Goal: Task Accomplishment & Management: Manage account settings

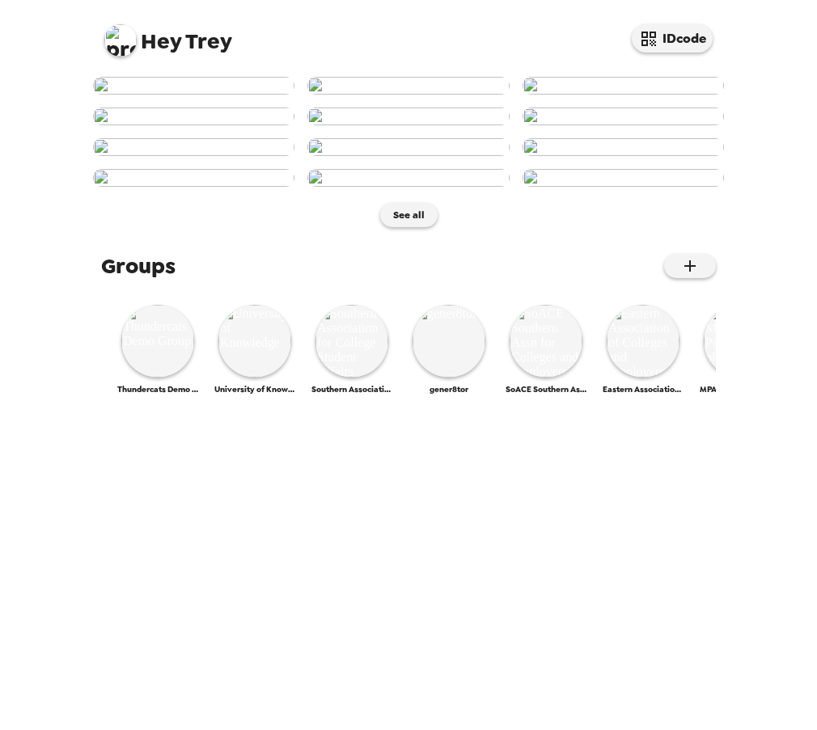
click at [189, 95] on img at bounding box center [193, 86] width 201 height 18
click at [160, 378] on img at bounding box center [157, 341] width 73 height 73
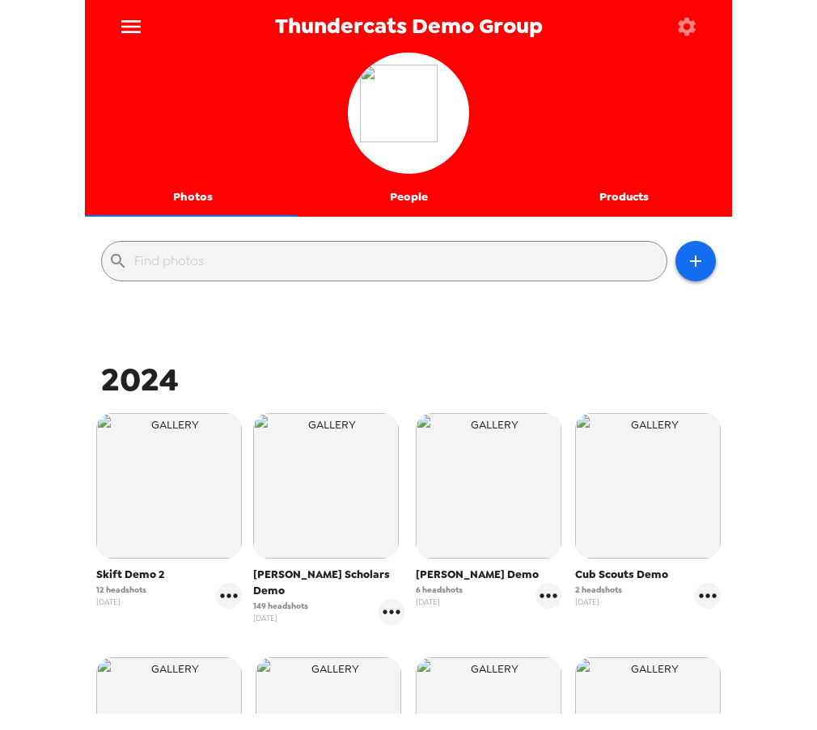
click at [129, 511] on img "button" at bounding box center [169, 486] width 146 height 146
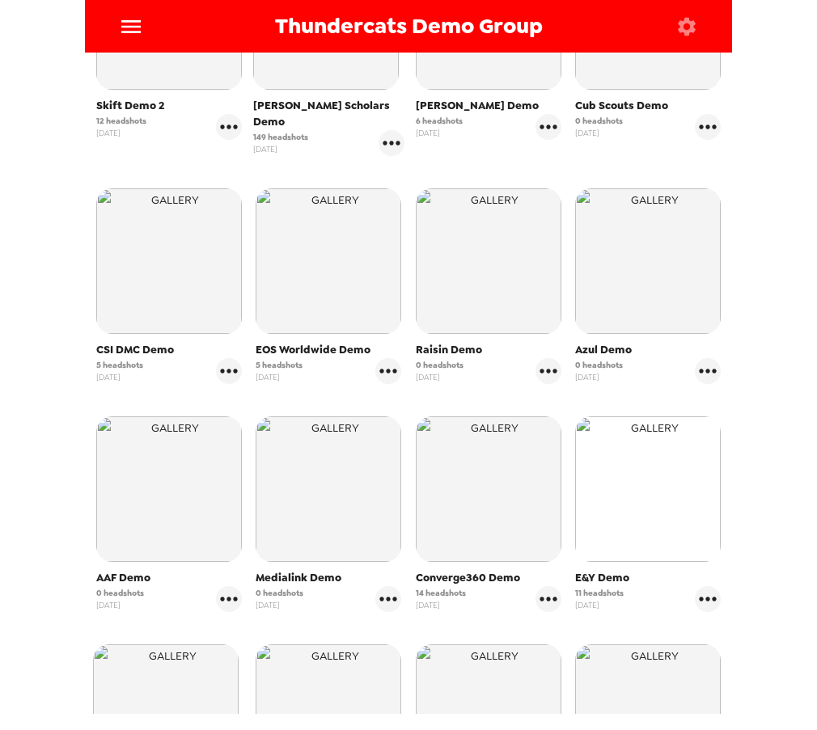
scroll to position [485, 0]
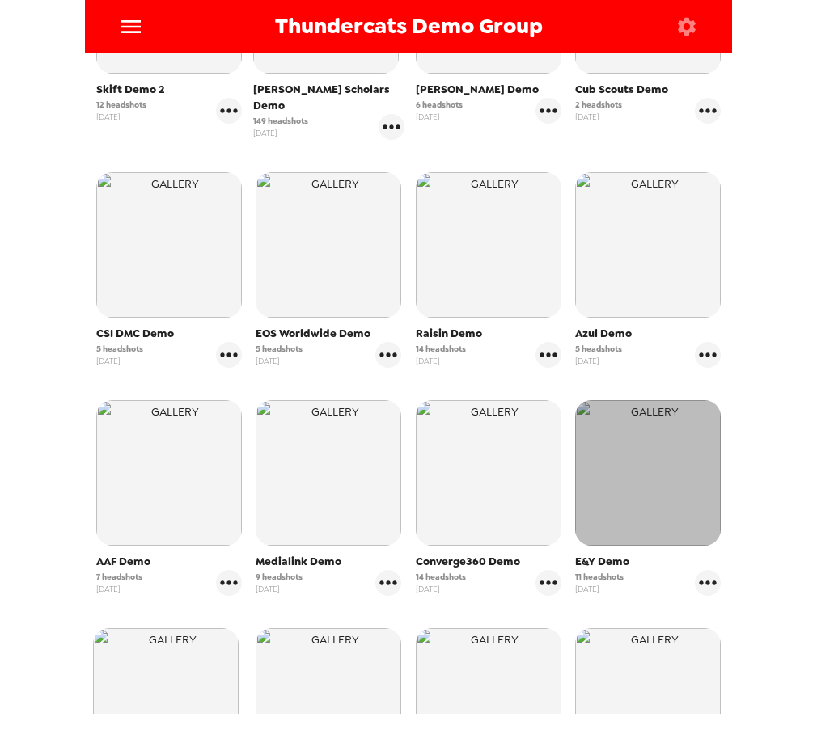
click at [628, 483] on img "button" at bounding box center [648, 473] width 146 height 146
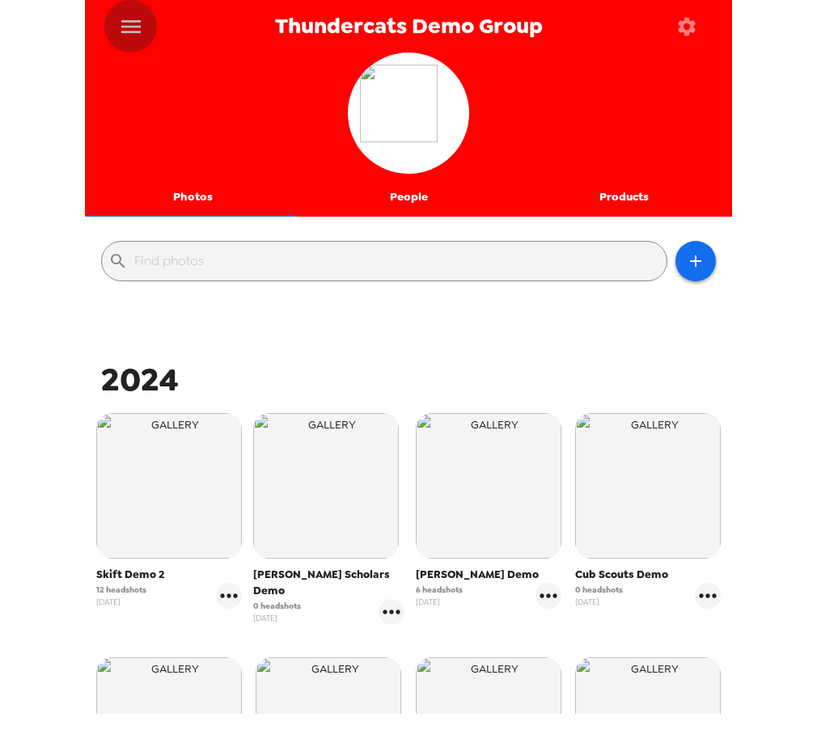
click at [131, 26] on icon "menu" at bounding box center [130, 26] width 19 height 13
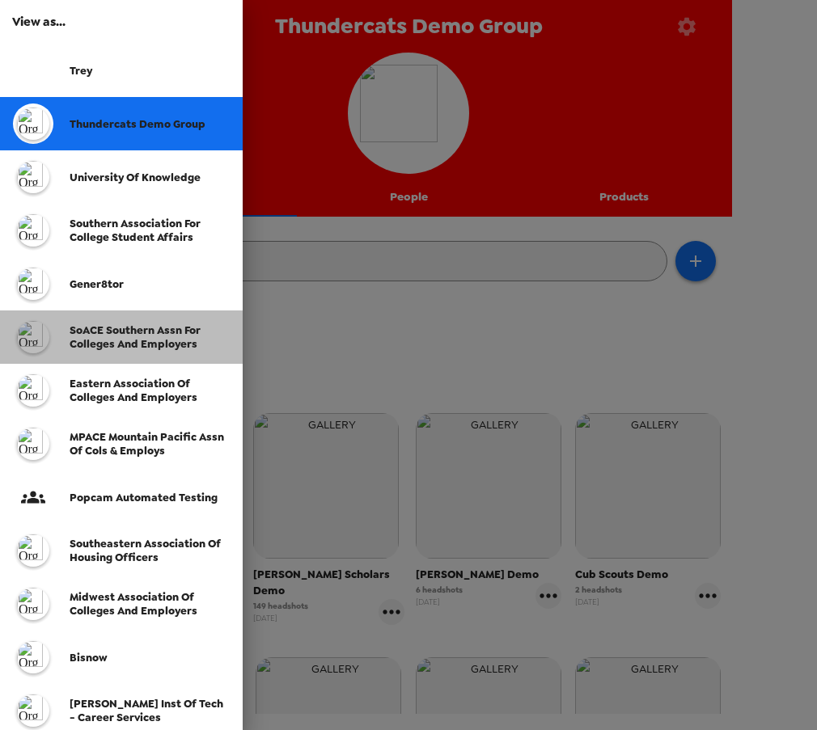
click at [122, 344] on span "SoACE Southern Assn for Colleges and Employers" at bounding box center [135, 336] width 131 height 27
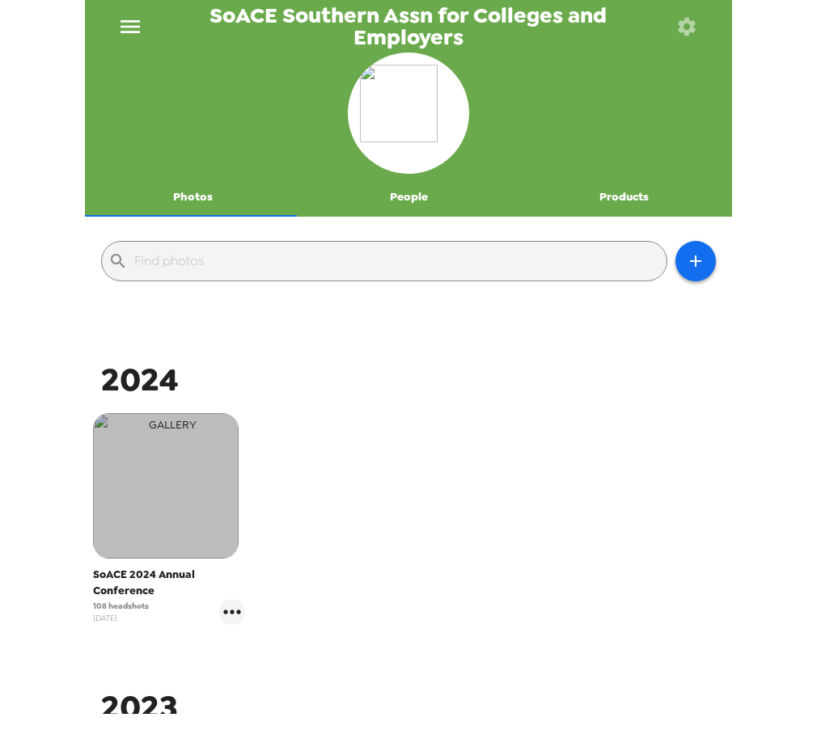
click at [153, 520] on img "button" at bounding box center [166, 486] width 146 height 146
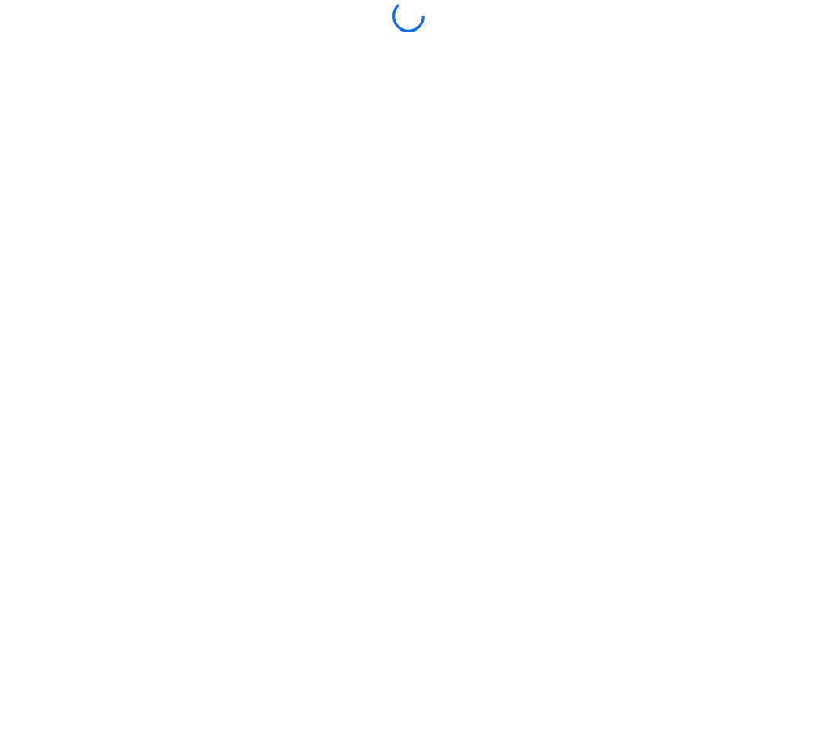
click at [417, 309] on body at bounding box center [408, 365] width 817 height 730
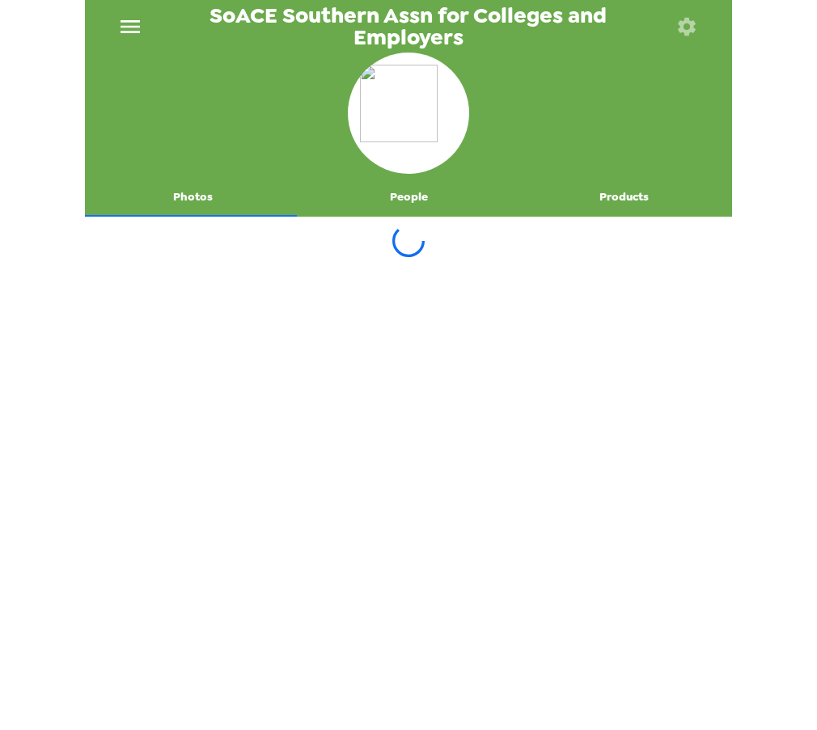
click at [146, 27] on button "menu" at bounding box center [130, 26] width 52 height 53
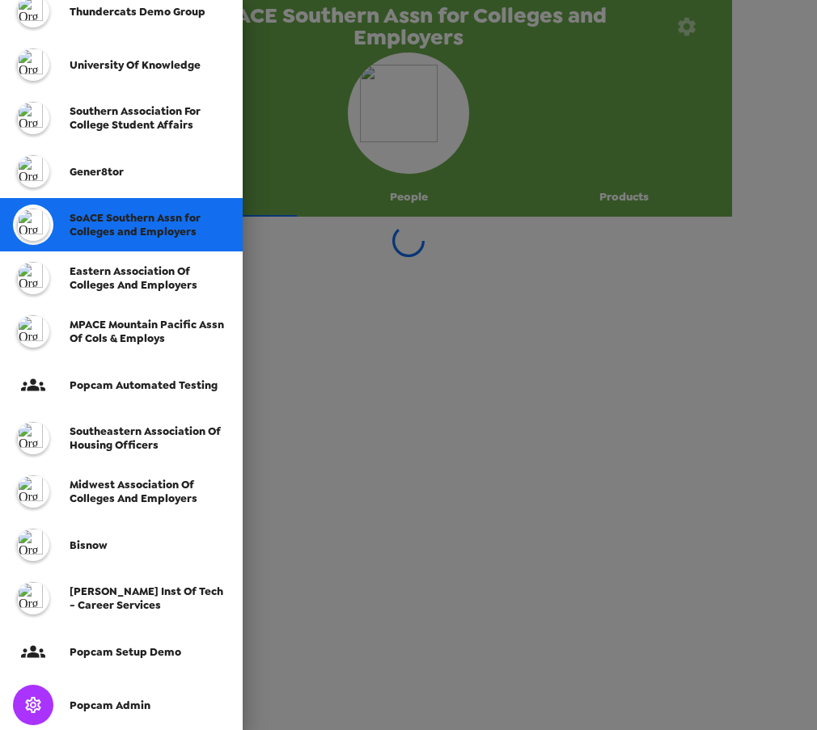
scroll to position [302, 0]
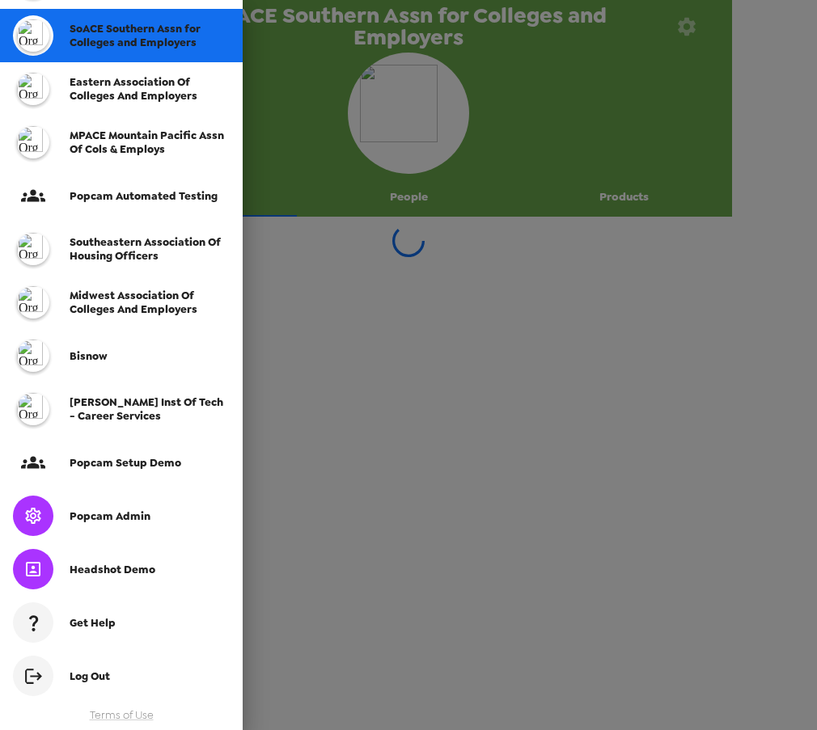
click at [126, 676] on div "Log Out" at bounding box center [150, 677] width 160 height 14
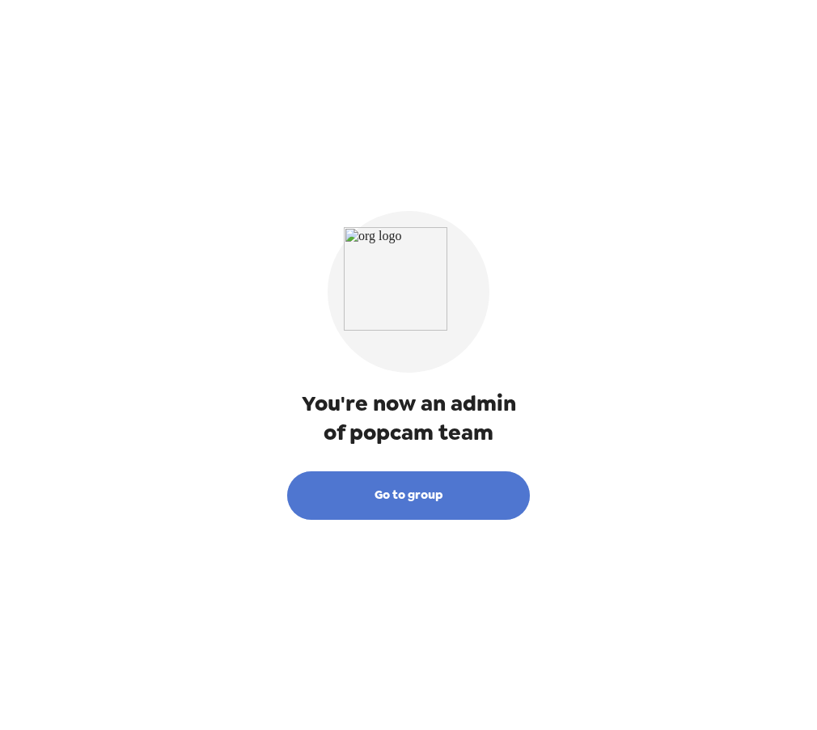
click at [429, 495] on button "Go to group" at bounding box center [408, 495] width 243 height 49
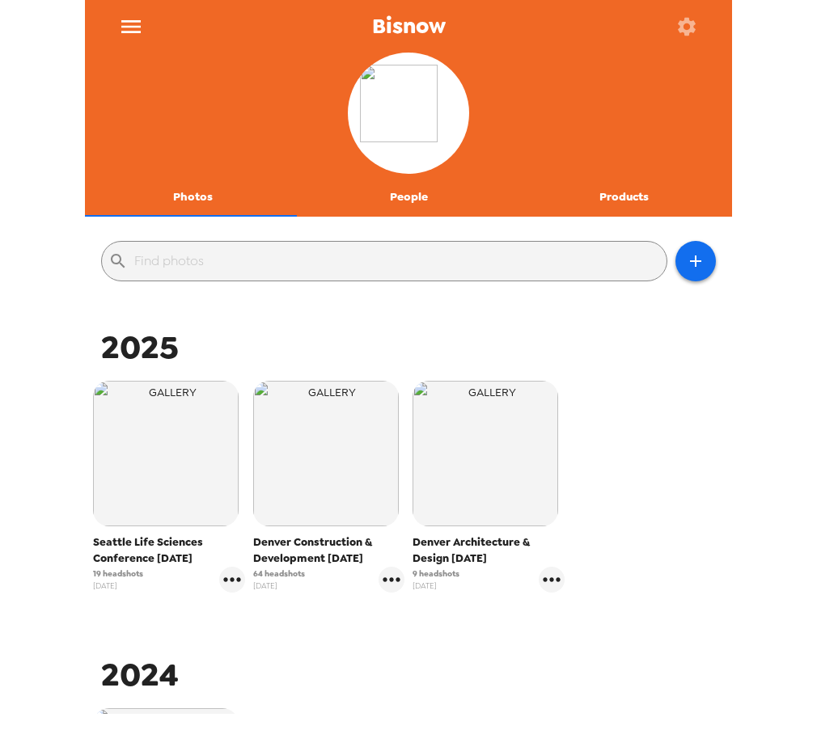
click at [130, 33] on icon "menu" at bounding box center [131, 27] width 26 height 26
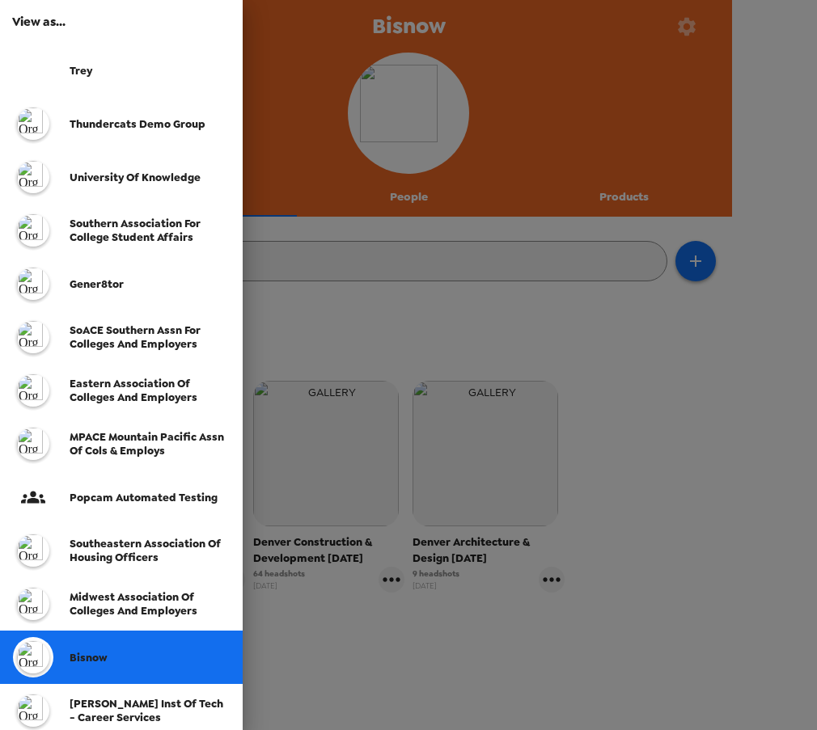
click at [61, 54] on div at bounding box center [41, 70] width 57 height 40
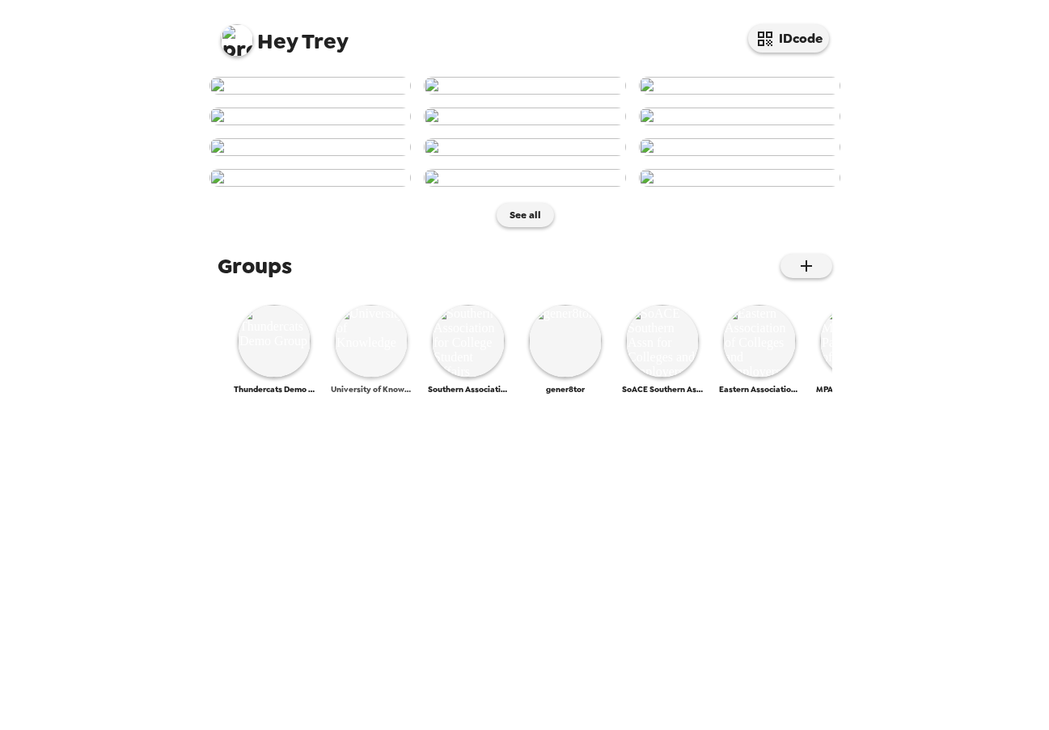
scroll to position [623, 0]
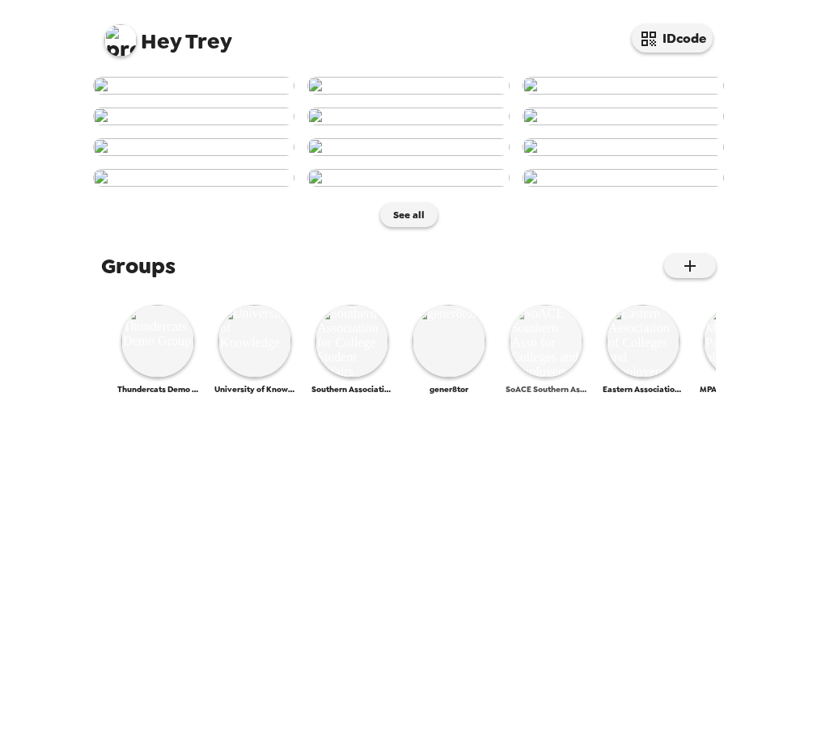
click at [528, 378] on img at bounding box center [545, 341] width 73 height 73
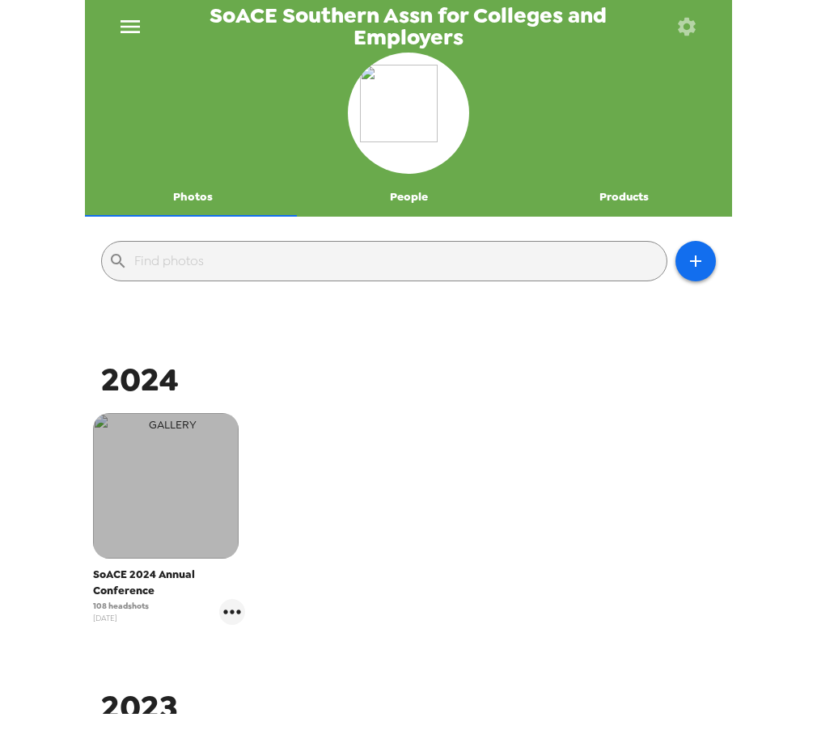
click at [179, 524] on img "button" at bounding box center [166, 486] width 146 height 146
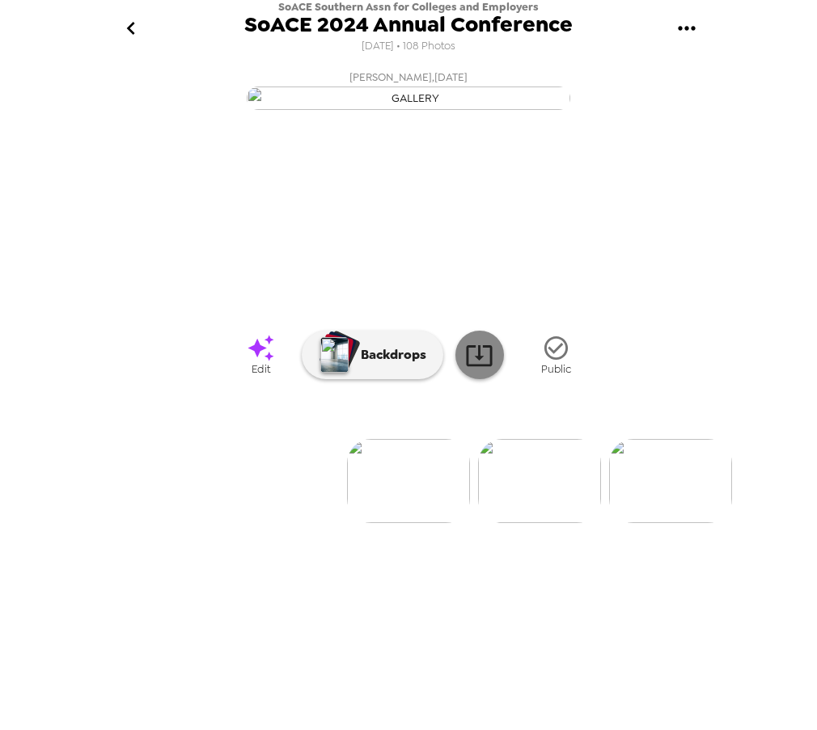
click at [481, 370] on icon at bounding box center [479, 355] width 28 height 28
click at [142, 27] on icon "go back" at bounding box center [131, 28] width 26 height 26
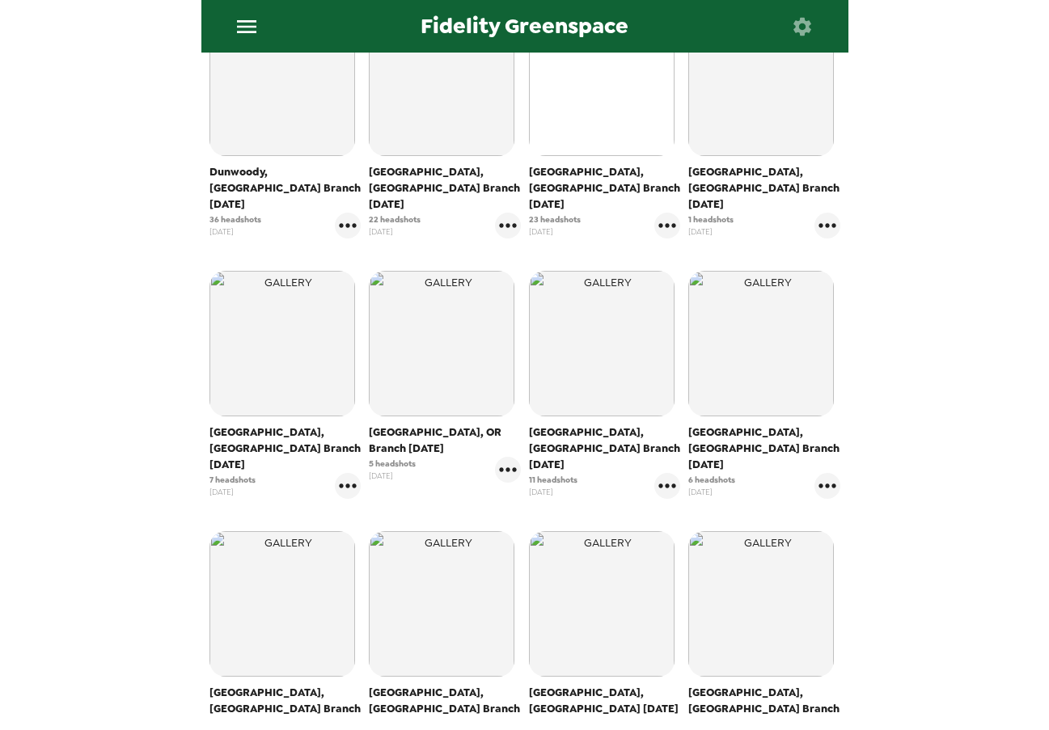
scroll to position [162, 0]
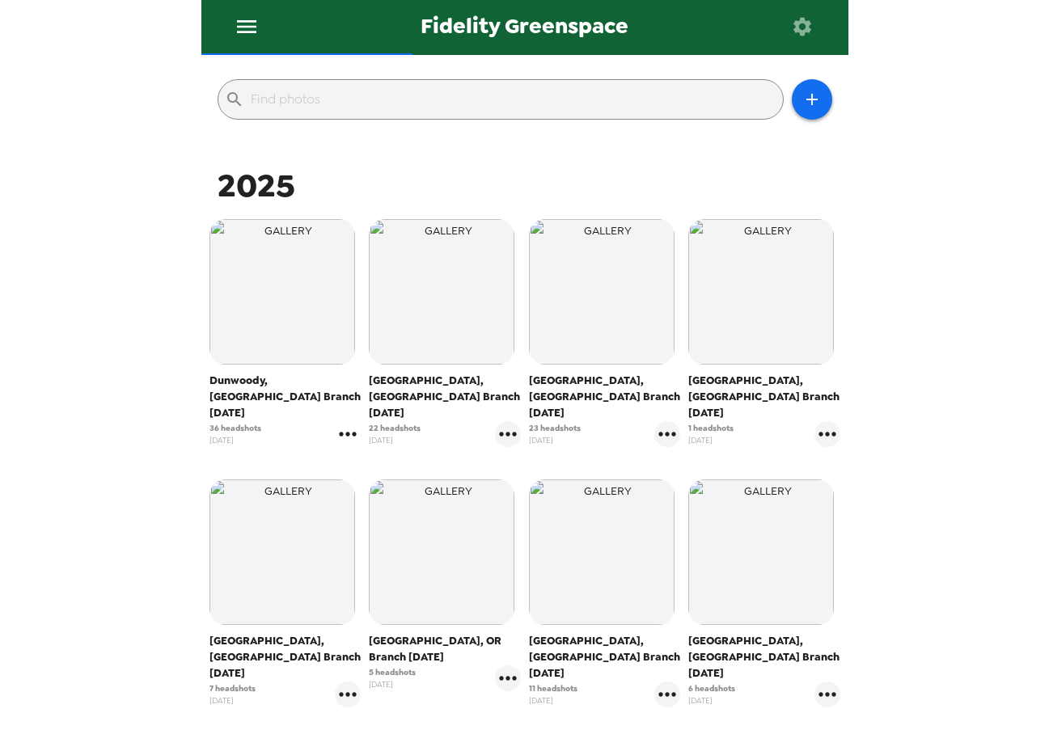
click at [343, 432] on icon "gallery menu" at bounding box center [347, 434] width 17 height 4
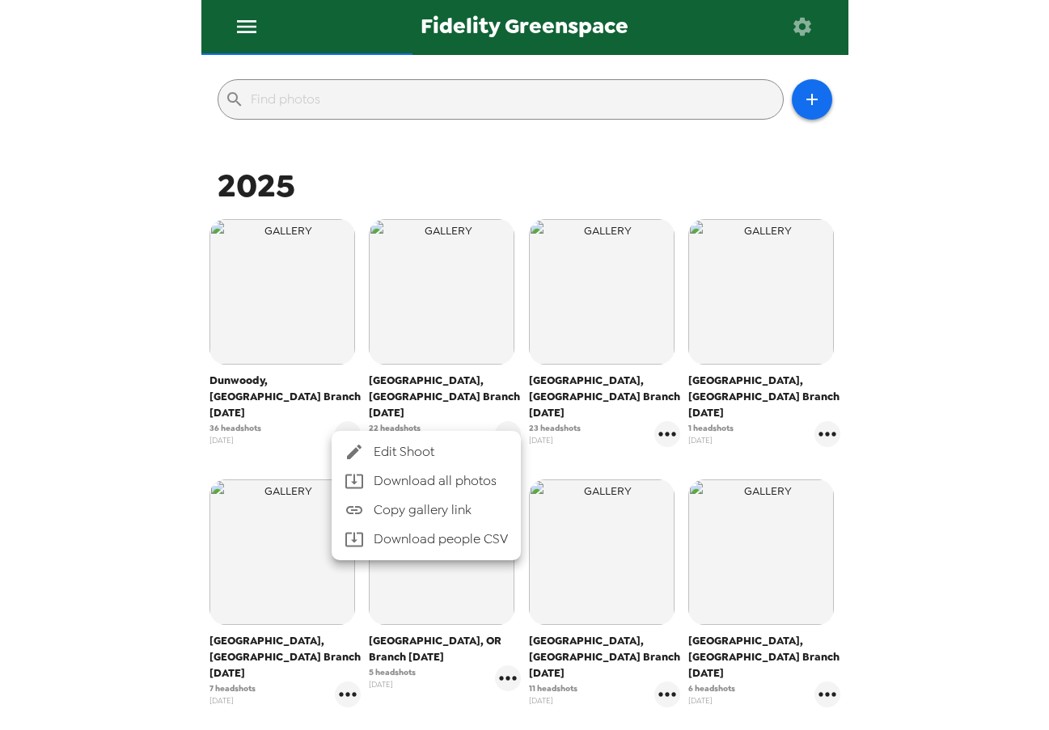
click at [365, 450] on div at bounding box center [359, 451] width 29 height 19
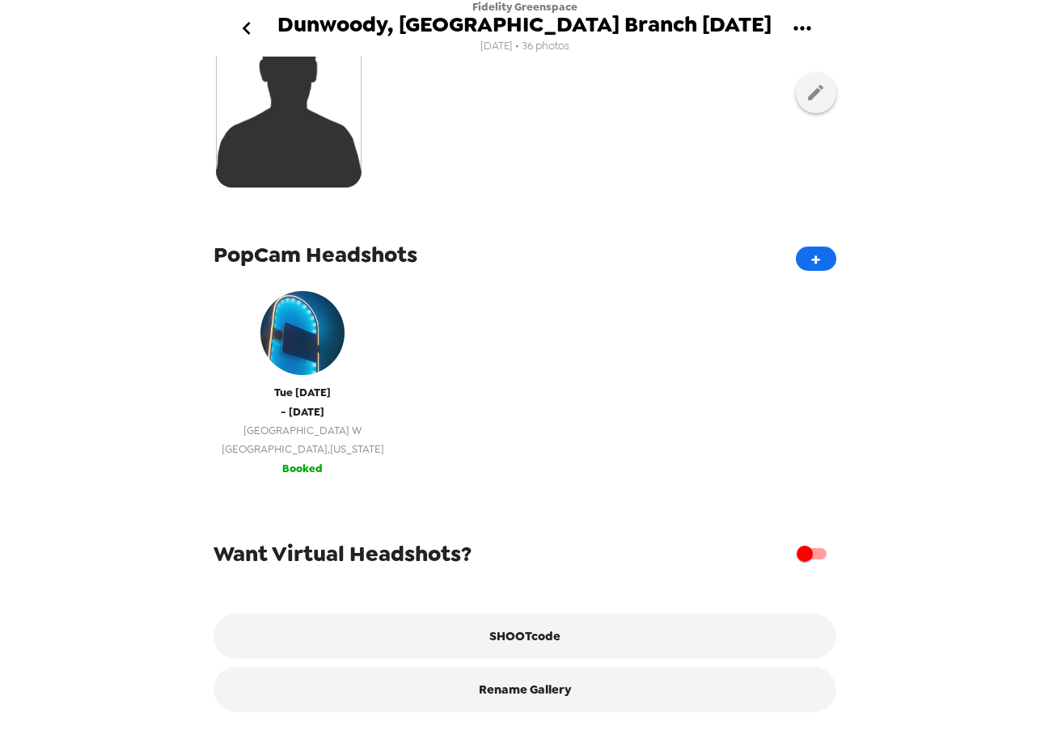
scroll to position [400, 0]
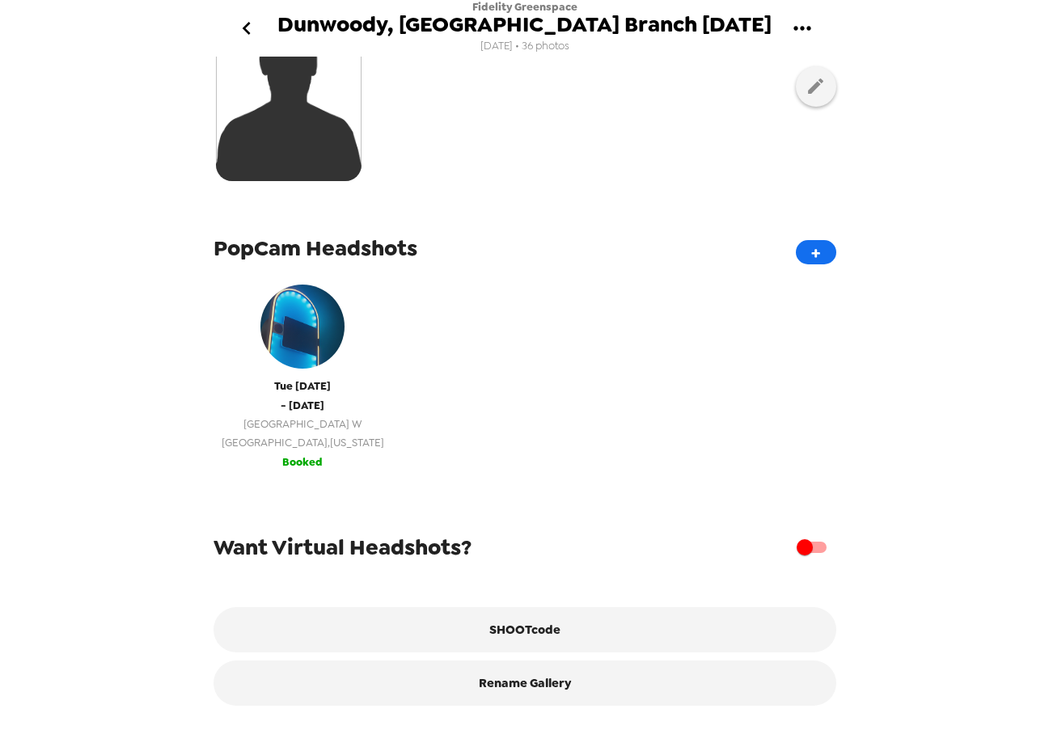
click at [275, 415] on span "127 Perimeter Center W" at bounding box center [303, 424] width 163 height 19
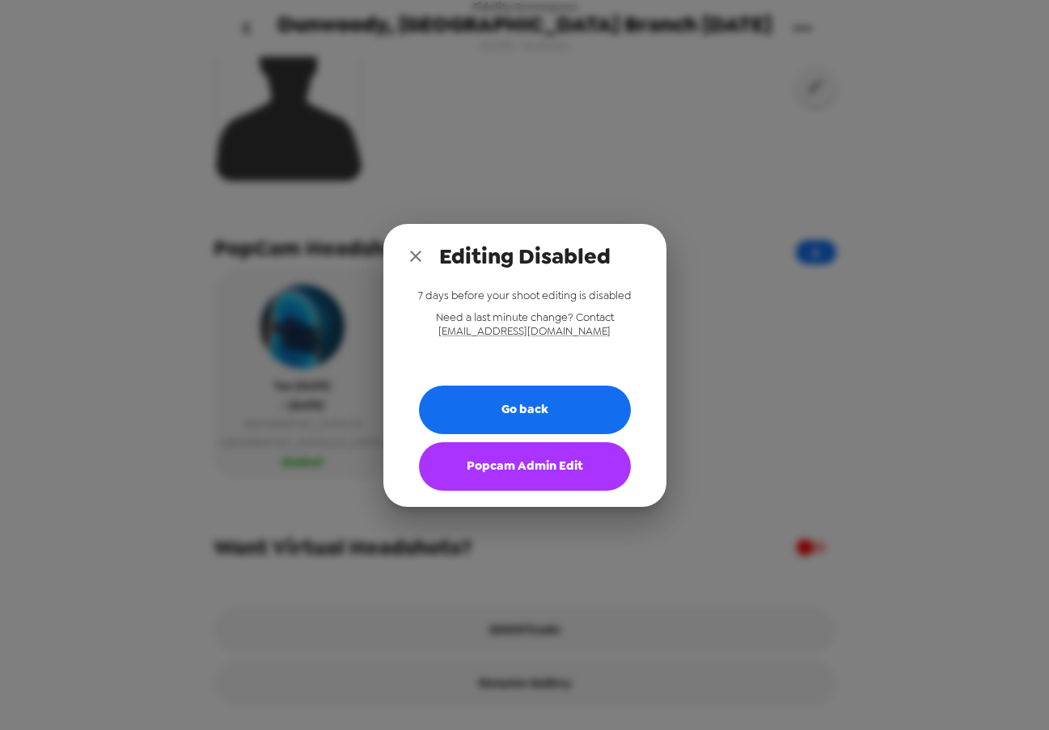
click at [586, 481] on button "Popcam Admin Edit" at bounding box center [525, 466] width 212 height 49
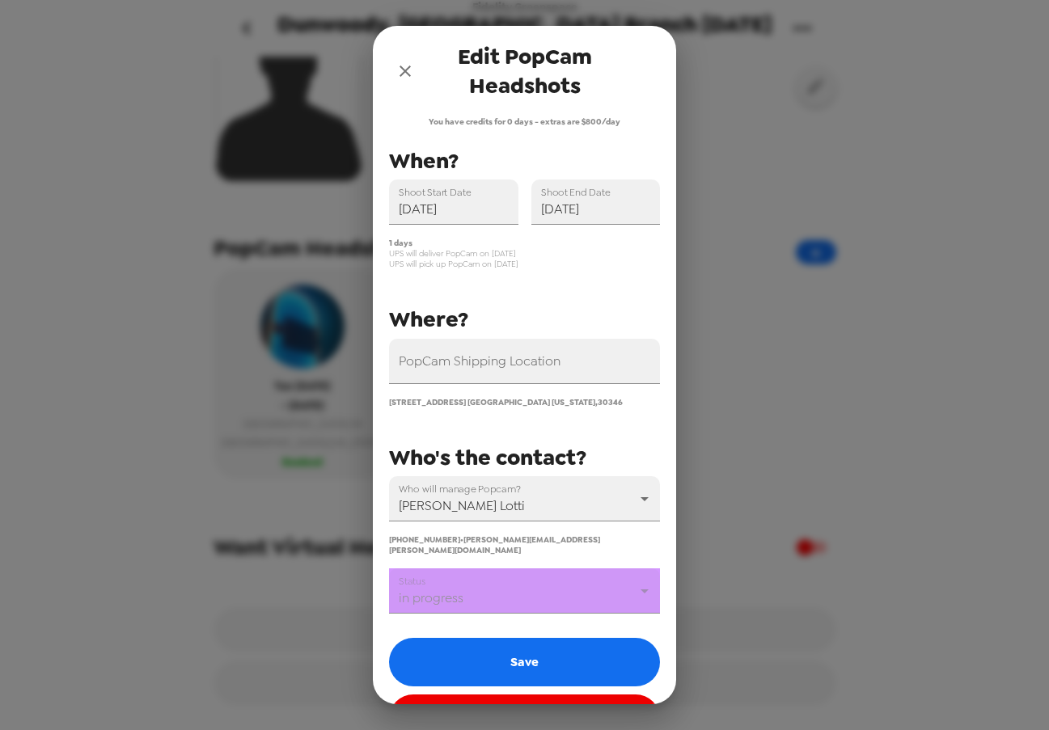
click at [536, 578] on body "Fidelity Greenspace Dunwoody, GA Branch 8/26/25 8/5/25 • 36 photos Upload heads…" at bounding box center [524, 365] width 1049 height 730
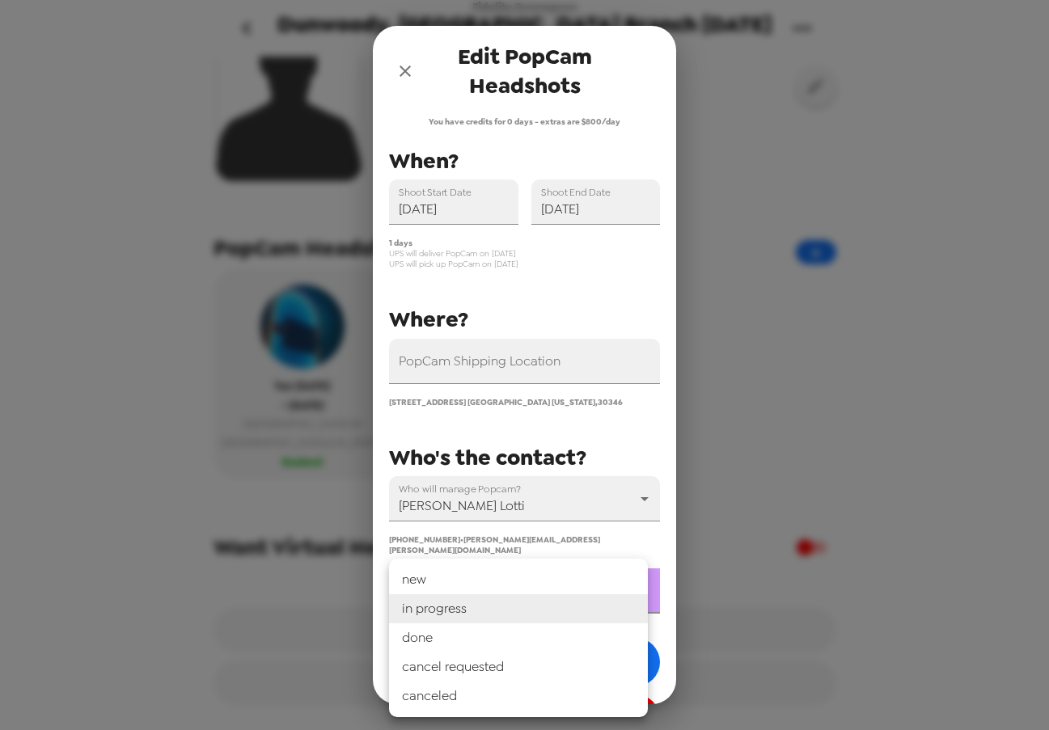
click at [528, 633] on li "done" at bounding box center [518, 638] width 259 height 29
type input "done"
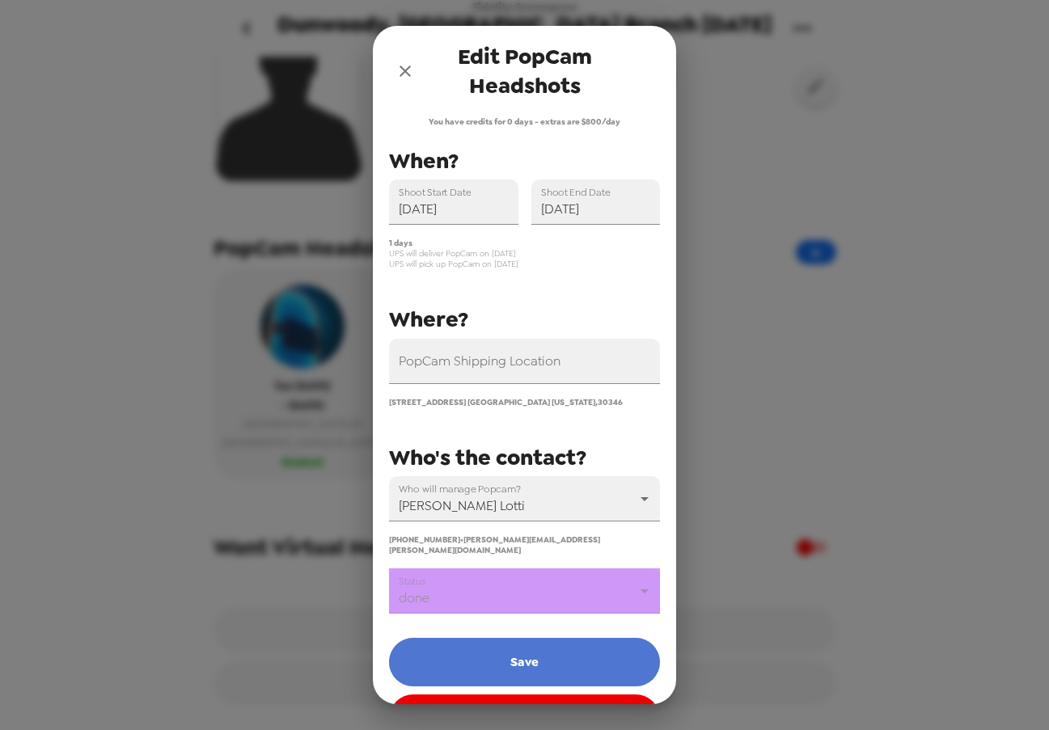
click at [523, 647] on button "Save" at bounding box center [524, 662] width 271 height 49
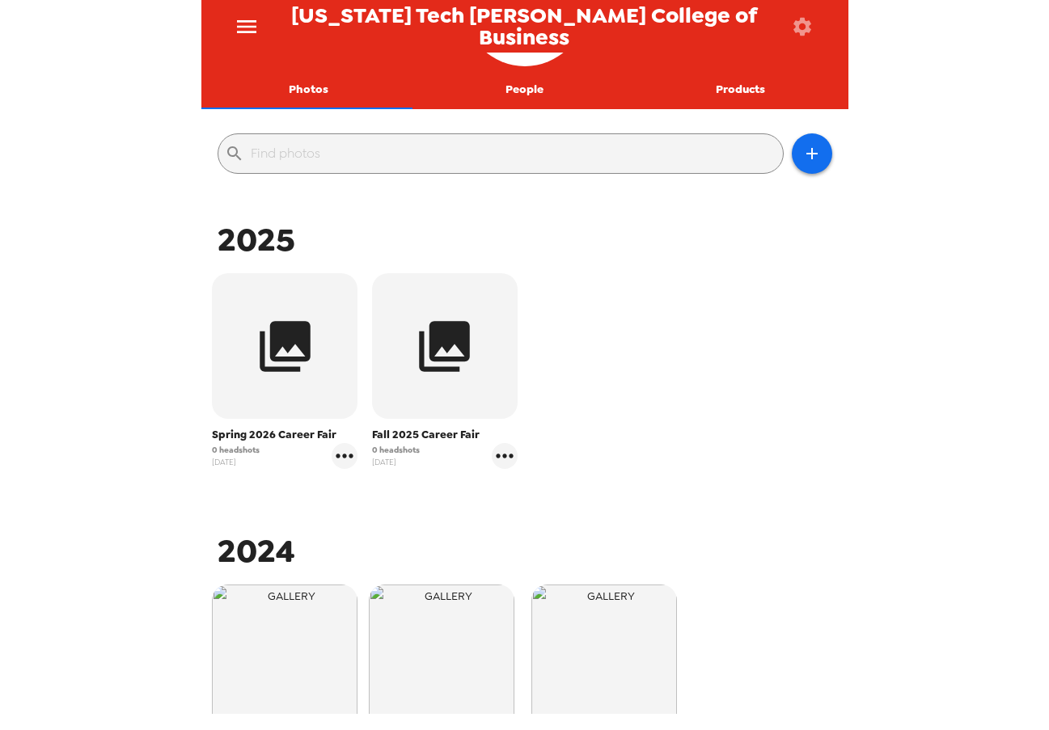
scroll to position [162, 0]
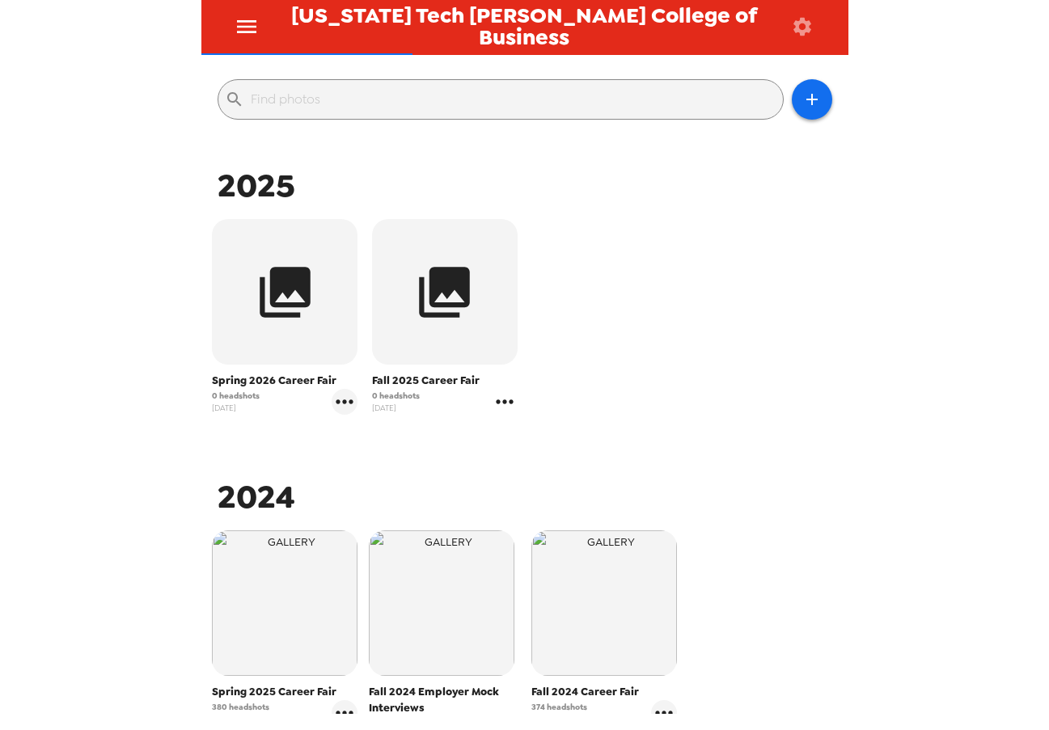
click at [504, 408] on icon "gallery menu" at bounding box center [505, 402] width 26 height 26
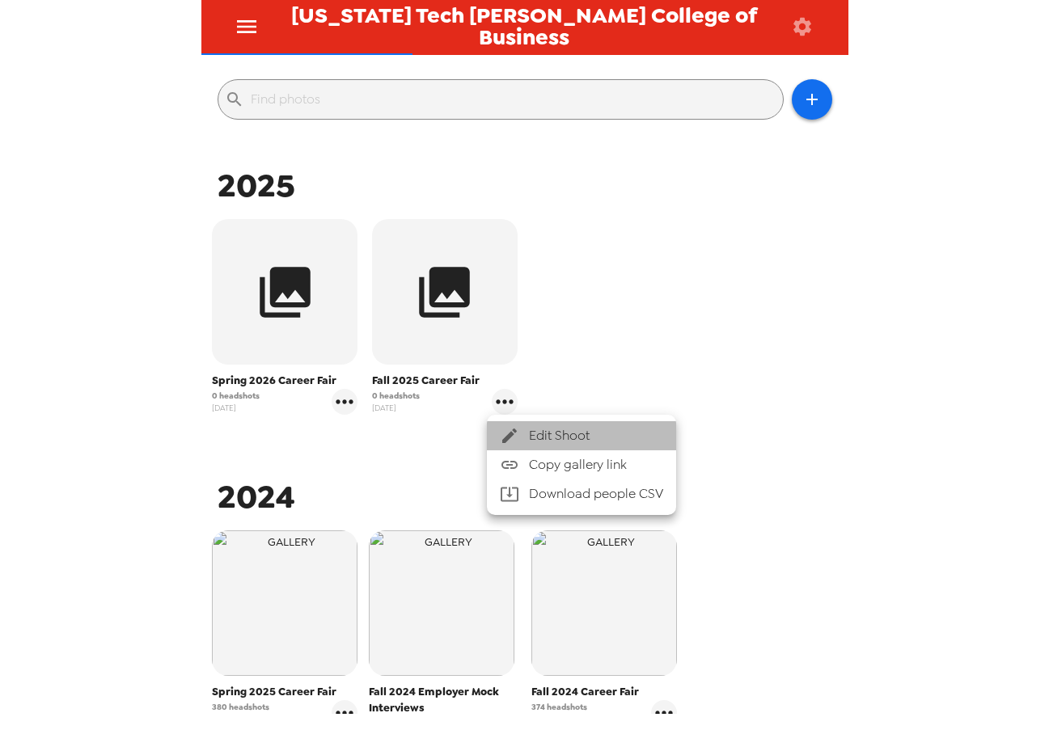
click at [526, 429] on div at bounding box center [514, 435] width 29 height 19
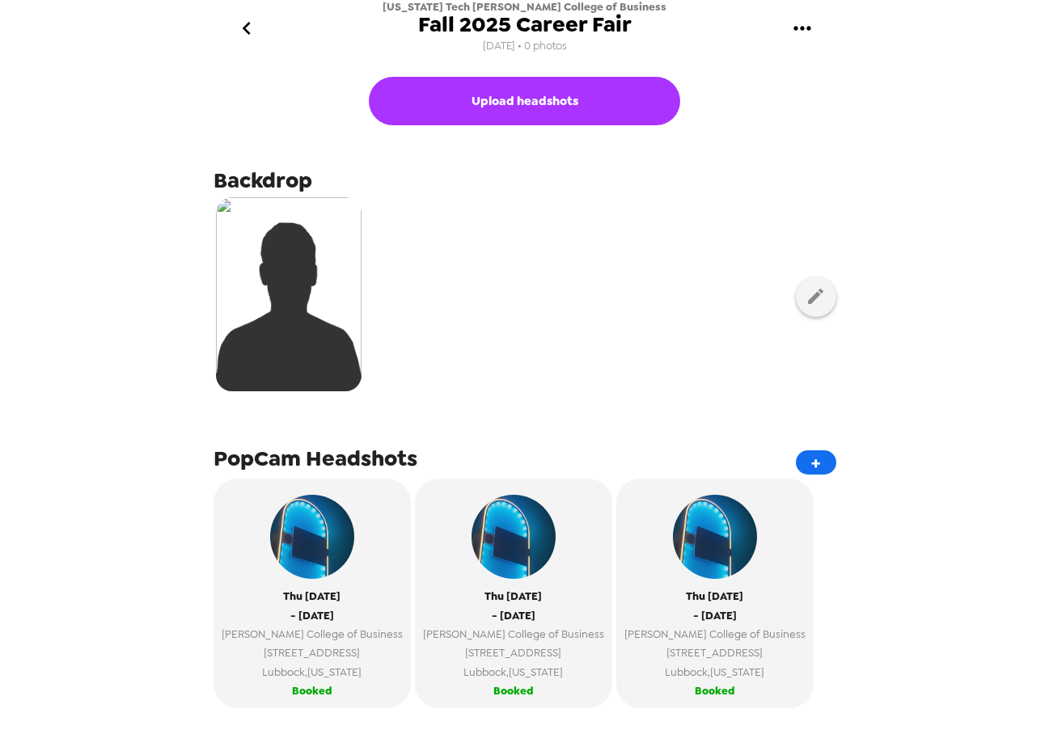
click at [254, 27] on icon "go back" at bounding box center [247, 28] width 26 height 26
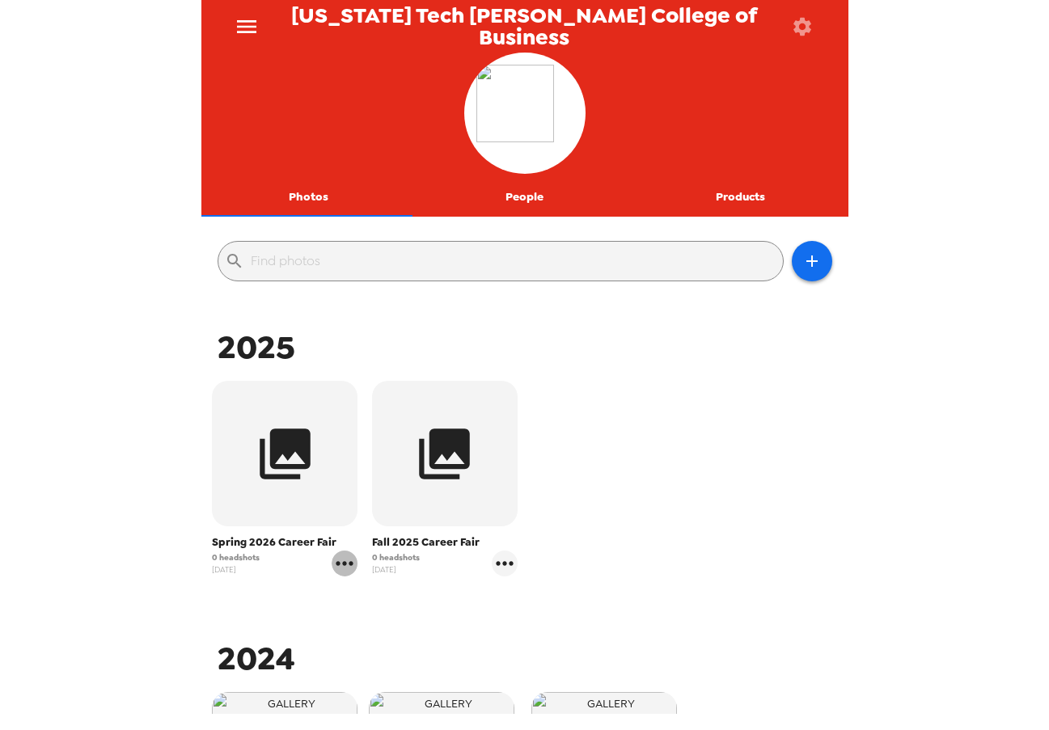
click at [344, 566] on icon "gallery menu" at bounding box center [345, 564] width 26 height 26
click at [373, 593] on span "Edit Shoot" at bounding box center [439, 597] width 134 height 19
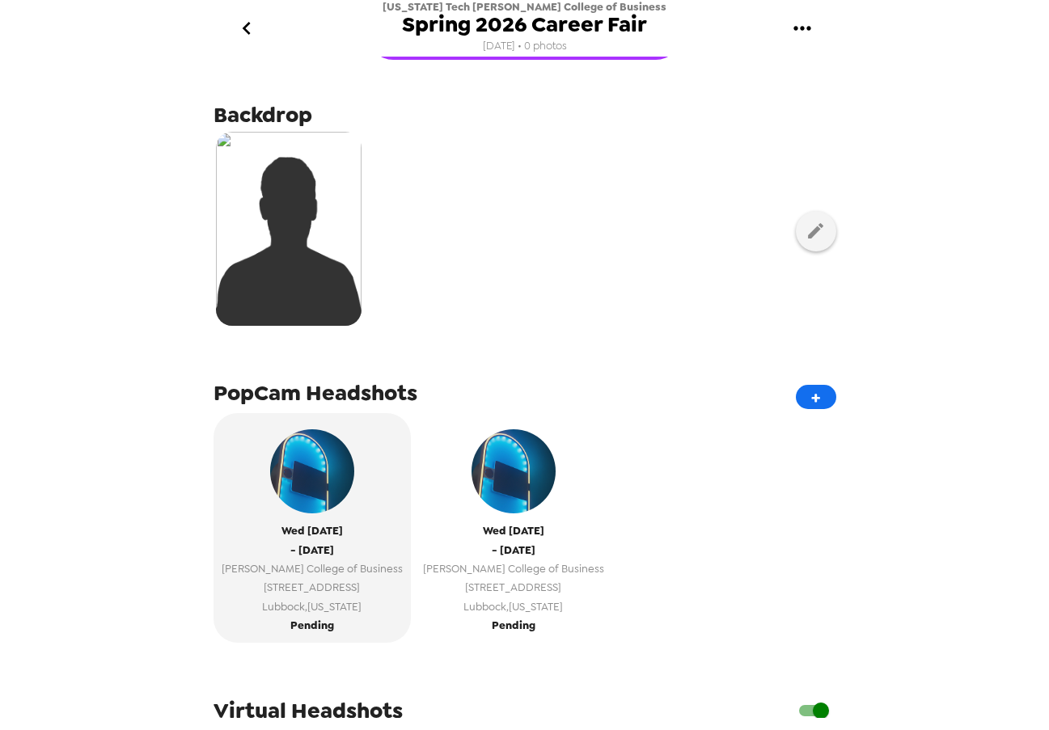
scroll to position [81, 0]
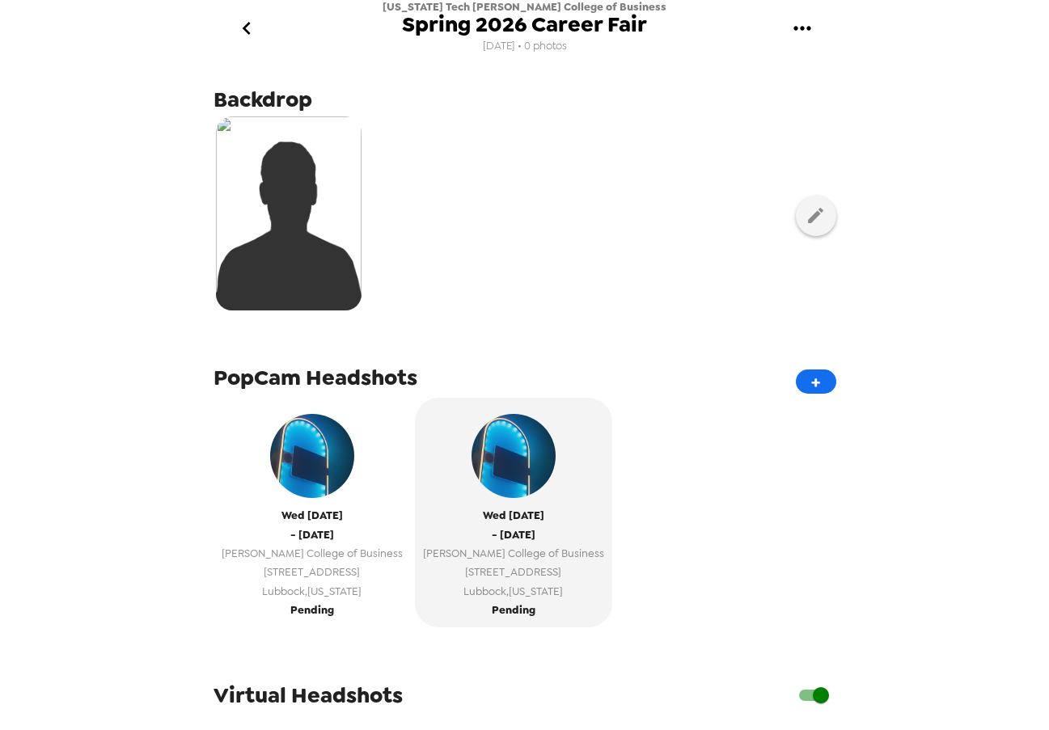
click at [274, 582] on span "[GEOGRAPHIC_DATA] , [US_STATE]" at bounding box center [312, 591] width 181 height 19
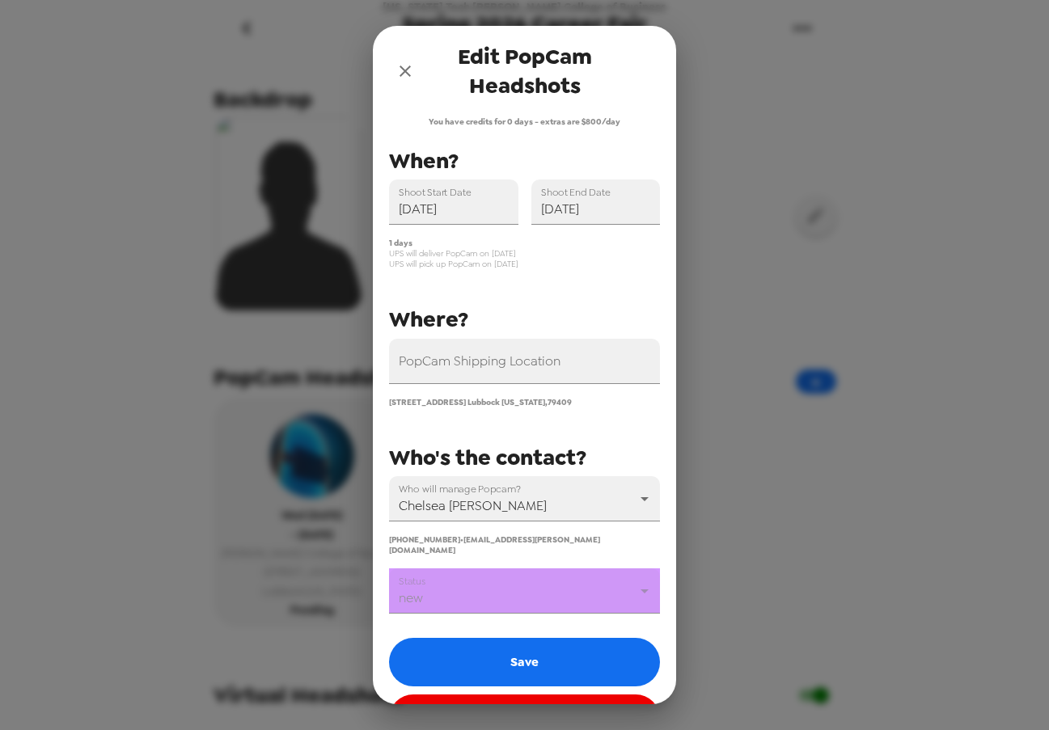
click at [547, 589] on body "Texas Tech Rawls College of Business Spring 2026 Career Fair 6/24/25 • 0 photos…" at bounding box center [524, 365] width 1049 height 730
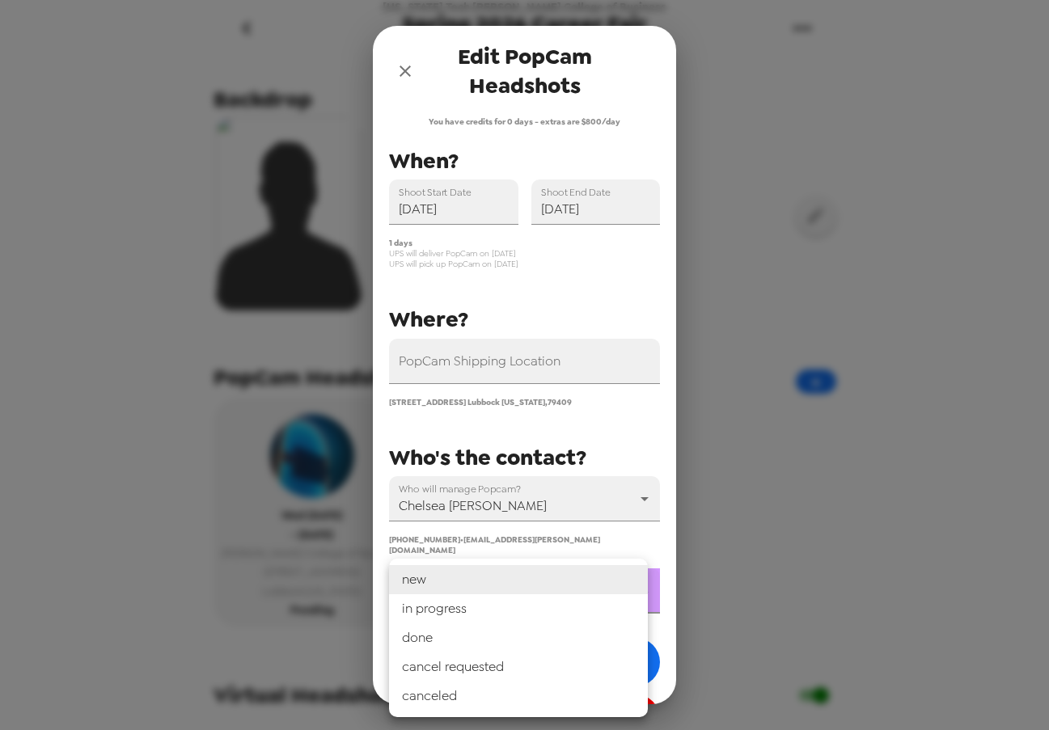
click at [531, 615] on li "in progress" at bounding box center [518, 608] width 259 height 29
type input "in progress"
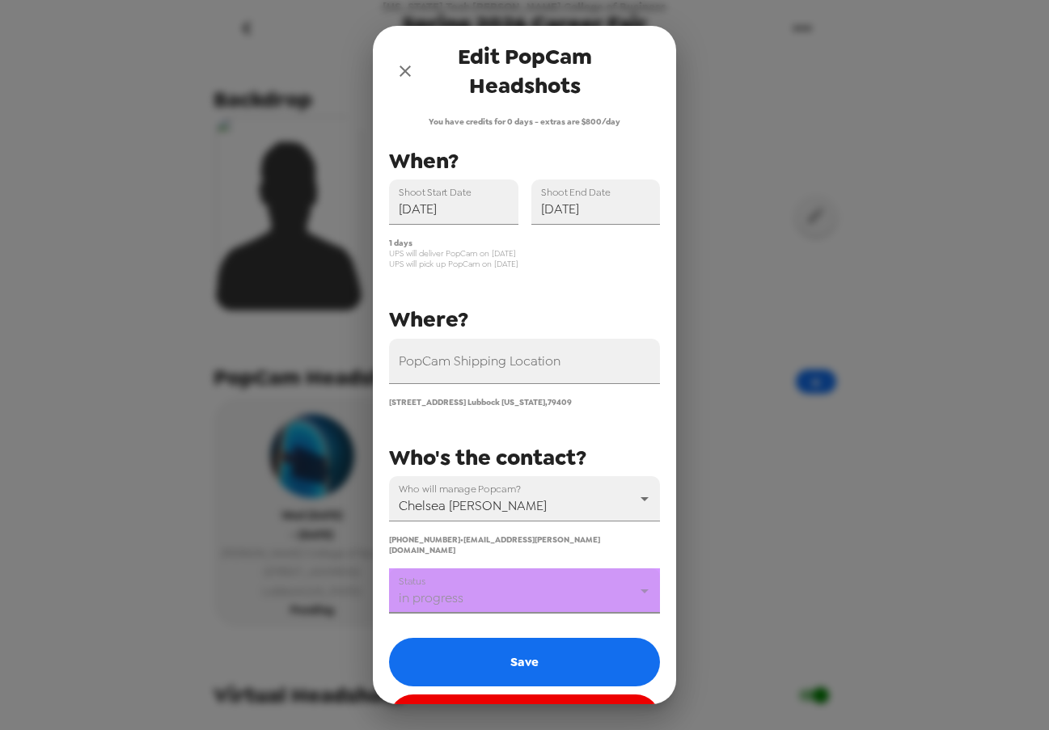
click at [531, 649] on button "Save" at bounding box center [524, 662] width 271 height 49
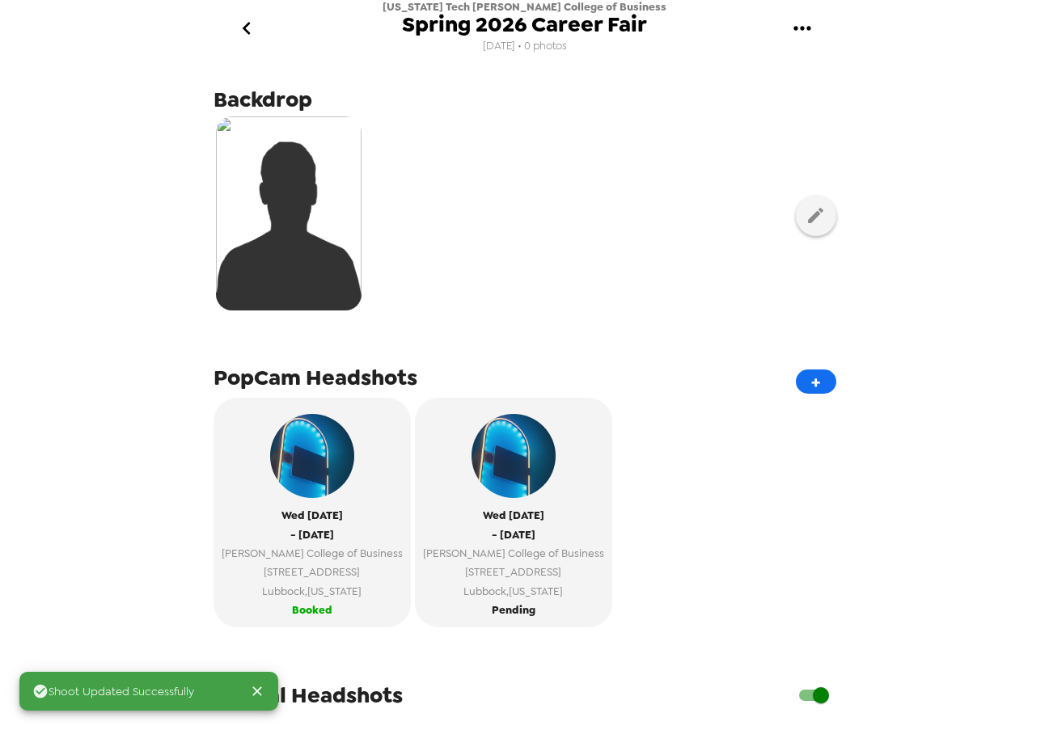
click at [570, 266] on div at bounding box center [525, 215] width 623 height 203
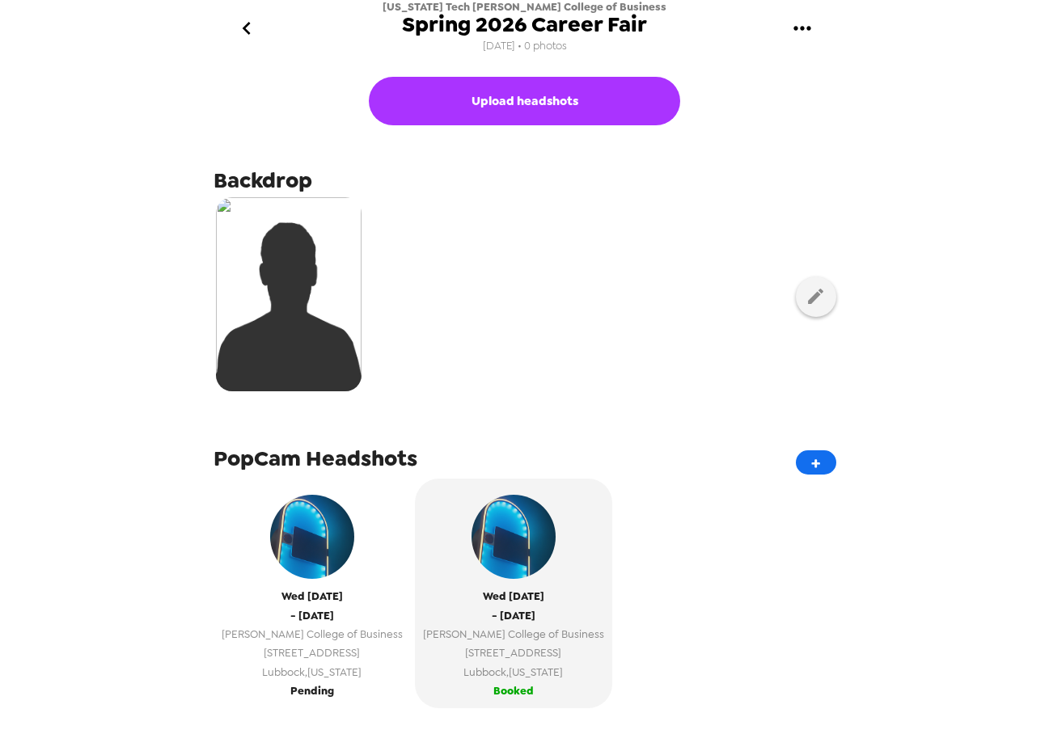
click at [319, 665] on span "Lubbock , Texas" at bounding box center [312, 672] width 181 height 19
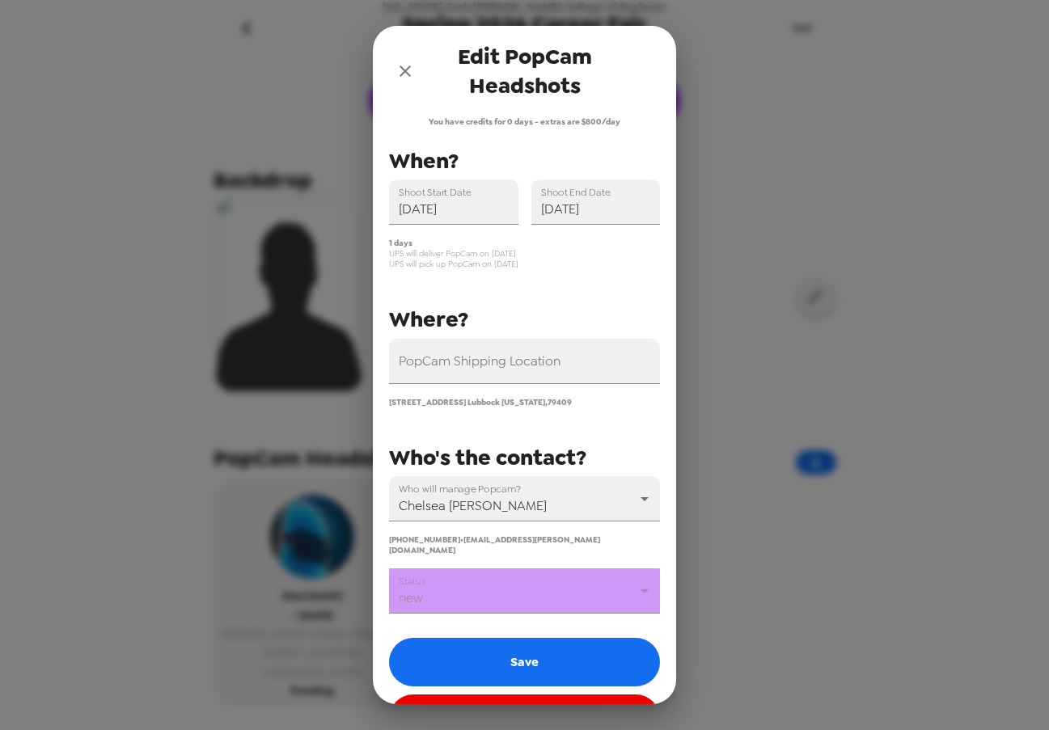
click at [532, 593] on body "Texas Tech Rawls College of Business Spring 2026 Career Fair 6/24/25 • 0 photos…" at bounding box center [524, 365] width 1049 height 730
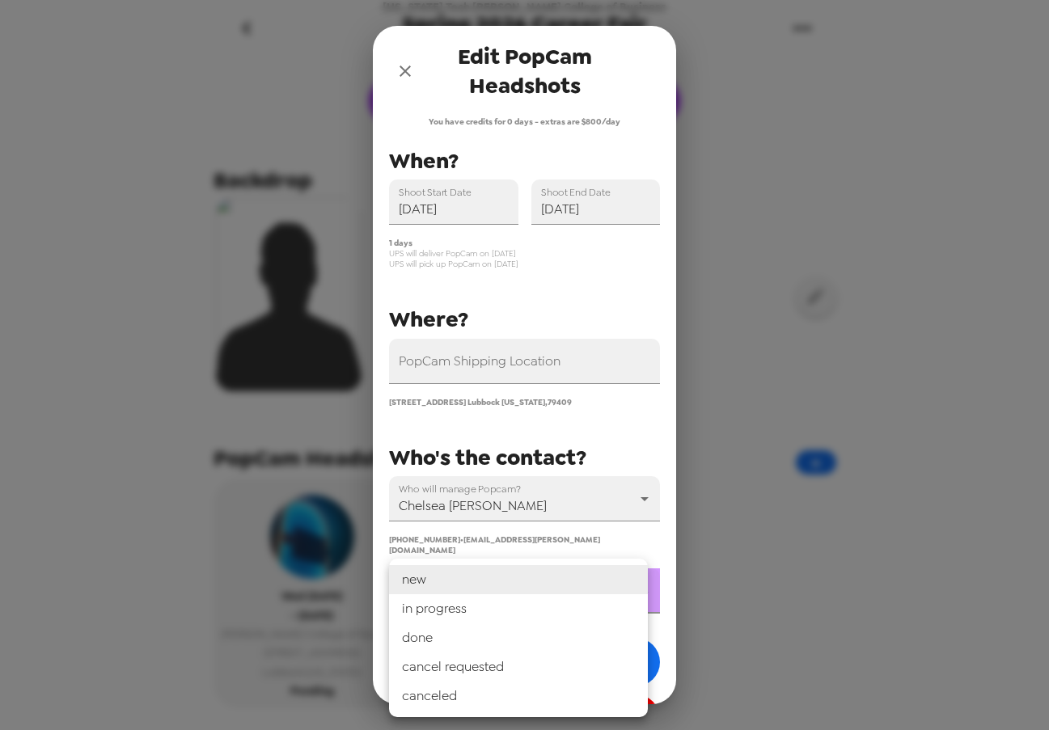
click at [532, 613] on li "in progress" at bounding box center [518, 608] width 259 height 29
type input "in progress"
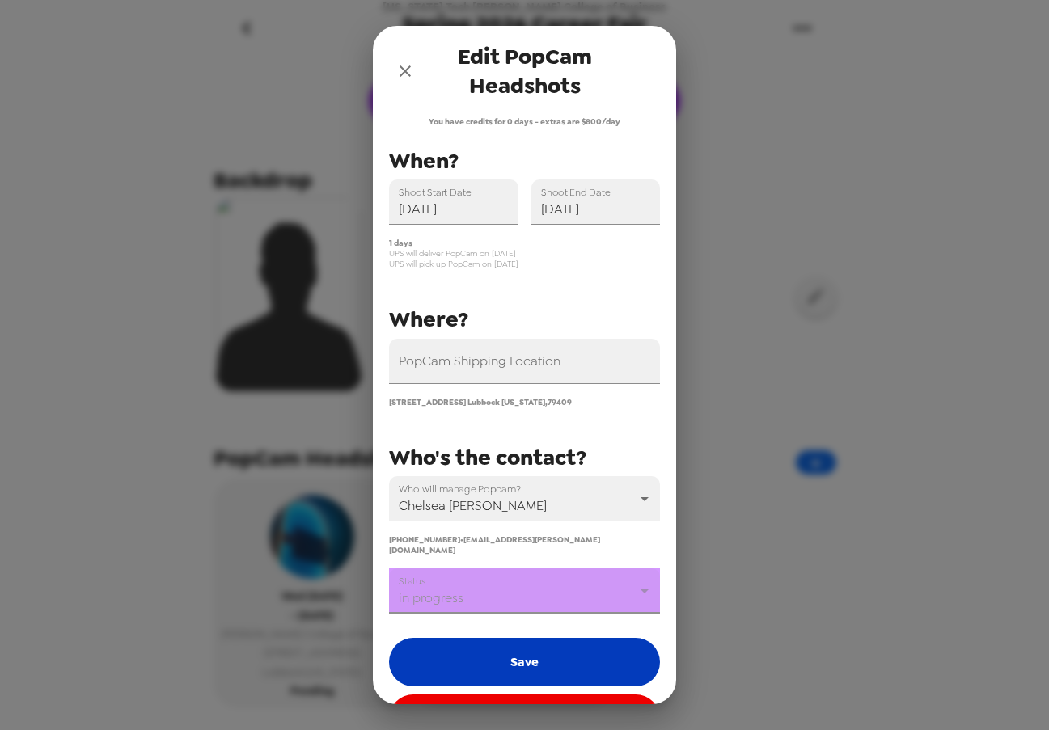
click at [548, 656] on button "Save" at bounding box center [524, 662] width 271 height 49
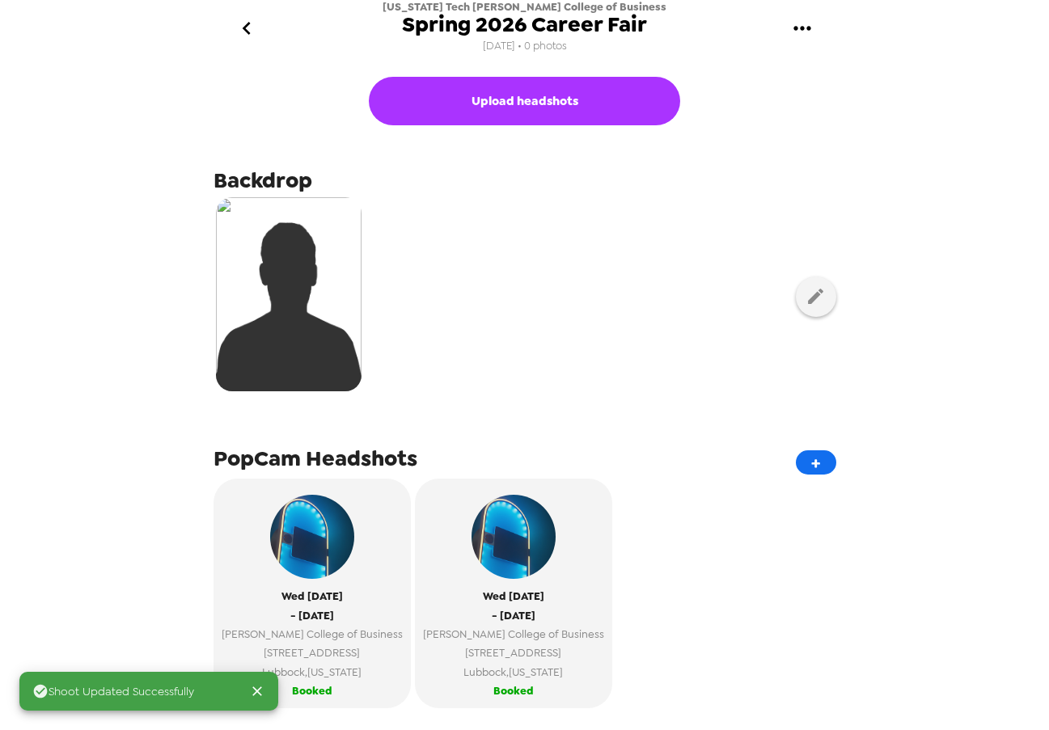
click at [246, 28] on icon "go back" at bounding box center [247, 28] width 26 height 26
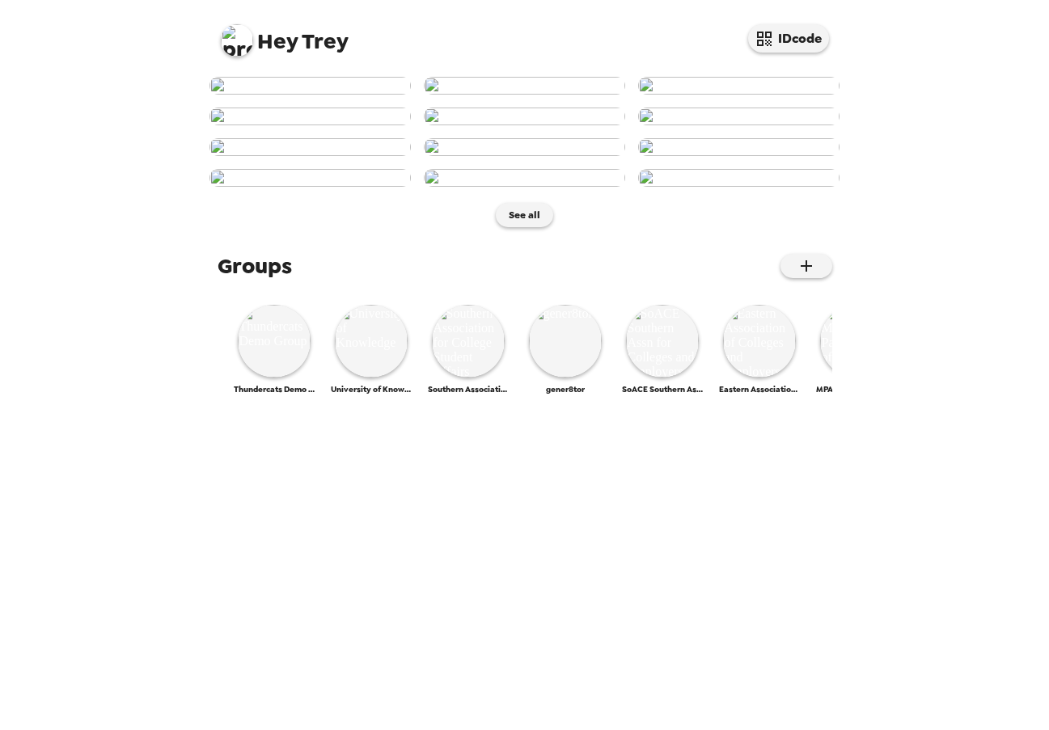
scroll to position [623, 0]
click at [284, 378] on img at bounding box center [274, 341] width 73 height 73
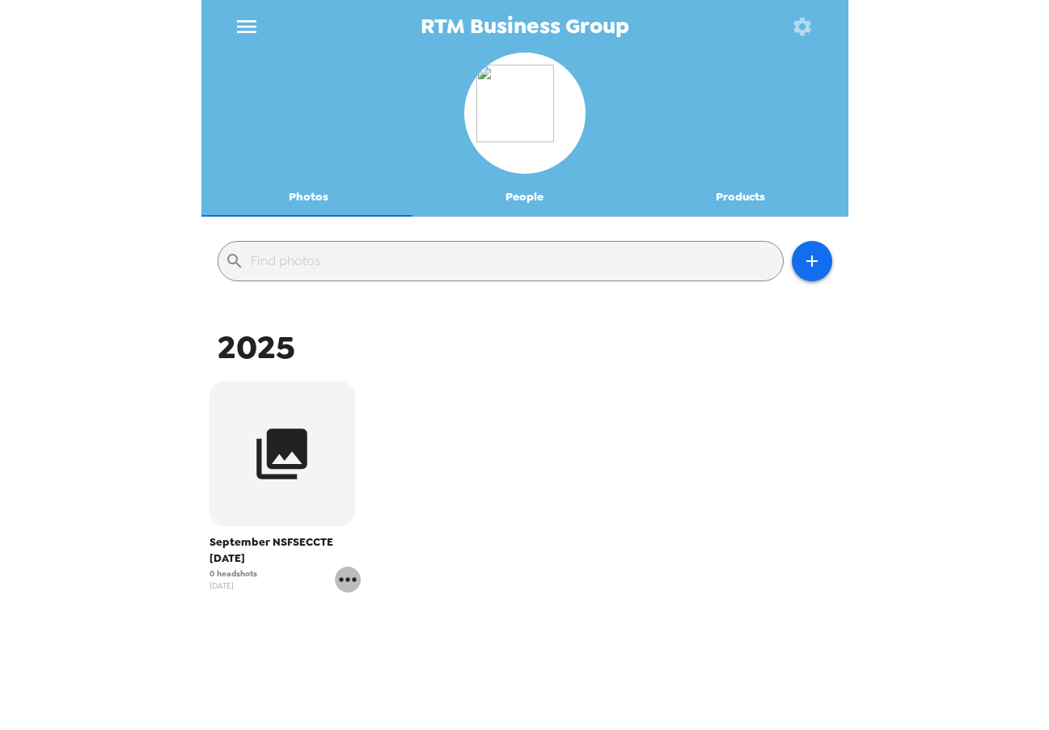
click at [352, 577] on icon "gallery menu" at bounding box center [348, 580] width 26 height 26
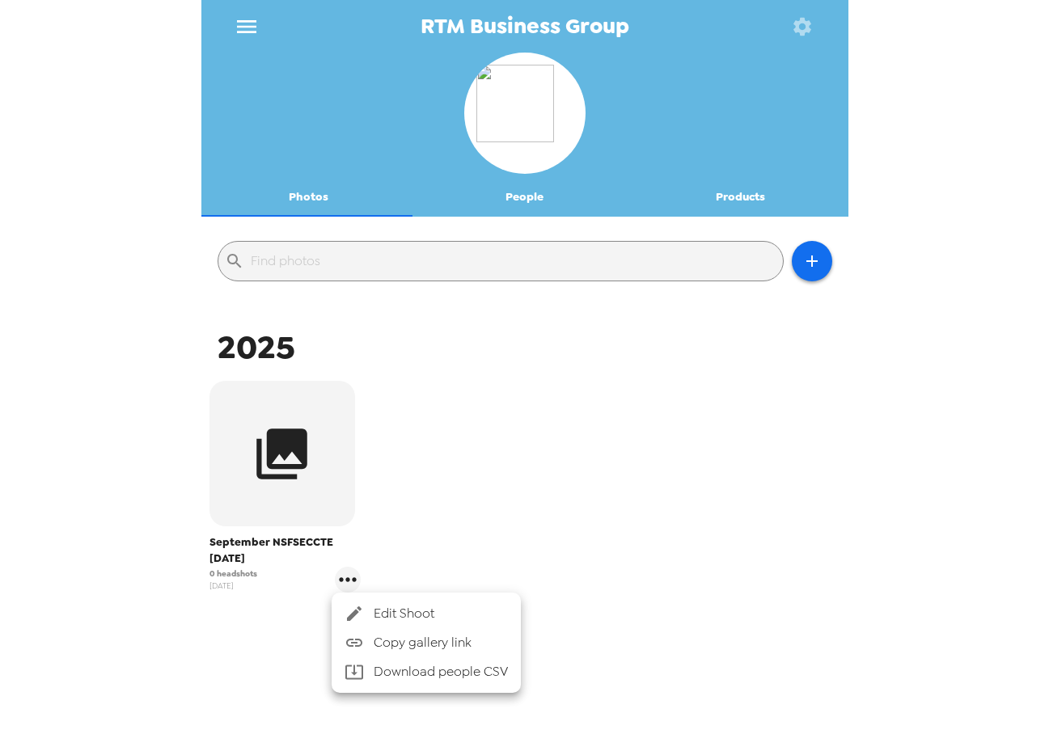
click at [391, 607] on span "Edit Shoot" at bounding box center [441, 613] width 134 height 19
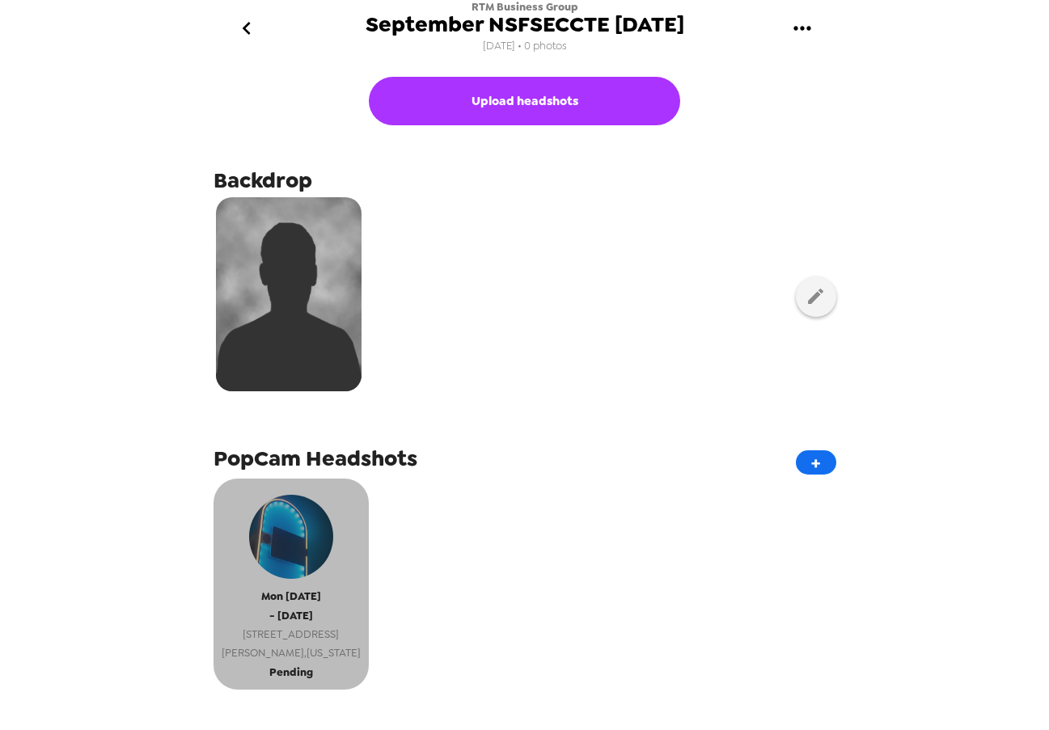
click at [318, 649] on span "Chandler , Arizona" at bounding box center [291, 653] width 139 height 19
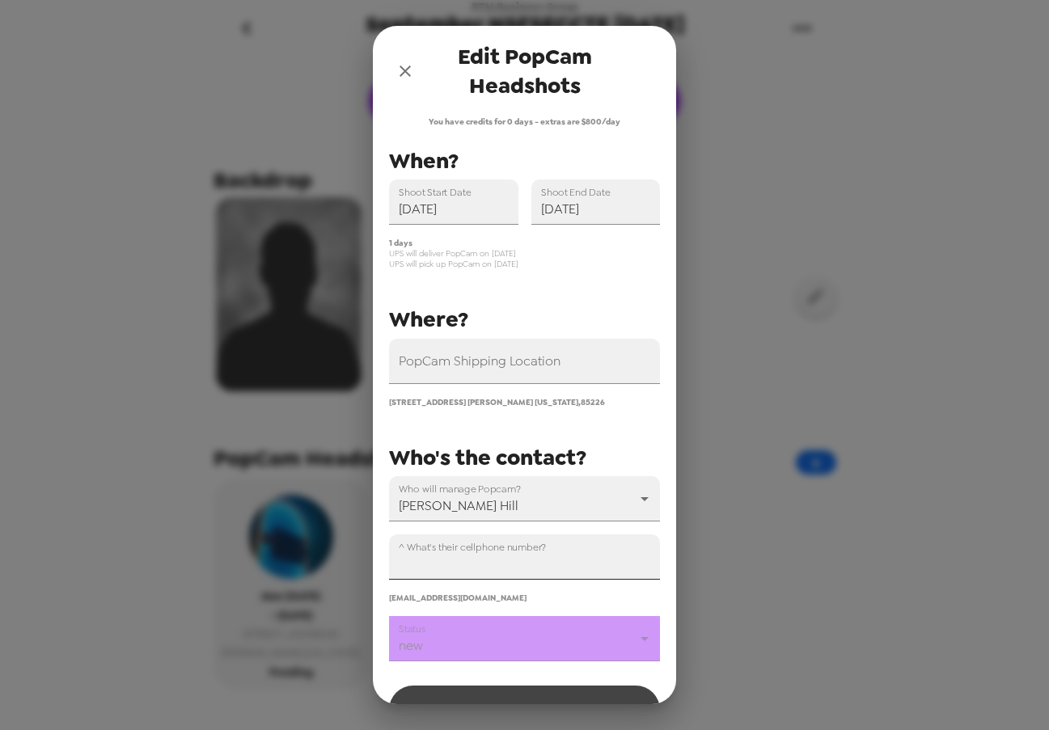
click at [486, 568] on input "^ What's their cellphone number?" at bounding box center [524, 557] width 271 height 45
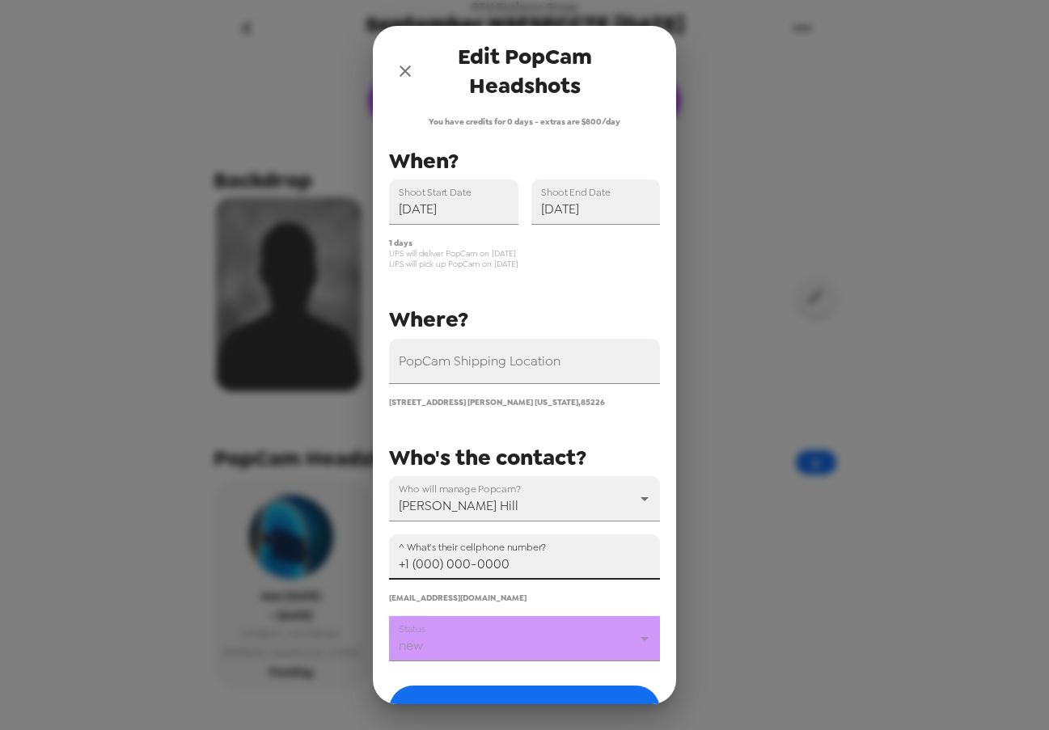
type input "+1 (000) 000-0000"
click at [484, 649] on body "RTM Business Group September NSFSECCTE 9/15/25 8/20/25 • 0 photos Upload headsh…" at bounding box center [524, 365] width 1049 height 730
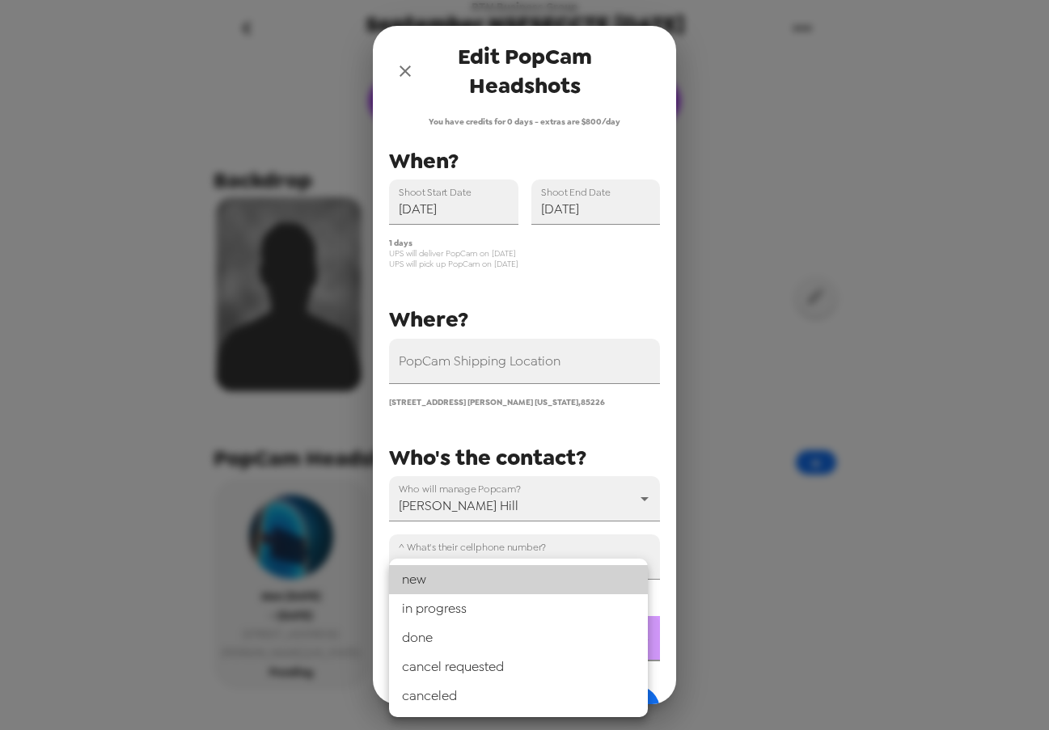
click at [637, 431] on div at bounding box center [524, 365] width 1049 height 730
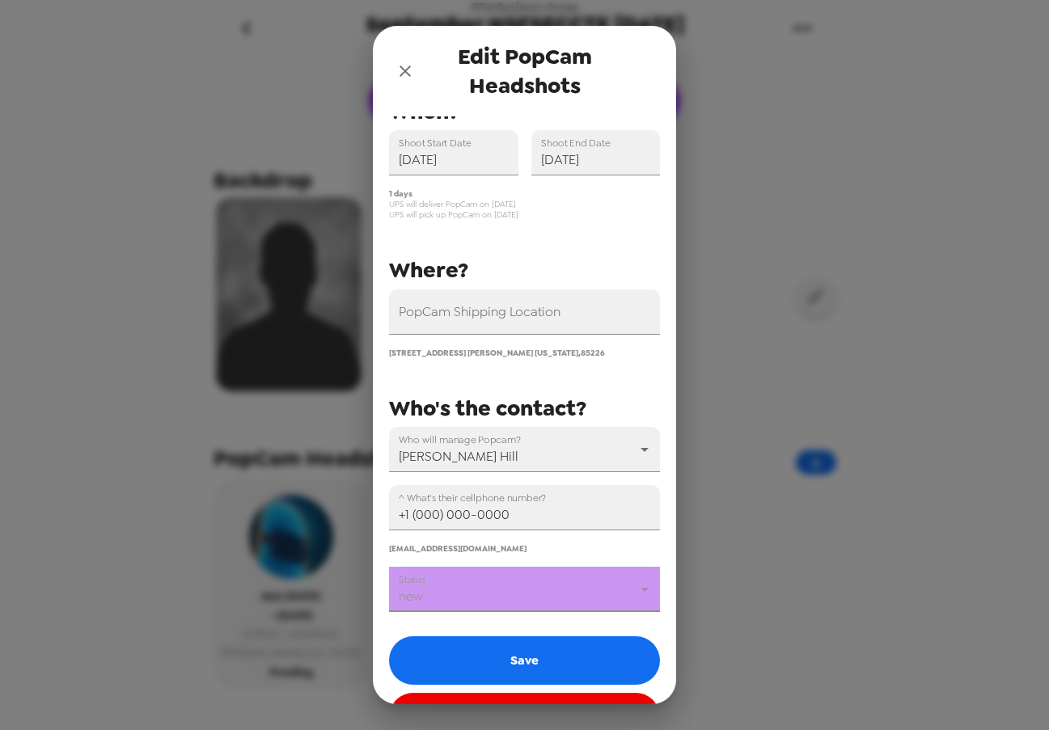
scroll to position [103, 0]
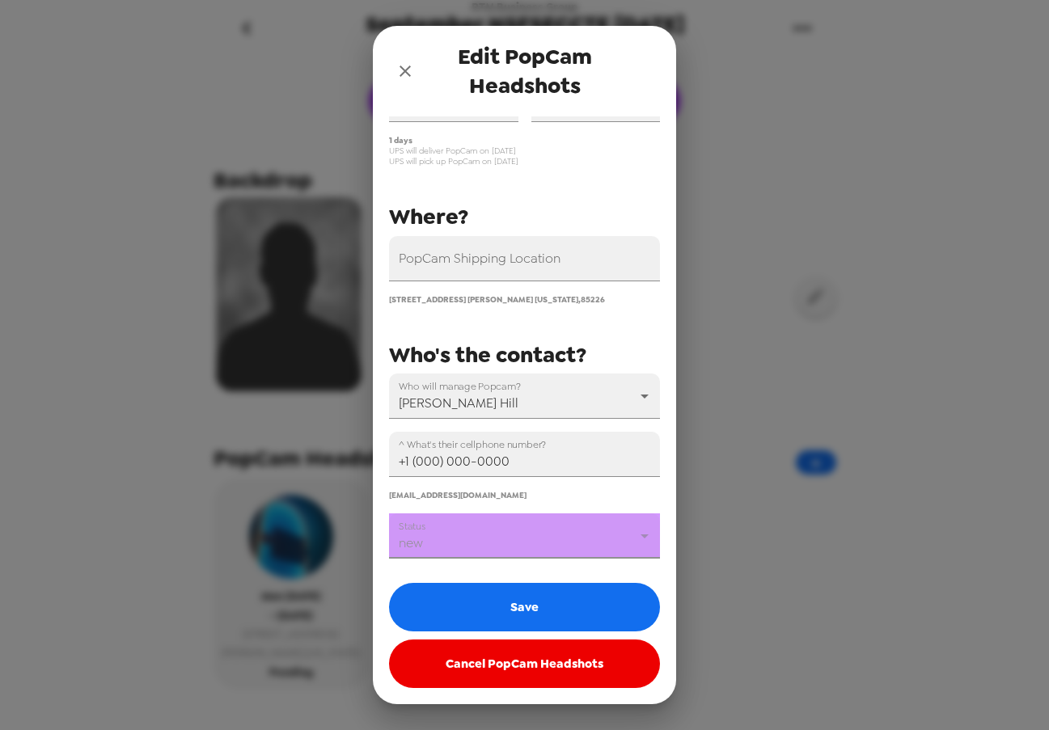
click at [577, 543] on body "RTM Business Group September NSFSECCTE 9/15/25 8/20/25 • 0 photos Upload headsh…" at bounding box center [524, 365] width 1049 height 730
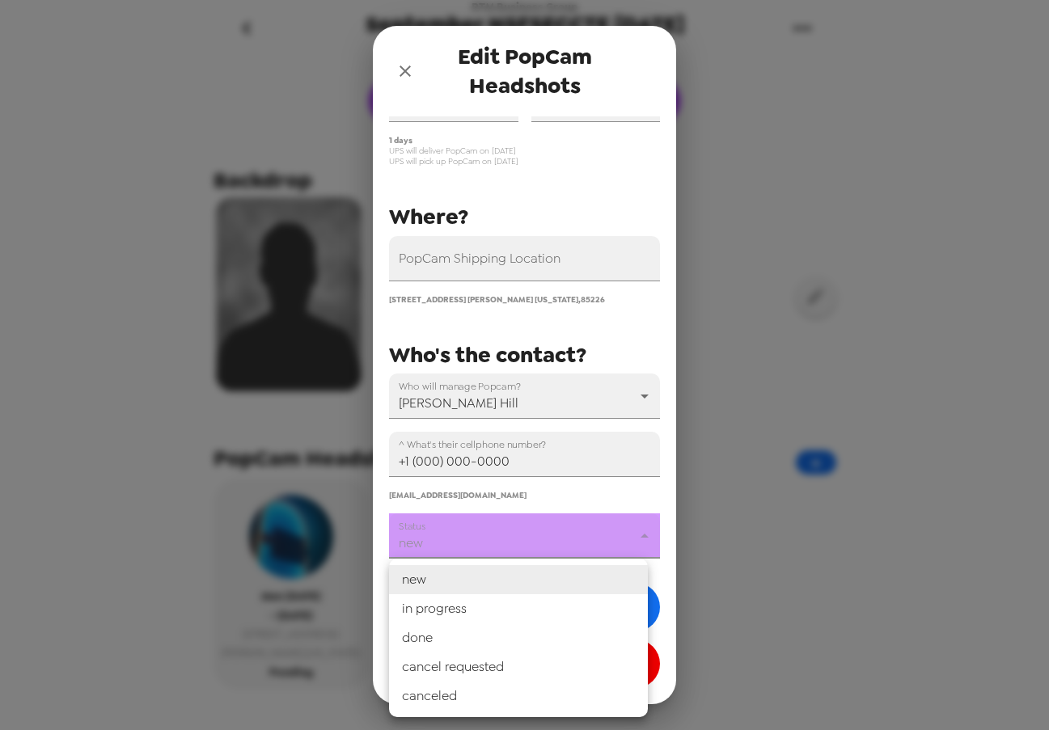
click at [567, 604] on li "in progress" at bounding box center [518, 608] width 259 height 29
type input "in progress"
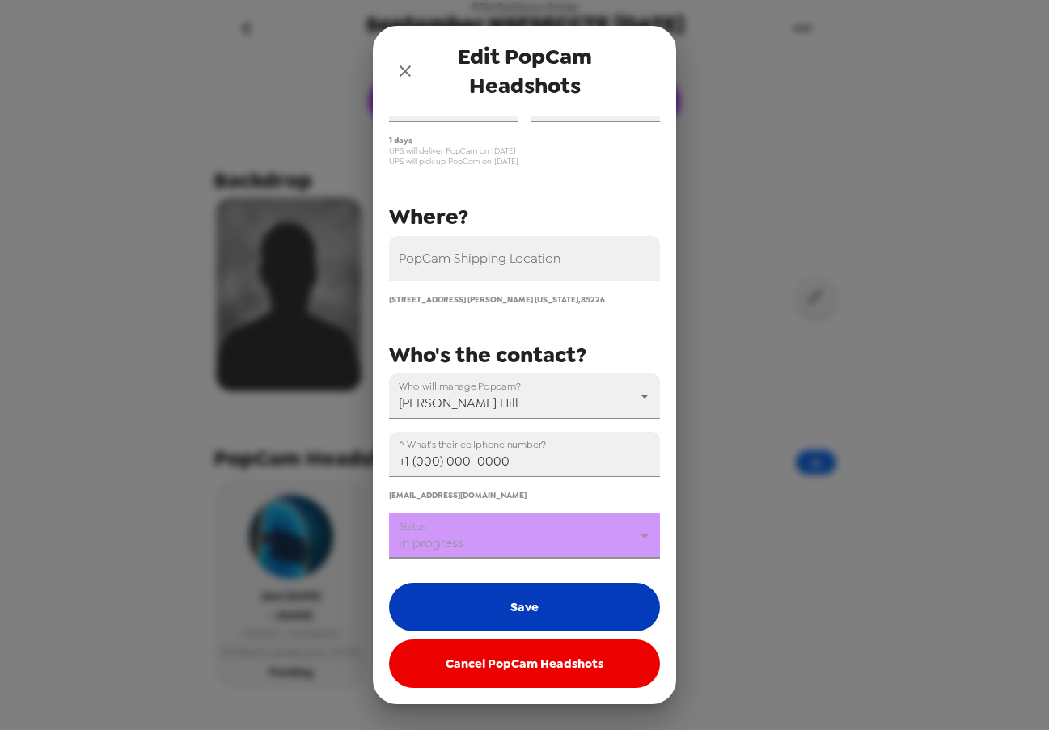
click at [563, 612] on button "Save" at bounding box center [524, 607] width 271 height 49
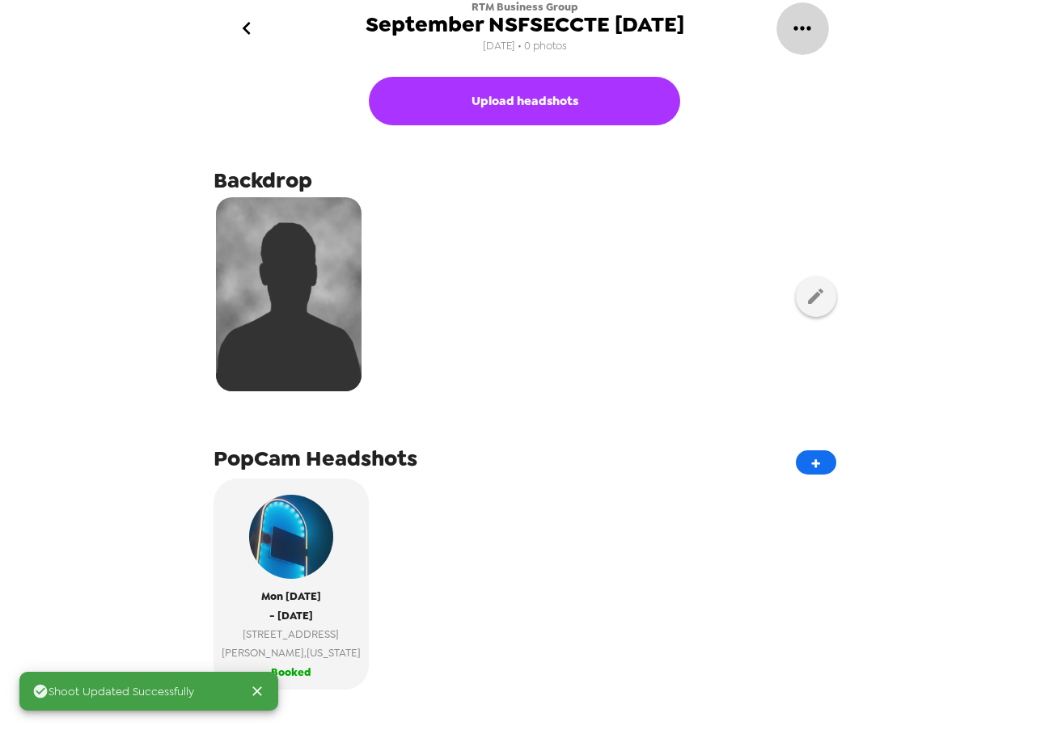
click at [797, 27] on icon "gallery menu" at bounding box center [801, 28] width 17 height 4
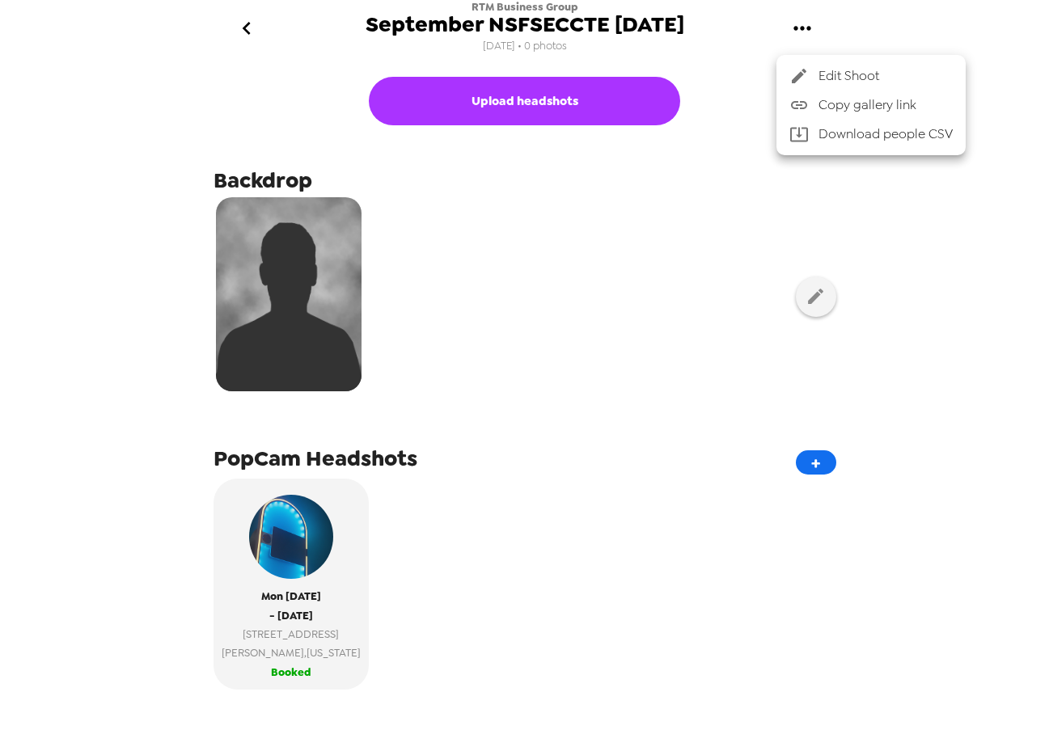
click at [879, 104] on span "Copy gallery link" at bounding box center [885, 104] width 134 height 19
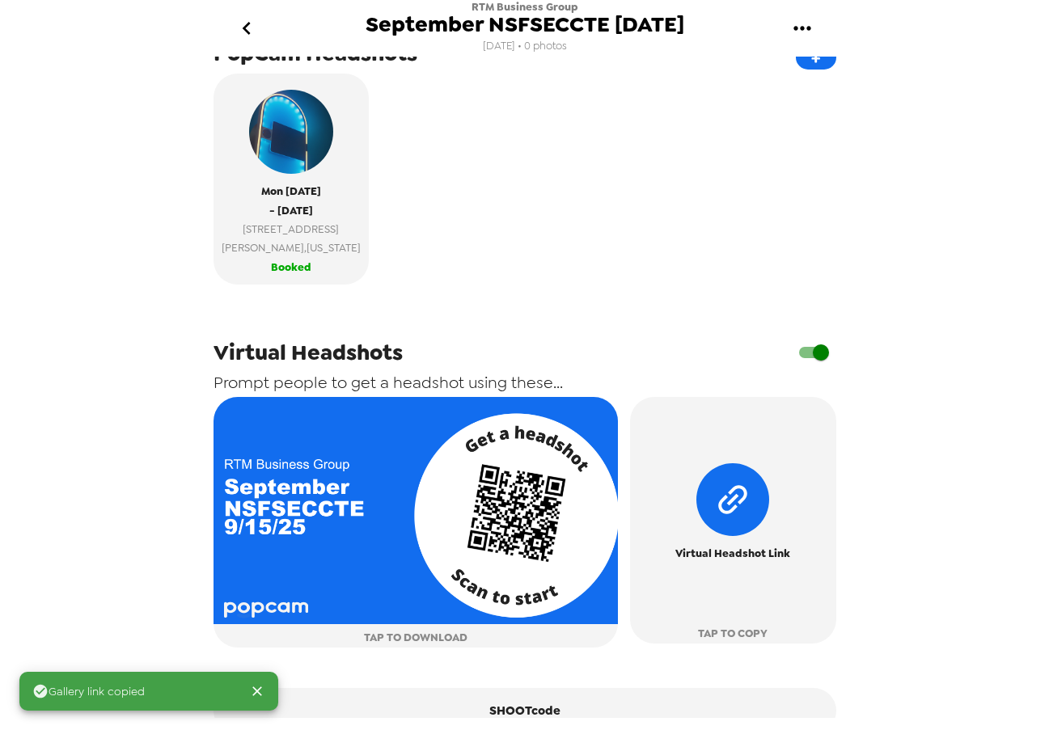
scroll to position [493, 0]
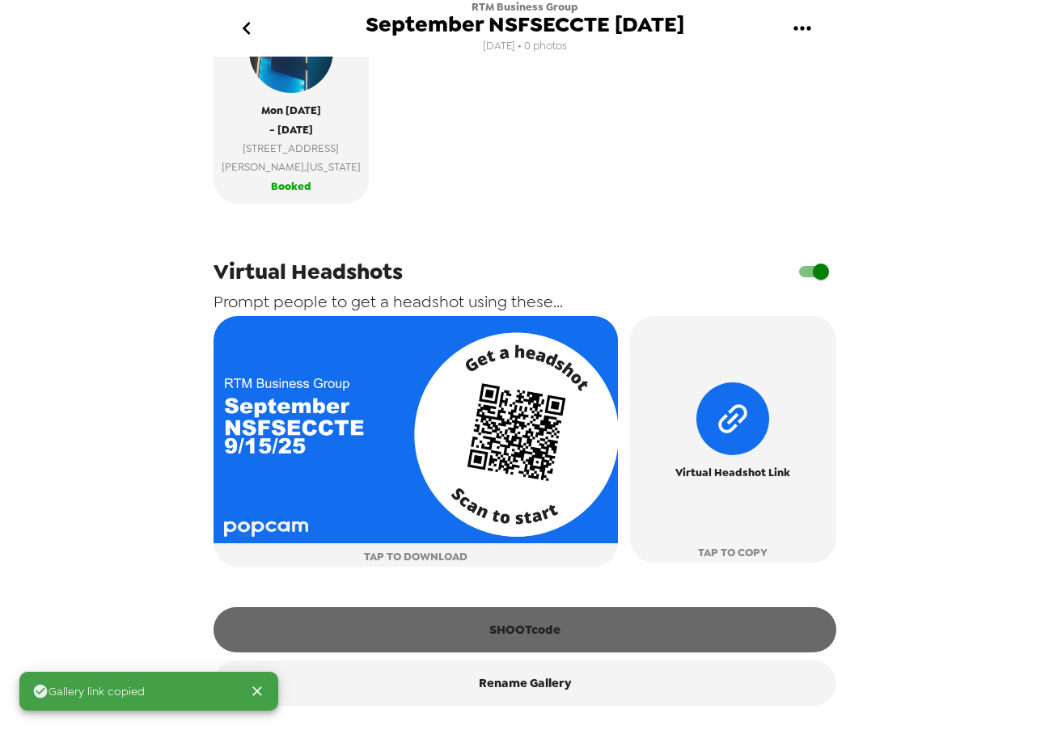
click at [580, 642] on button "SHOOTcode" at bounding box center [525, 629] width 623 height 45
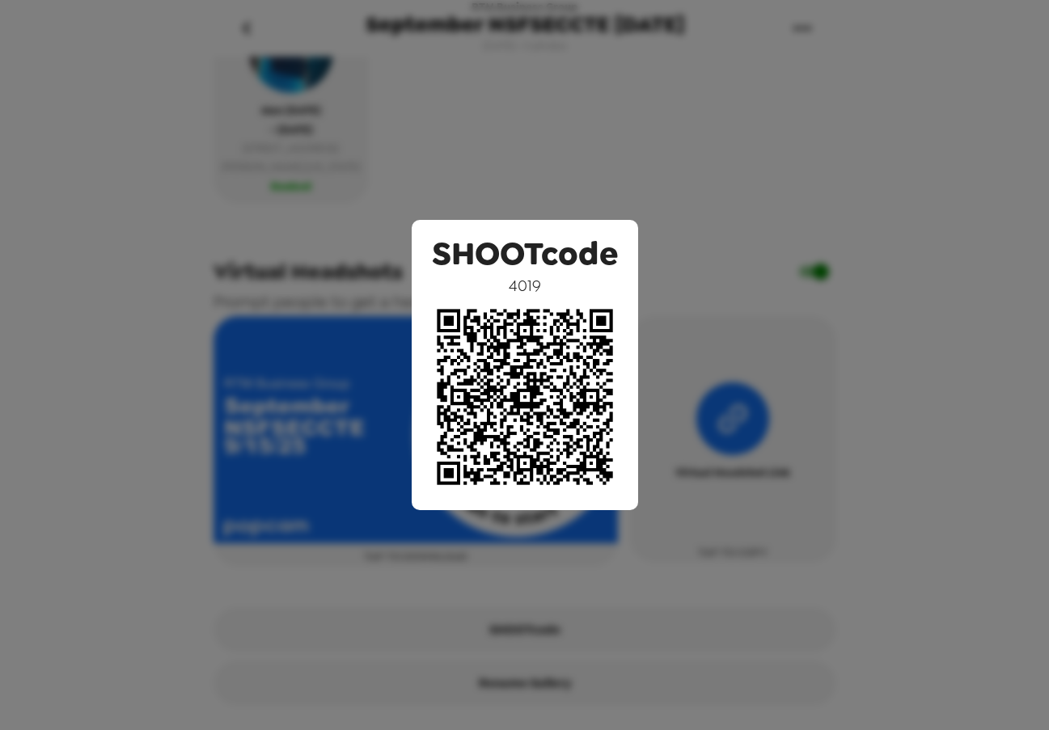
click at [589, 136] on div "SHOOTcode 4019" at bounding box center [524, 365] width 1049 height 730
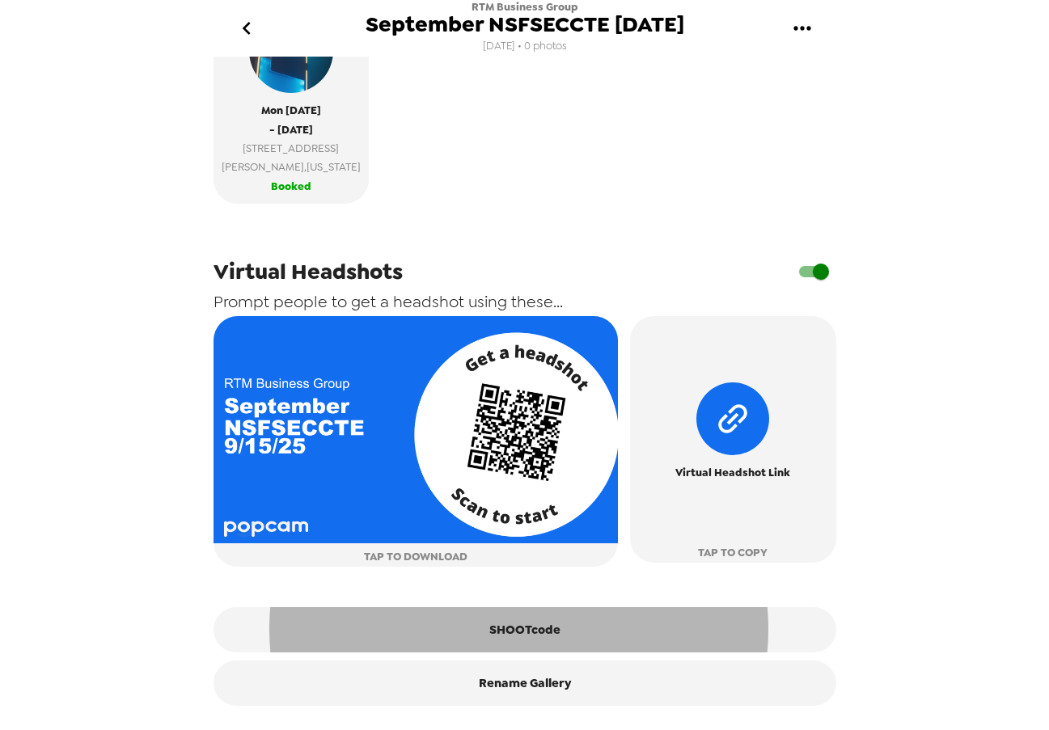
click at [791, 23] on icon "gallery menu" at bounding box center [802, 28] width 26 height 26
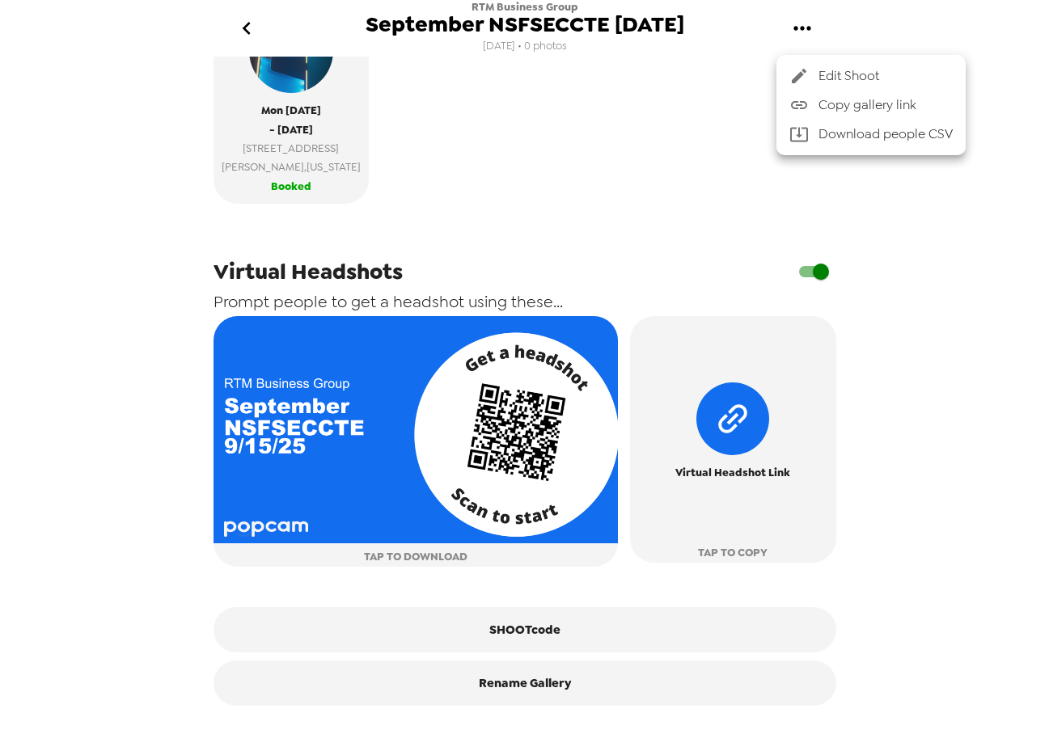
click at [858, 99] on span "Copy gallery link" at bounding box center [885, 104] width 134 height 19
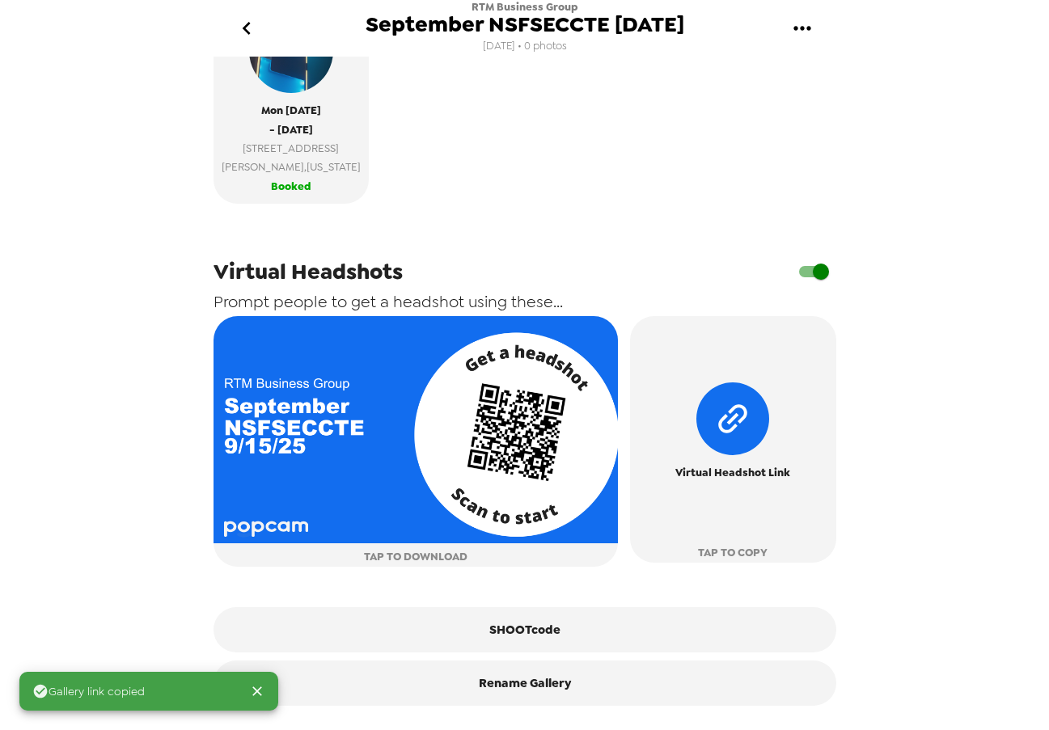
click at [159, 293] on div "Gallery link copied RTM Business Group September NSFSECCTE 9/15/25 8/20/25 • 0 …" at bounding box center [524, 365] width 1049 height 730
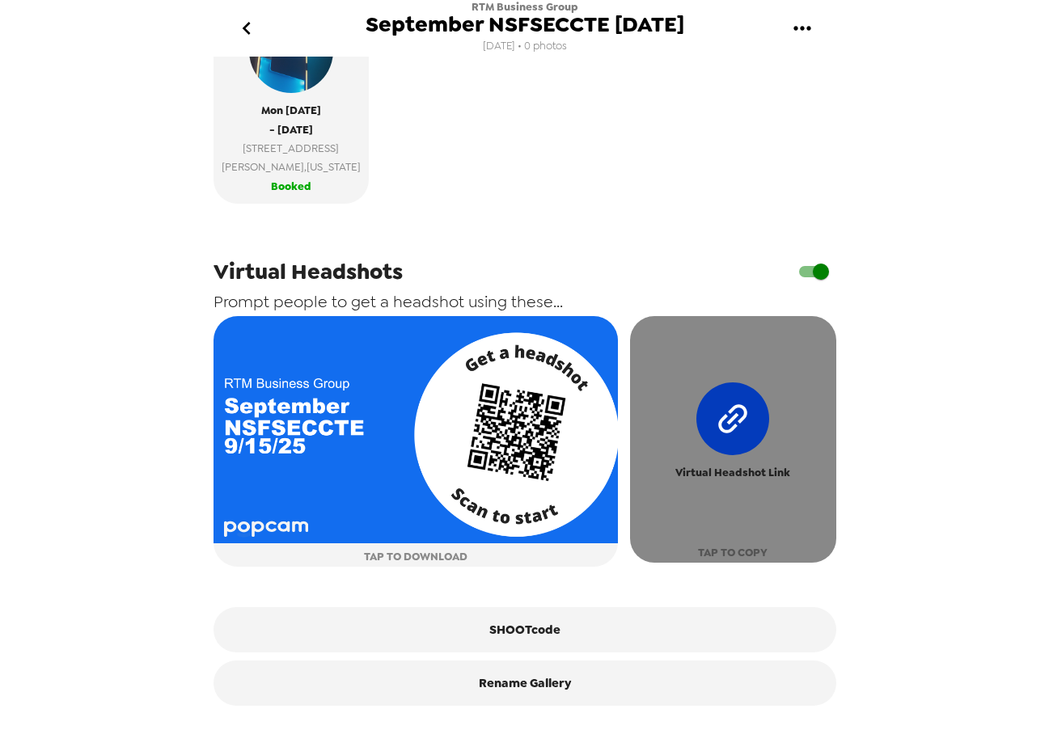
scroll to position [493, 0]
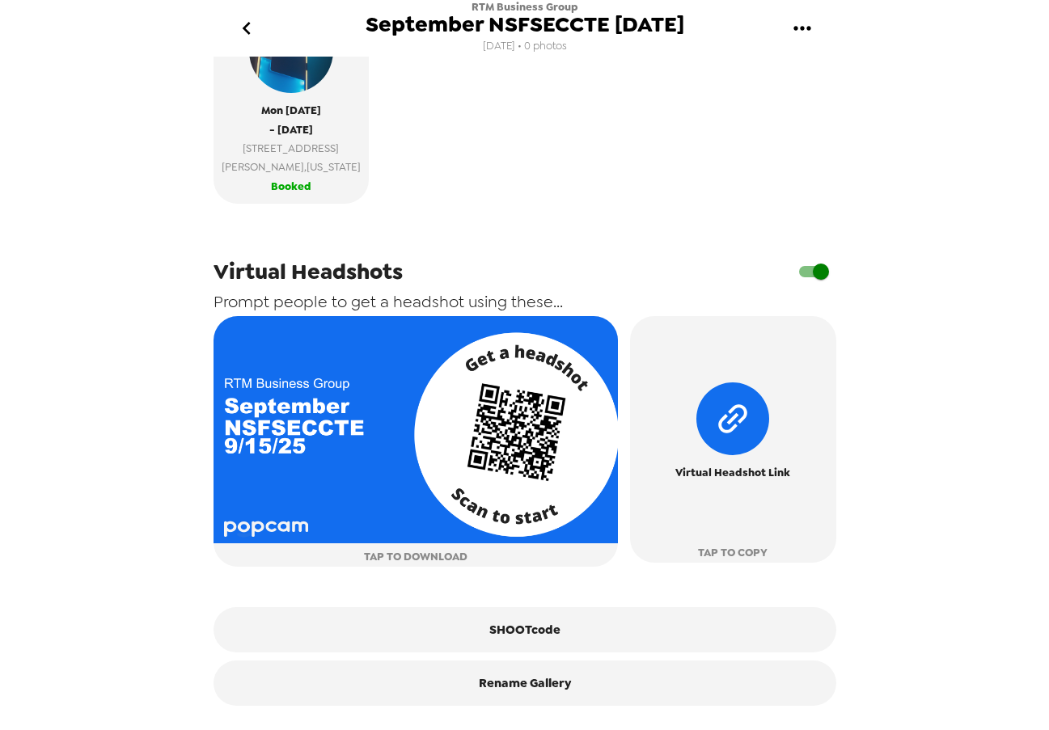
click at [799, 286] on input "checkbox" at bounding box center [821, 271] width 92 height 31
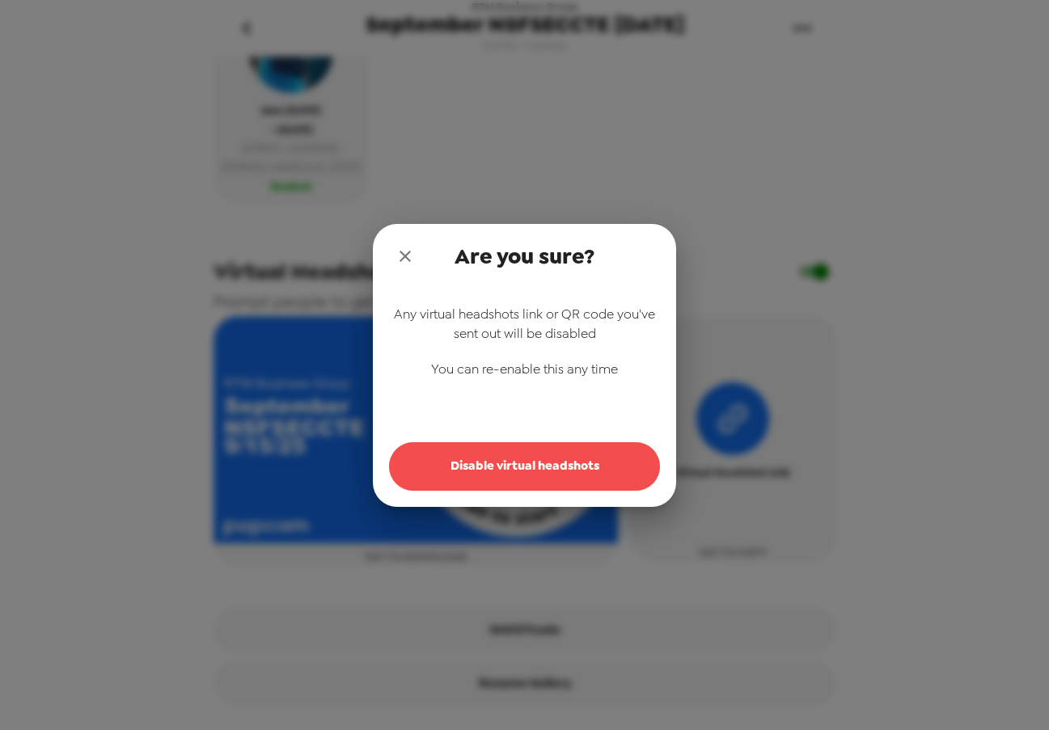
click at [549, 478] on button "Disable virtual headshots" at bounding box center [524, 466] width 271 height 49
checkbox input "false"
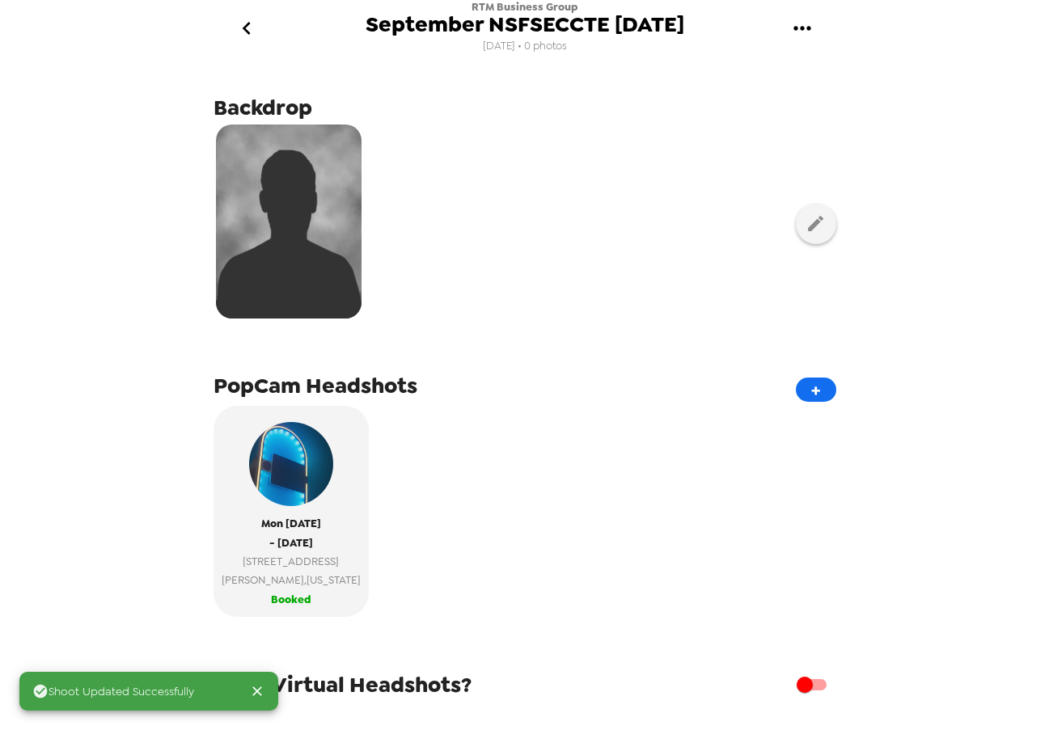
scroll to position [0, 0]
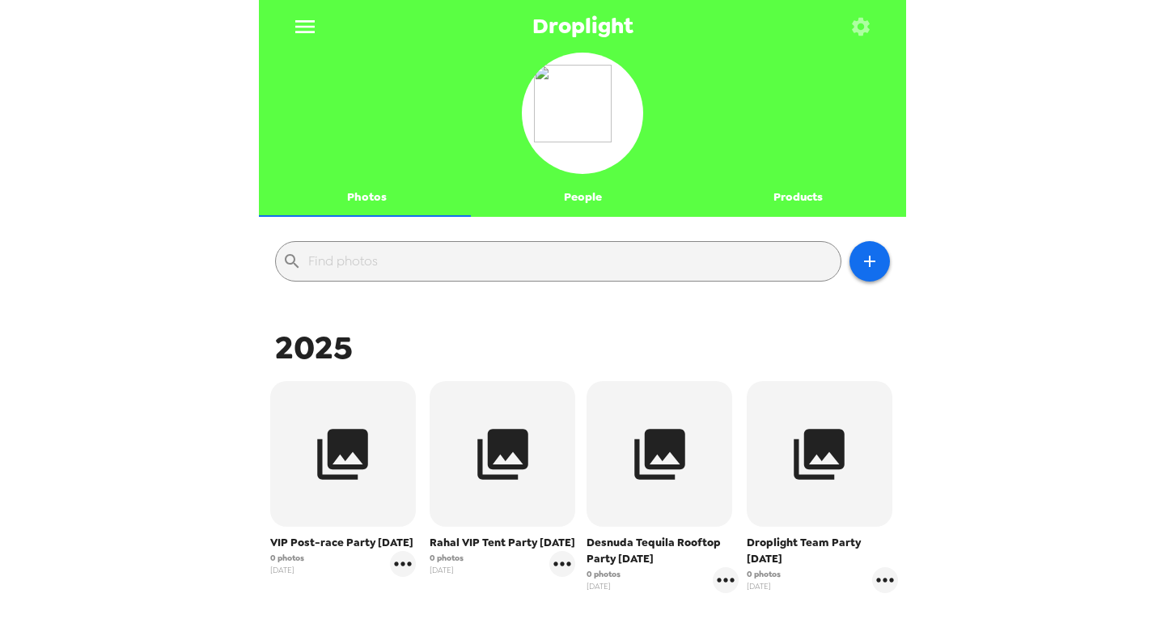
click at [296, 31] on icon "menu" at bounding box center [304, 26] width 19 height 13
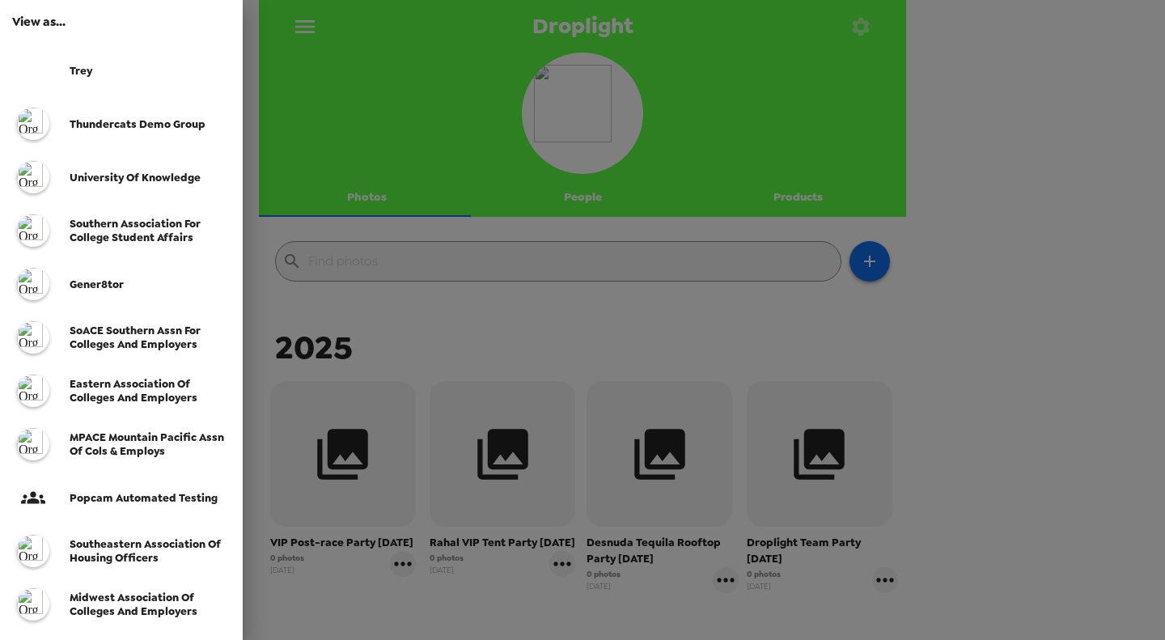
click at [298, 26] on div at bounding box center [582, 320] width 1165 height 640
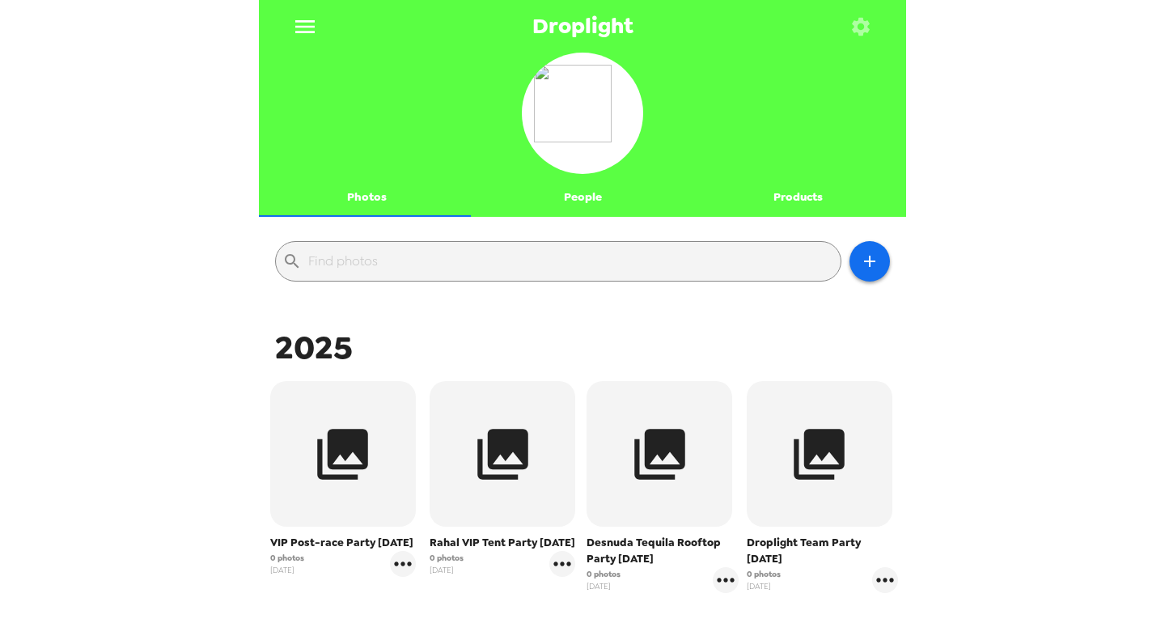
click at [311, 30] on icon "menu" at bounding box center [305, 27] width 26 height 26
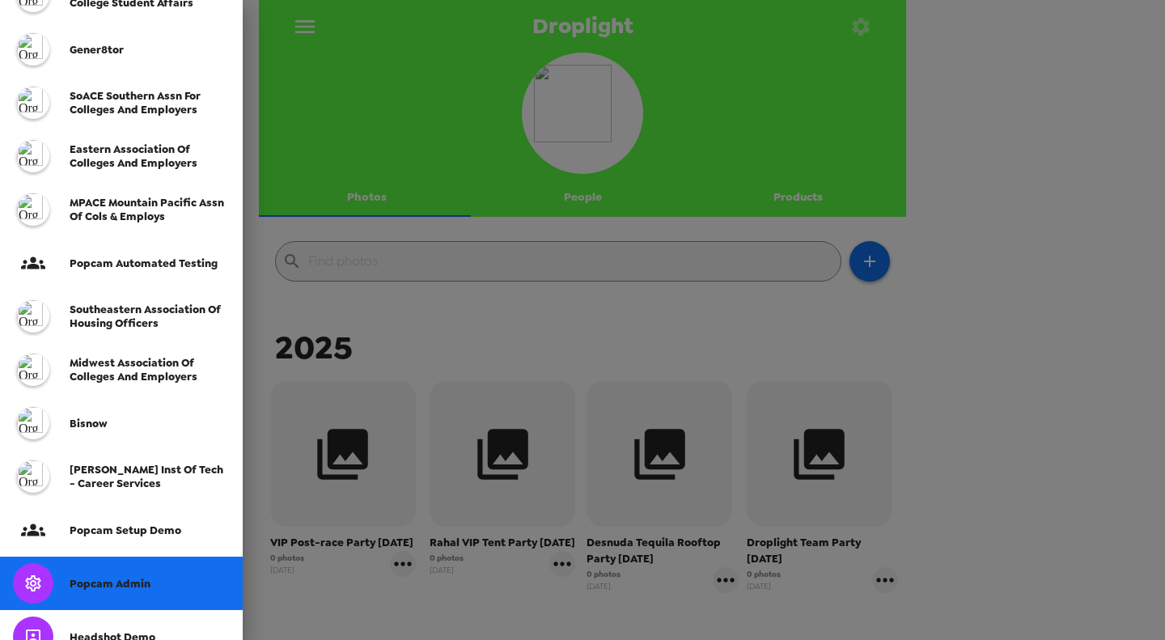
scroll to position [393, 0]
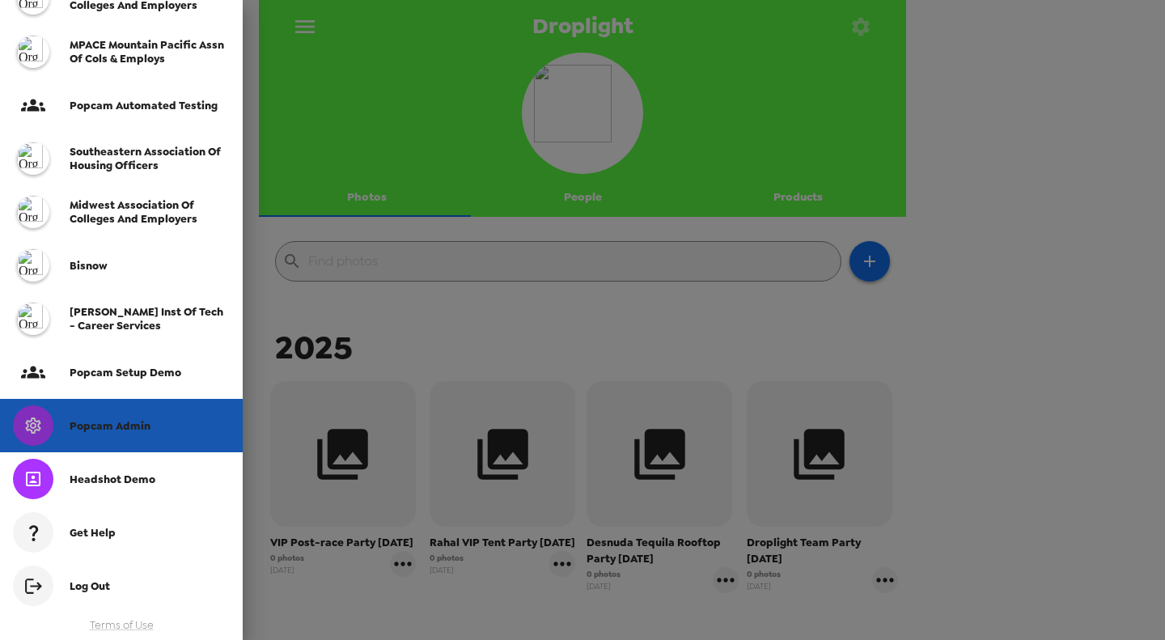
click at [139, 435] on div "Popcam Admin" at bounding box center [121, 425] width 243 height 53
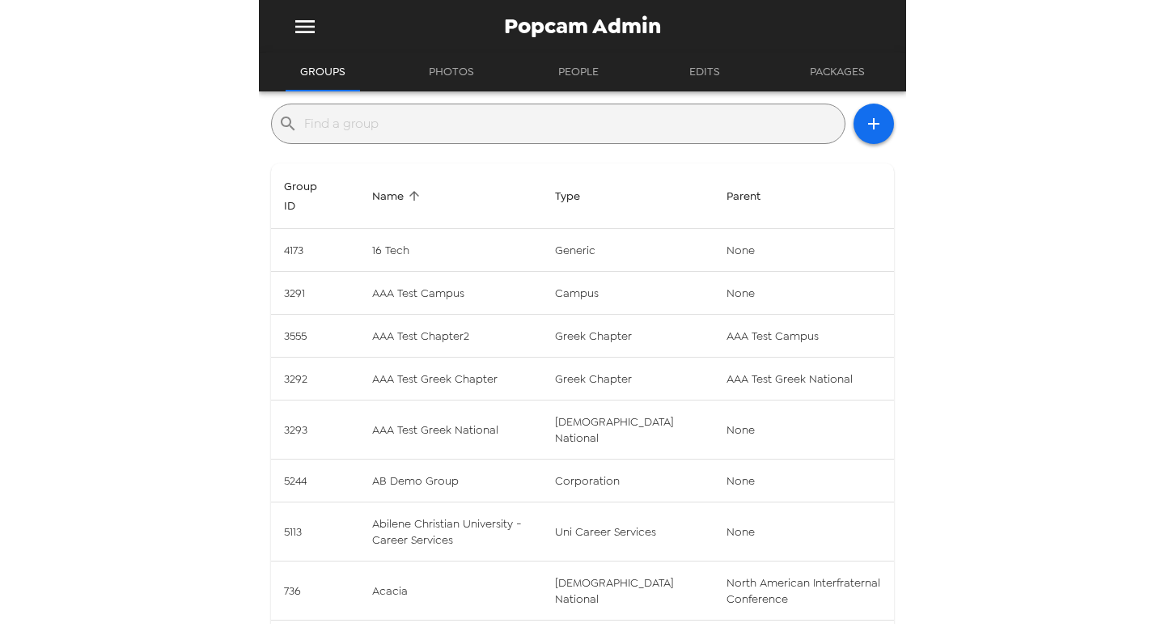
drag, startPoint x: 423, startPoint y: 119, endPoint x: 430, endPoint y: 127, distance: 10.9
click at [423, 119] on input "text" at bounding box center [571, 124] width 534 height 26
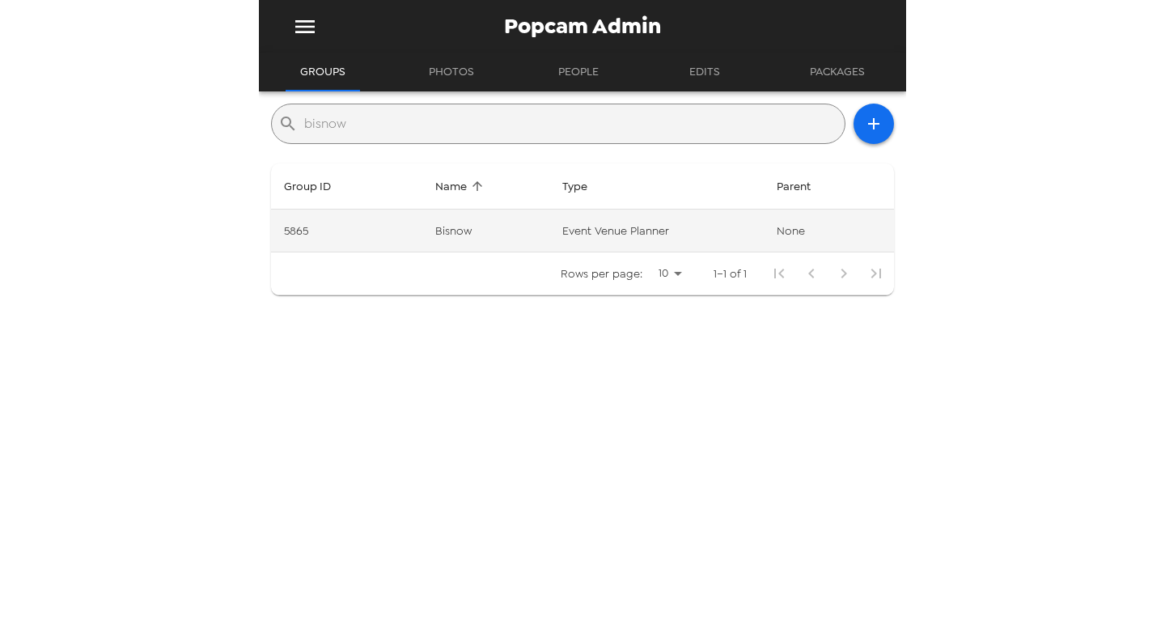
type input "bisnow"
click at [596, 229] on td "event venue planner" at bounding box center [656, 230] width 214 height 43
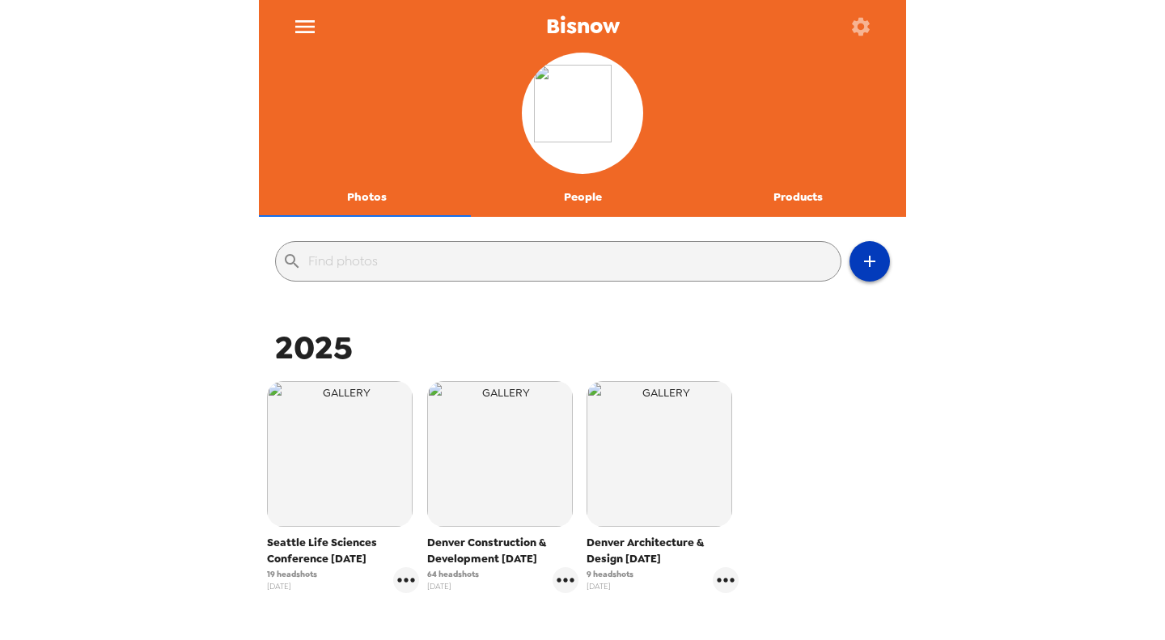
click at [860, 263] on icon "button" at bounding box center [869, 261] width 19 height 19
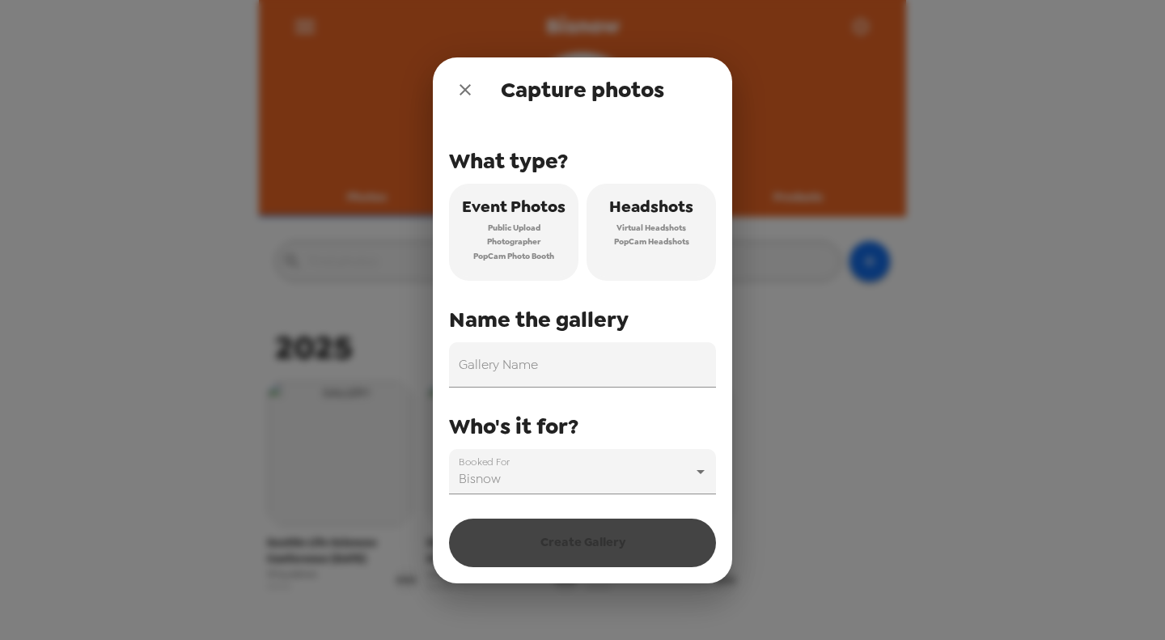
click at [650, 226] on span "Virtual Headshots" at bounding box center [651, 228] width 70 height 15
click at [583, 364] on input "Gallery Name" at bounding box center [582, 364] width 267 height 45
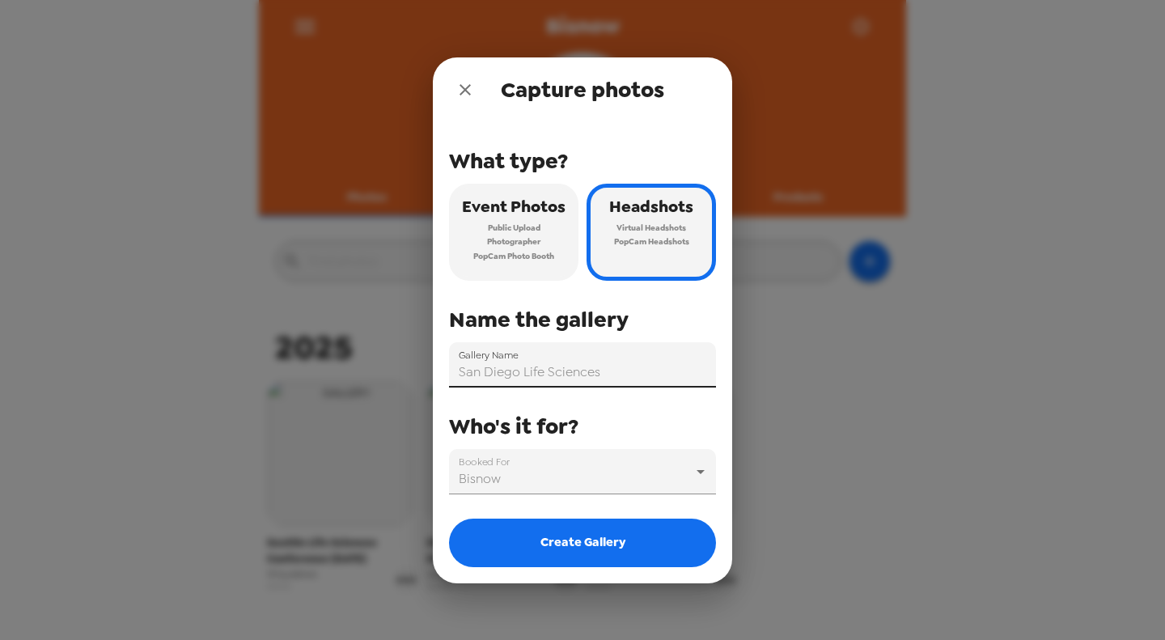
click at [521, 370] on input "San Diego Life Sciences" at bounding box center [582, 364] width 267 height 45
click at [679, 357] on input "San Diego International Life Sciences Conference" at bounding box center [582, 364] width 267 height 45
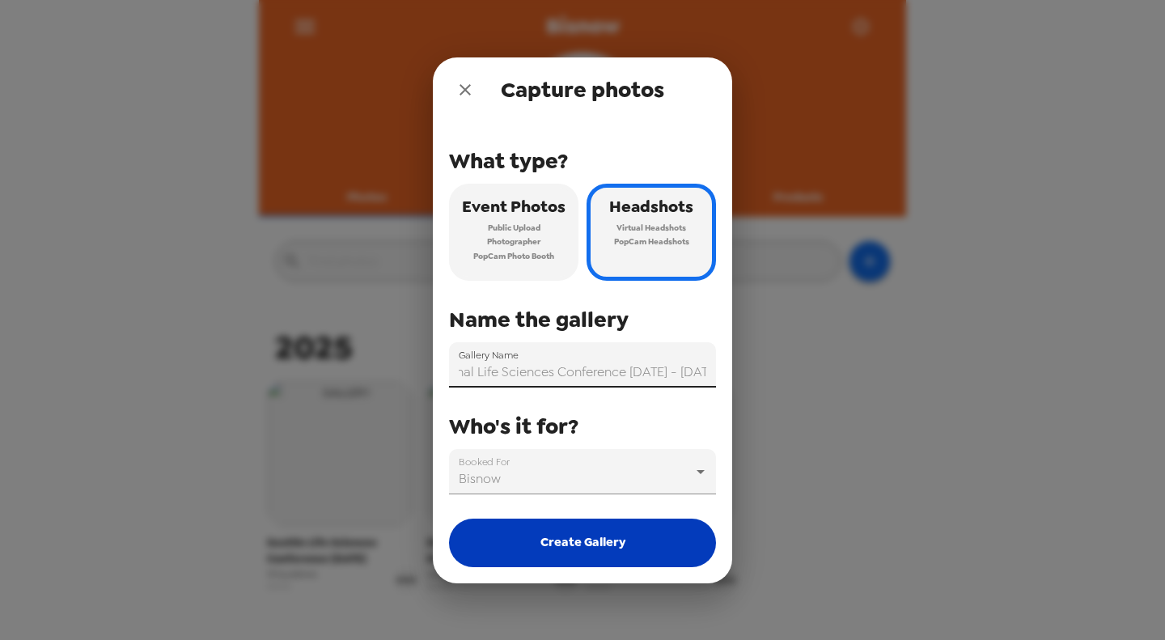
click at [645, 528] on button "Create Gallery" at bounding box center [582, 542] width 267 height 49
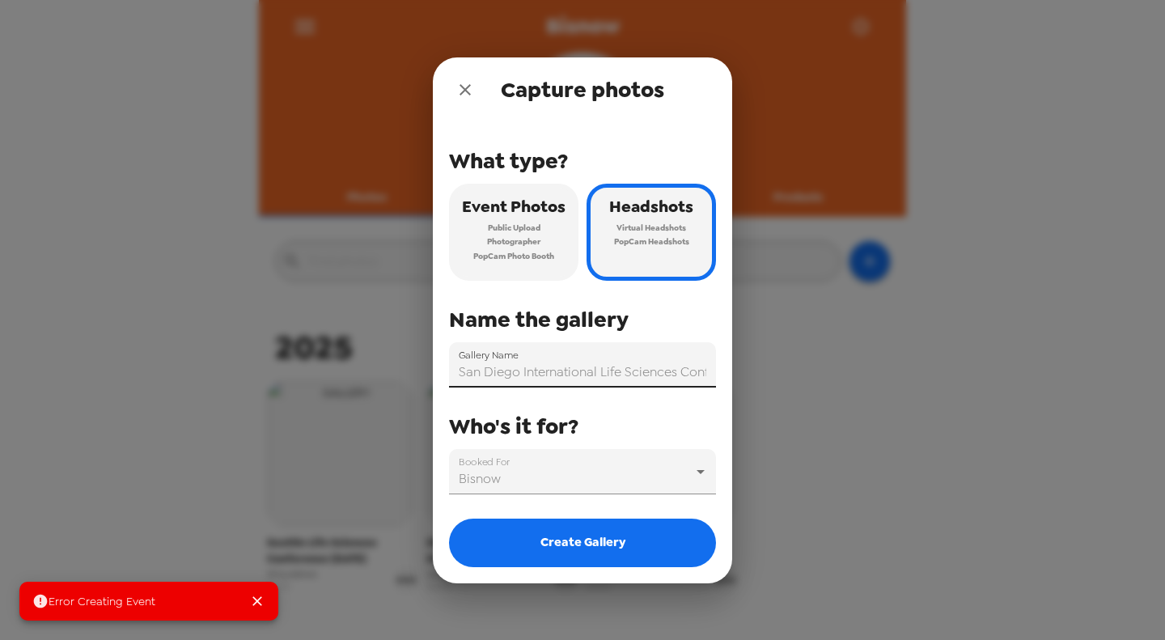
click at [628, 377] on input "San Diego International Life Sciences Conference 9/10 - 9/11/25" at bounding box center [582, 364] width 267 height 45
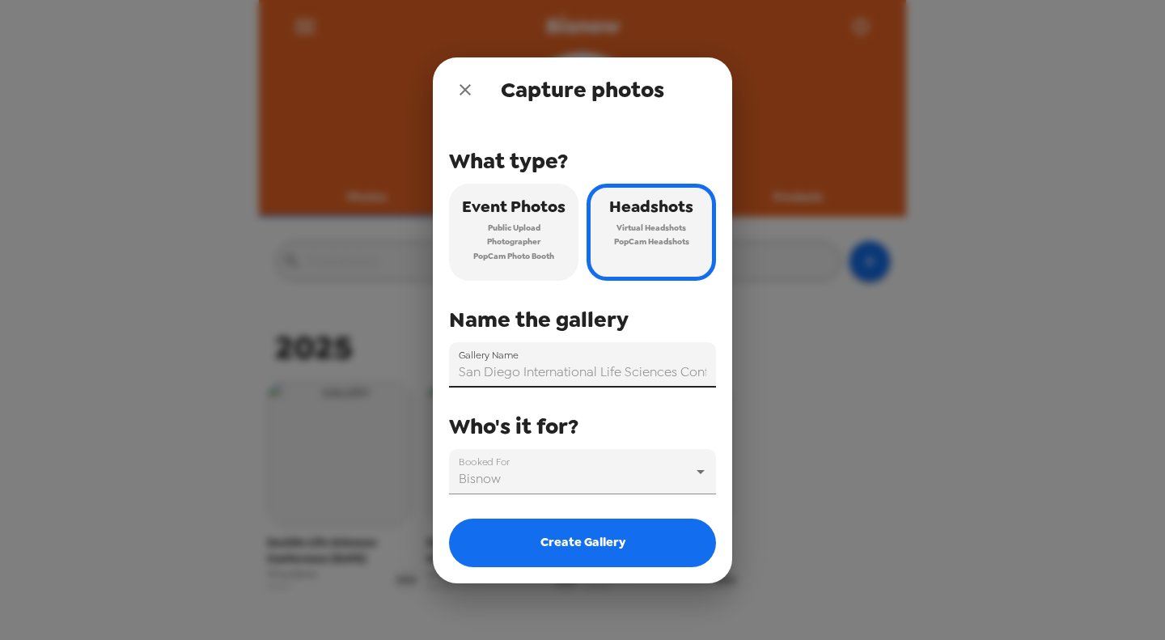
click at [676, 369] on input "San Diego International Life Sciences Conference 9/10 - 9/11/25" at bounding box center [582, 364] width 267 height 45
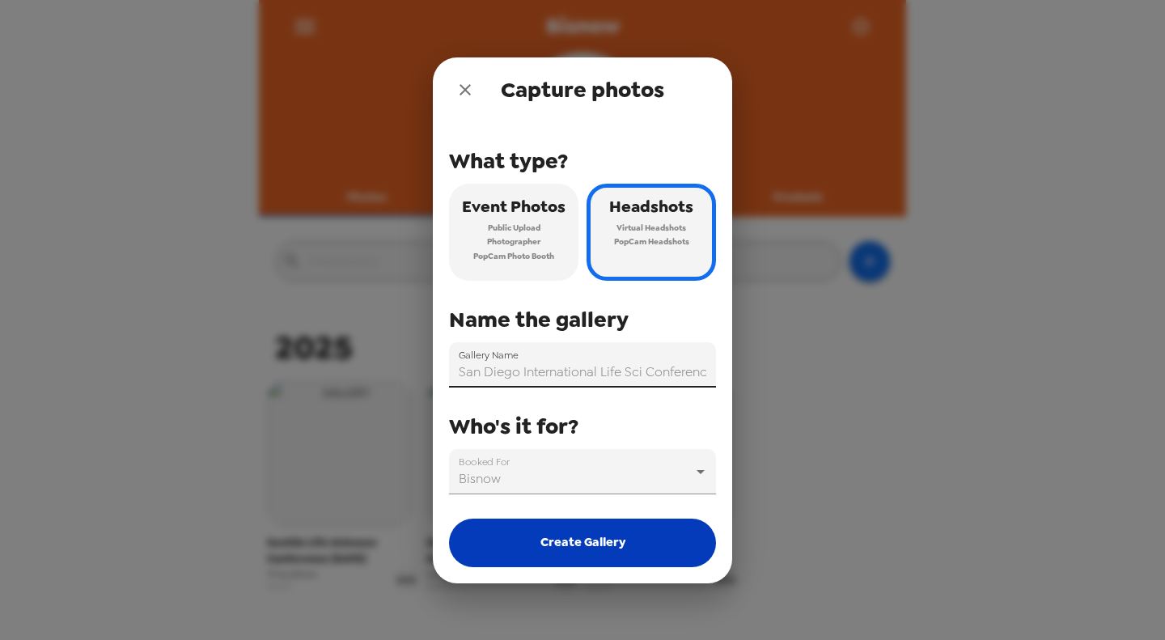
click at [633, 542] on button "Create Gallery" at bounding box center [582, 542] width 267 height 49
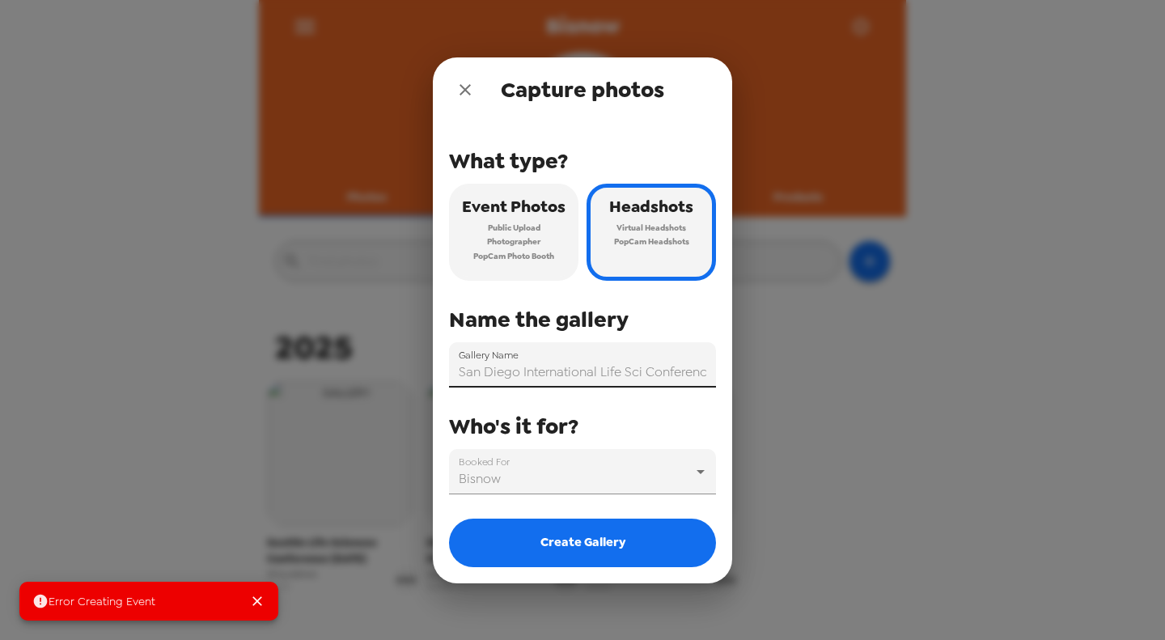
drag, startPoint x: 595, startPoint y: 371, endPoint x: 529, endPoint y: 372, distance: 66.3
click at [529, 372] on input "San Diego International Life Sci Conference 9/10 - 9/11/25" at bounding box center [582, 364] width 267 height 45
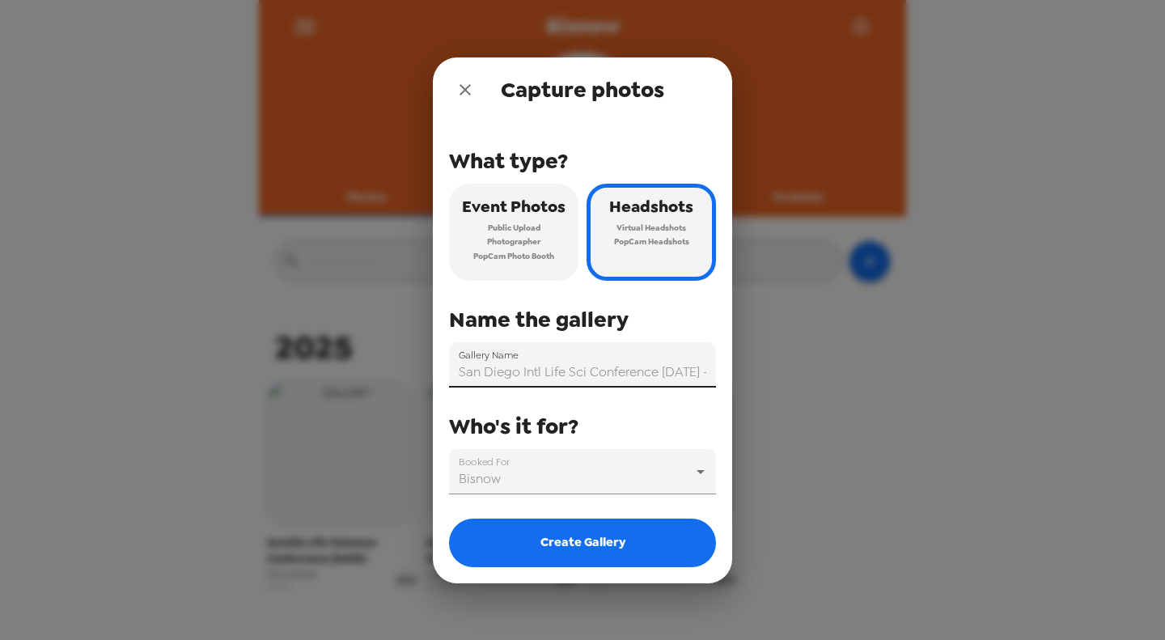
click at [657, 374] on input "San Diego Intl Life Sci Conference 9/10 - 9/11/25" at bounding box center [582, 364] width 267 height 45
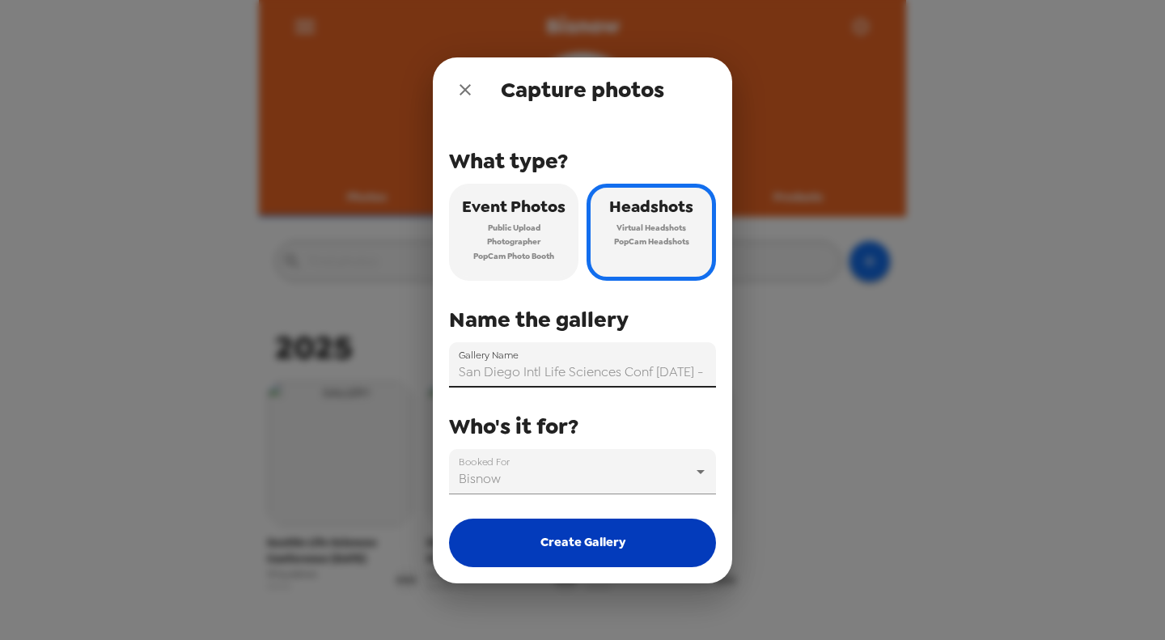
type input "San Diego Intl Life Sciences Conf 9/10 - 9/11/25"
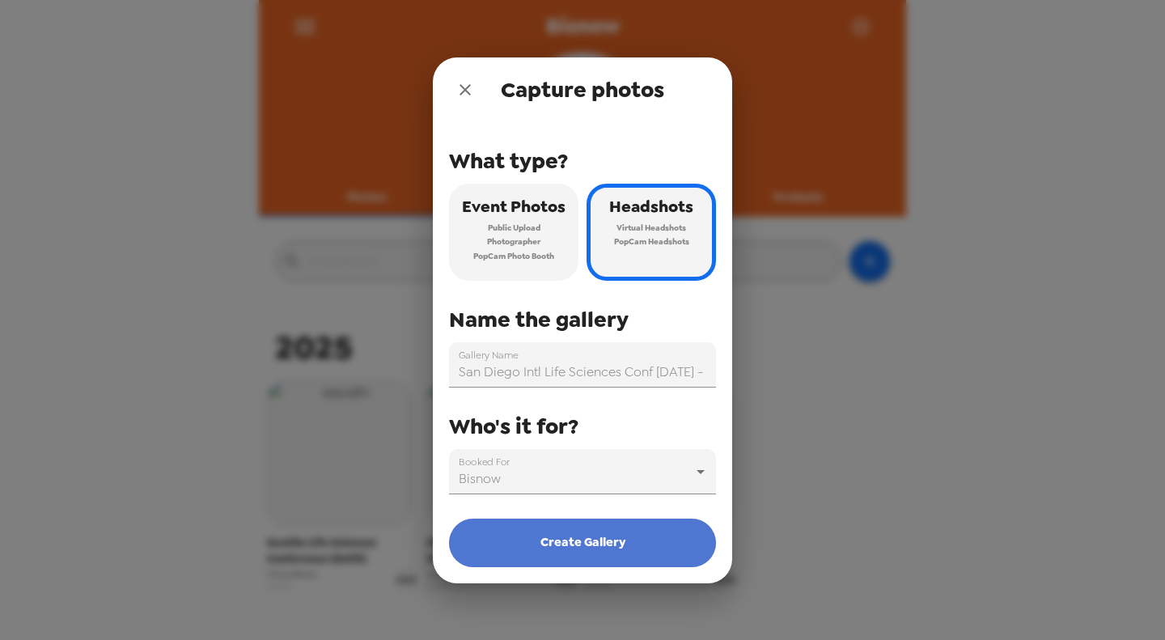
click at [587, 533] on button "Create Gallery" at bounding box center [582, 542] width 267 height 49
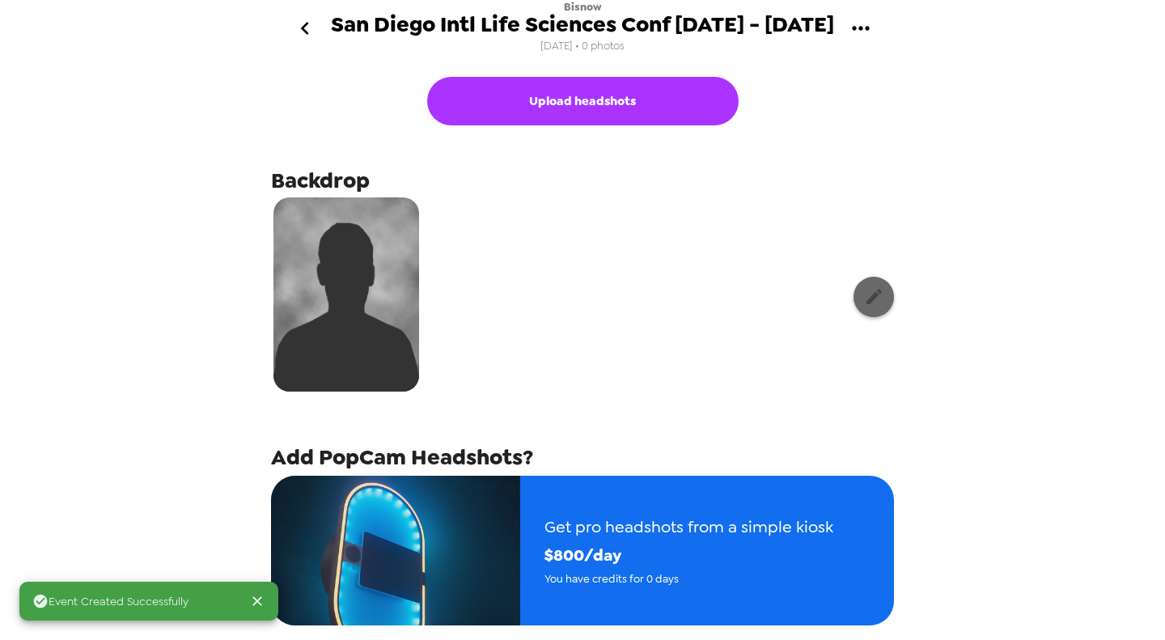
click at [867, 313] on button "button" at bounding box center [873, 297] width 40 height 40
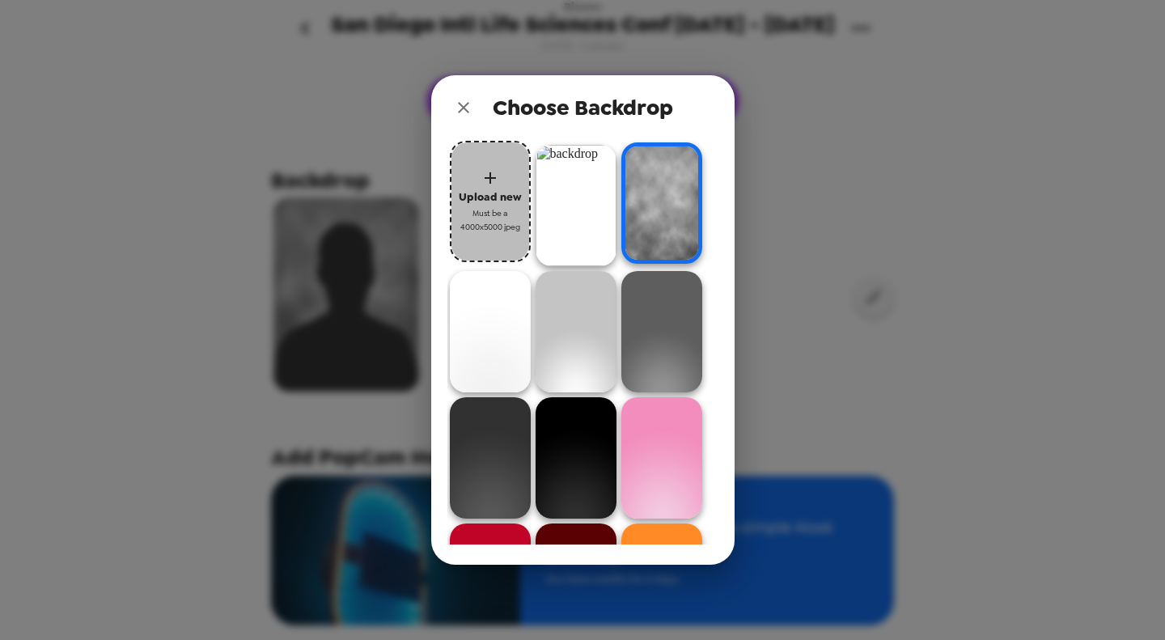
click at [483, 209] on span "Must be a 4000x5000 jpeg" at bounding box center [490, 220] width 65 height 28
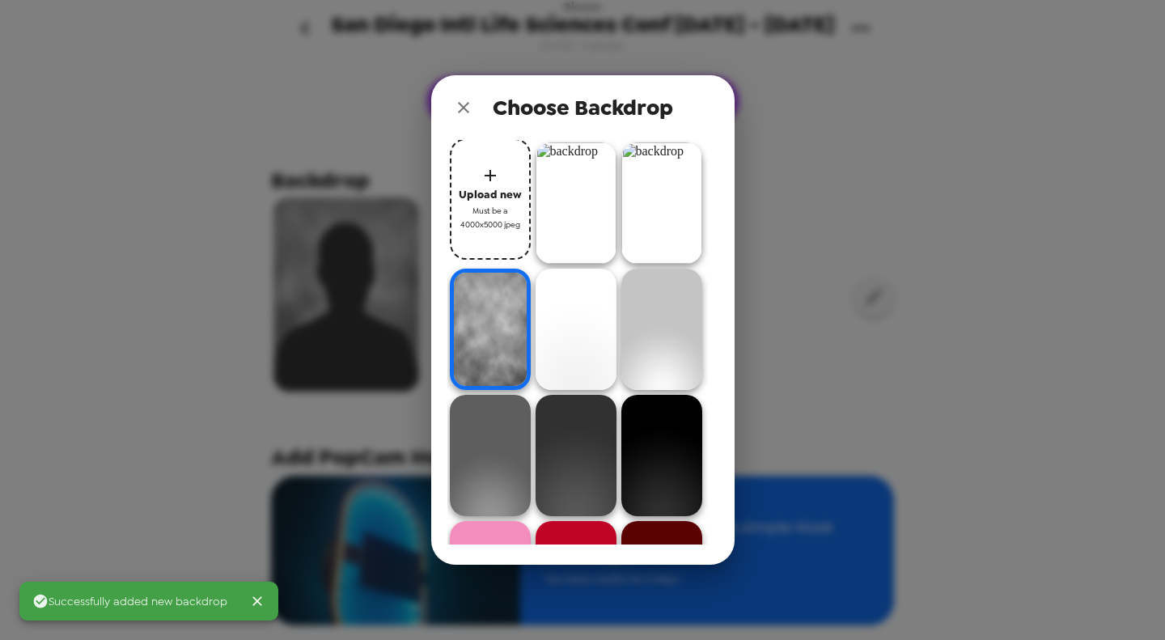
click at [564, 195] on img at bounding box center [575, 202] width 81 height 121
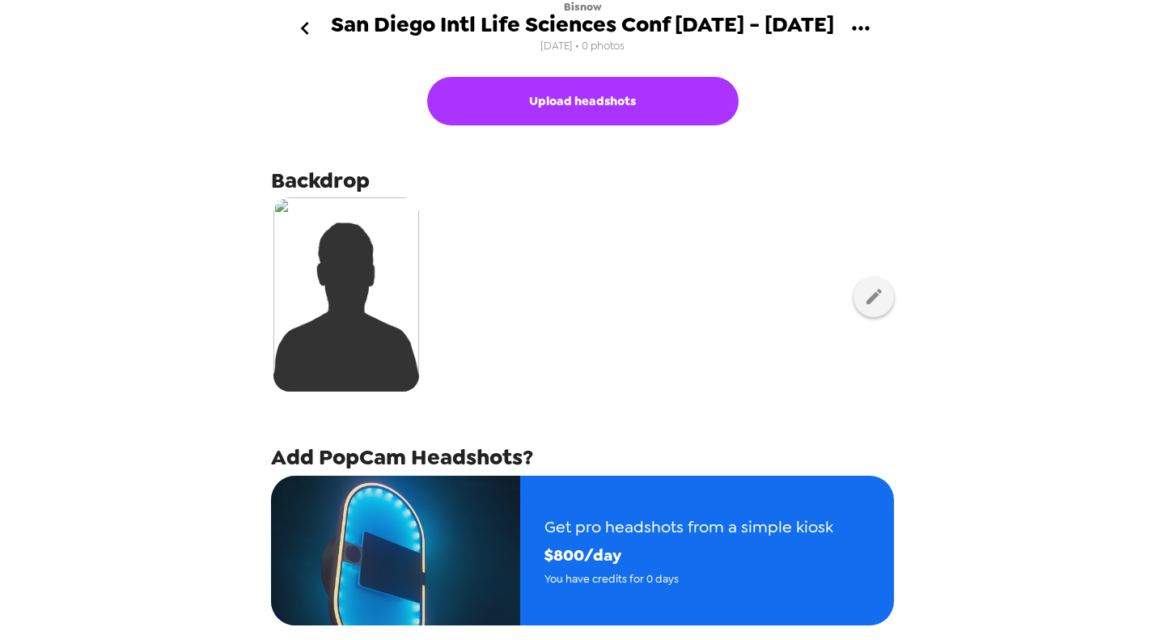
click at [313, 36] on icon "go back" at bounding box center [305, 28] width 26 height 26
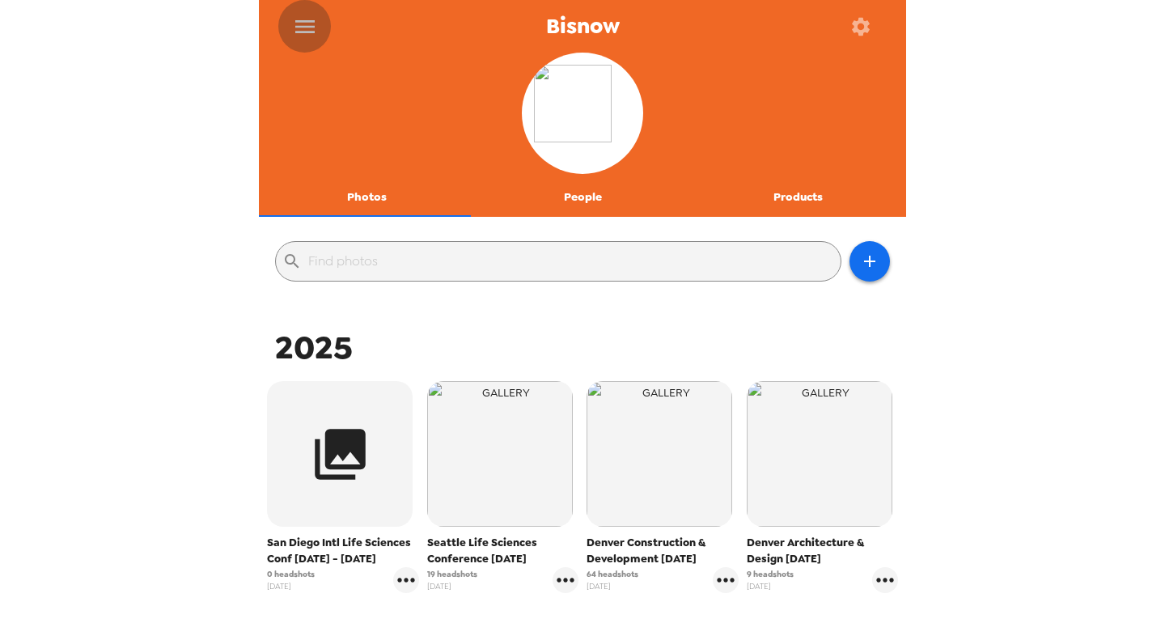
click at [302, 27] on icon "menu" at bounding box center [304, 26] width 19 height 13
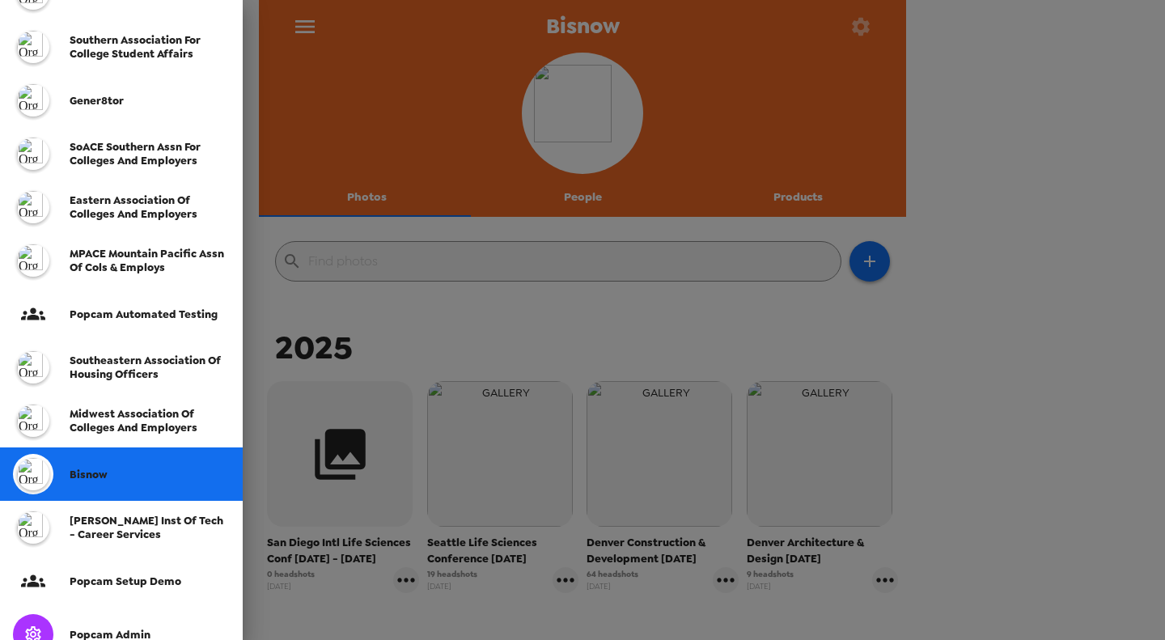
scroll to position [323, 0]
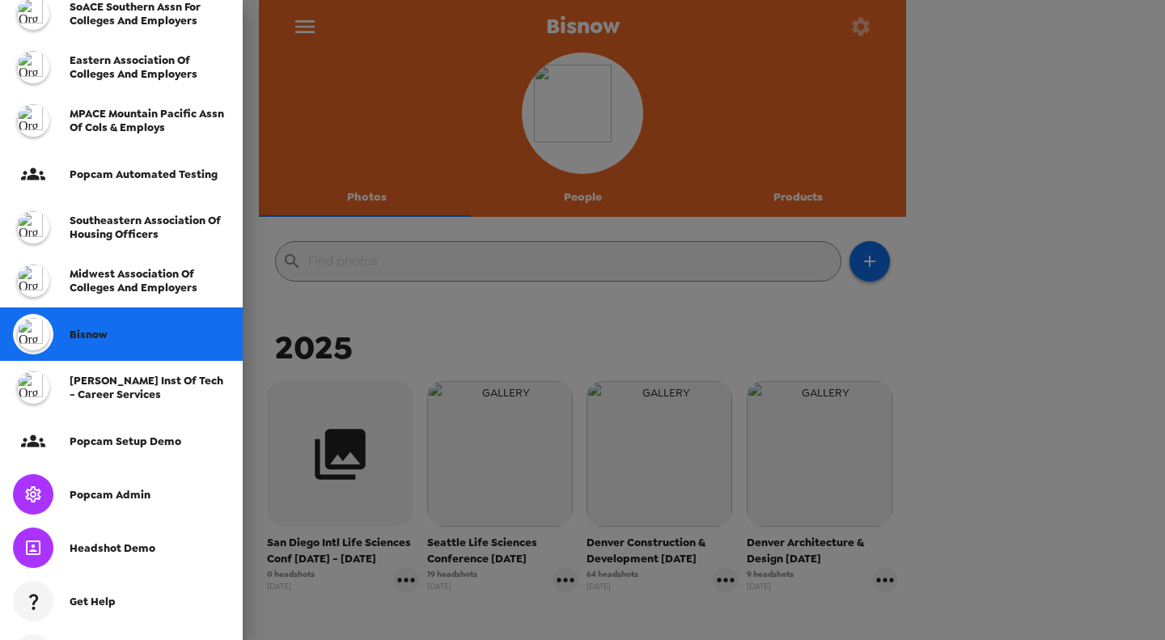
click at [129, 494] on span "Popcam Admin" at bounding box center [110, 495] width 81 height 14
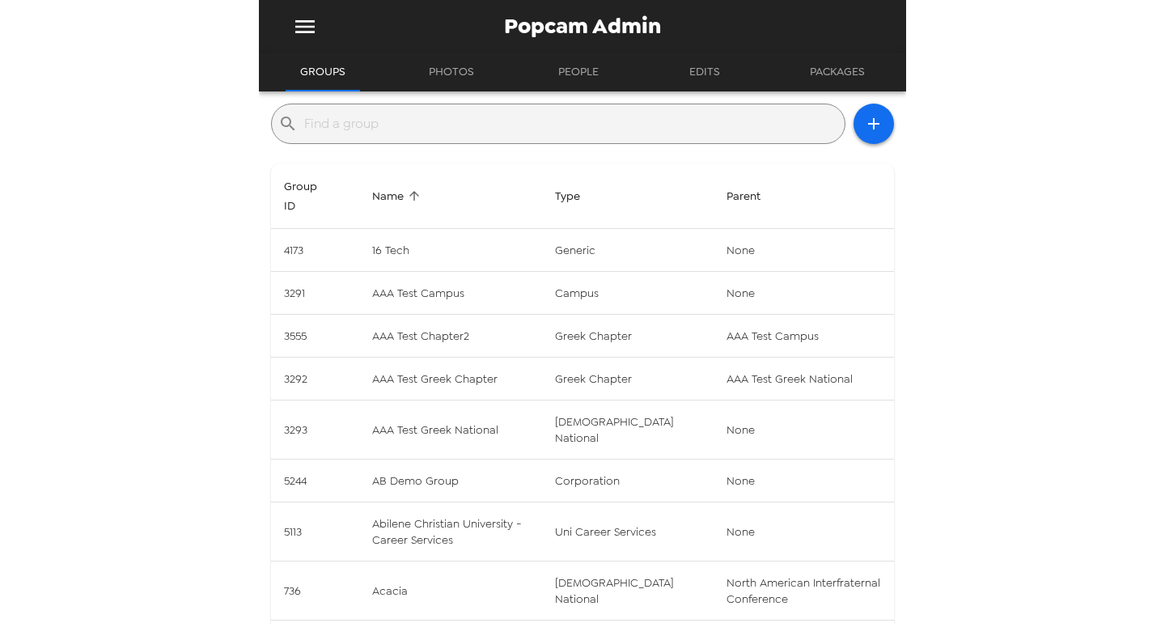
click at [433, 122] on input "text" at bounding box center [571, 124] width 534 height 26
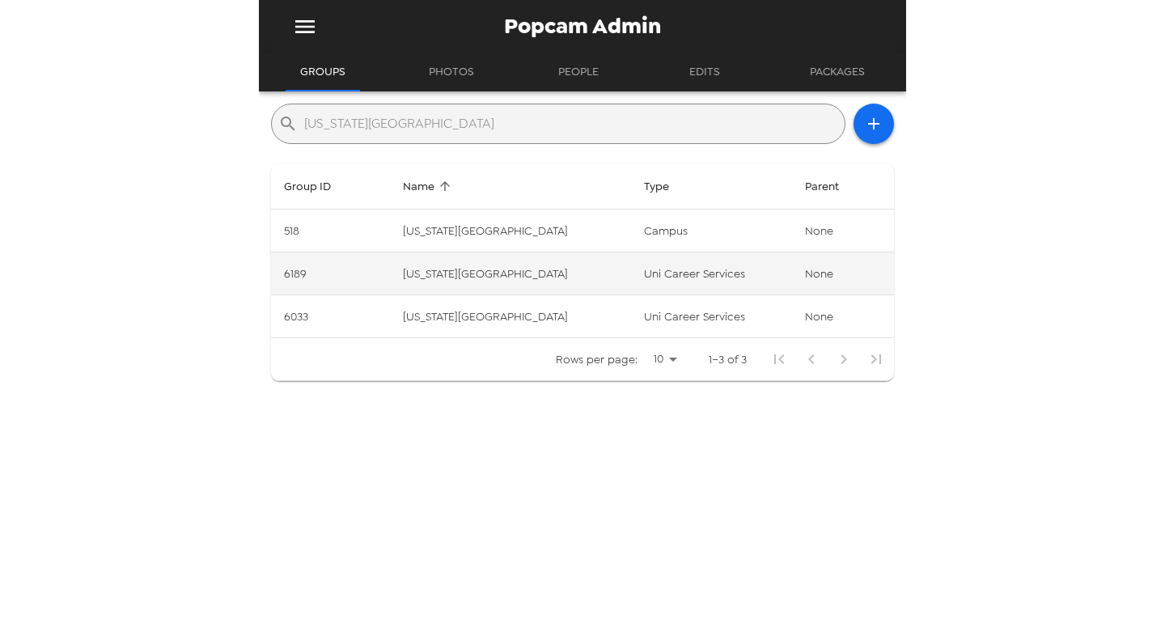
type input "new jersey institute"
click at [543, 278] on td "New Jersey Institute of Technology" at bounding box center [510, 273] width 241 height 43
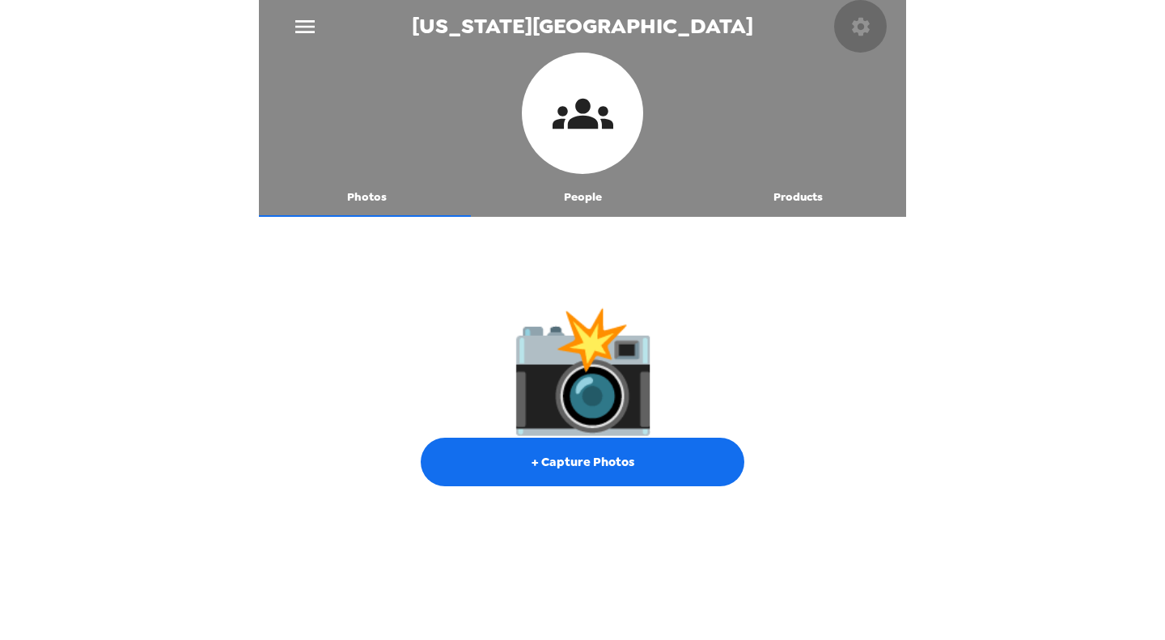
click at [852, 30] on icon "button" at bounding box center [861, 26] width 18 height 18
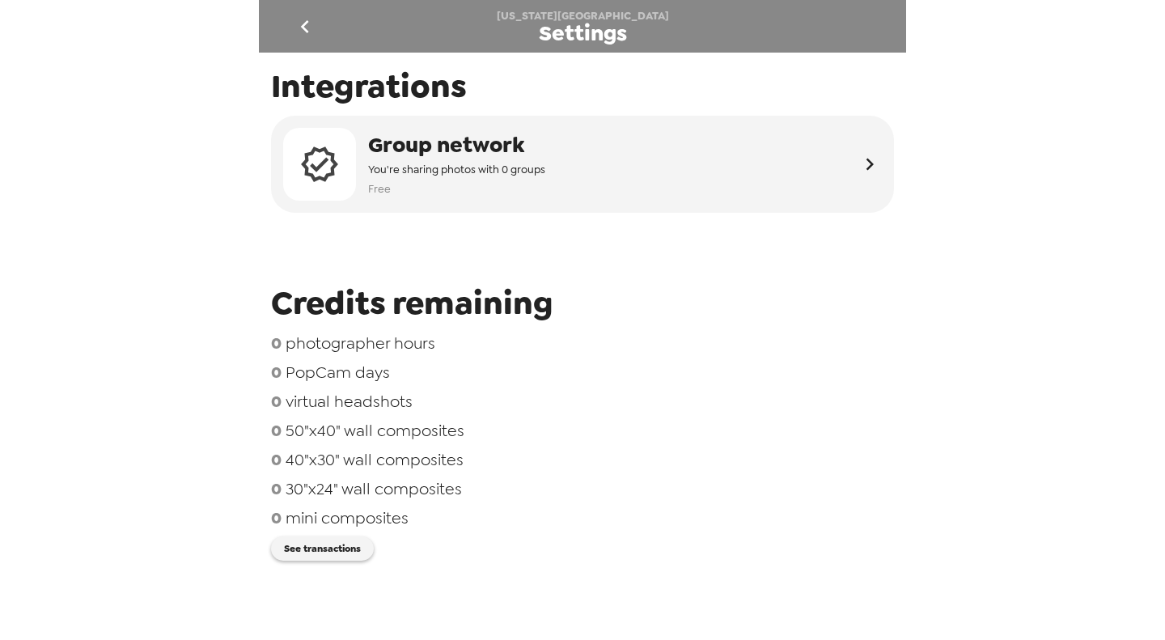
drag, startPoint x: 294, startPoint y: 30, endPoint x: 349, endPoint y: 118, distance: 103.9
click at [294, 31] on icon "go back" at bounding box center [305, 27] width 26 height 26
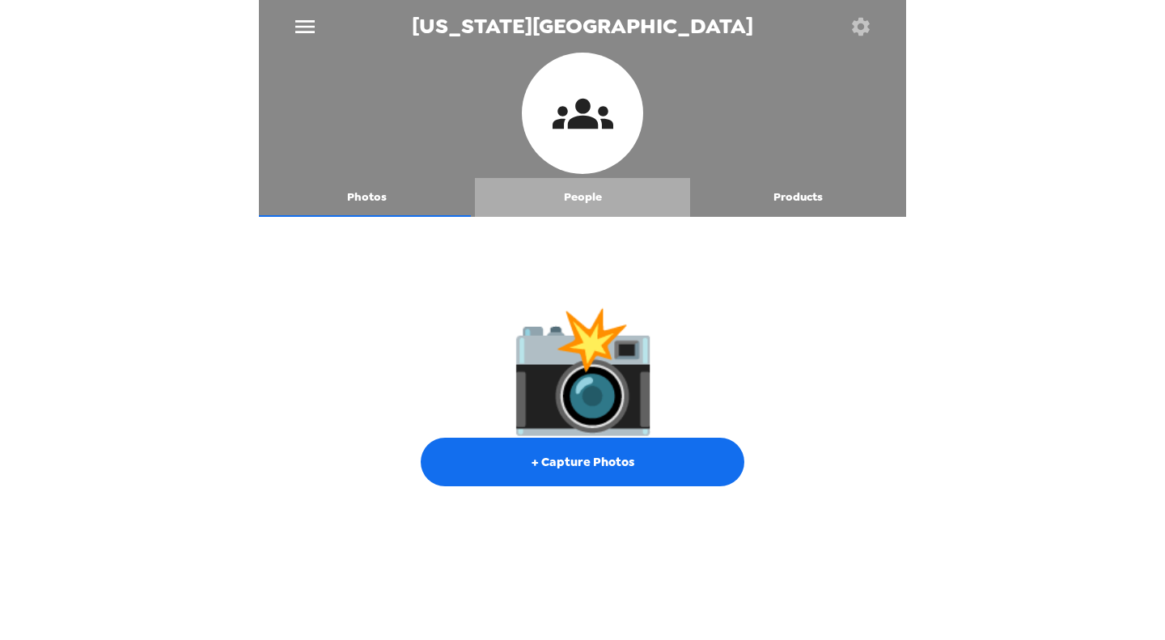
click at [584, 201] on button "People" at bounding box center [583, 197] width 216 height 39
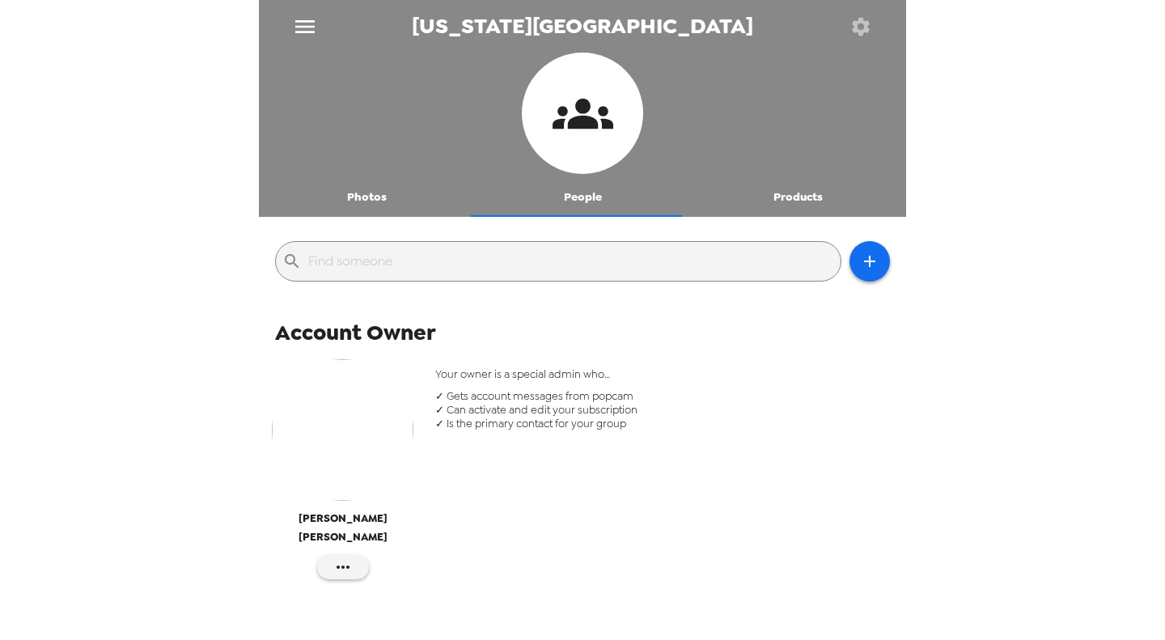
click at [871, 32] on icon "button" at bounding box center [860, 26] width 23 height 23
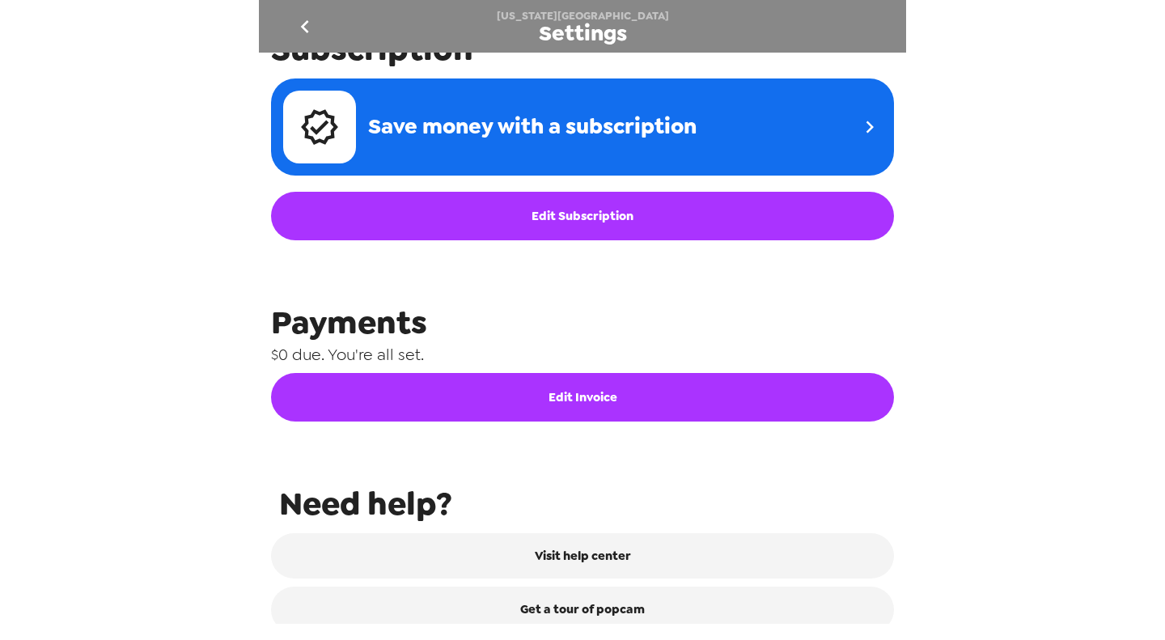
scroll to position [734, 0]
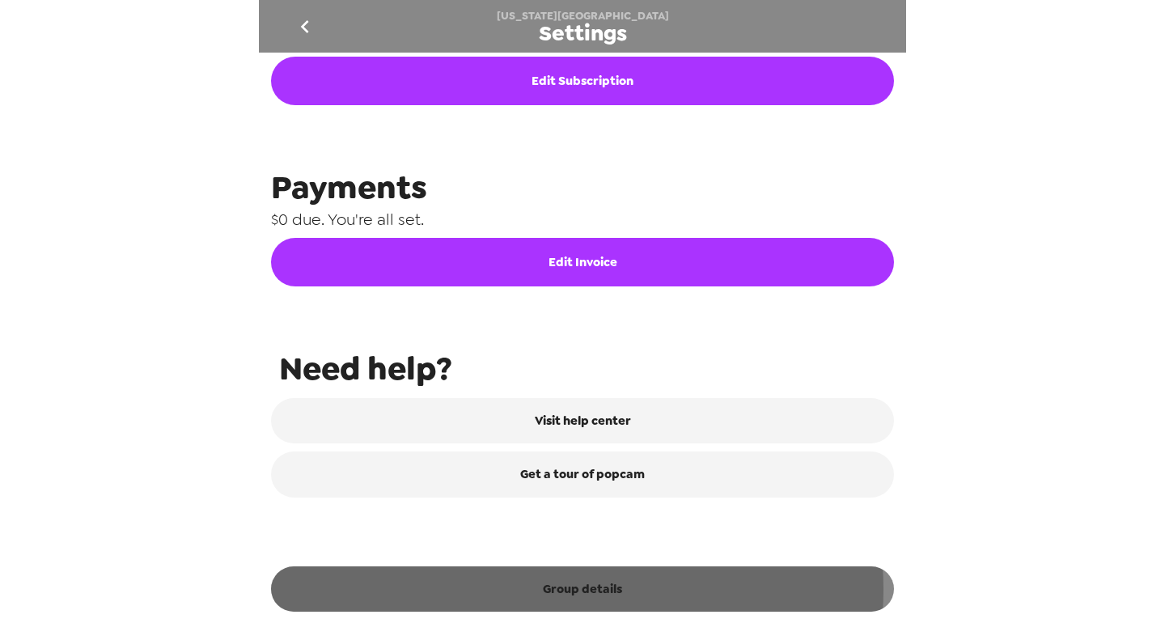
click at [576, 589] on button "Group details" at bounding box center [582, 588] width 623 height 45
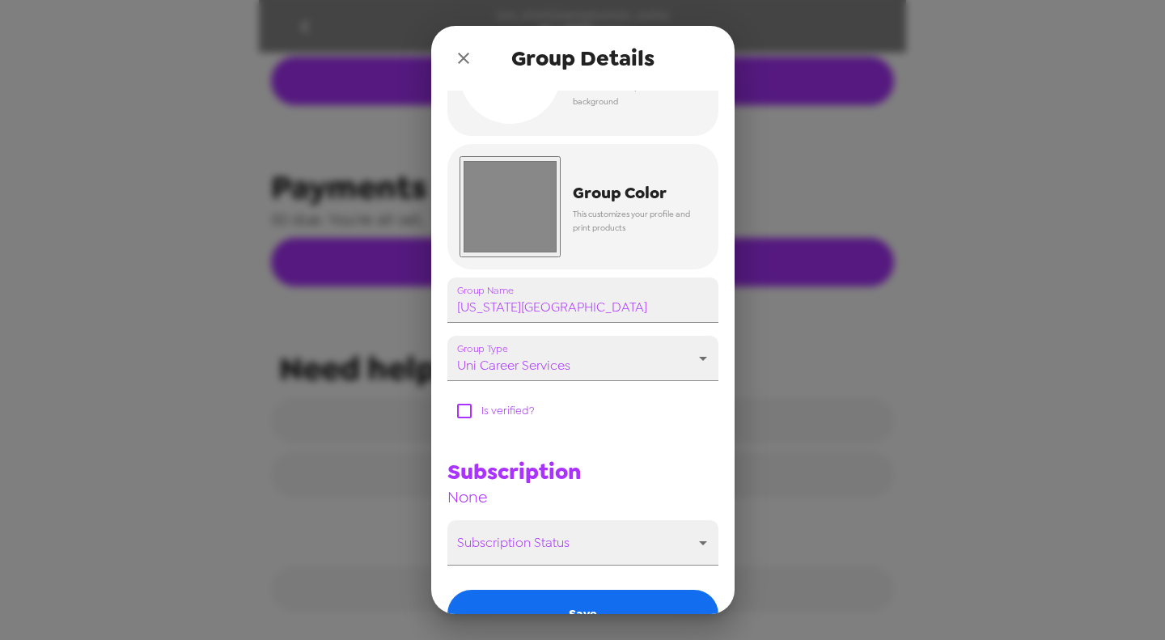
scroll to position [177, 0]
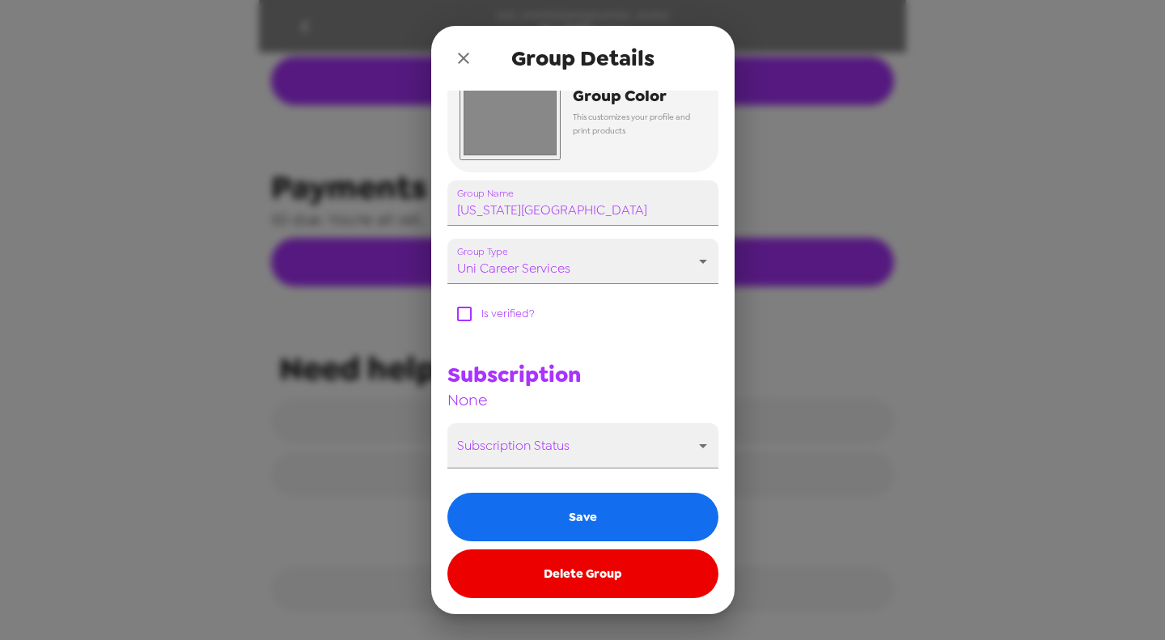
click at [592, 572] on button "Delete Group" at bounding box center [582, 573] width 271 height 49
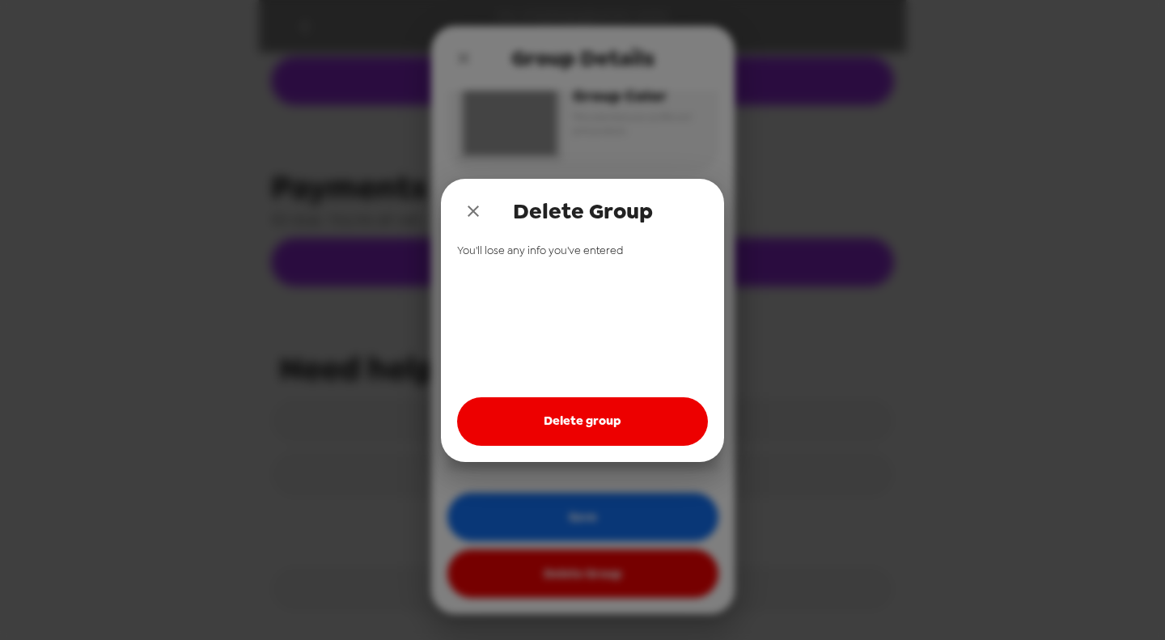
click at [585, 427] on button "Delete group" at bounding box center [582, 421] width 251 height 49
click at [471, 201] on icon "close" at bounding box center [472, 210] width 19 height 19
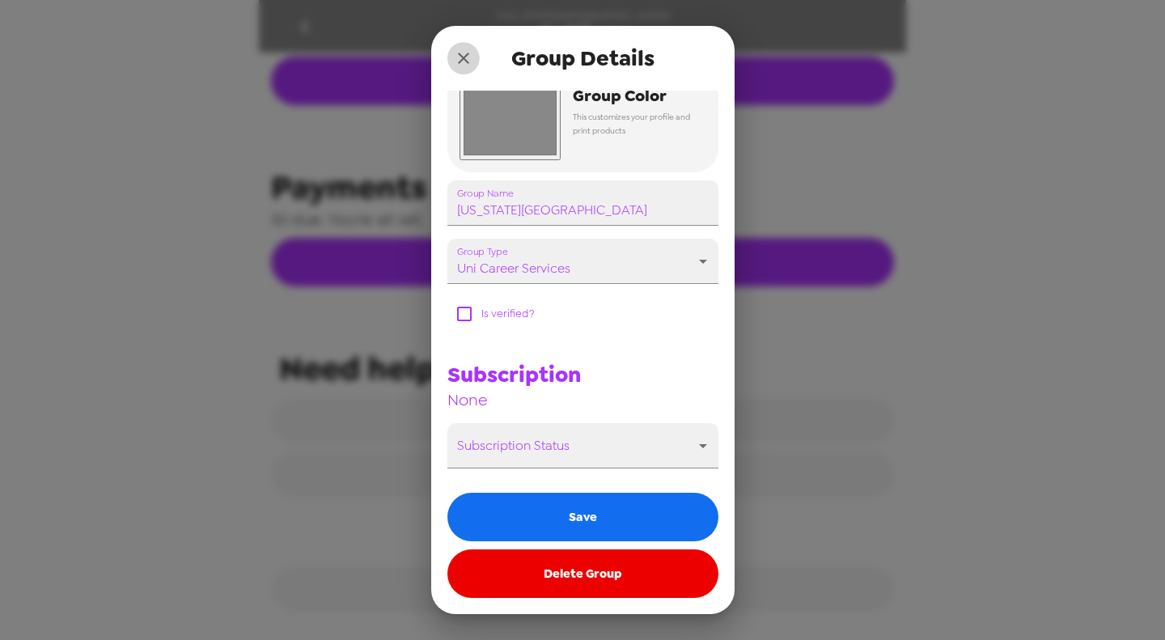
click at [463, 52] on icon "close" at bounding box center [463, 58] width 19 height 19
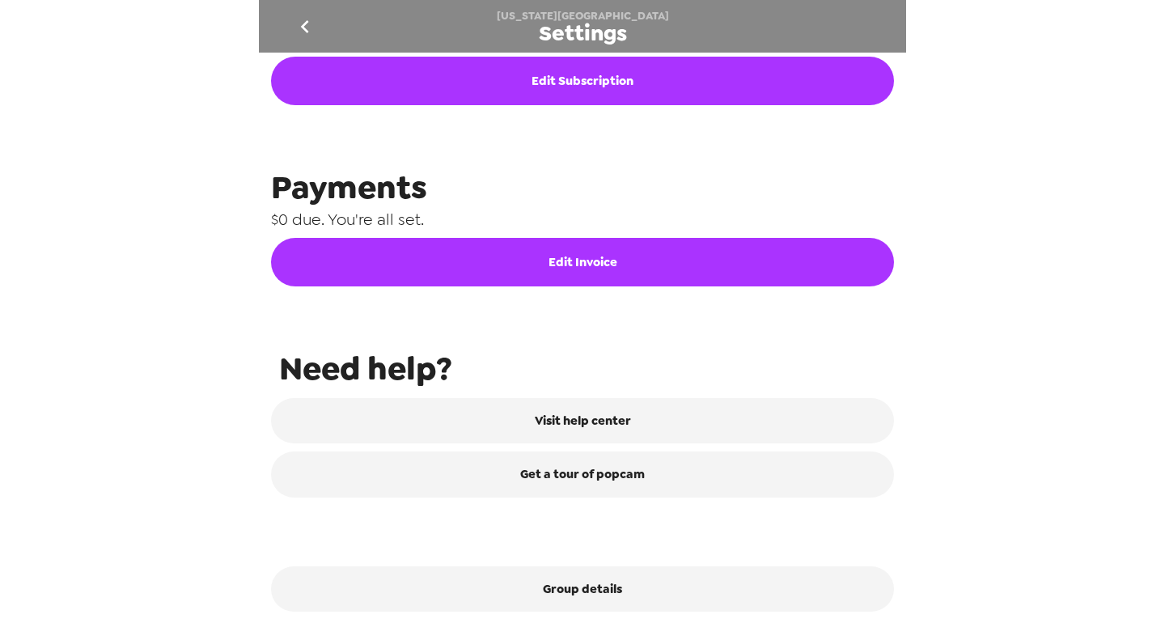
click at [296, 27] on icon "go back" at bounding box center [305, 27] width 26 height 26
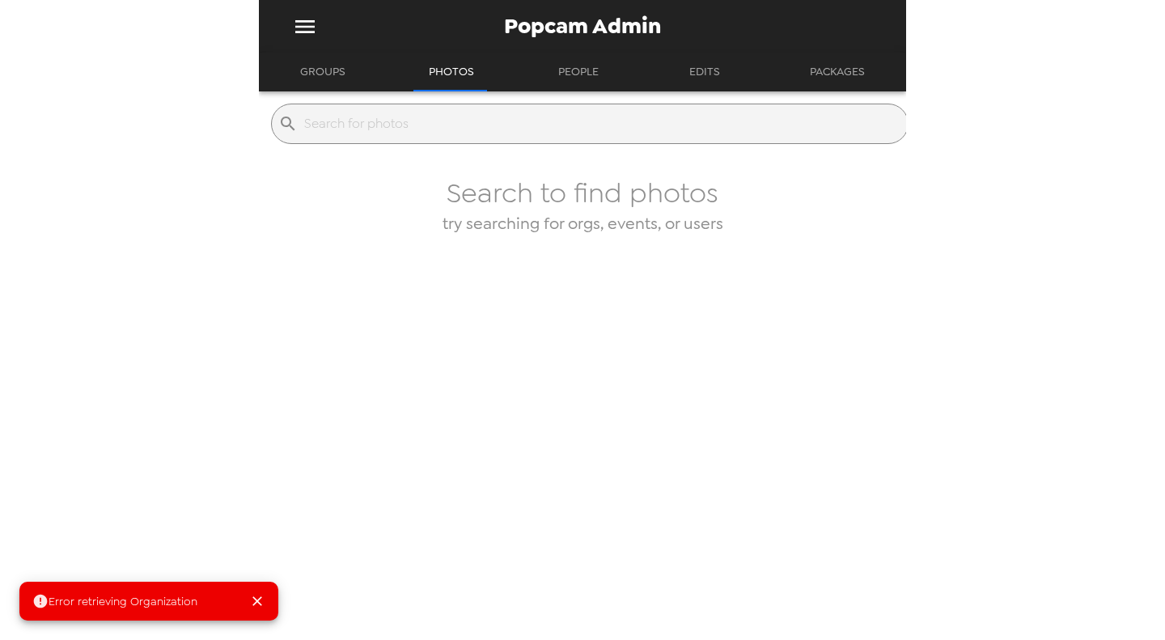
drag, startPoint x: 375, startPoint y: 119, endPoint x: 340, endPoint y: 79, distance: 53.3
click at [375, 118] on input "text" at bounding box center [602, 124] width 597 height 26
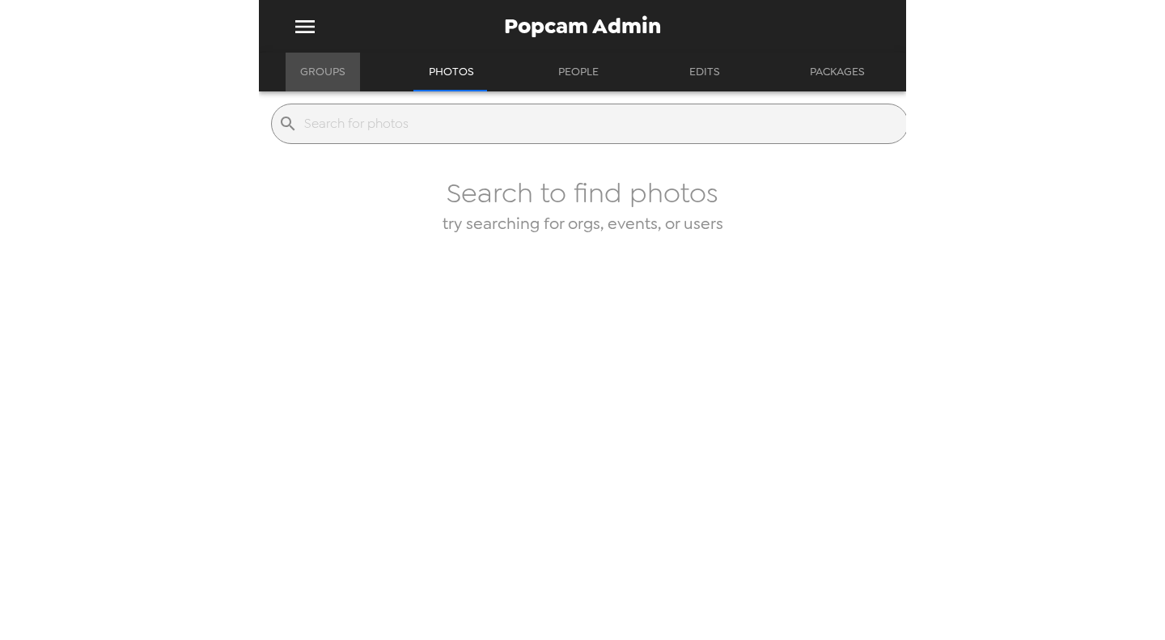
drag, startPoint x: 315, startPoint y: 74, endPoint x: 329, endPoint y: 91, distance: 21.8
click at [315, 75] on button "Groups" at bounding box center [322, 72] width 74 height 39
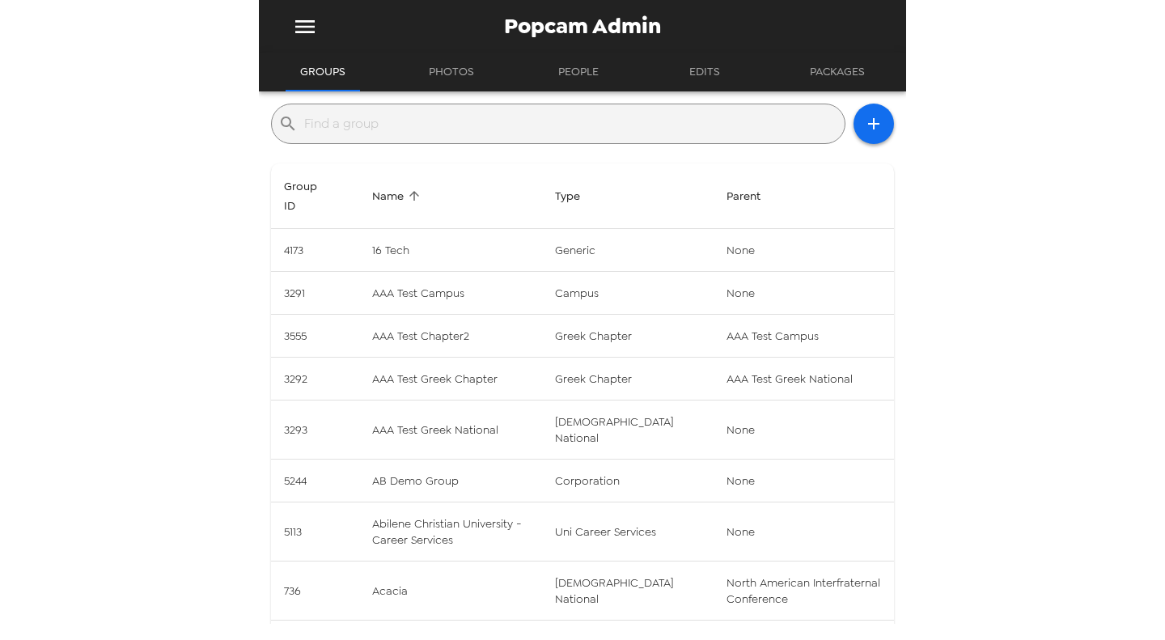
click at [347, 123] on input "text" at bounding box center [571, 124] width 534 height 26
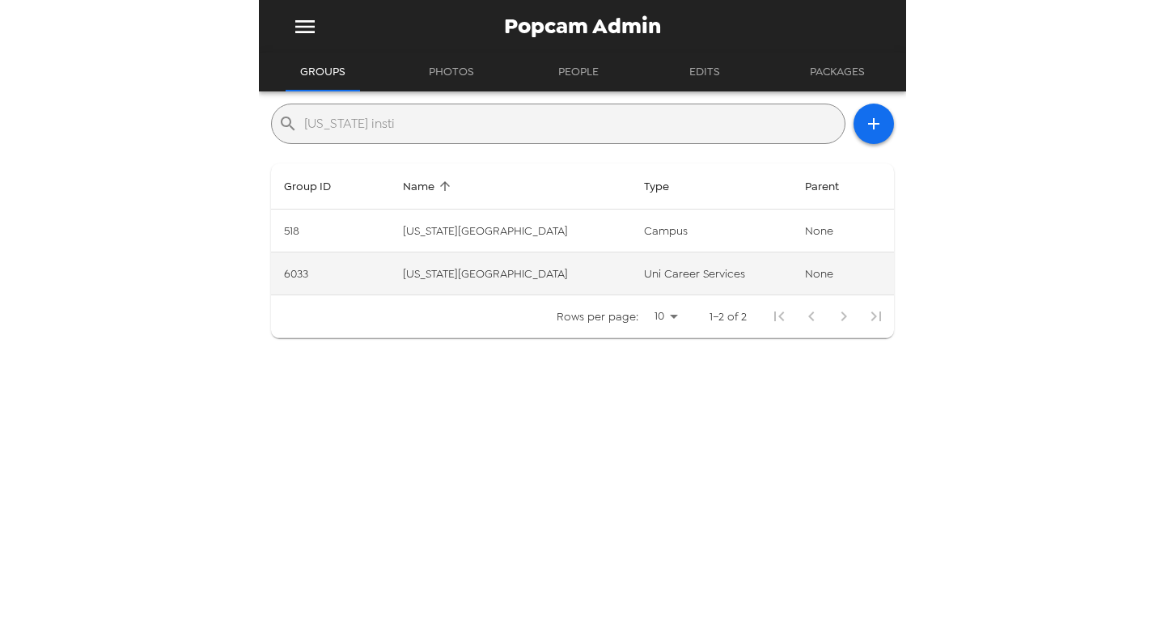
type input "new jersey insti"
click at [547, 270] on td "New Jersey Institute of Technology" at bounding box center [510, 273] width 241 height 43
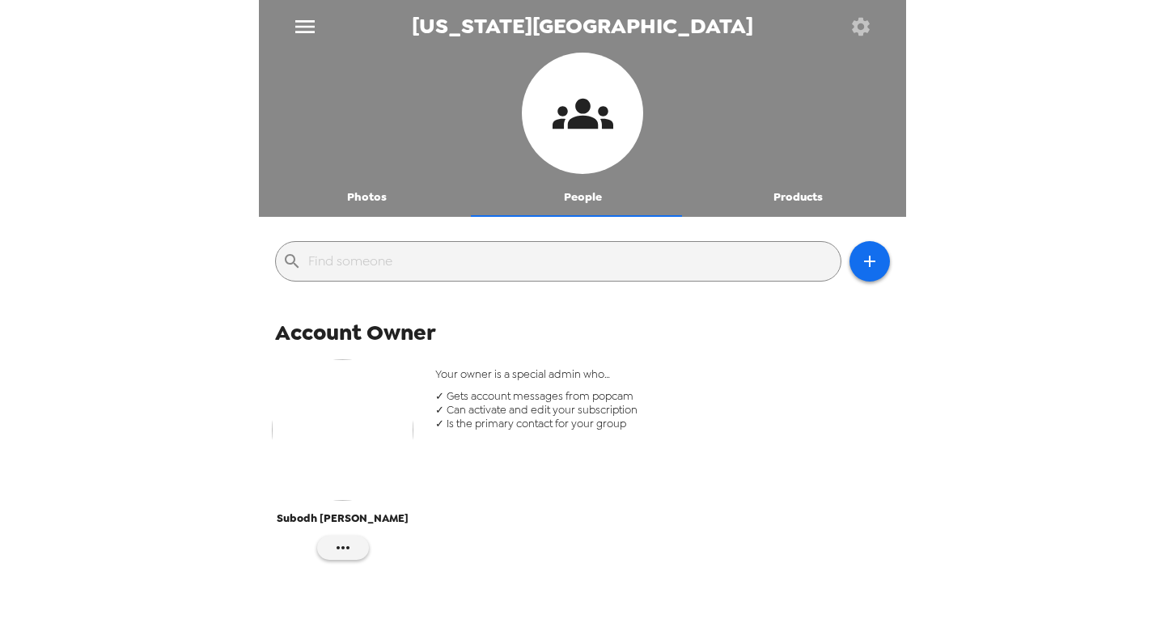
click at [864, 28] on icon "button" at bounding box center [861, 26] width 18 height 18
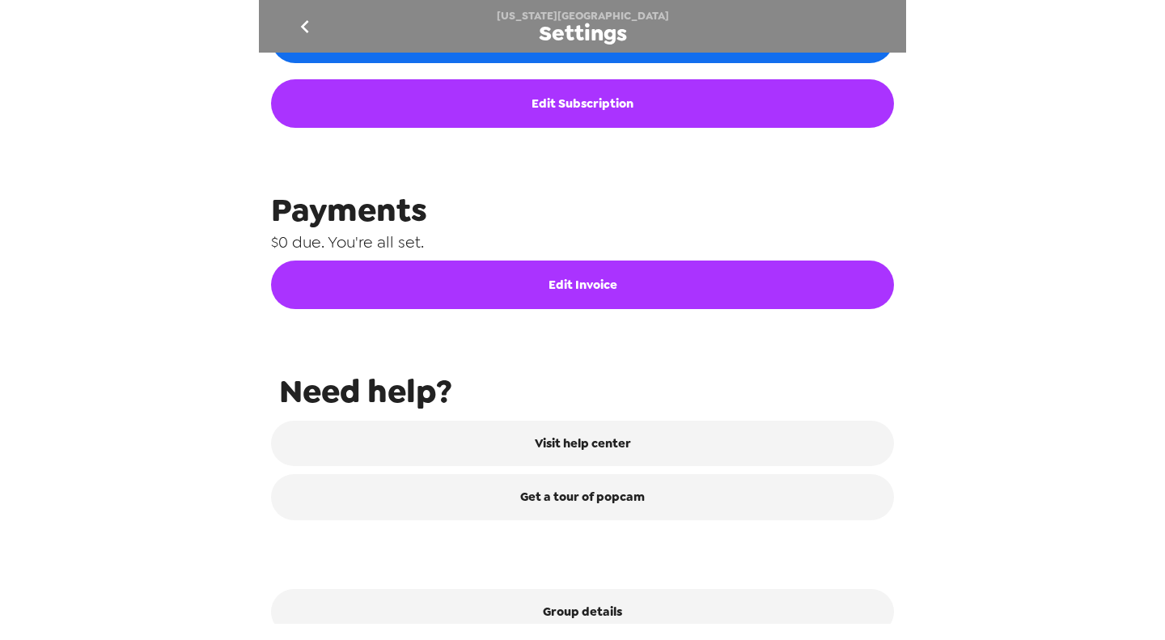
scroll to position [734, 0]
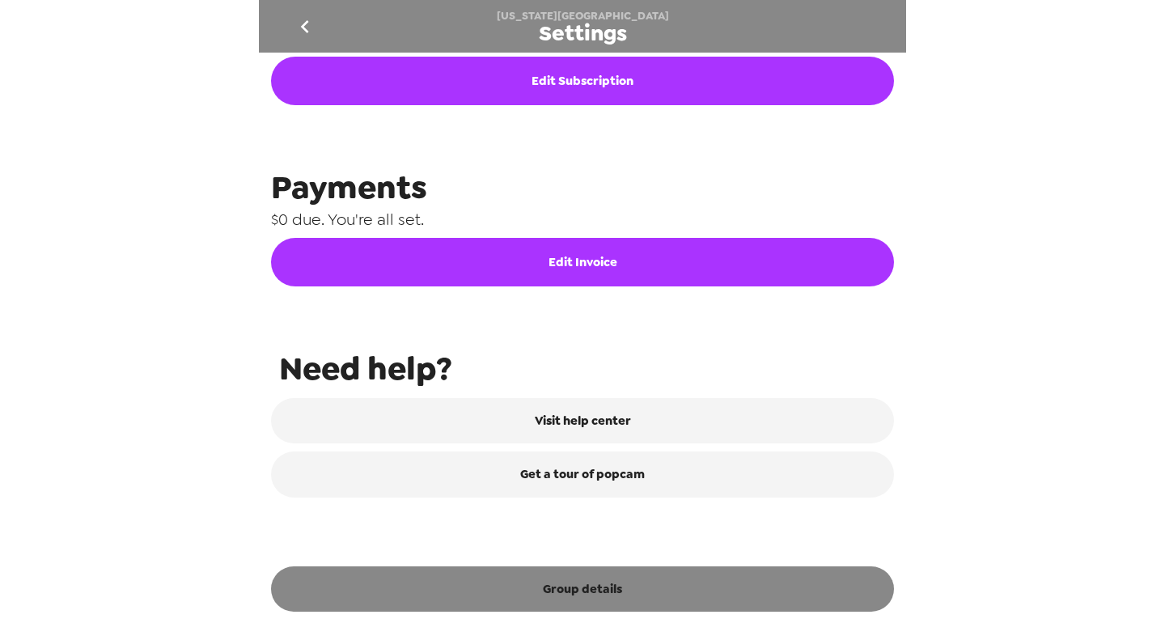
click at [568, 589] on button "Group details" at bounding box center [582, 588] width 623 height 45
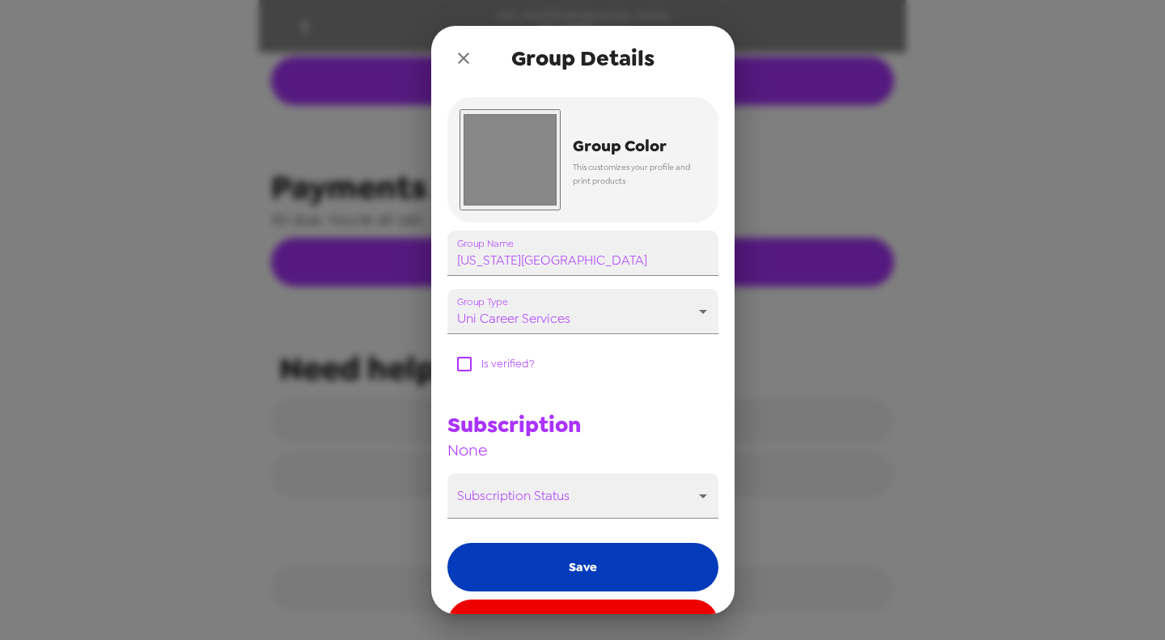
scroll to position [177, 0]
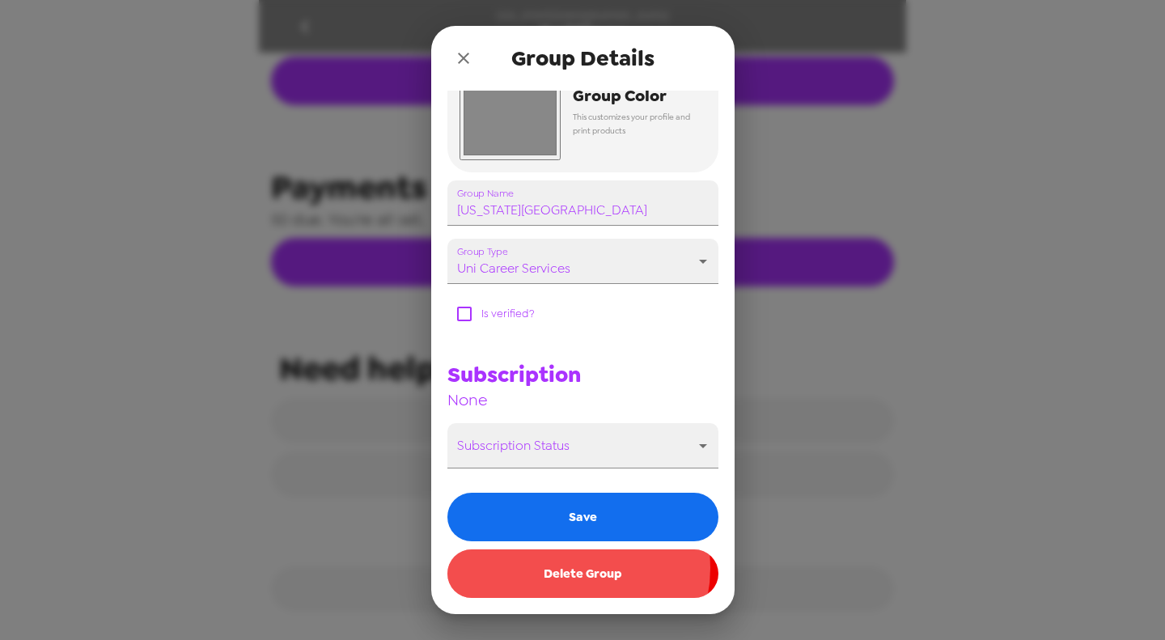
click at [563, 568] on button "Delete Group" at bounding box center [582, 573] width 271 height 49
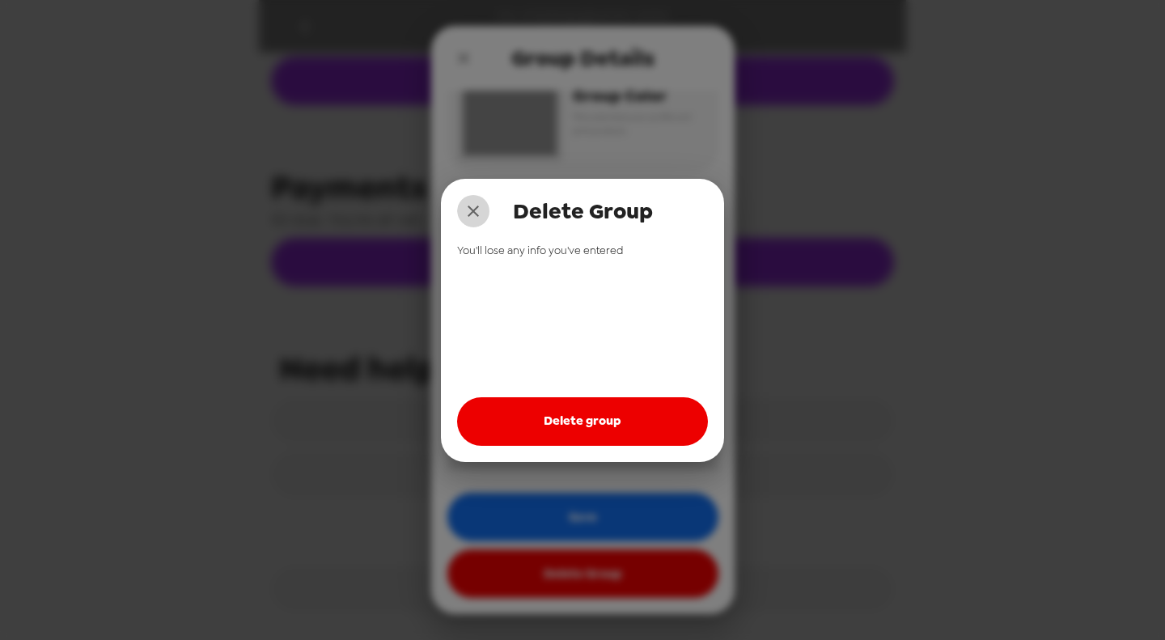
drag, startPoint x: 464, startPoint y: 201, endPoint x: 472, endPoint y: 205, distance: 9.0
click at [464, 201] on button "close" at bounding box center [473, 211] width 32 height 32
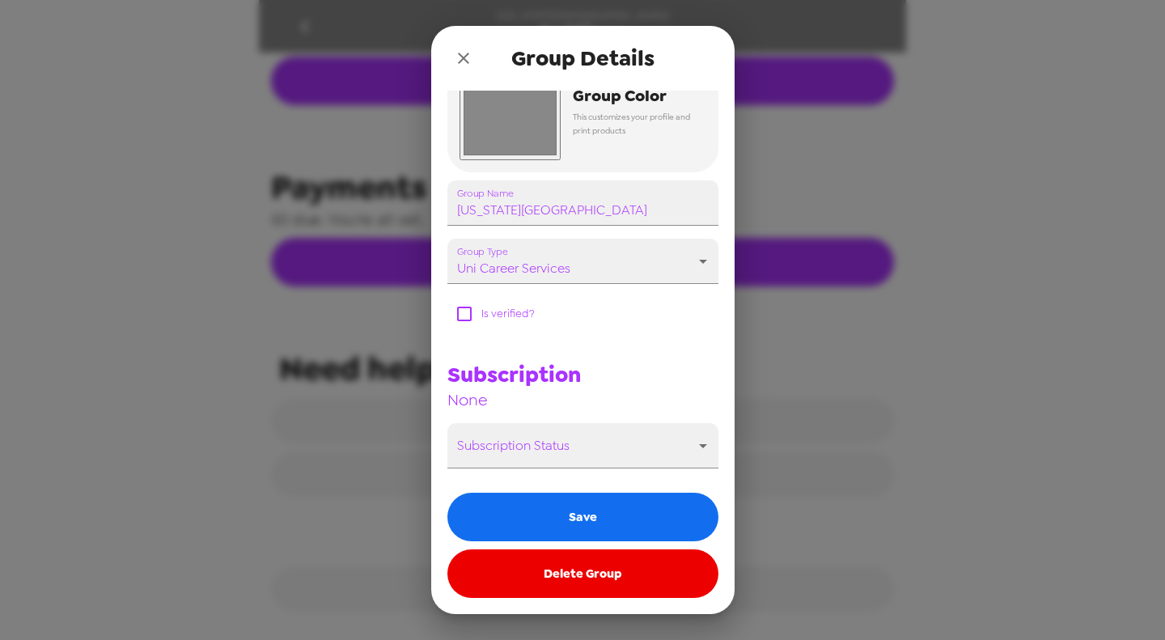
click at [463, 58] on icon "close" at bounding box center [463, 58] width 11 height 11
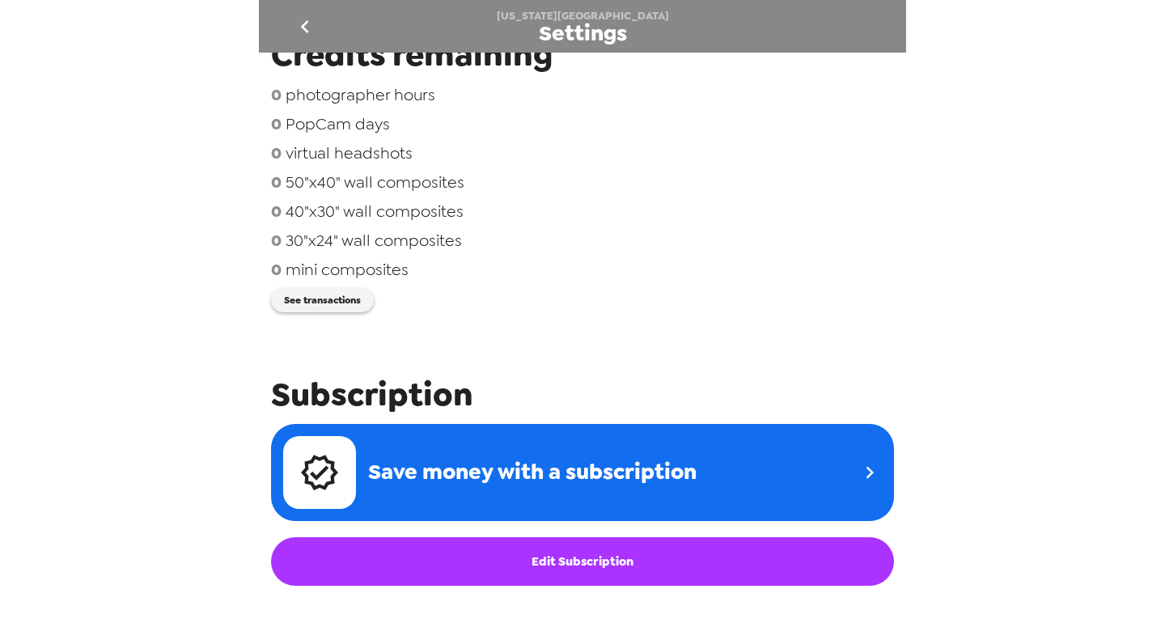
scroll to position [0, 0]
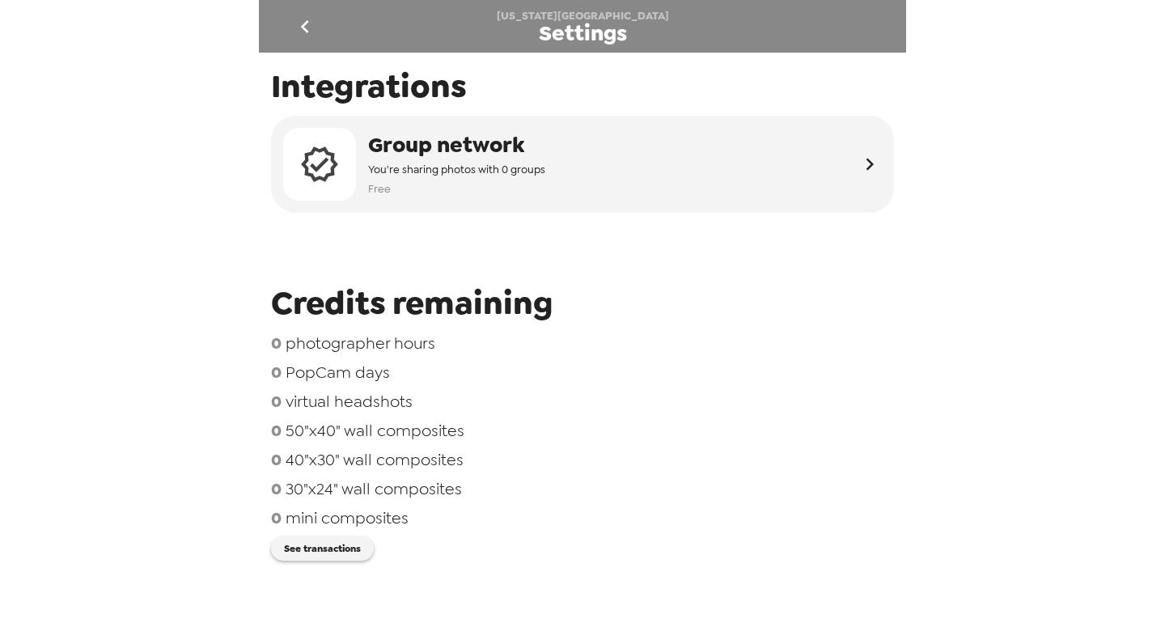
click at [317, 30] on icon "go back" at bounding box center [305, 27] width 26 height 26
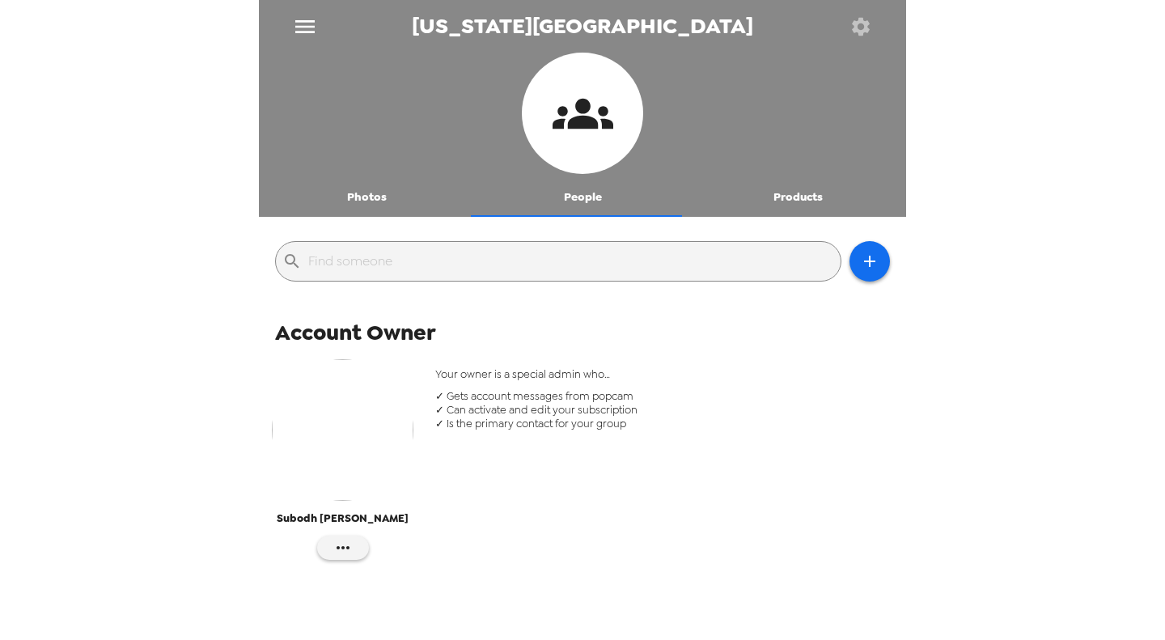
click at [387, 200] on button "Photos" at bounding box center [367, 197] width 216 height 39
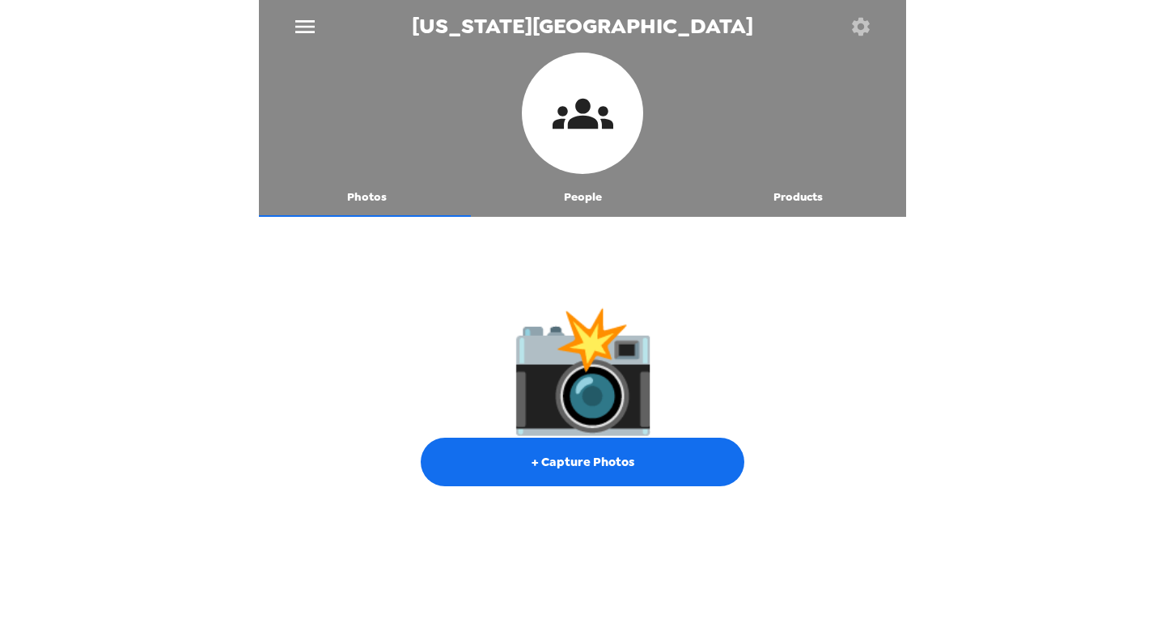
click at [616, 192] on button "People" at bounding box center [583, 197] width 216 height 39
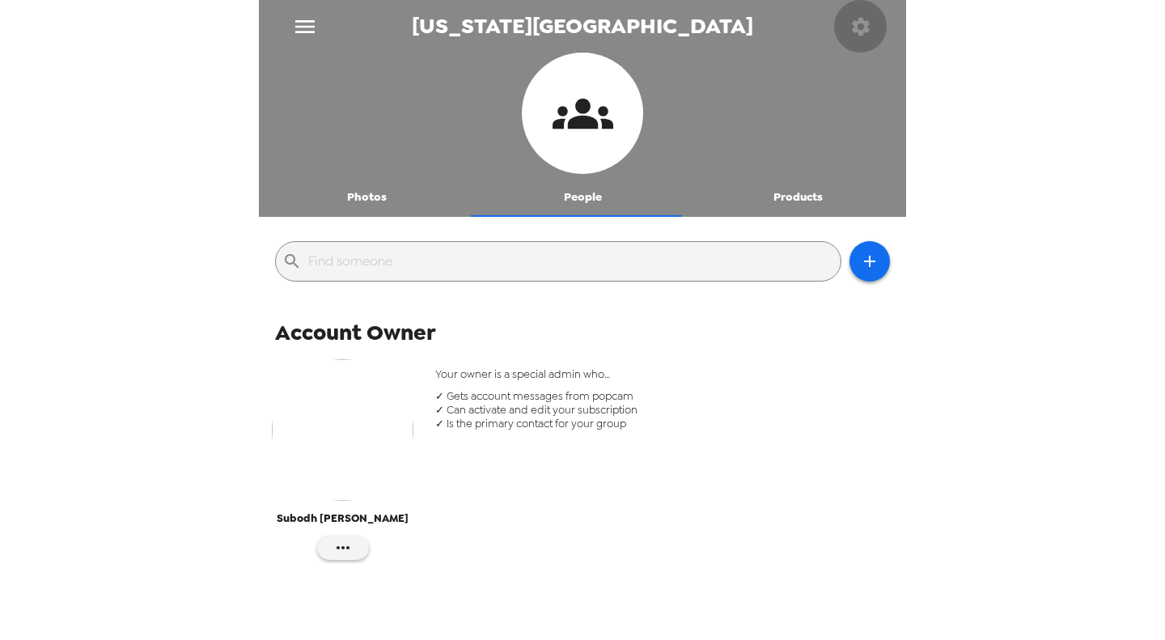
click at [846, 21] on button "button" at bounding box center [860, 26] width 53 height 53
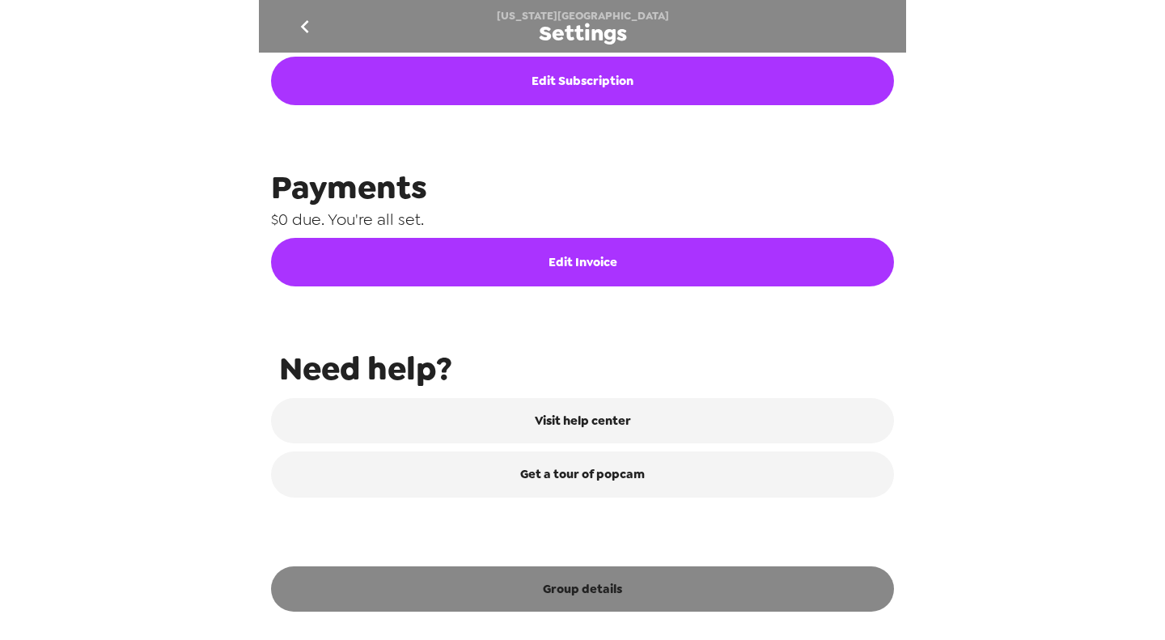
click at [687, 586] on button "Group details" at bounding box center [582, 588] width 623 height 45
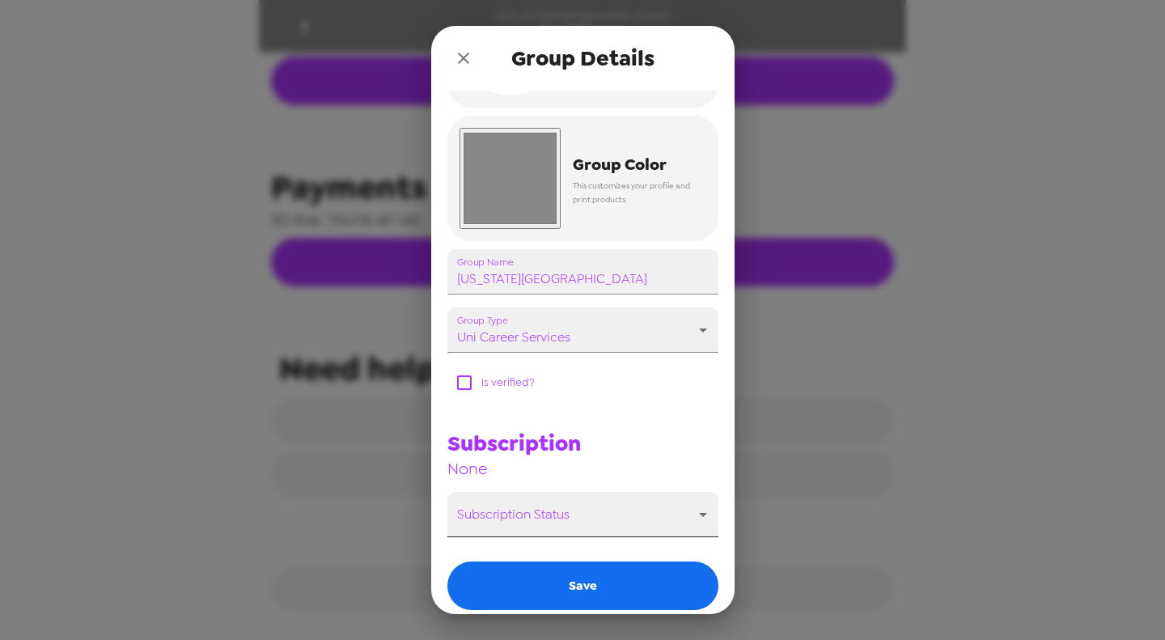
scroll to position [177, 0]
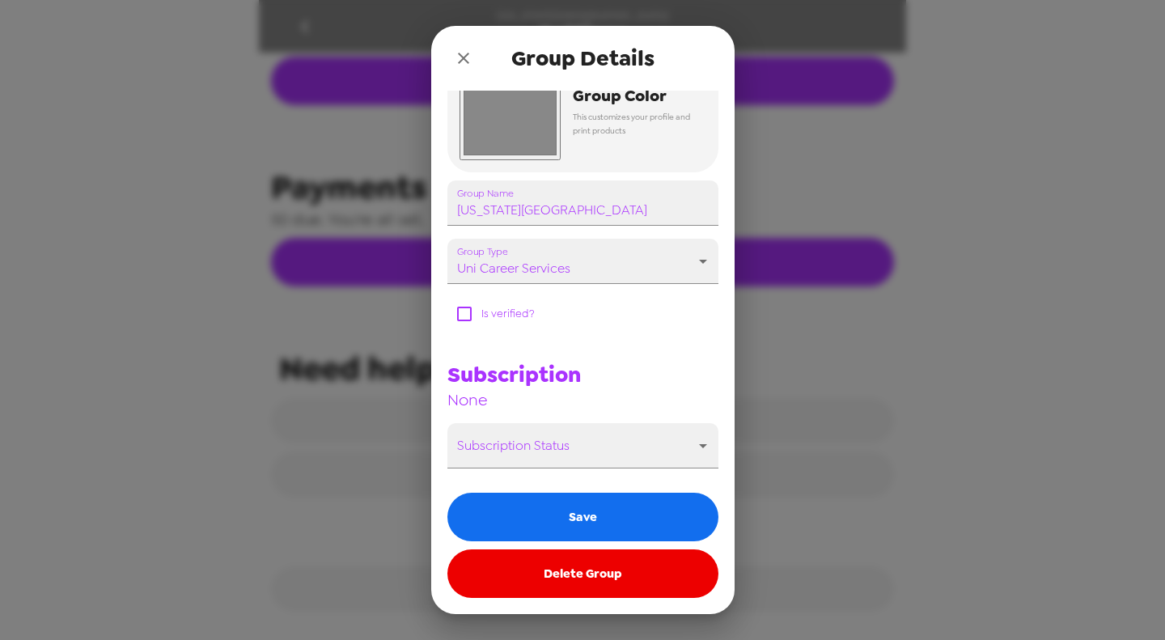
click at [578, 575] on button "Delete Group" at bounding box center [582, 573] width 271 height 49
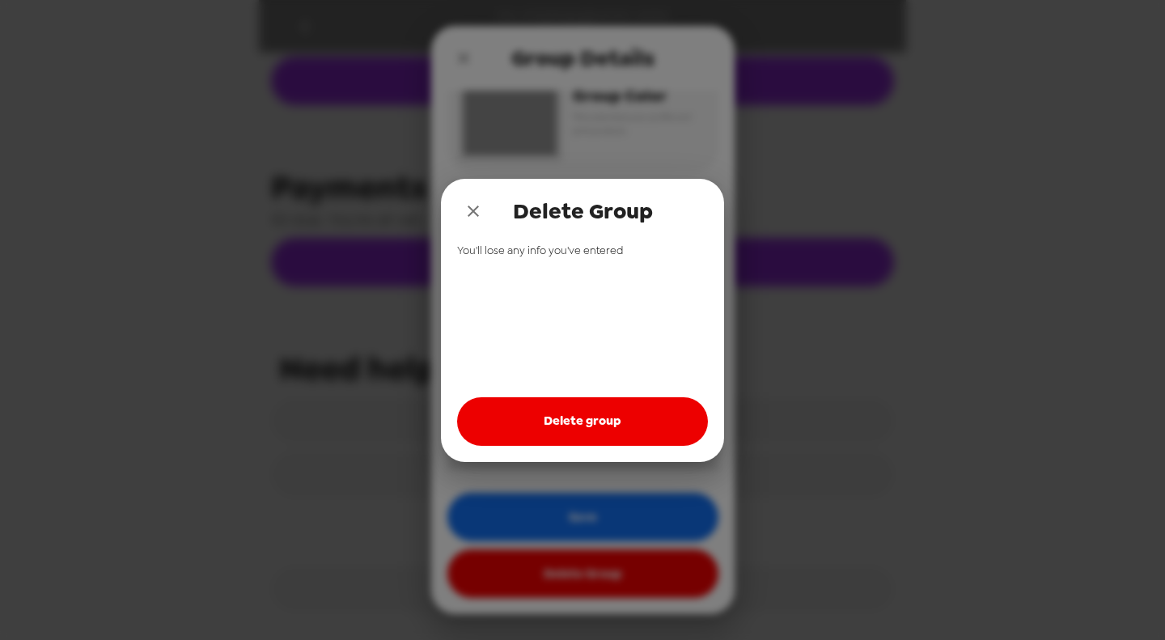
click at [591, 421] on button "Delete group" at bounding box center [582, 421] width 251 height 49
click at [475, 209] on icon "close" at bounding box center [472, 210] width 11 height 11
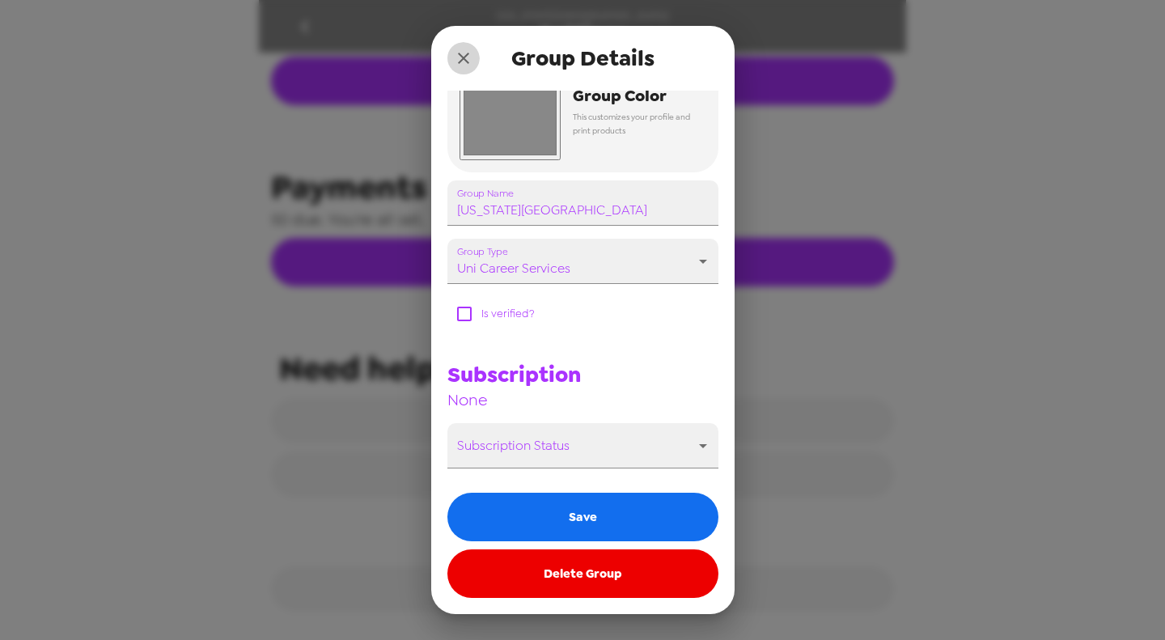
click at [463, 55] on icon "close" at bounding box center [463, 58] width 19 height 19
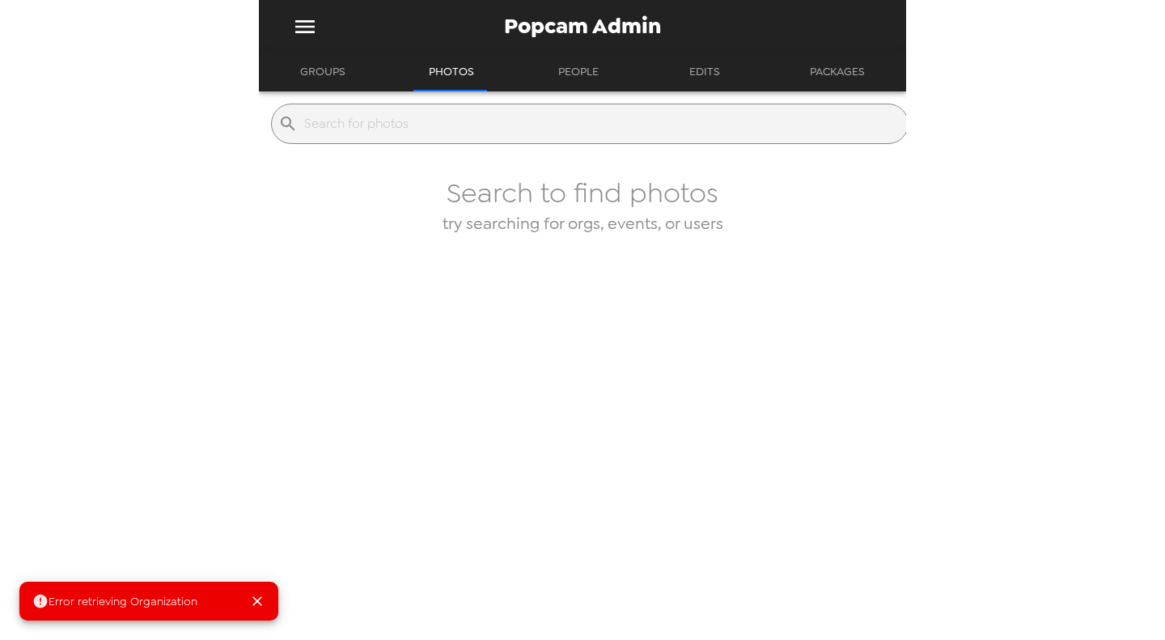
drag, startPoint x: 319, startPoint y: 71, endPoint x: 361, endPoint y: 81, distance: 43.2
click at [319, 71] on button "Groups" at bounding box center [322, 72] width 74 height 39
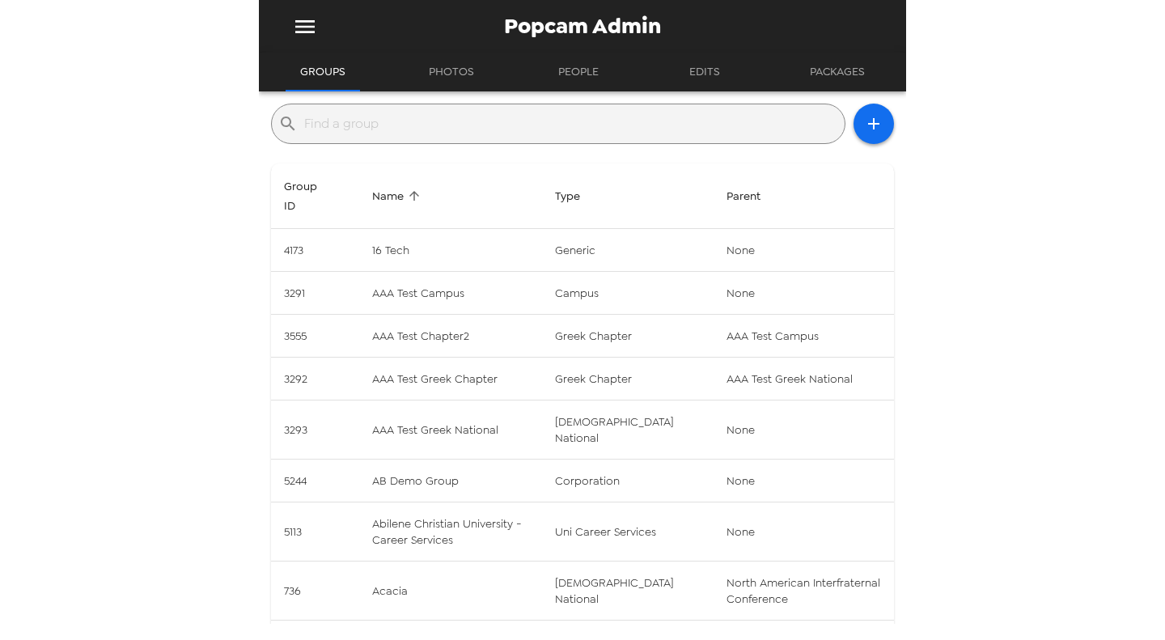
click at [453, 129] on input "text" at bounding box center [571, 124] width 534 height 26
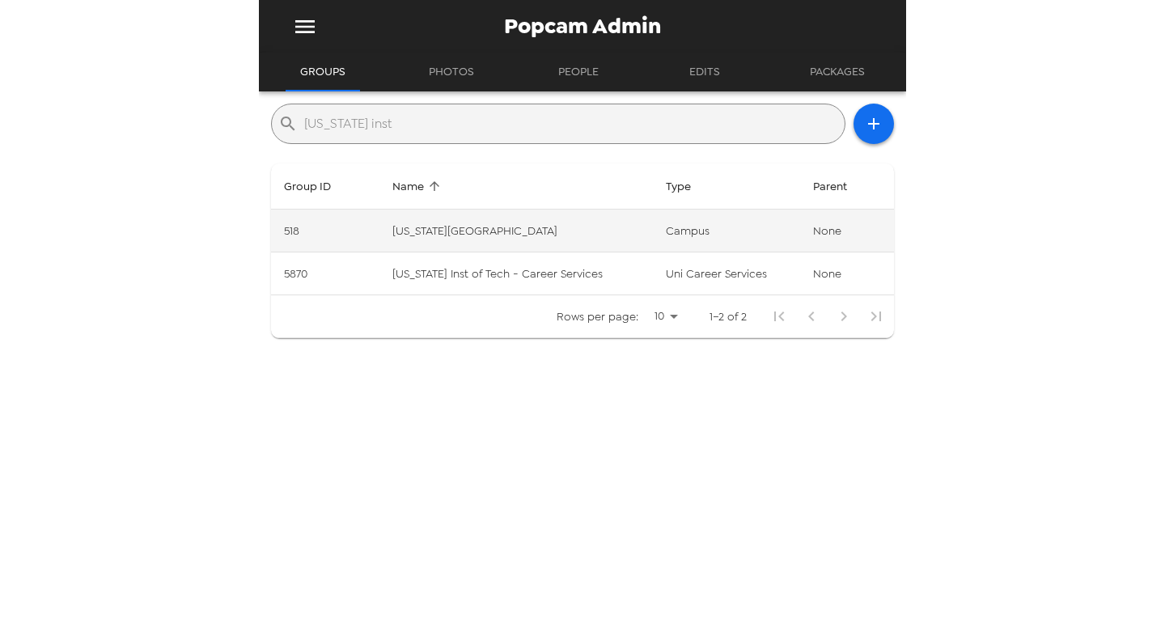
type input "new jersey inst"
click at [552, 222] on td "New Jersey Institute of Technology" at bounding box center [515, 230] width 273 height 43
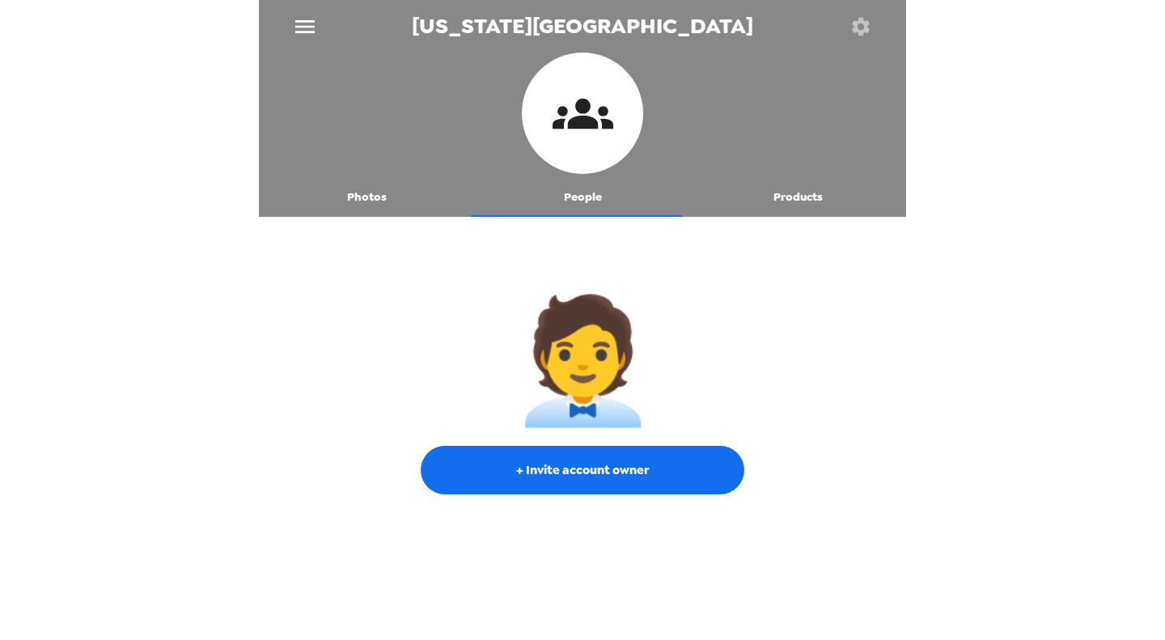
click at [308, 209] on button "Photos" at bounding box center [367, 197] width 216 height 39
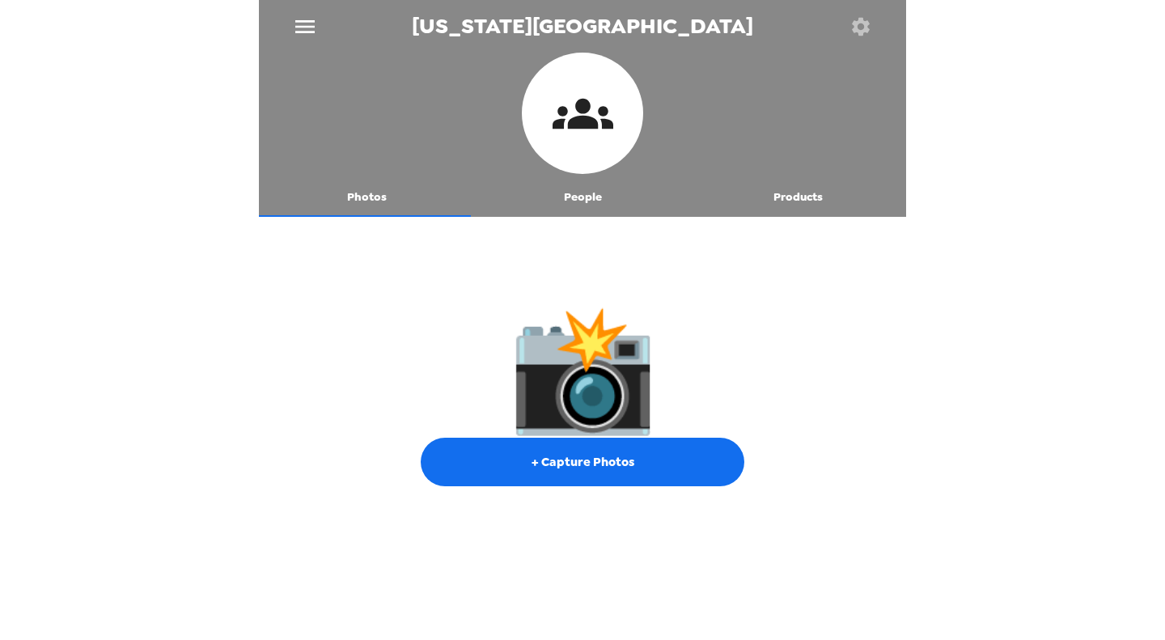
click at [877, 23] on button "button" at bounding box center [860, 26] width 53 height 53
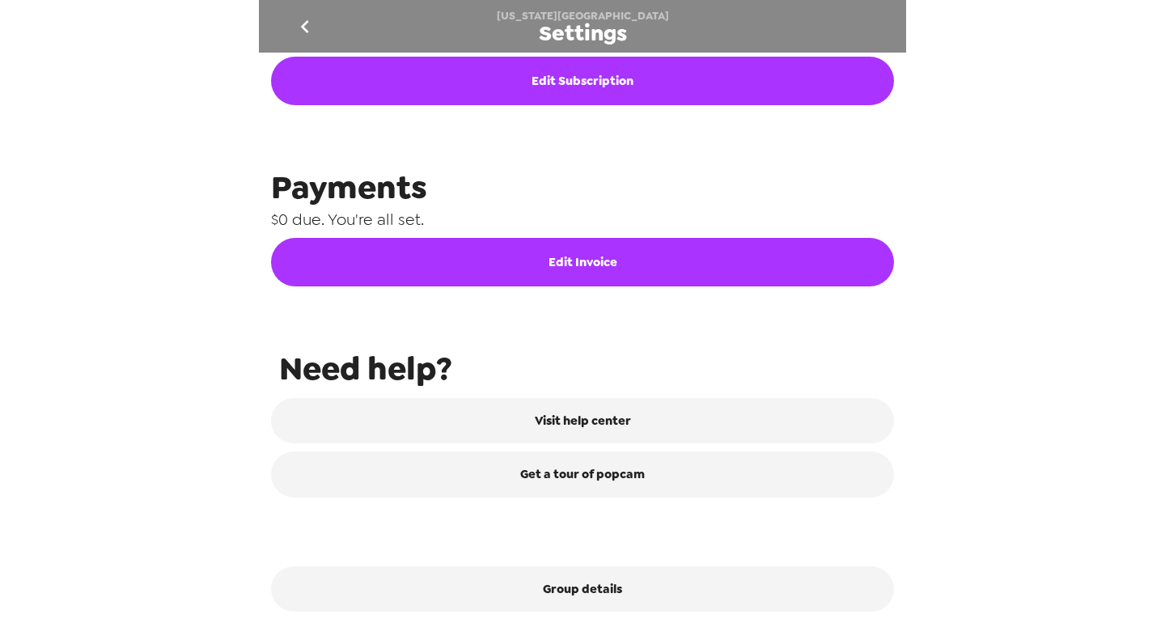
scroll to position [734, 0]
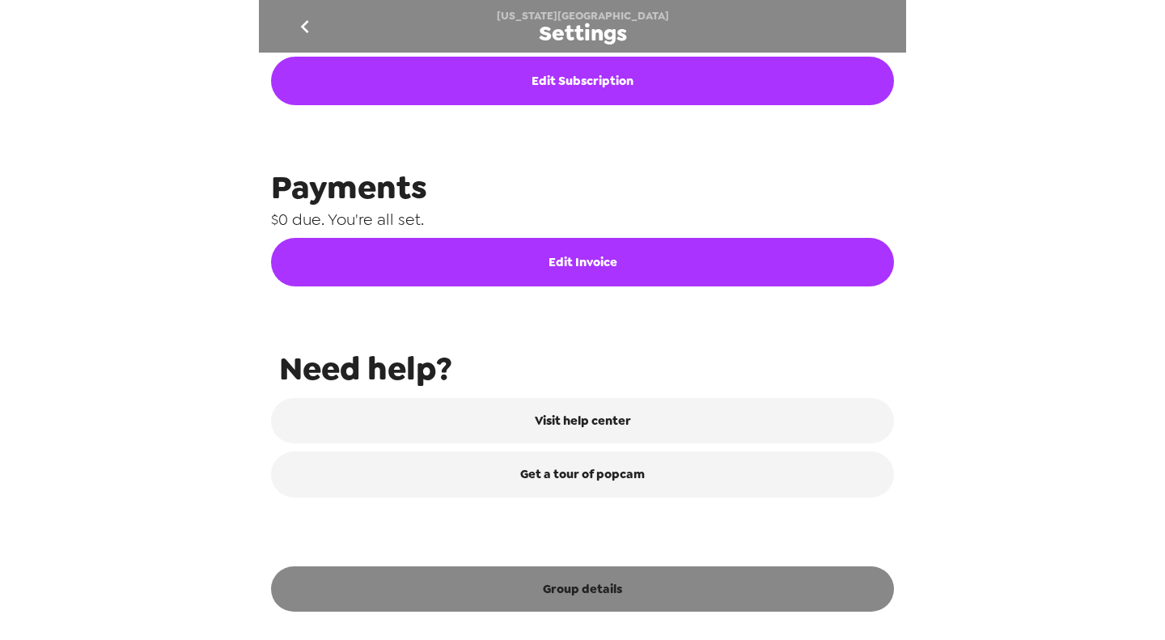
click at [621, 584] on button "Group details" at bounding box center [582, 588] width 623 height 45
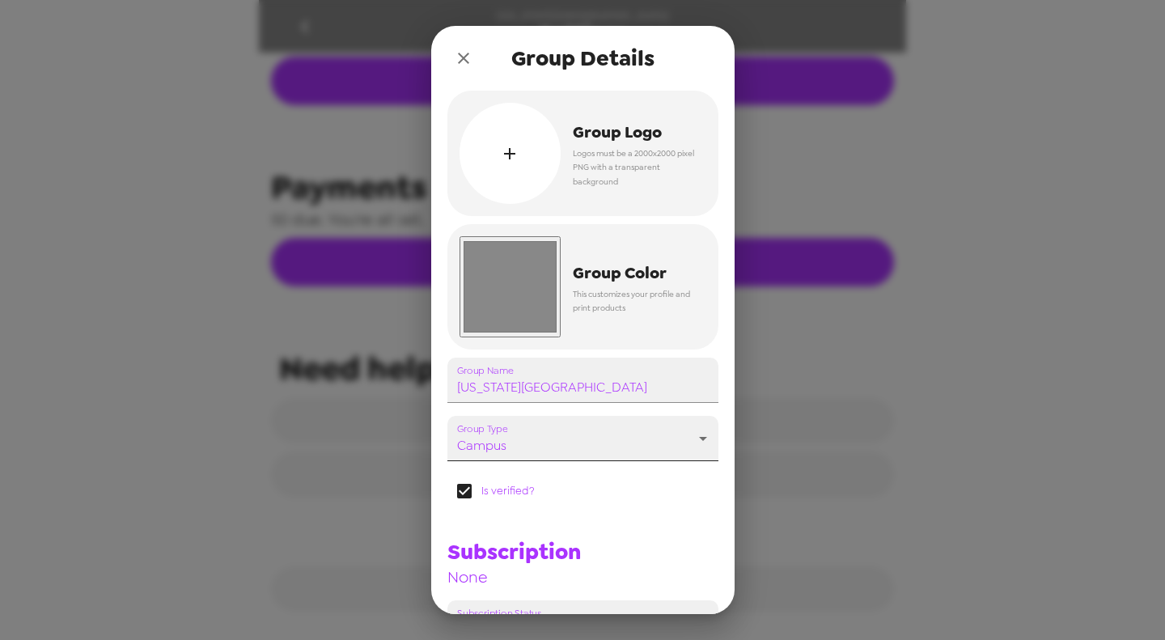
scroll to position [177, 0]
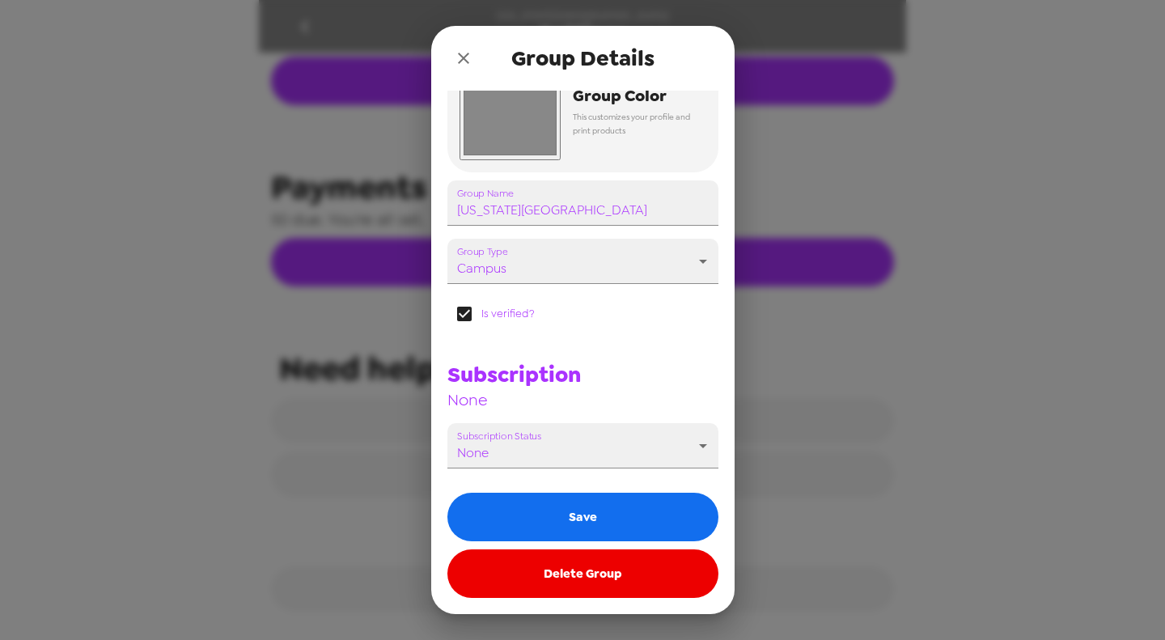
click at [622, 564] on button "Delete Group" at bounding box center [582, 573] width 271 height 49
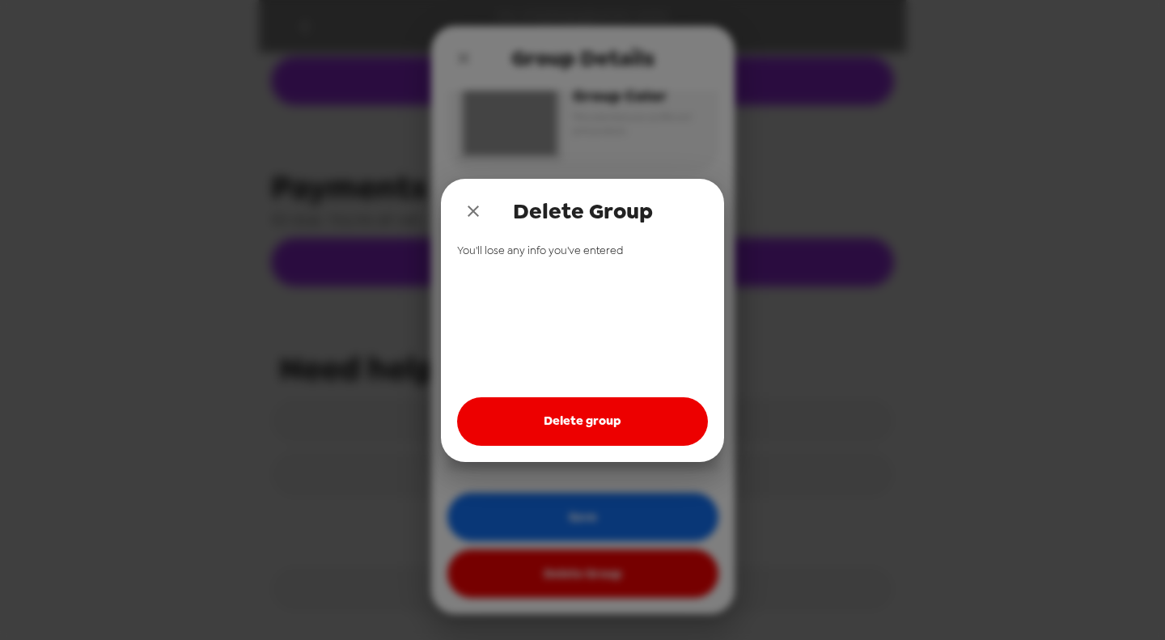
click at [578, 411] on button "Delete group" at bounding box center [582, 421] width 251 height 49
click at [459, 208] on button "close" at bounding box center [473, 211] width 32 height 32
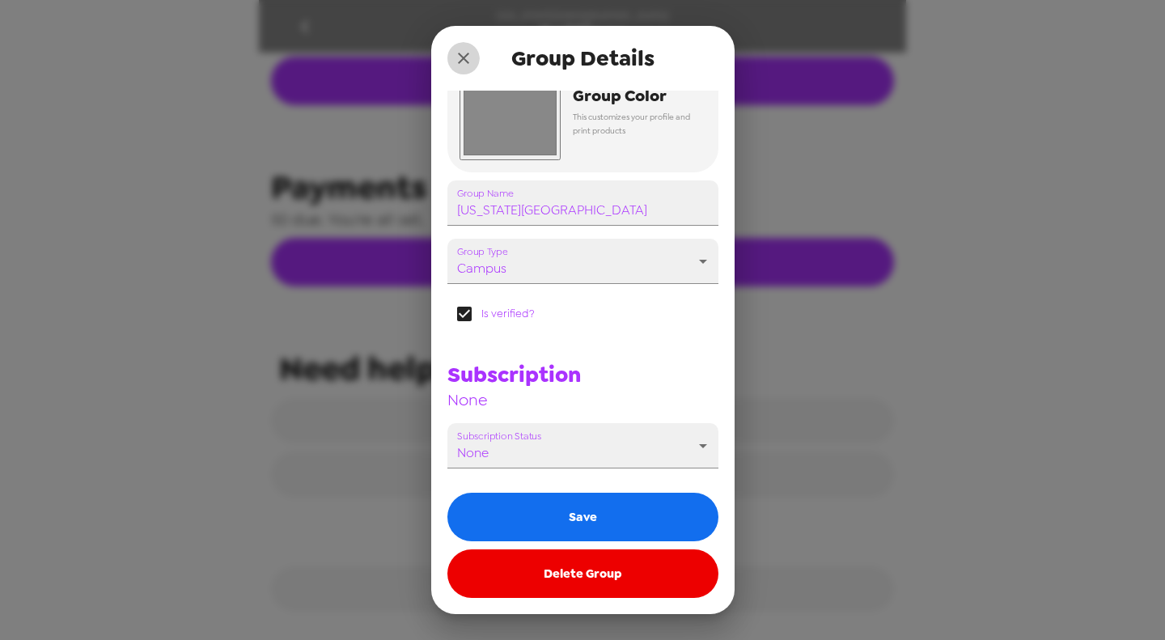
click at [467, 58] on icon "close" at bounding box center [463, 58] width 19 height 19
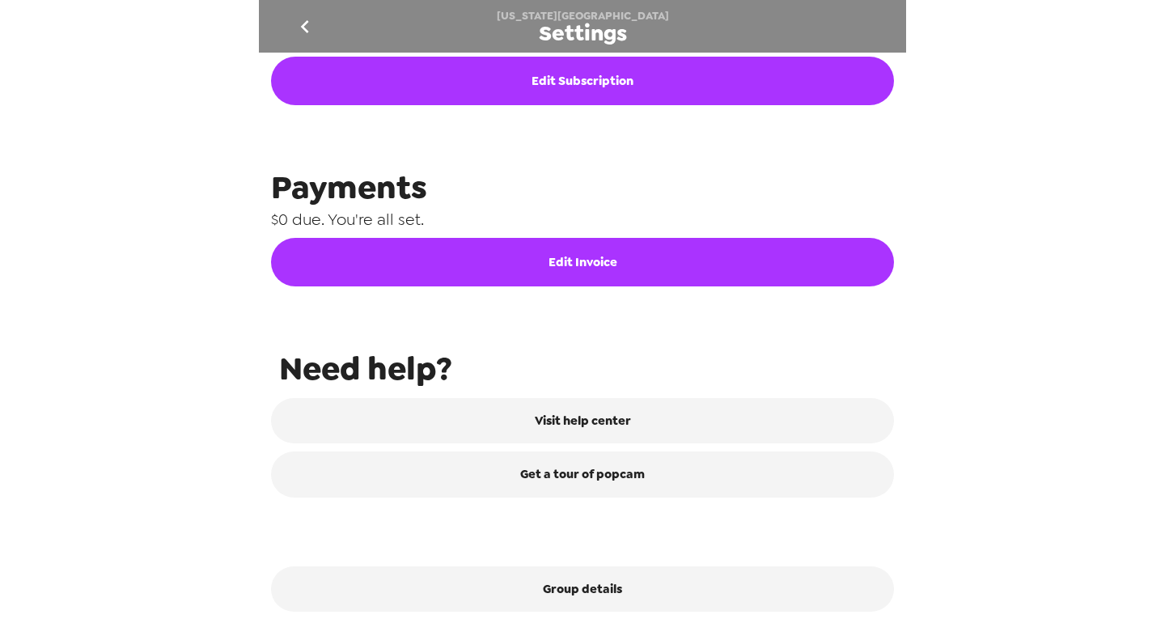
click at [309, 37] on icon "go back" at bounding box center [305, 27] width 26 height 26
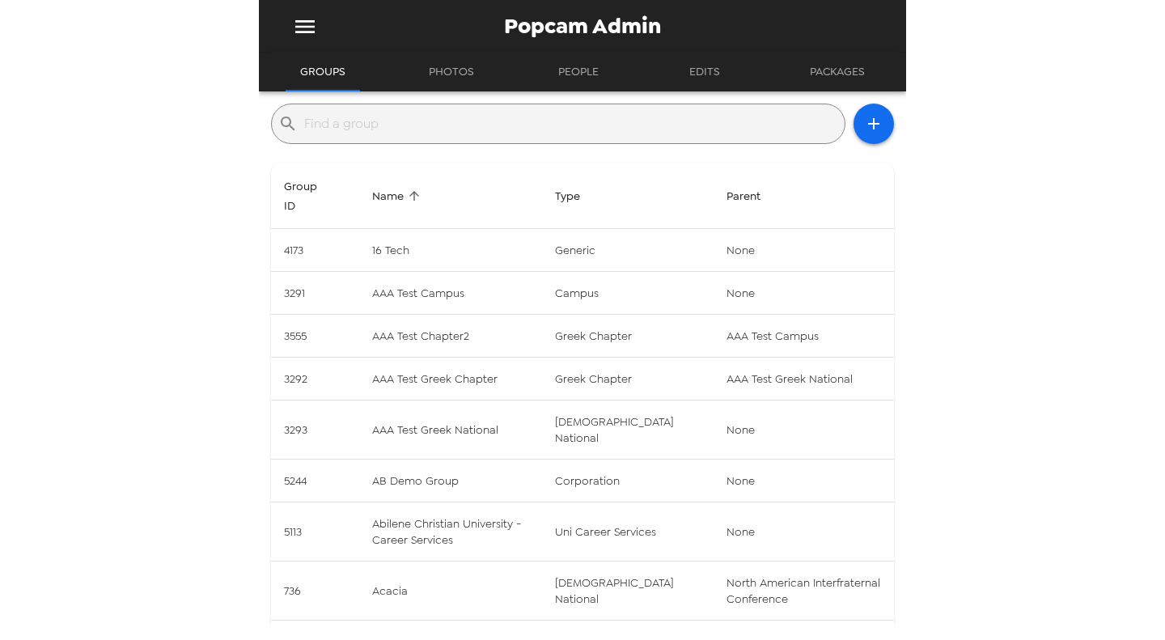
click at [393, 125] on input "text" at bounding box center [571, 124] width 534 height 26
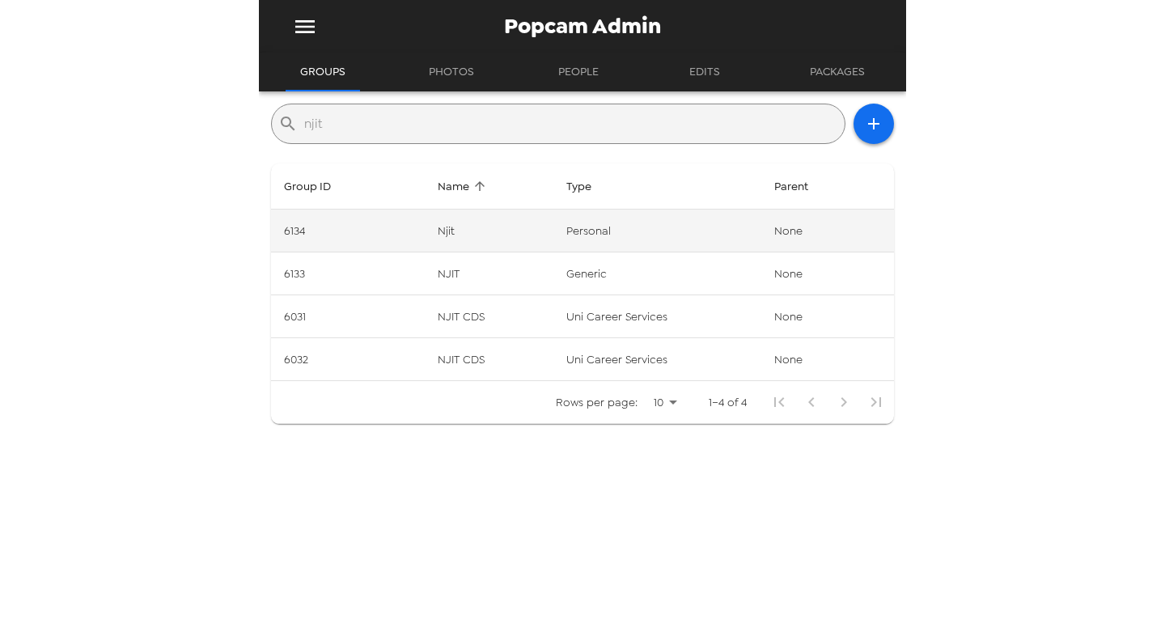
type input "njit"
click at [493, 238] on td "Njit" at bounding box center [489, 230] width 129 height 43
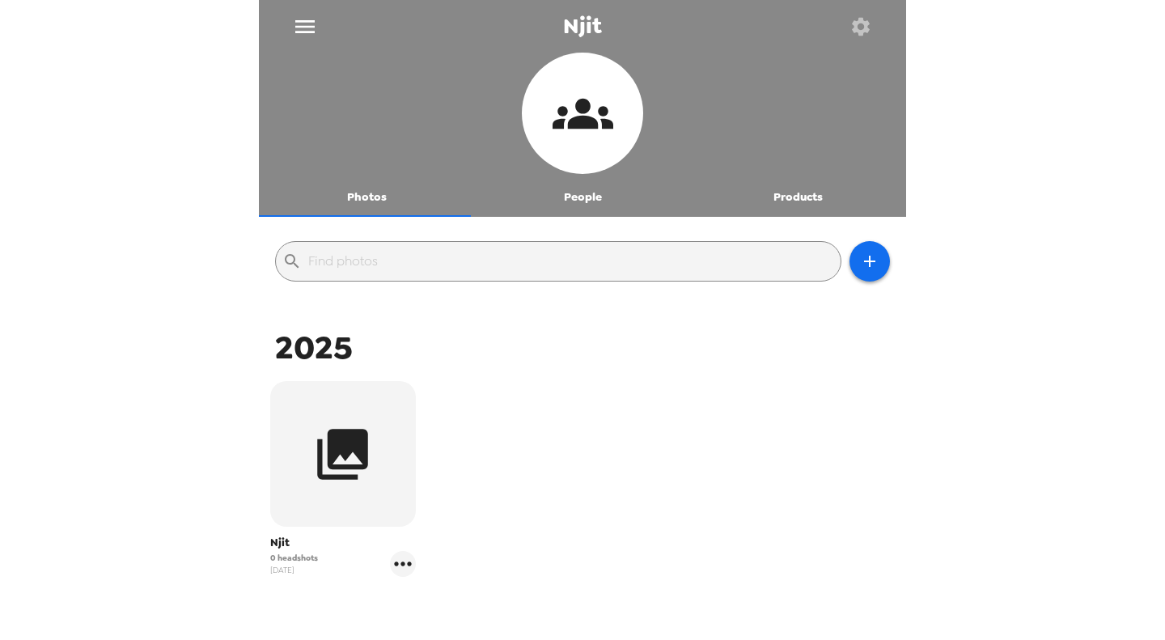
click at [556, 203] on button "People" at bounding box center [583, 197] width 216 height 39
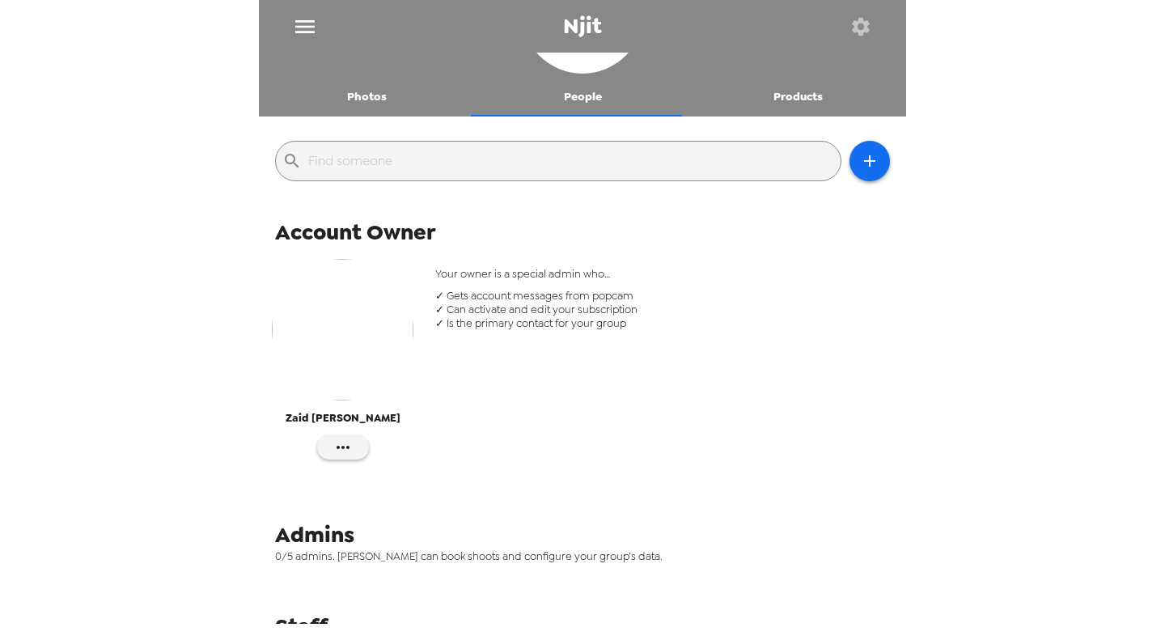
scroll to position [81, 0]
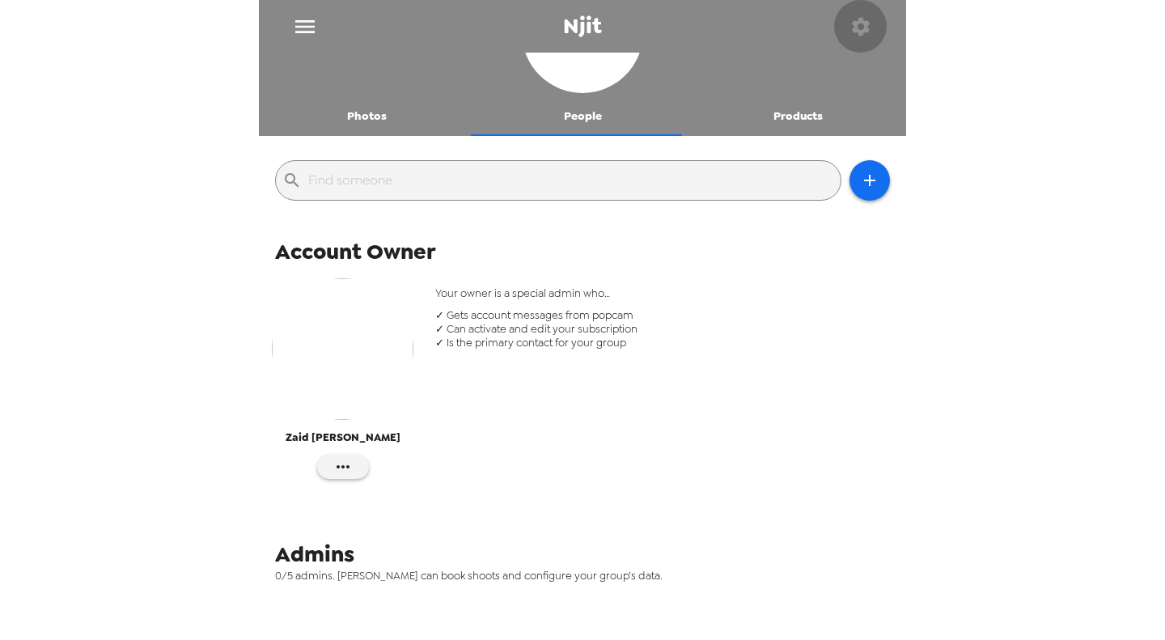
click at [869, 27] on icon "button" at bounding box center [860, 26] width 23 height 23
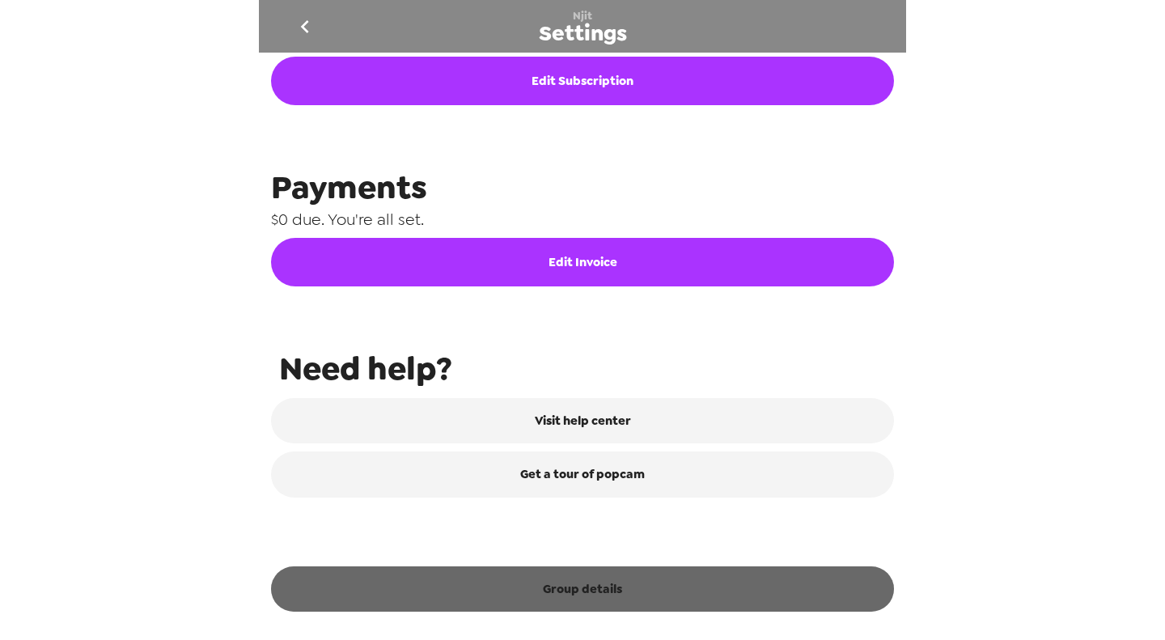
click at [670, 602] on button "Group details" at bounding box center [582, 588] width 623 height 45
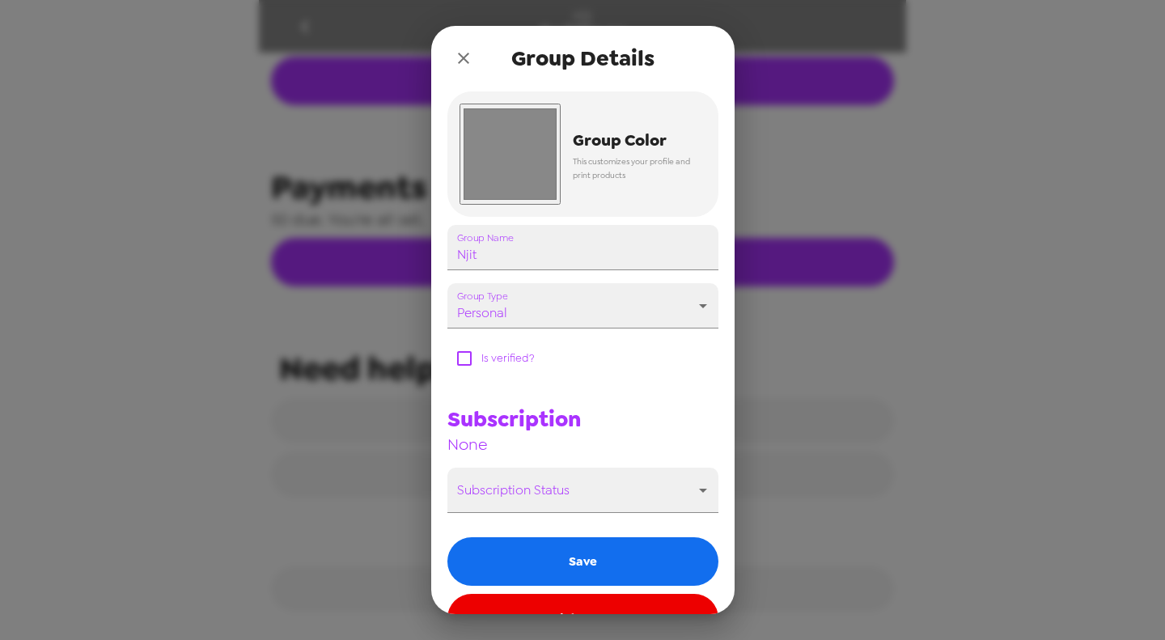
scroll to position [177, 0]
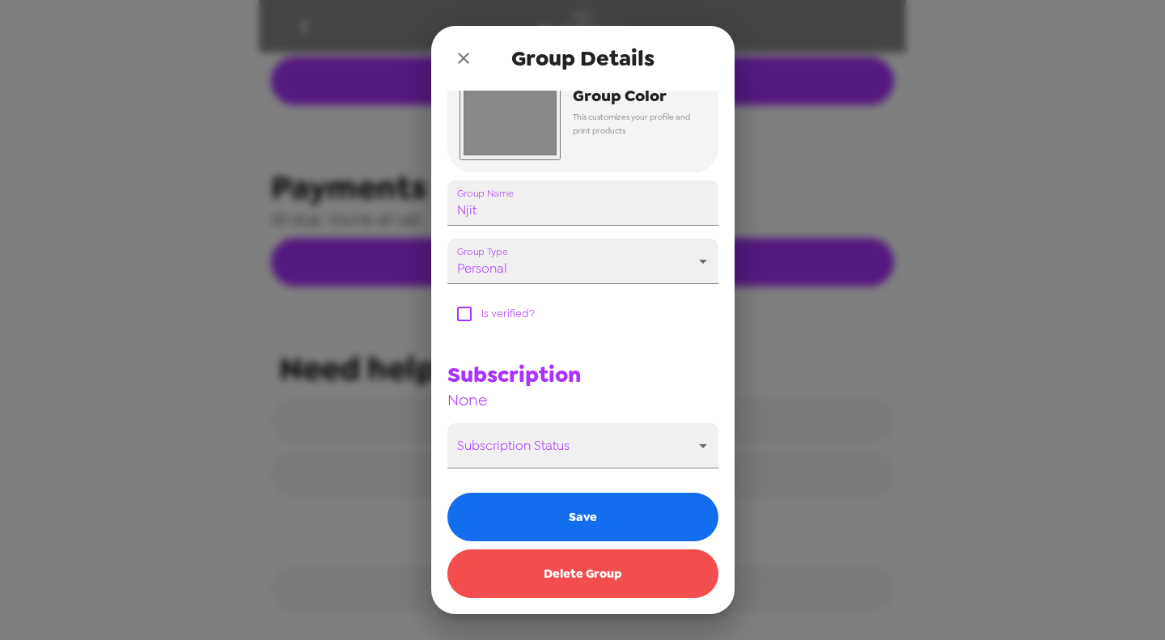
click at [596, 572] on button "Delete Group" at bounding box center [582, 573] width 271 height 49
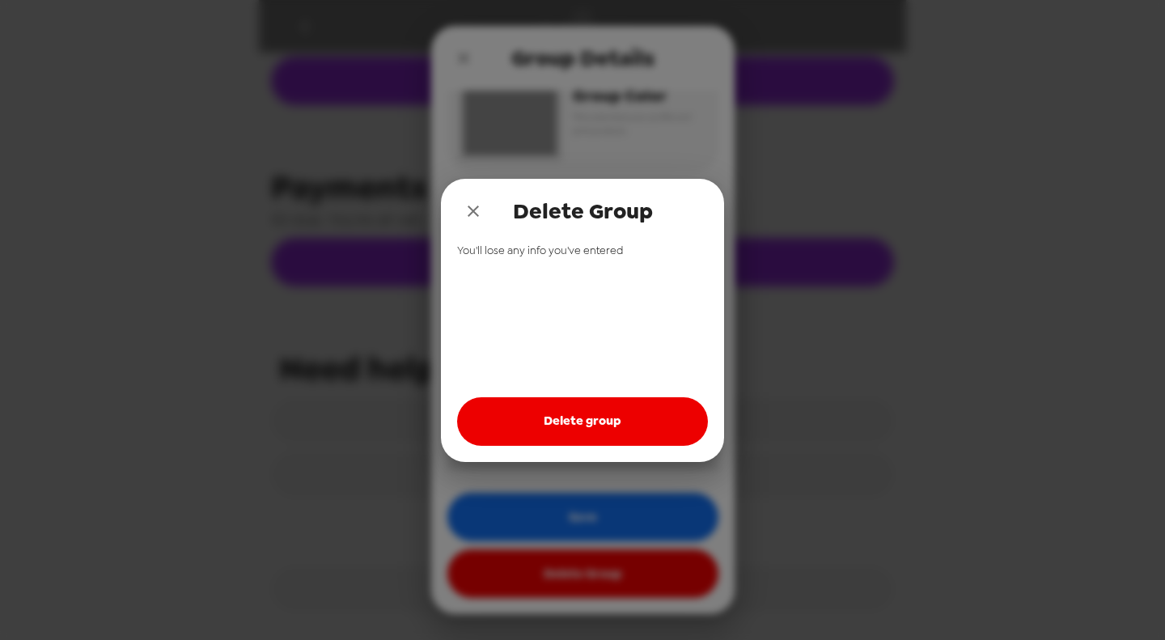
click at [597, 408] on button "Delete group" at bounding box center [582, 421] width 251 height 49
click at [469, 192] on div "Delete Group" at bounding box center [582, 211] width 283 height 65
click at [471, 207] on icon "close" at bounding box center [472, 210] width 19 height 19
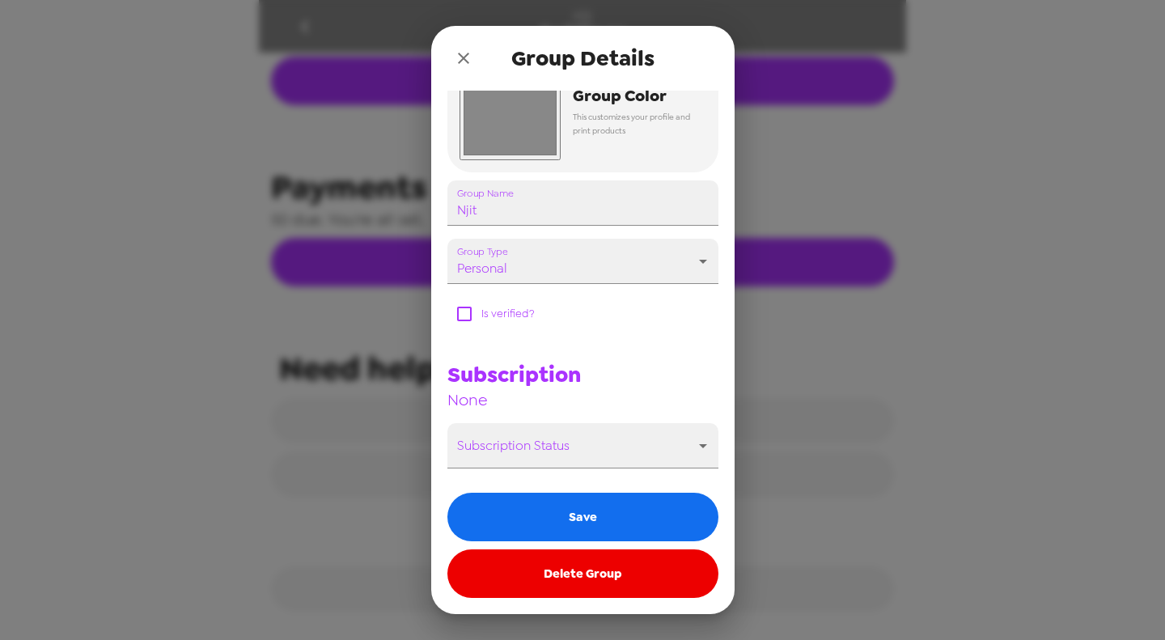
click at [466, 54] on icon "close" at bounding box center [463, 58] width 11 height 11
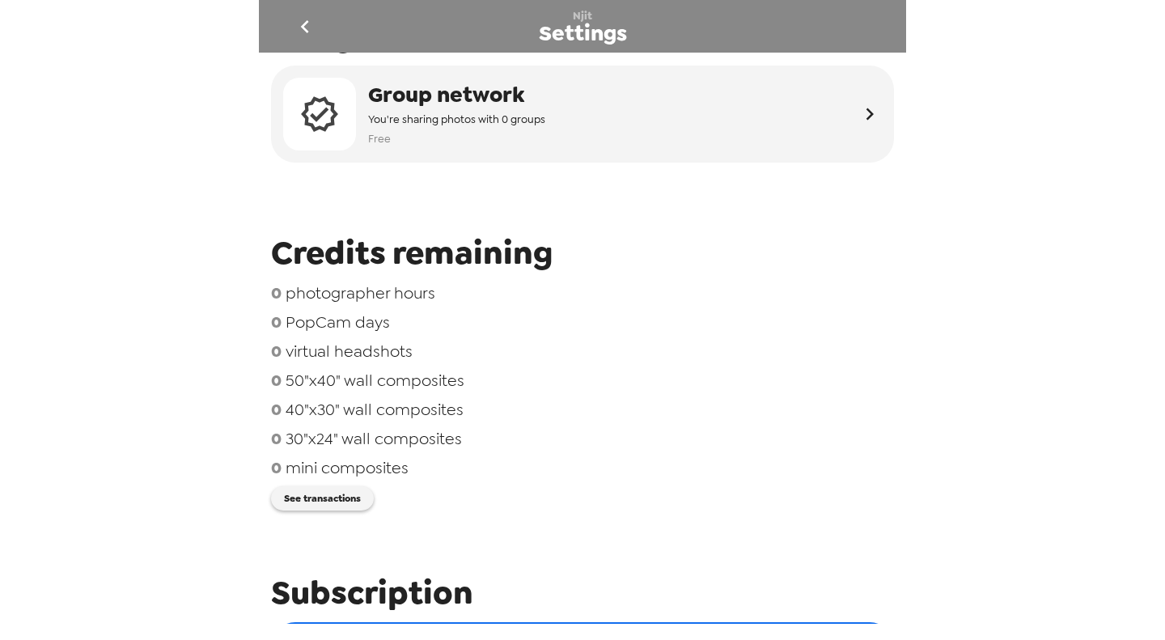
scroll to position [0, 0]
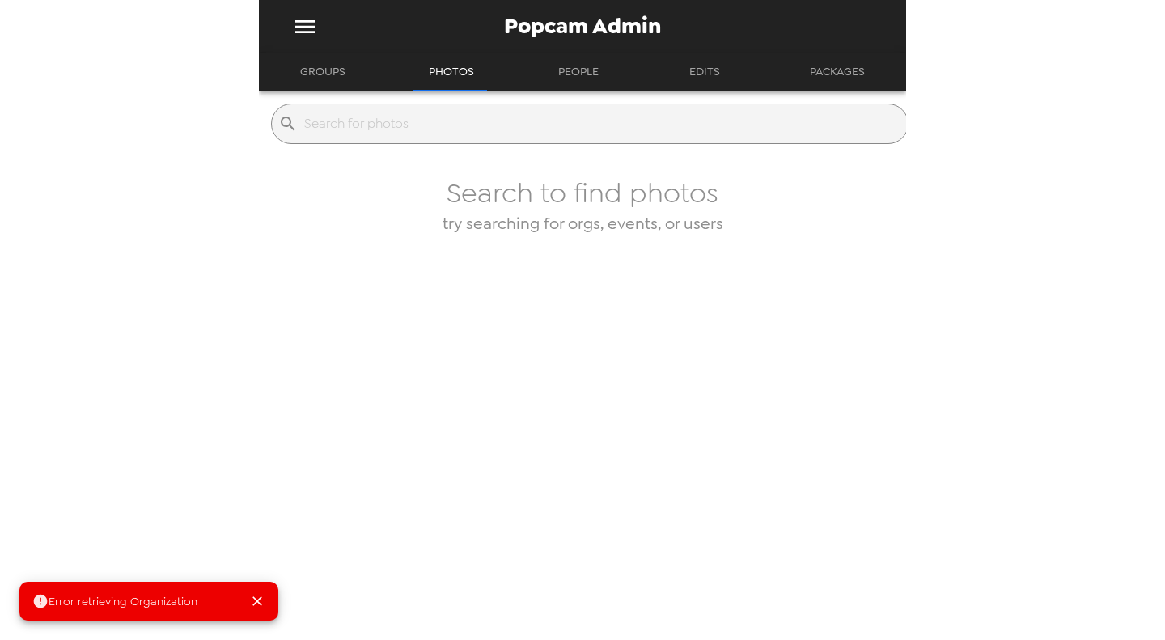
drag, startPoint x: 484, startPoint y: 125, endPoint x: 290, endPoint y: 73, distance: 201.1
click at [484, 125] on input "text" at bounding box center [602, 124] width 597 height 26
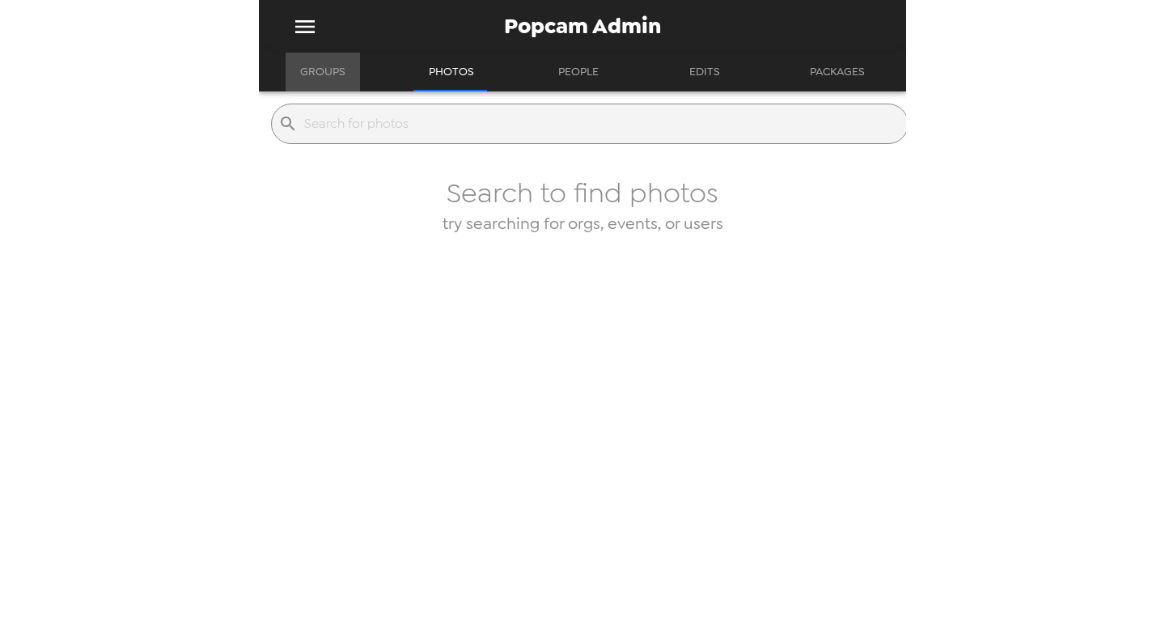
drag, startPoint x: 308, startPoint y: 66, endPoint x: 318, endPoint y: 78, distance: 15.5
click at [310, 70] on button "Groups" at bounding box center [322, 72] width 74 height 39
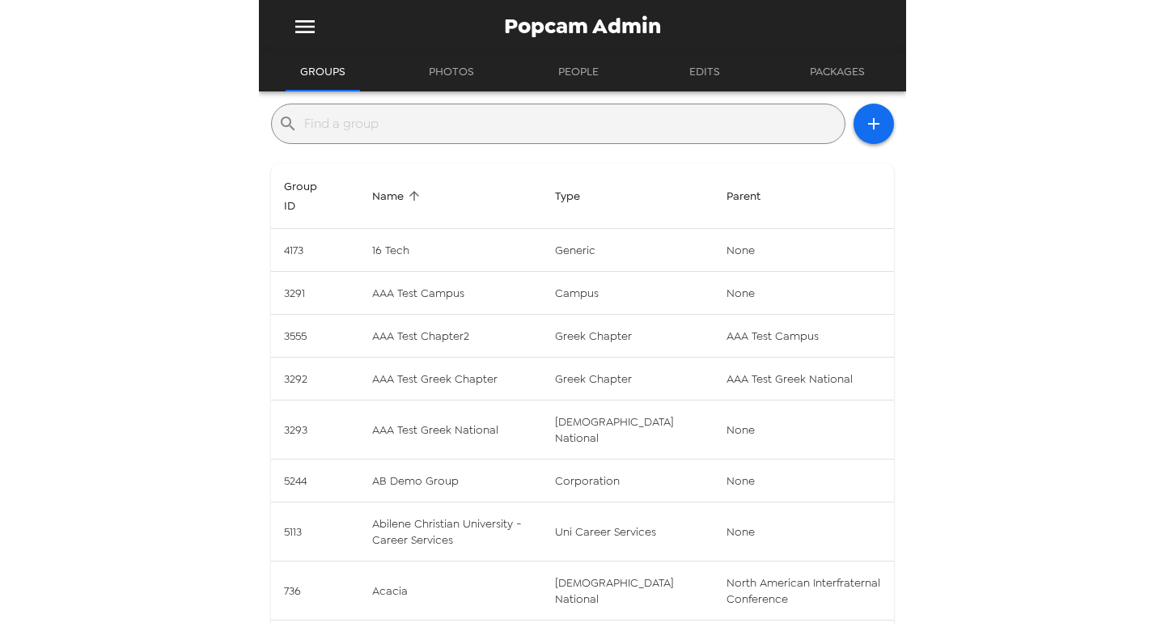
click at [370, 113] on input "text" at bounding box center [571, 124] width 534 height 26
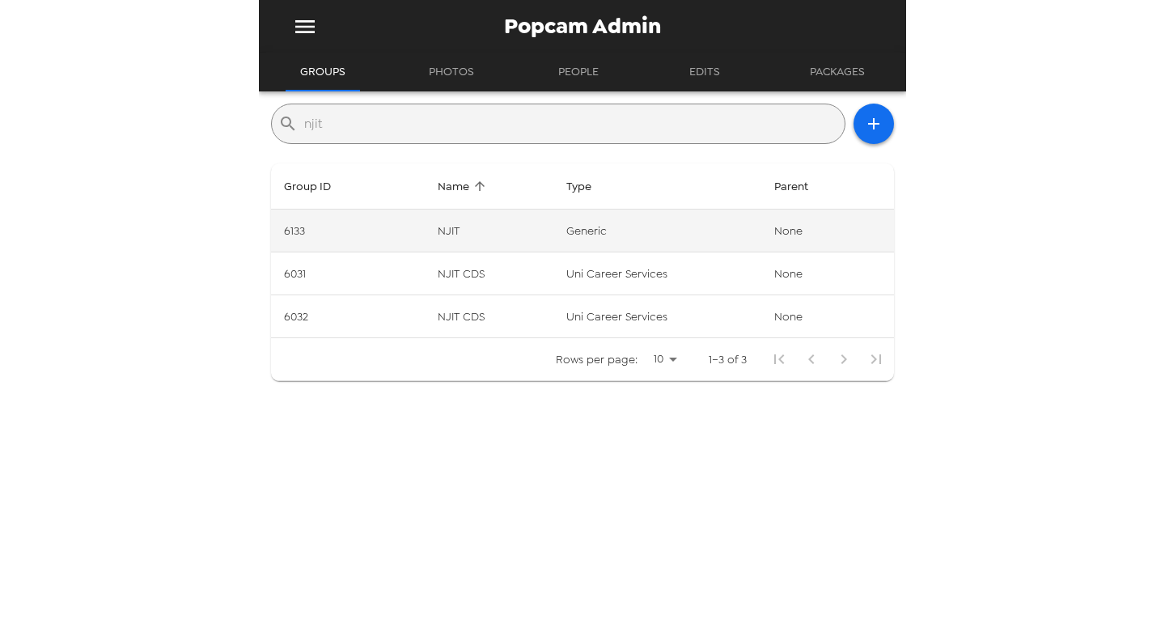
type input "njit"
click at [615, 230] on td "generic" at bounding box center [657, 230] width 208 height 43
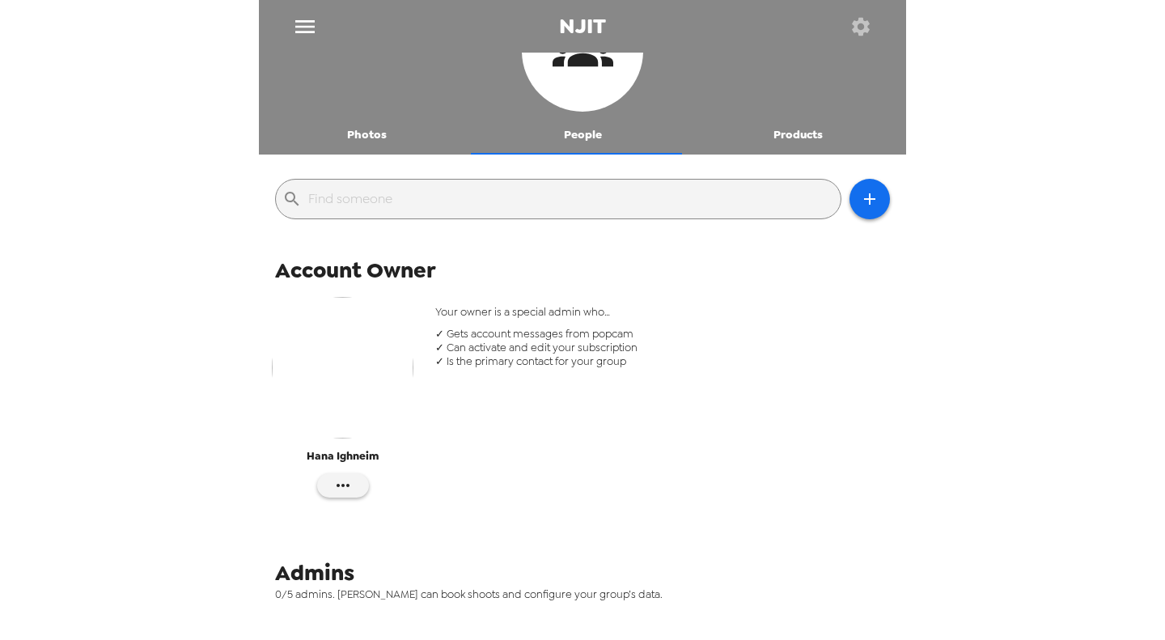
scroll to position [81, 0]
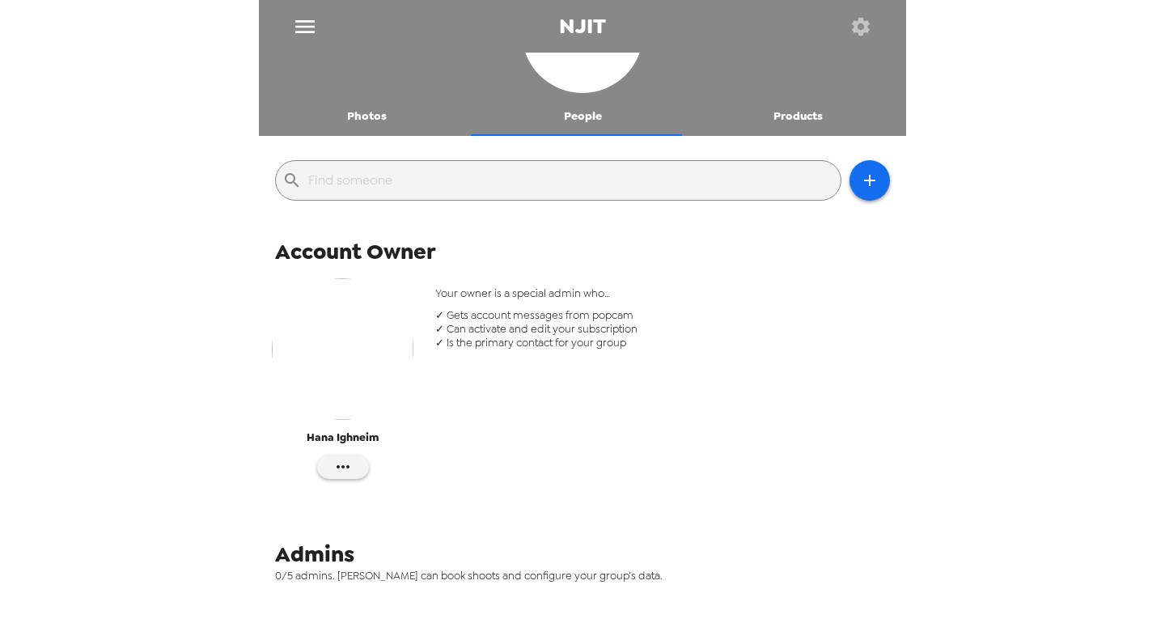
click at [840, 31] on button "button" at bounding box center [860, 26] width 53 height 53
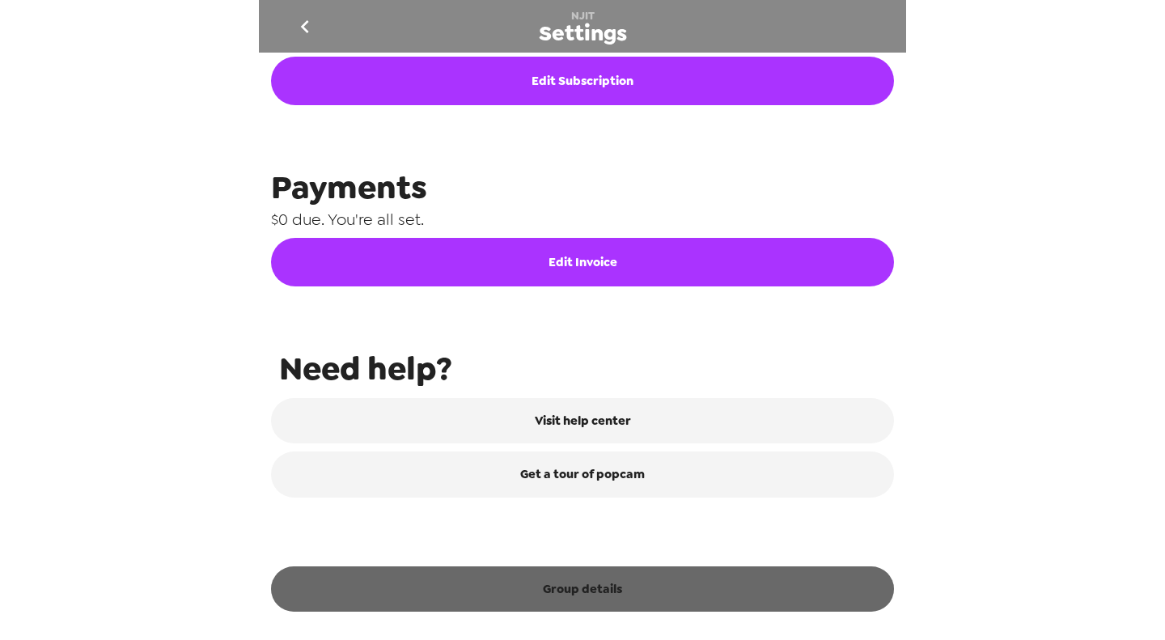
click at [614, 586] on button "Group details" at bounding box center [582, 588] width 623 height 45
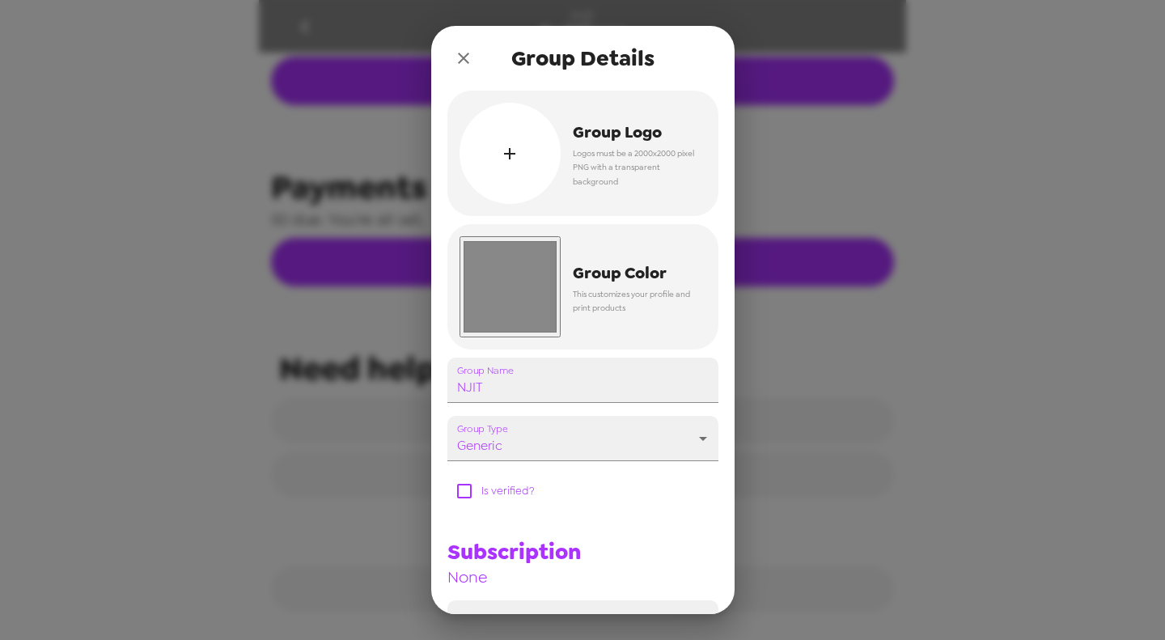
scroll to position [177, 0]
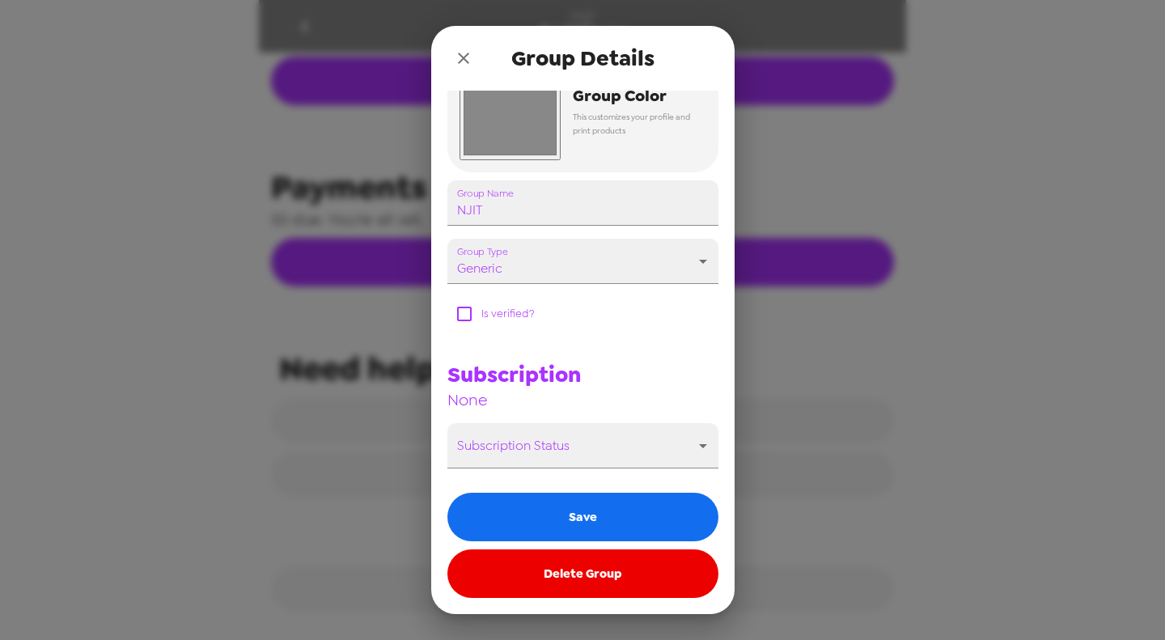
click at [618, 580] on button "Delete Group" at bounding box center [582, 573] width 271 height 49
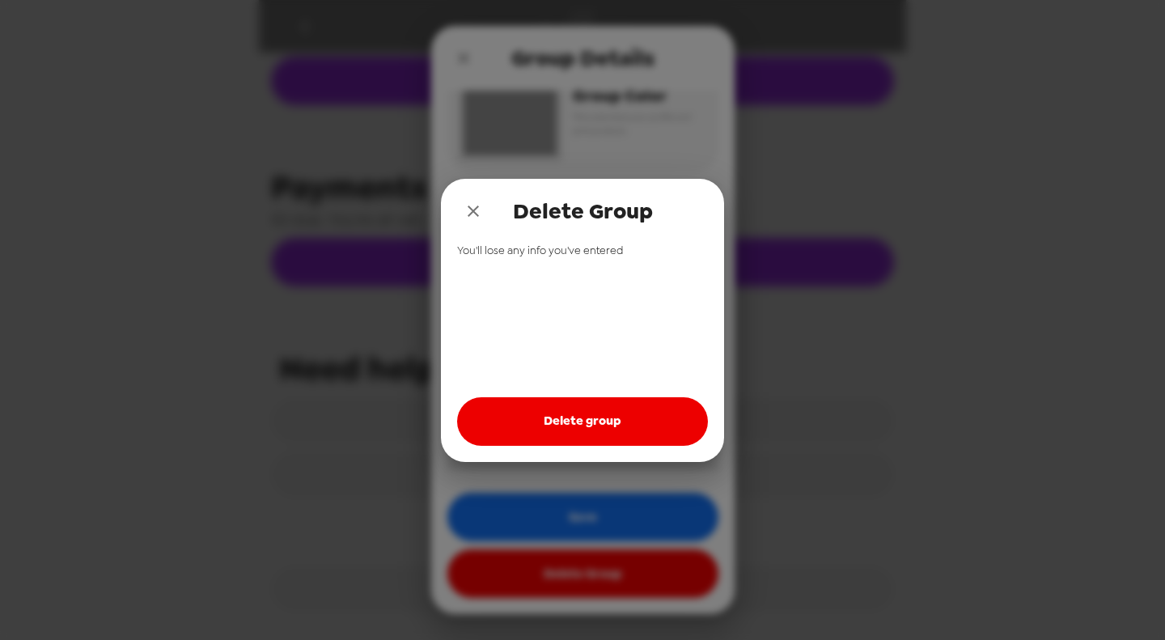
click at [615, 428] on button "Delete group" at bounding box center [582, 421] width 251 height 49
click at [479, 216] on icon "close" at bounding box center [472, 210] width 19 height 19
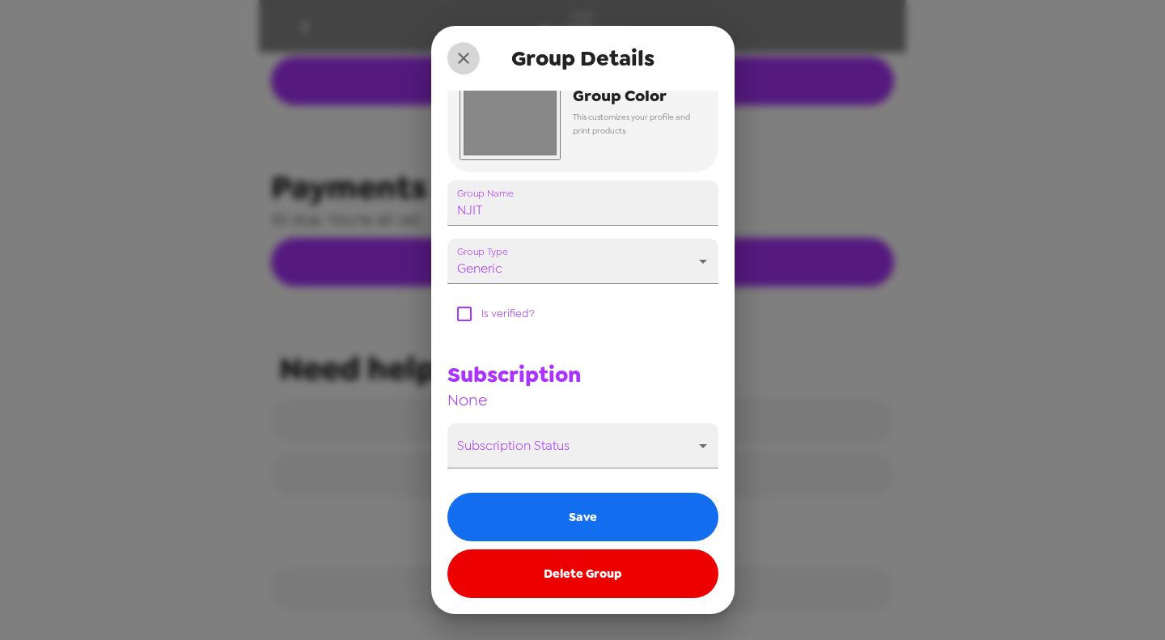
drag, startPoint x: 460, startPoint y: 51, endPoint x: 310, endPoint y: 78, distance: 152.8
click at [459, 51] on icon "close" at bounding box center [463, 58] width 19 height 19
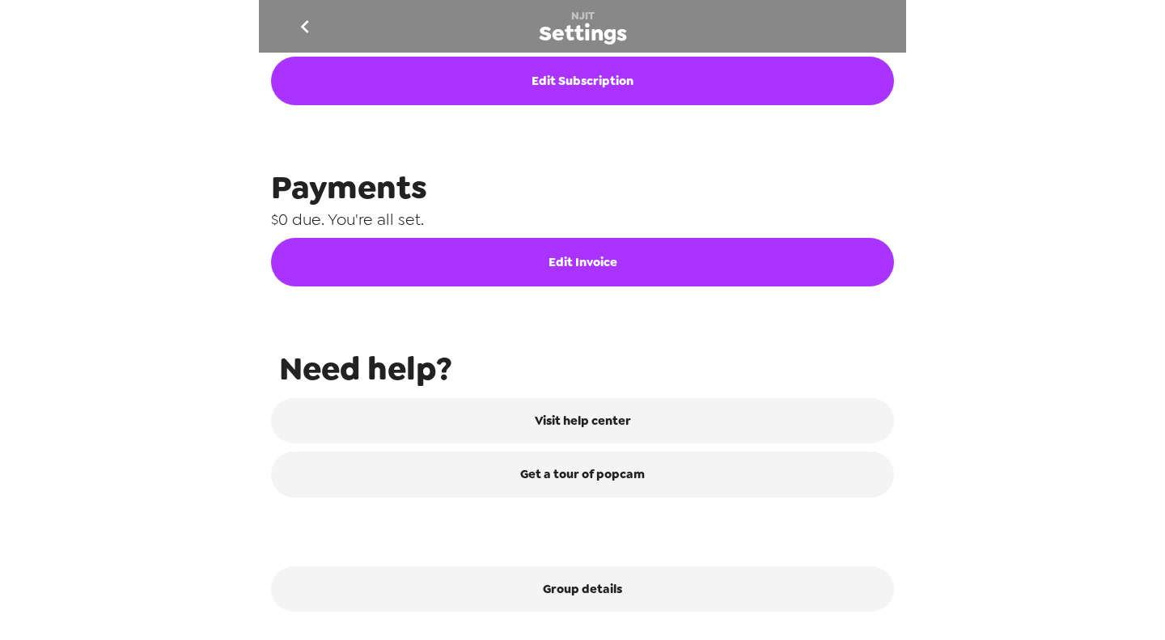
click at [299, 33] on icon "go back" at bounding box center [305, 27] width 26 height 26
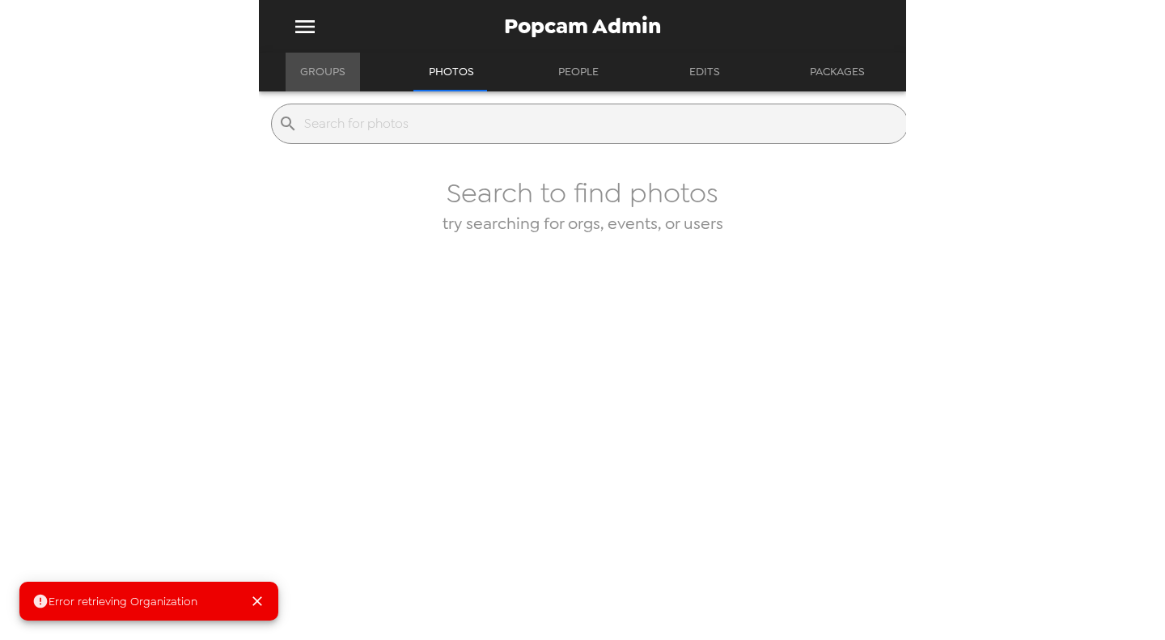
drag, startPoint x: 342, startPoint y: 63, endPoint x: 346, endPoint y: 73, distance: 10.5
click at [341, 63] on button "Groups" at bounding box center [322, 72] width 74 height 39
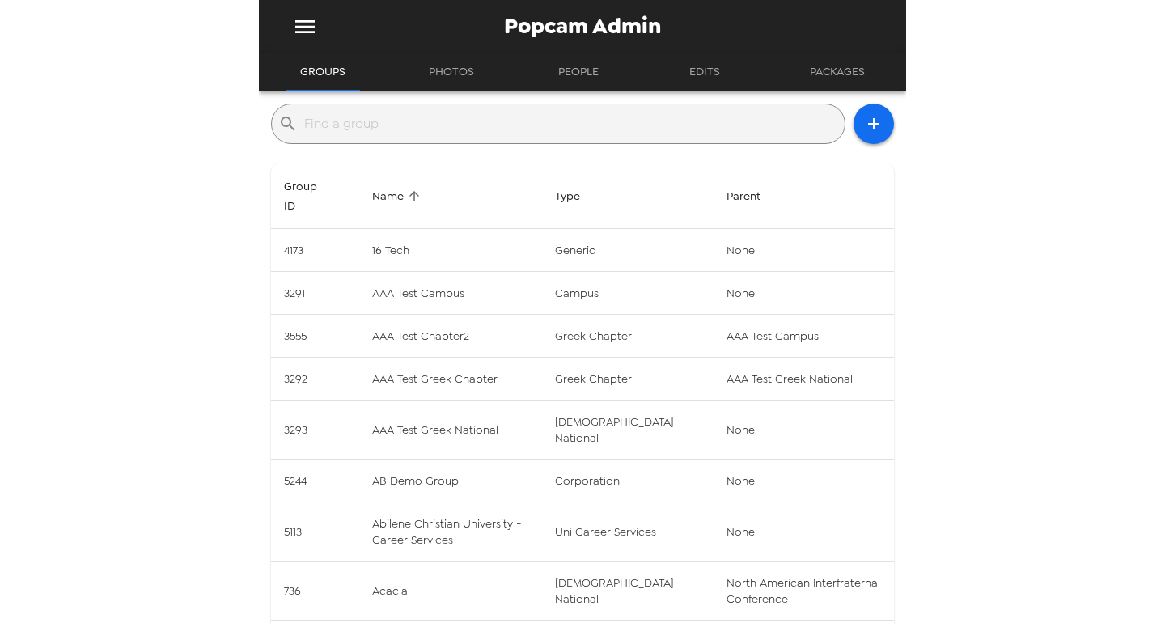
click at [462, 126] on input "text" at bounding box center [571, 124] width 534 height 26
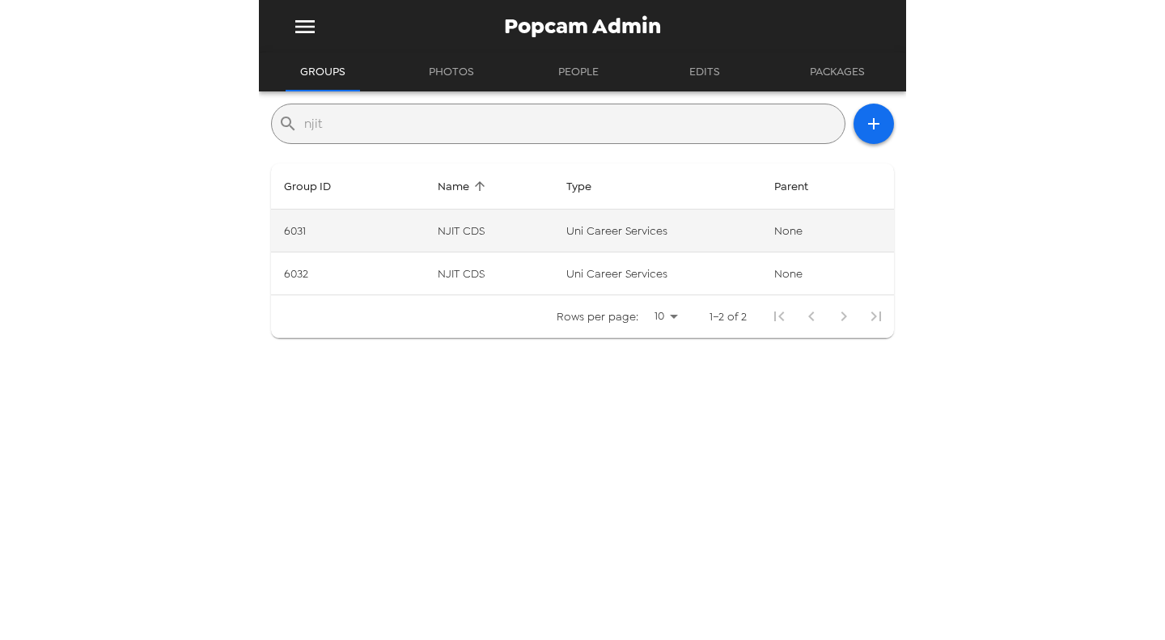
type input "njit"
click at [611, 228] on td "uni career services" at bounding box center [657, 230] width 208 height 43
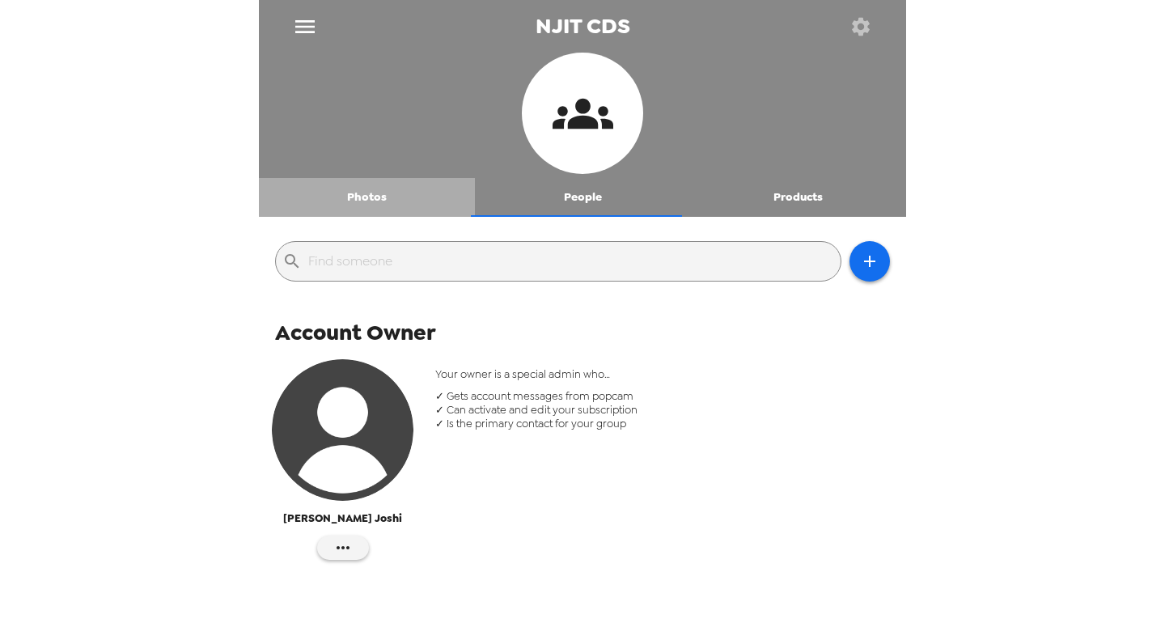
drag, startPoint x: 388, startPoint y: 202, endPoint x: 401, endPoint y: 203, distance: 13.0
click at [388, 203] on button "Photos" at bounding box center [367, 197] width 216 height 39
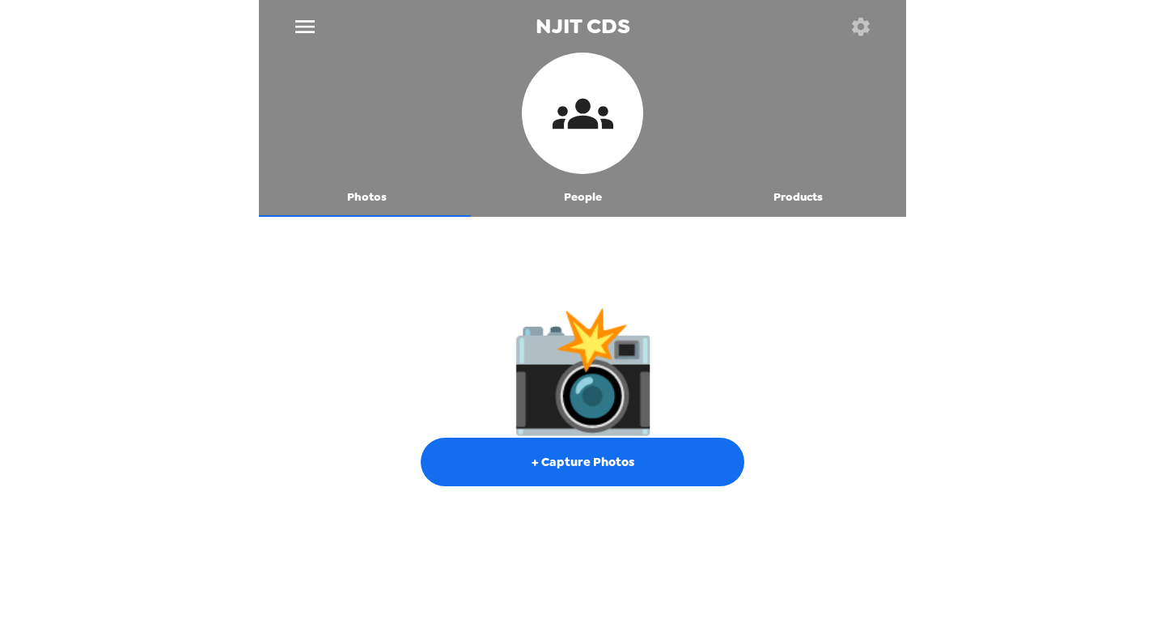
click at [856, 21] on icon "button" at bounding box center [860, 26] width 23 height 23
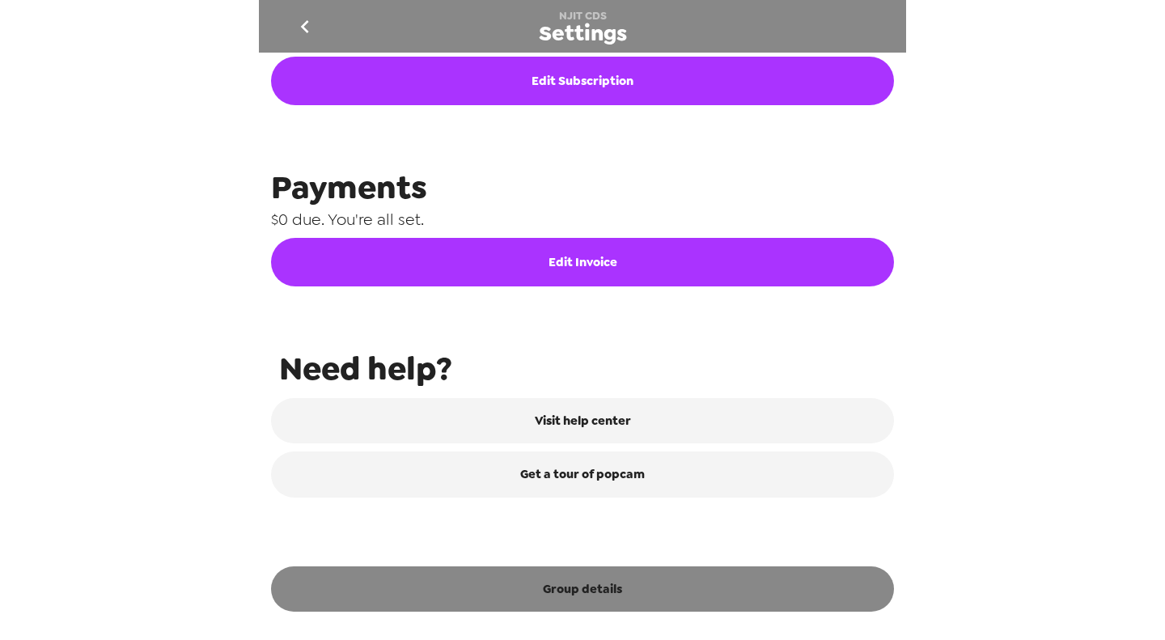
click at [691, 593] on button "Group details" at bounding box center [582, 588] width 623 height 45
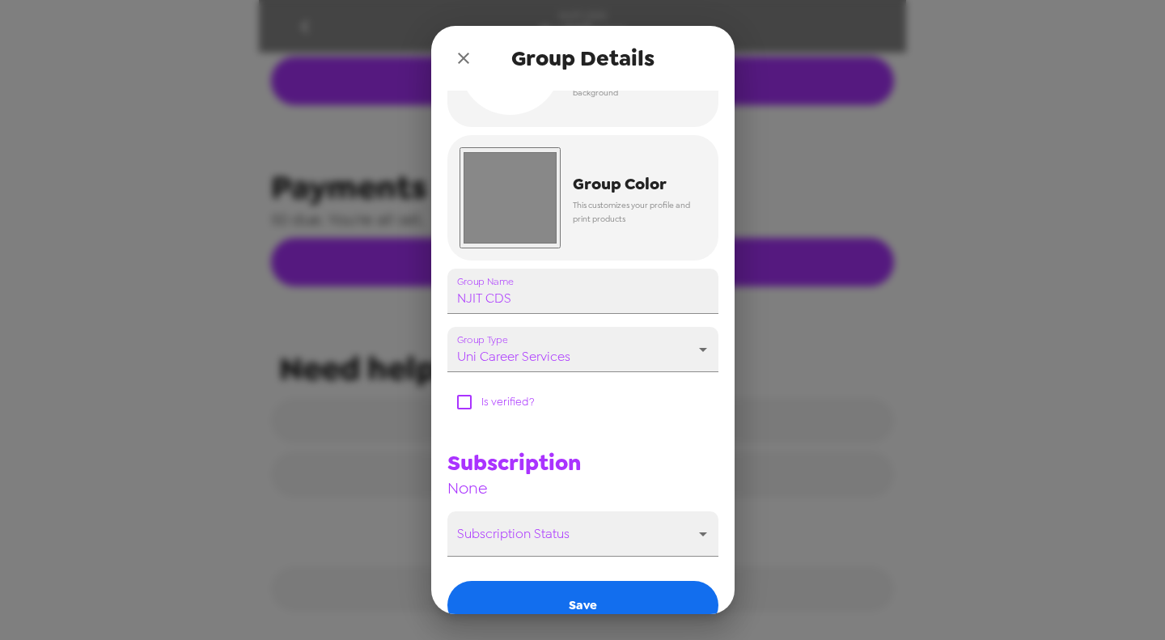
scroll to position [177, 0]
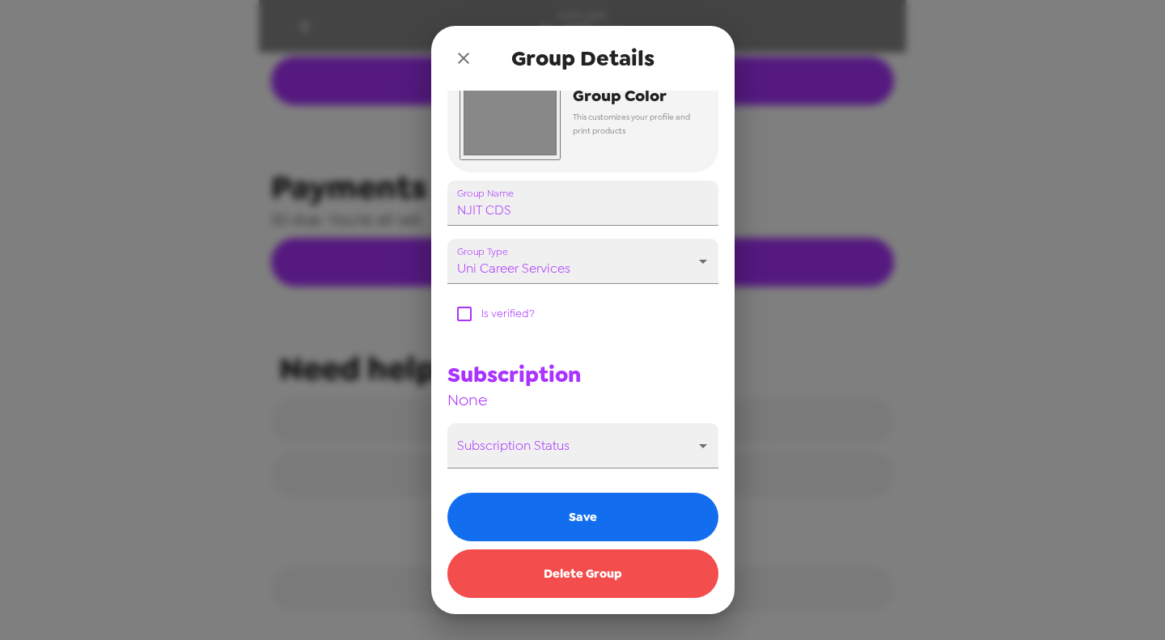
click at [598, 578] on button "Delete Group" at bounding box center [582, 573] width 271 height 49
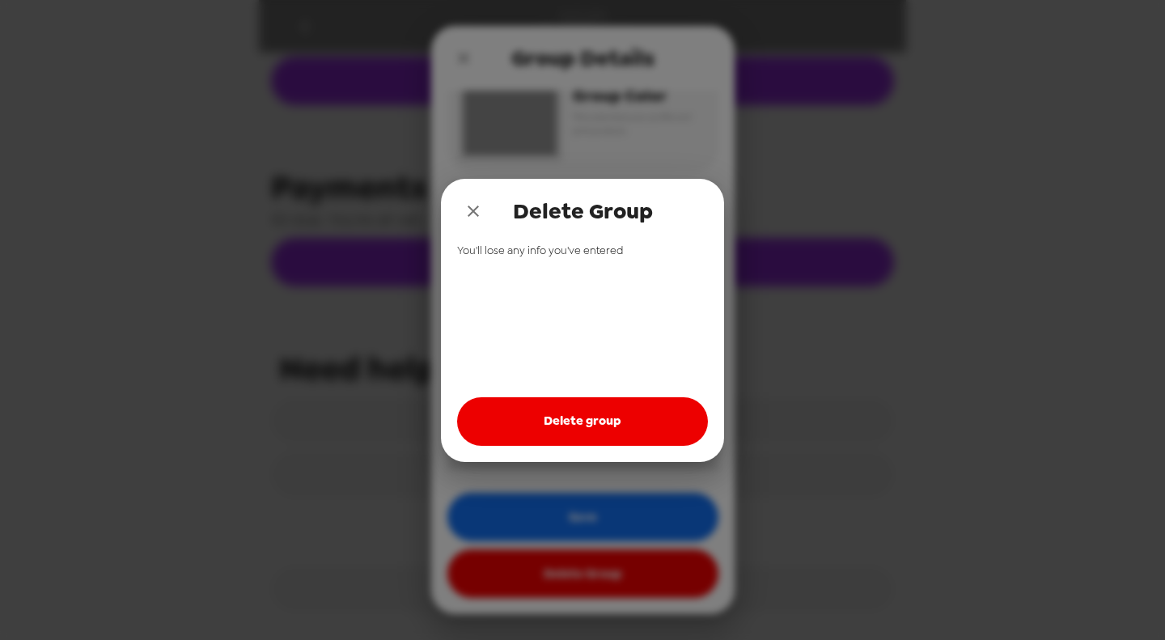
click at [600, 429] on button "Delete group" at bounding box center [582, 421] width 251 height 49
click at [472, 209] on icon "close" at bounding box center [472, 210] width 19 height 19
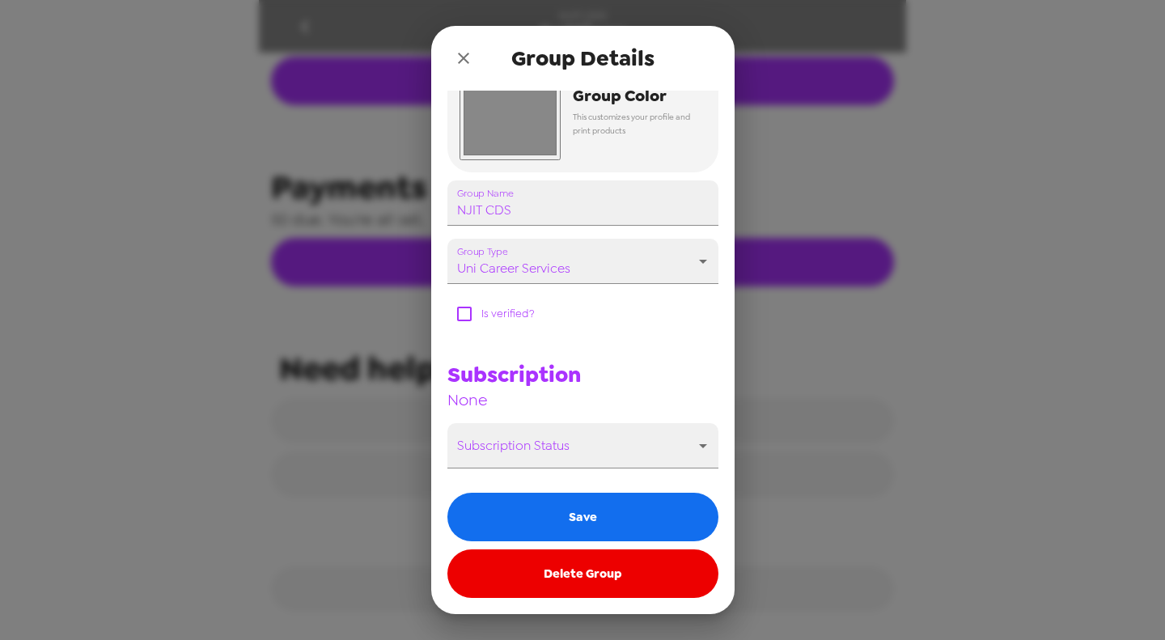
click at [461, 49] on icon "close" at bounding box center [463, 58] width 19 height 19
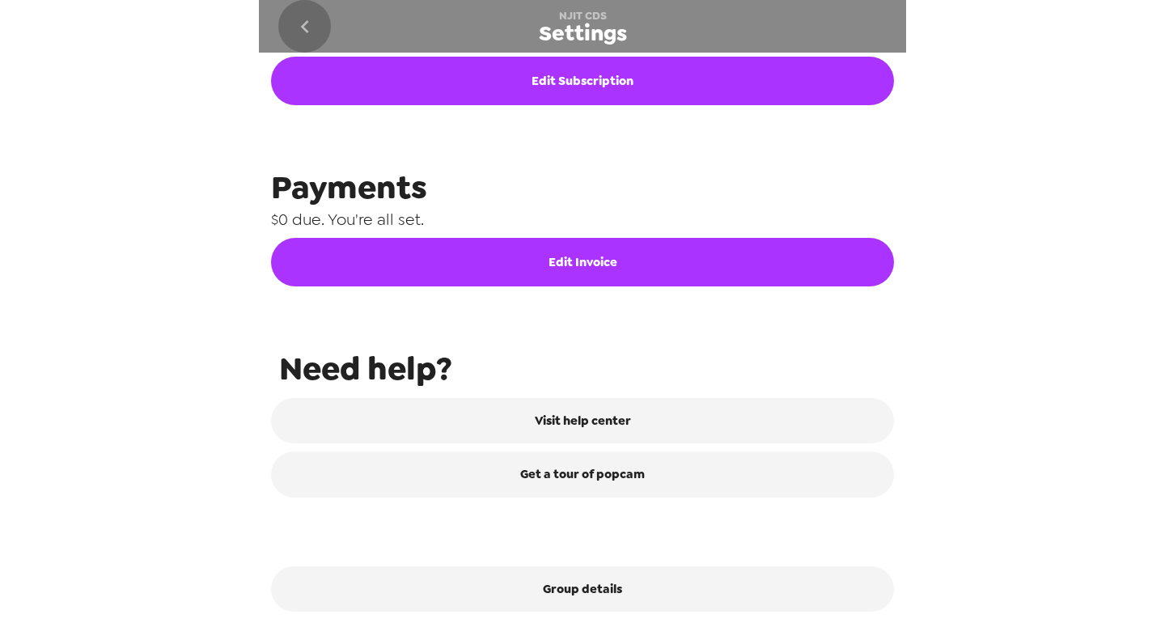
click at [302, 17] on icon "go back" at bounding box center [305, 27] width 26 height 26
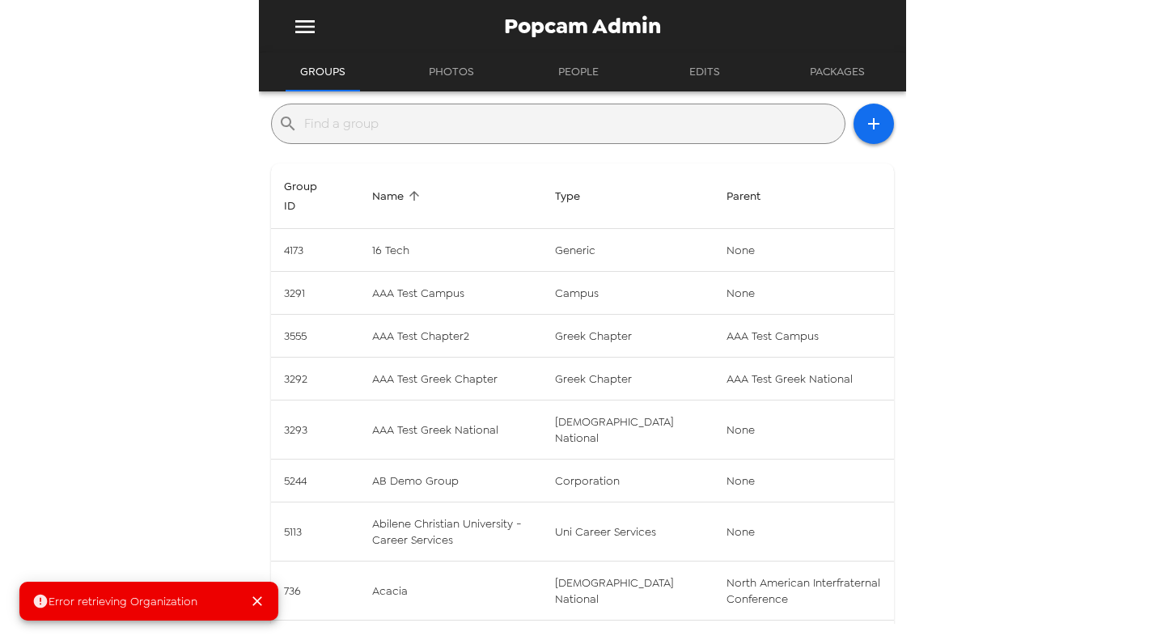
click at [547, 125] on input "text" at bounding box center [571, 124] width 534 height 26
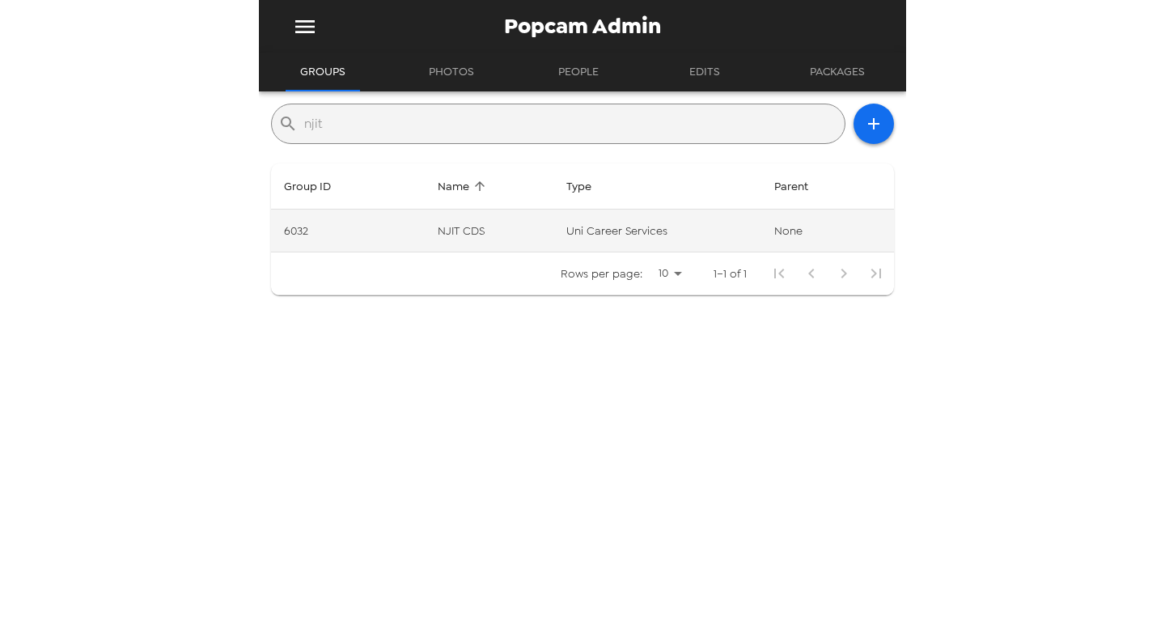
type input "njit"
click at [584, 232] on td "uni career services" at bounding box center [657, 230] width 208 height 43
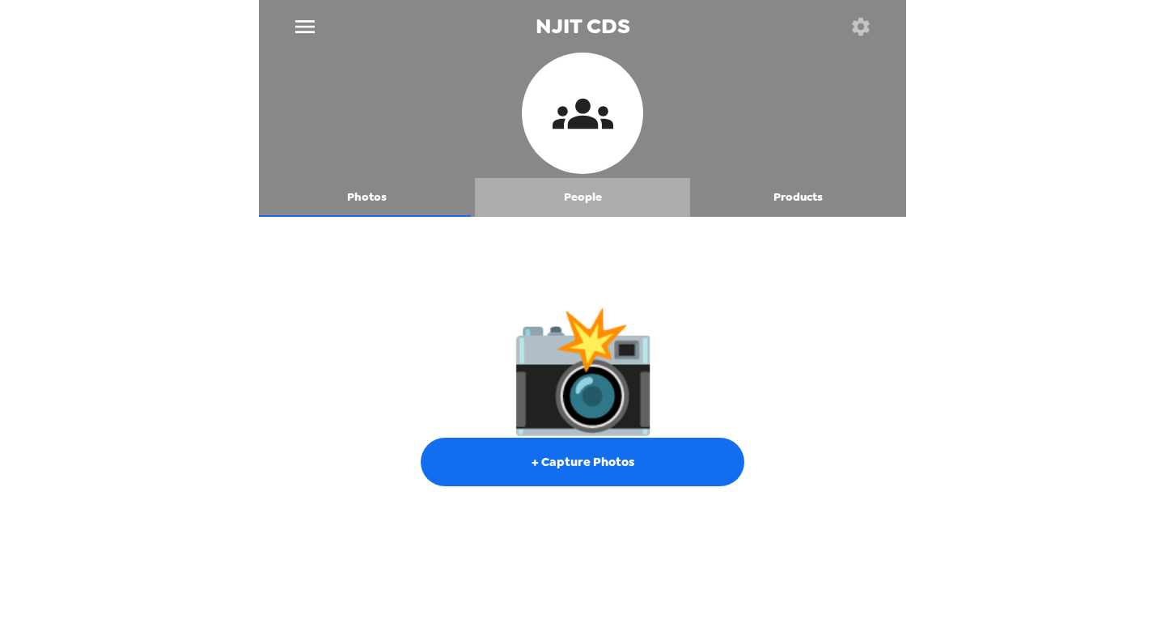
click at [579, 192] on button "People" at bounding box center [583, 197] width 216 height 39
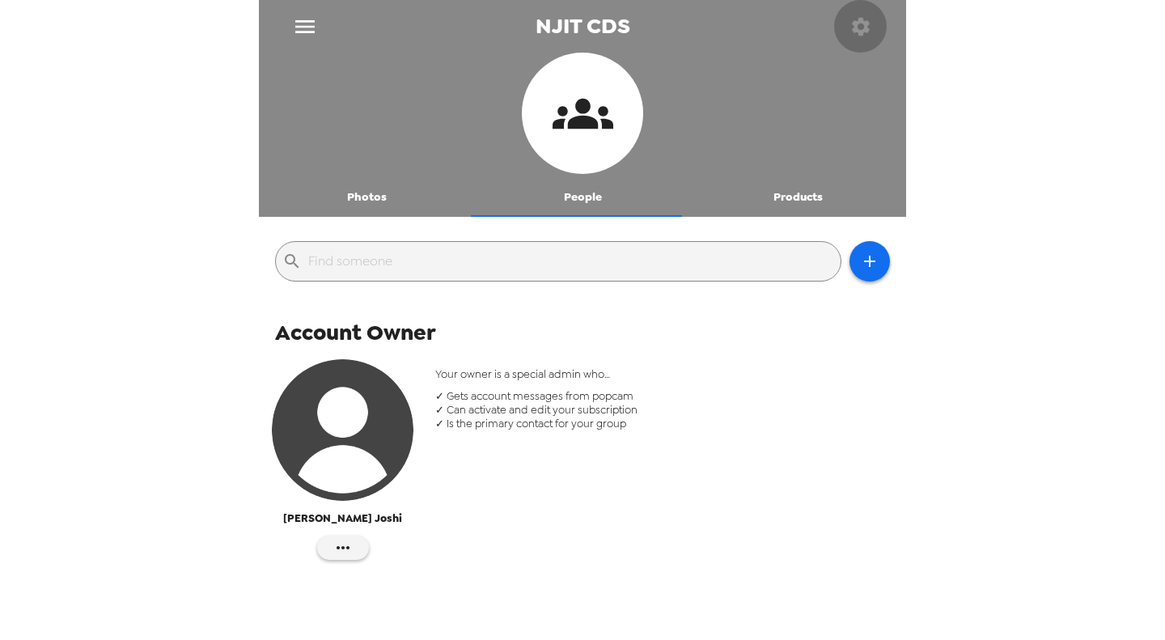
click at [848, 38] on button "button" at bounding box center [860, 26] width 53 height 53
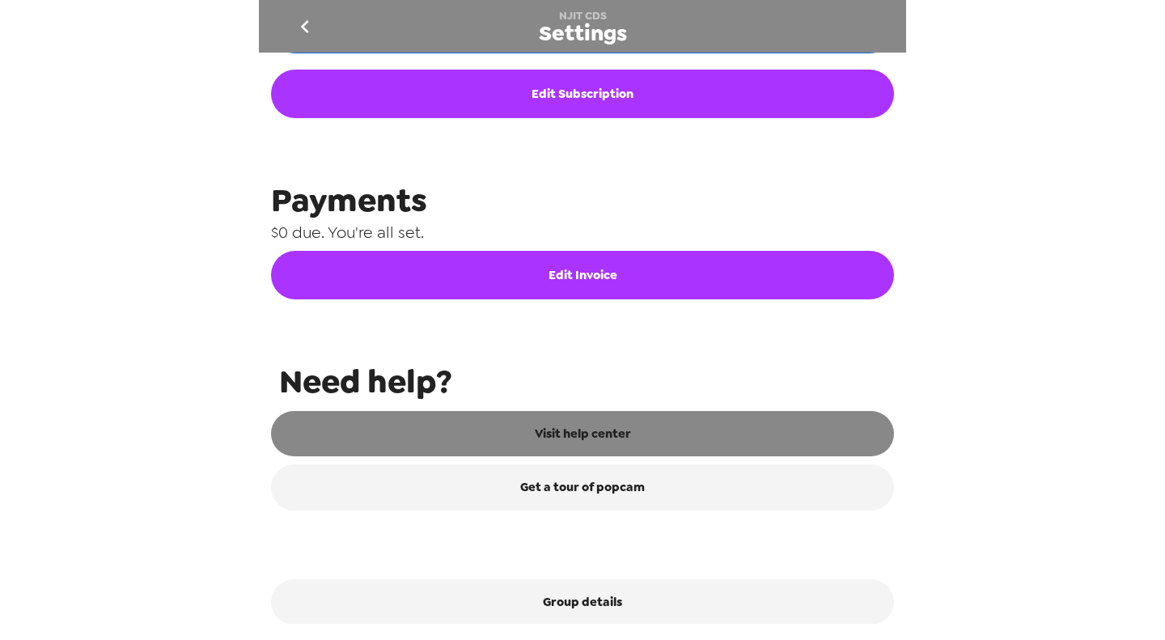
scroll to position [734, 0]
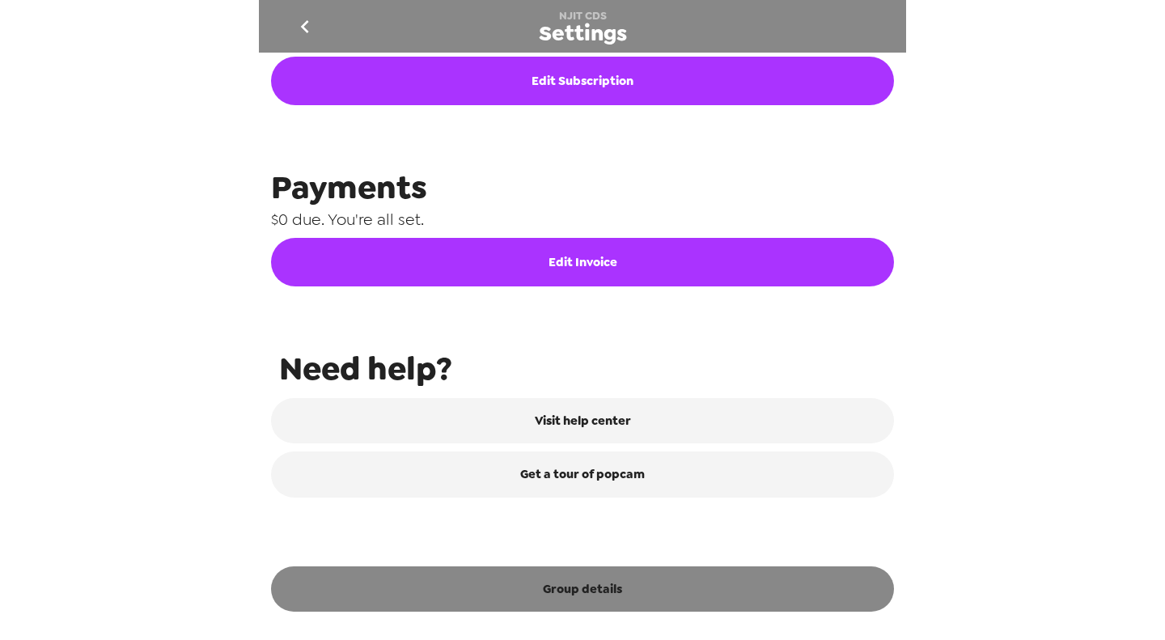
click at [604, 588] on button "Group details" at bounding box center [582, 588] width 623 height 45
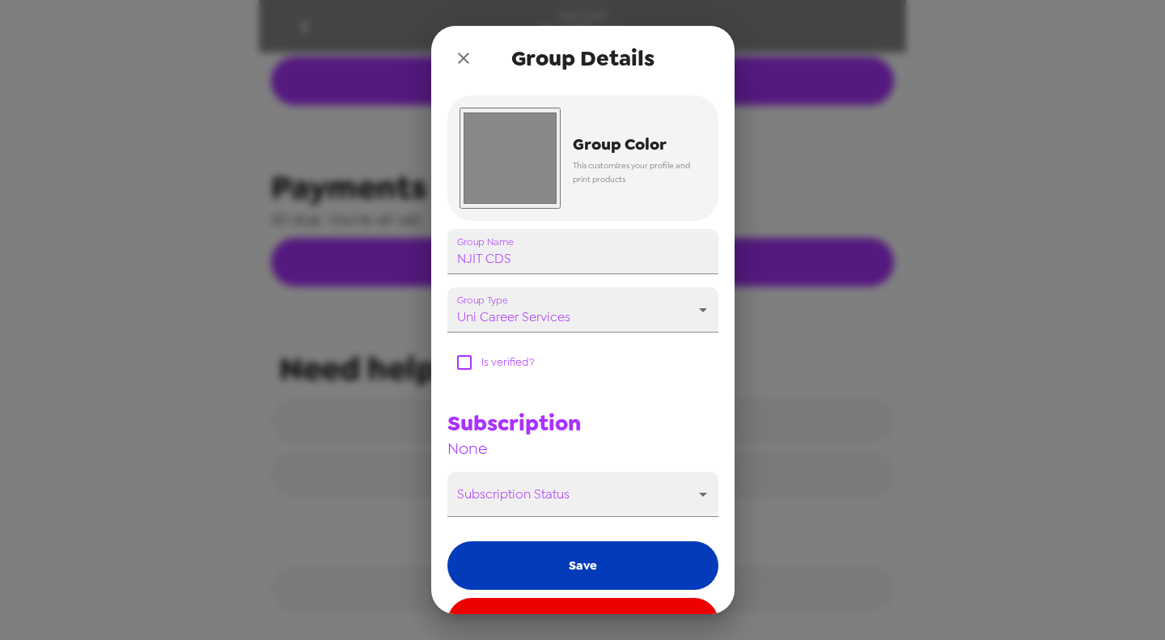
scroll to position [177, 0]
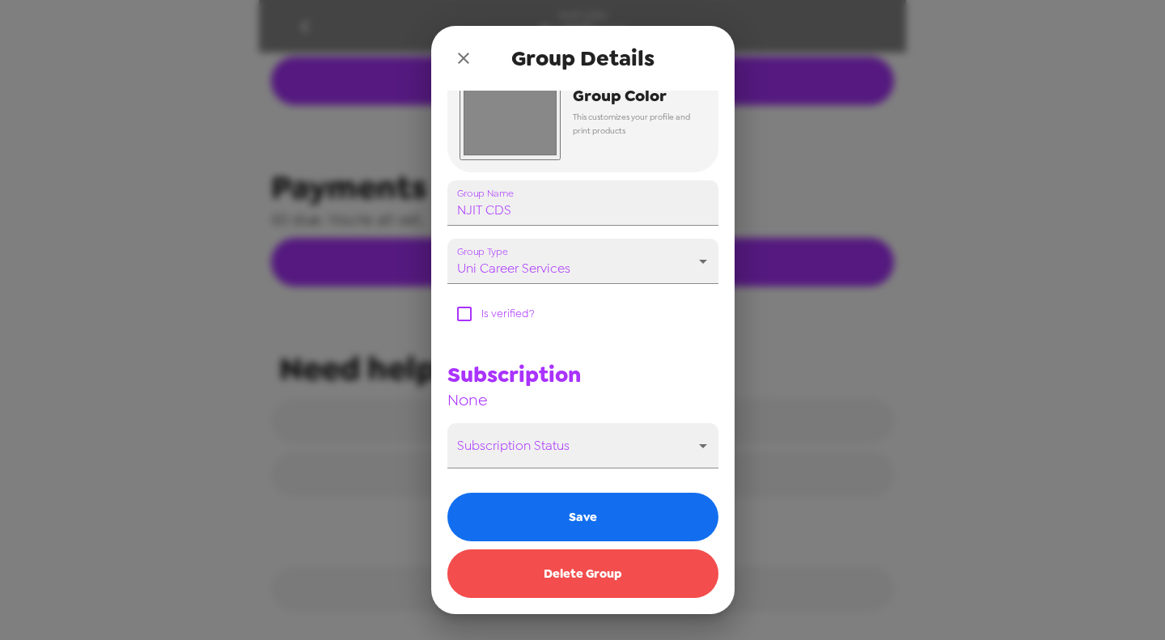
click at [598, 583] on button "Delete Group" at bounding box center [582, 573] width 271 height 49
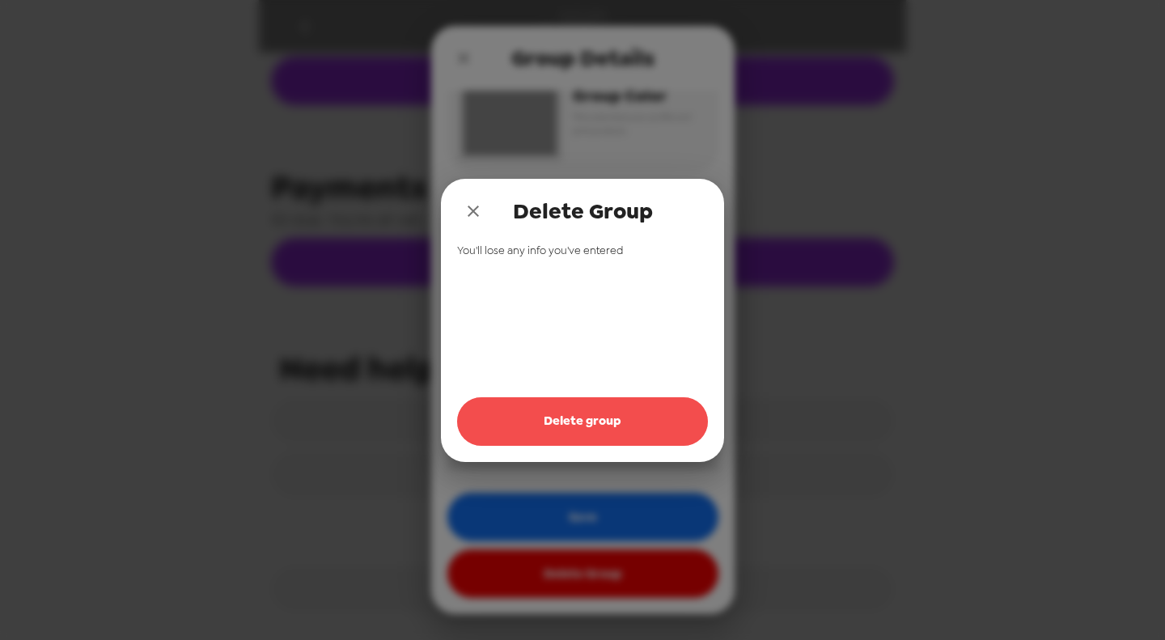
click at [590, 433] on button "Delete group" at bounding box center [582, 421] width 251 height 49
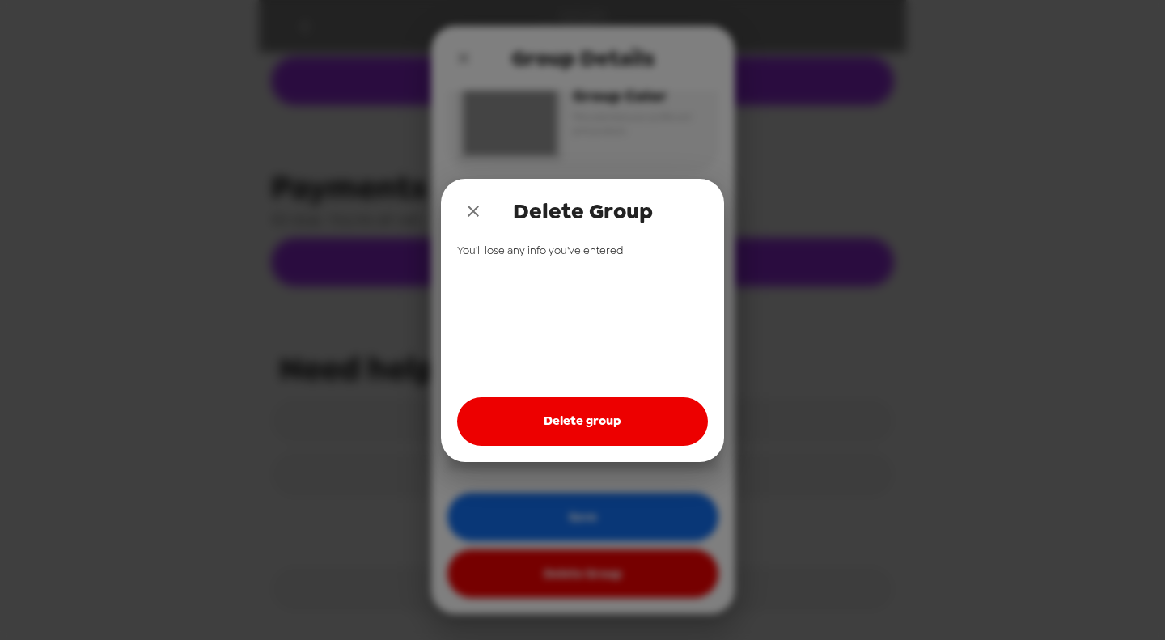
click at [473, 216] on icon "close" at bounding box center [472, 210] width 19 height 19
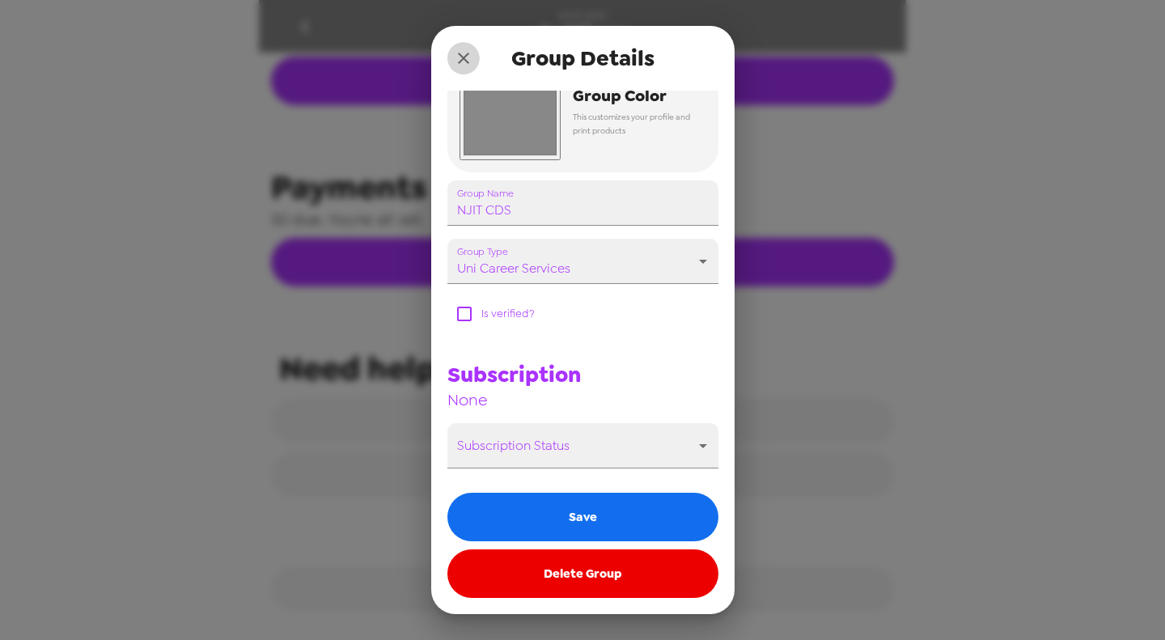
click at [463, 66] on icon "close" at bounding box center [463, 58] width 19 height 19
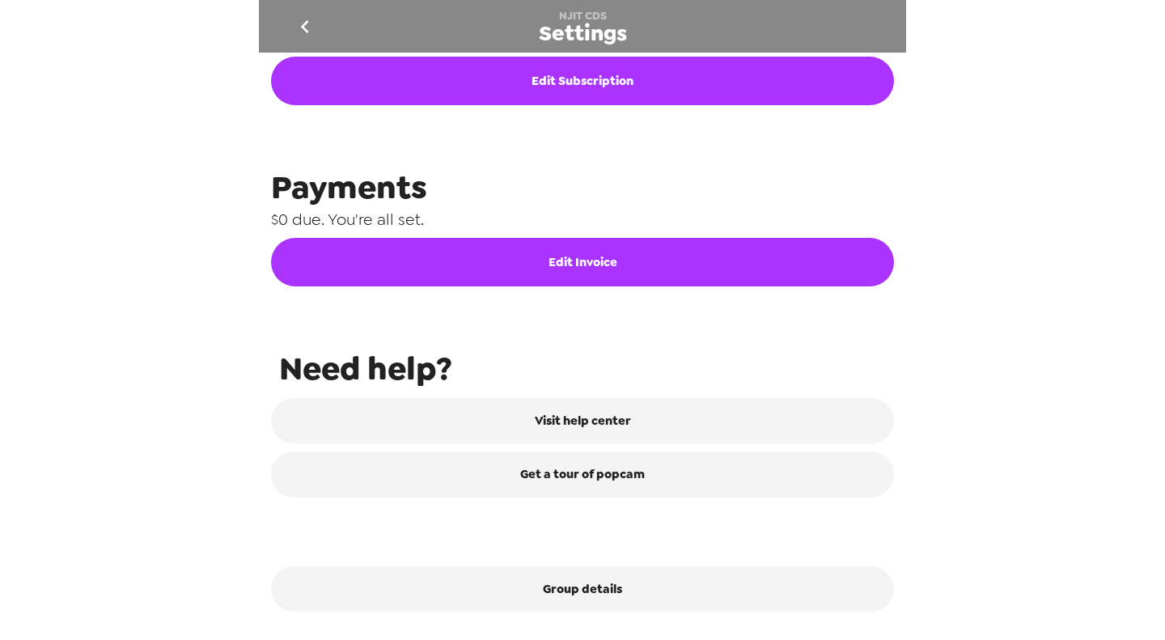
drag, startPoint x: 201, startPoint y: 131, endPoint x: 228, endPoint y: 104, distance: 38.3
click at [205, 129] on div "NJIT CDS Settings Integrations Group network You're sharing photos with 0 group…" at bounding box center [582, 320] width 1165 height 640
click at [309, 15] on icon "go back" at bounding box center [305, 27] width 26 height 26
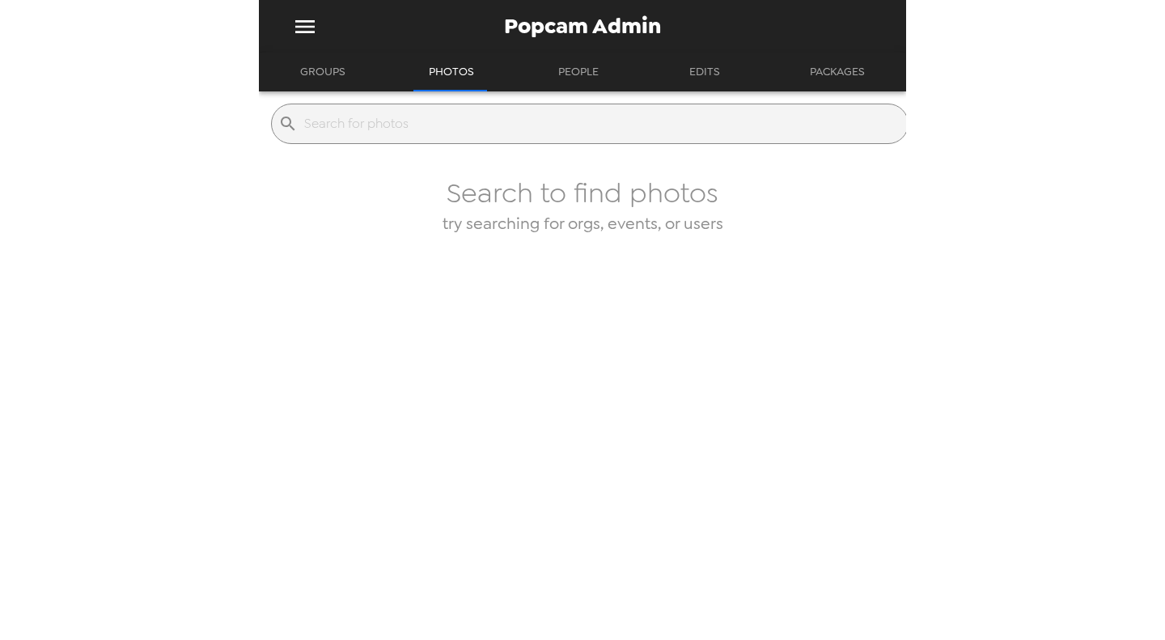
click at [333, 76] on button "Groups" at bounding box center [322, 72] width 74 height 39
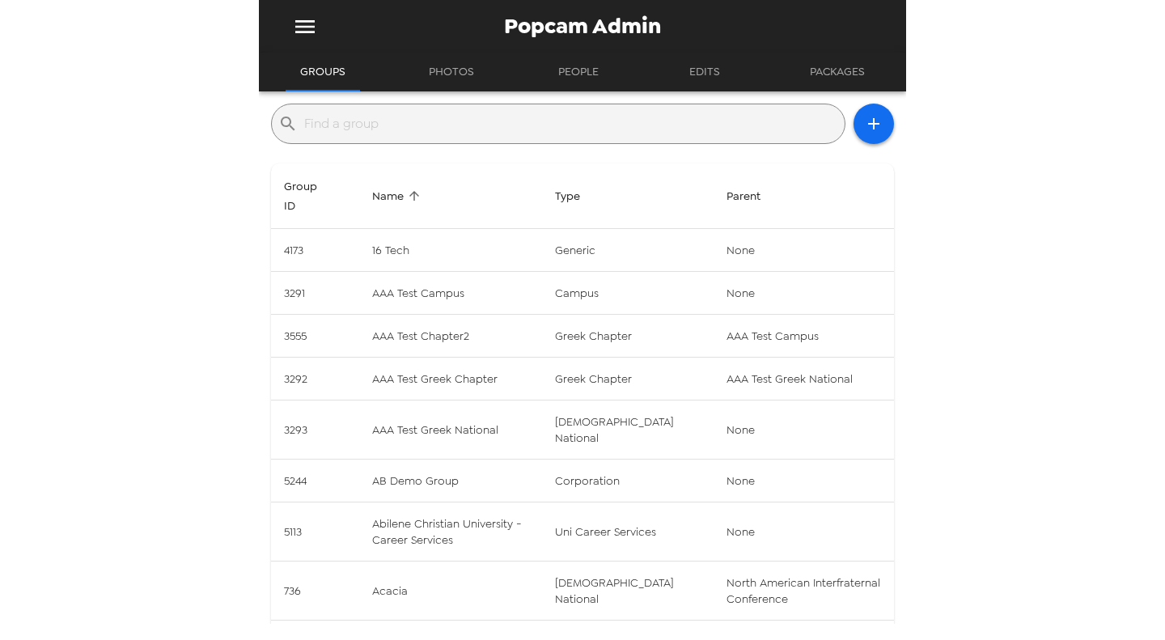
click at [383, 117] on input "text" at bounding box center [571, 124] width 534 height 26
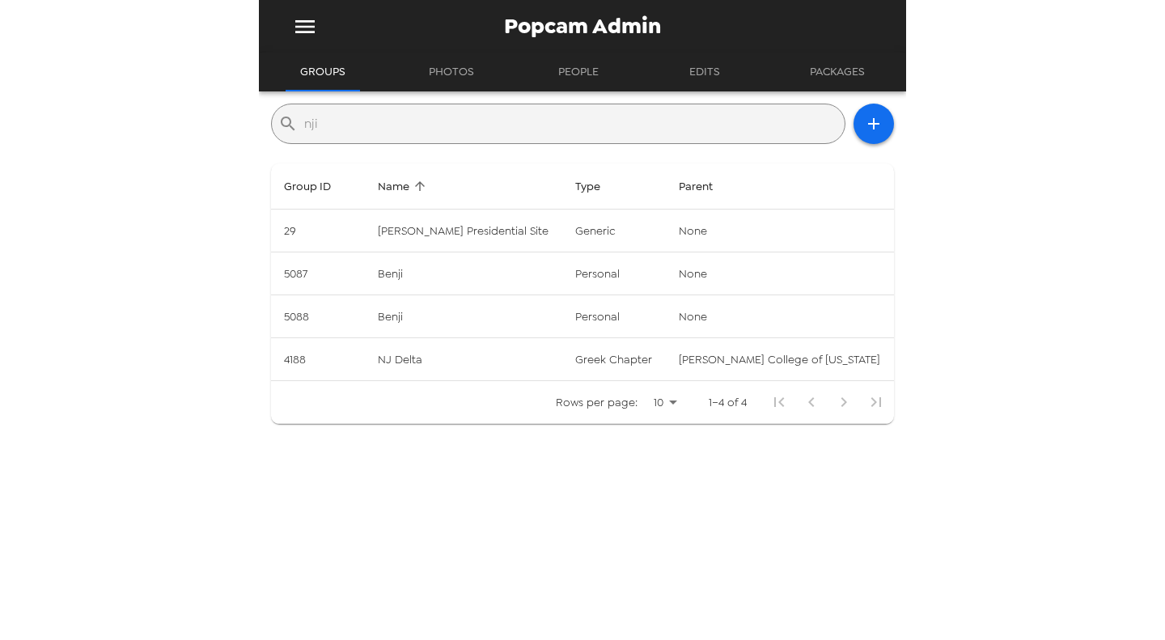
type input "njit"
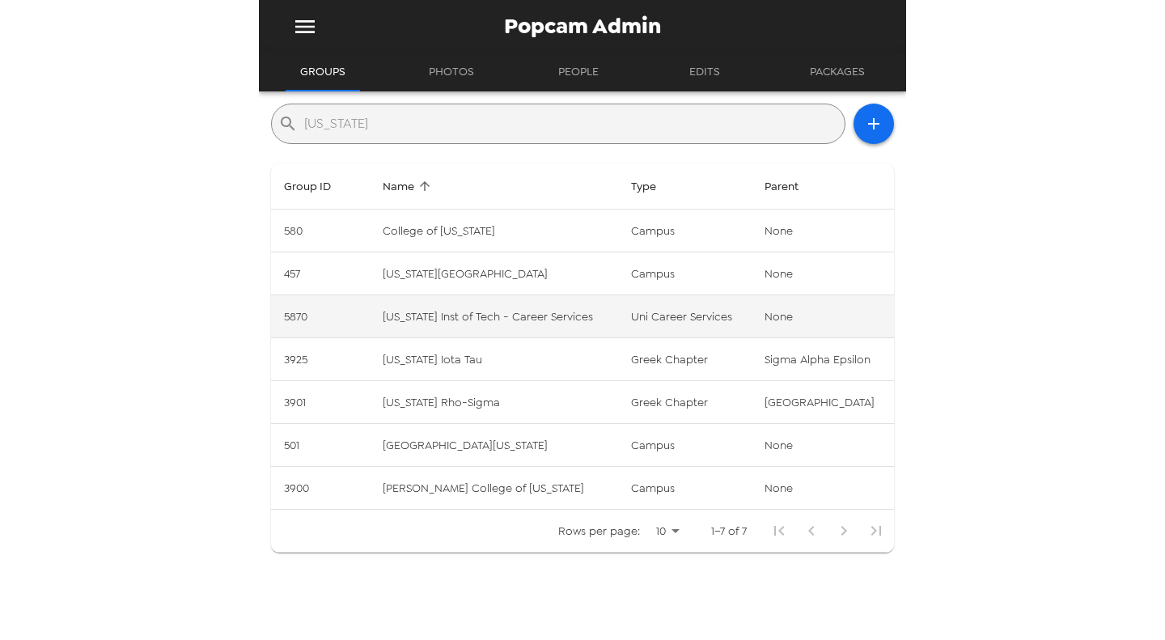
type input "new jersey"
click at [514, 308] on td "New Jersey Inst of Tech - Career Services" at bounding box center [494, 316] width 248 height 43
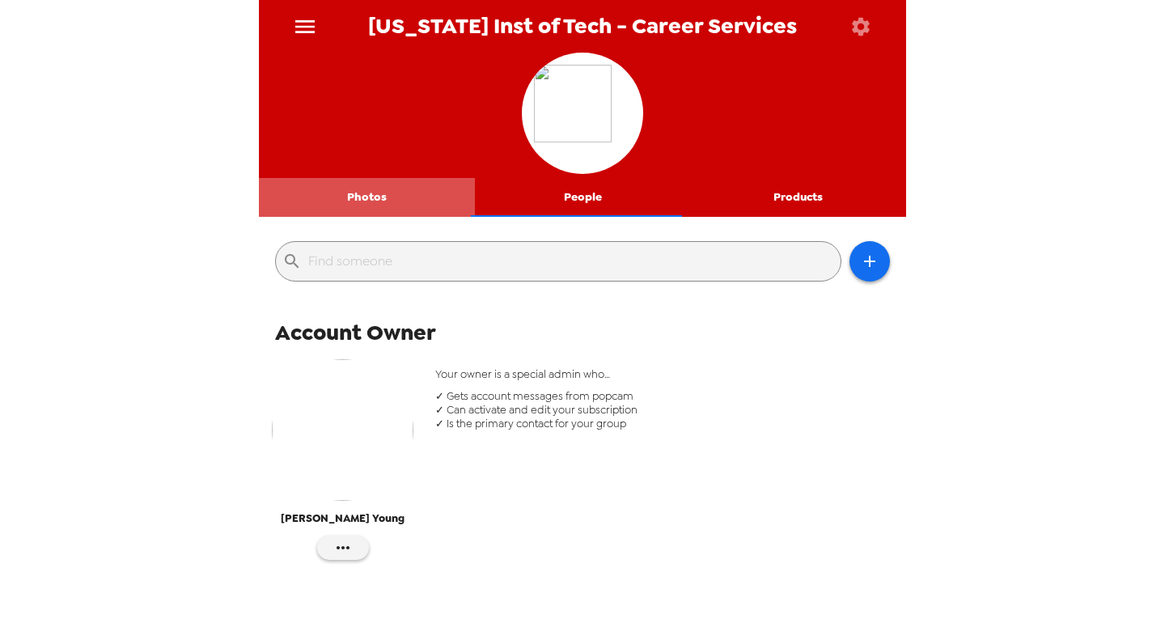
click at [367, 205] on button "Photos" at bounding box center [367, 197] width 216 height 39
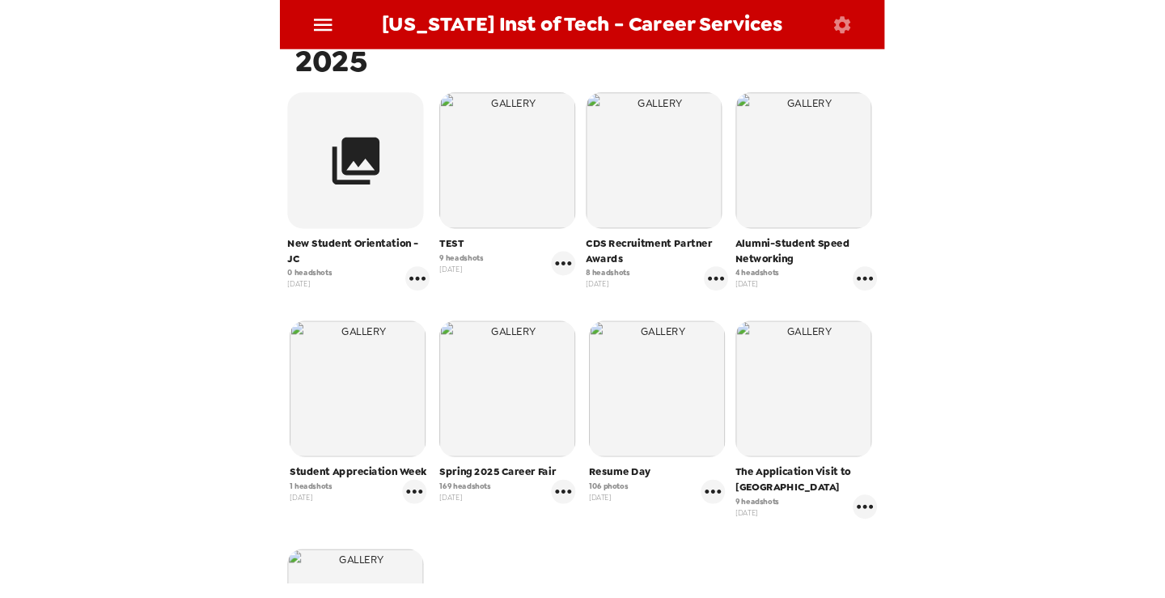
scroll to position [162, 0]
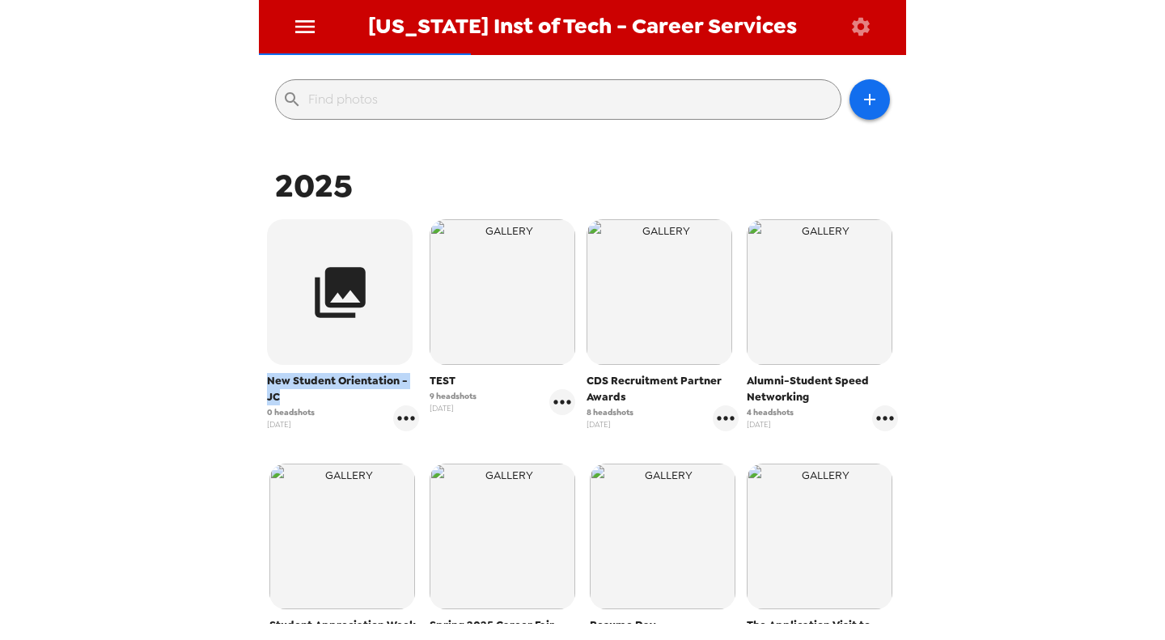
drag, startPoint x: 270, startPoint y: 395, endPoint x: 262, endPoint y: 384, distance: 13.9
click at [262, 384] on div "​ 2025 New Student Orientation - JC 0 headshots 8/13/25 TEST 9 headshots 7/23/2…" at bounding box center [582, 572] width 647 height 1018
click at [294, 381] on span "New Student Orientation - JC" at bounding box center [343, 389] width 152 height 32
drag, startPoint x: 281, startPoint y: 400, endPoint x: 260, endPoint y: 388, distance: 23.9
click at [260, 388] on div "​ 2025 New Student Orientation - JC 0 headshots 8/13/25 TEST 9 headshots 7/23/2…" at bounding box center [582, 572] width 647 height 1018
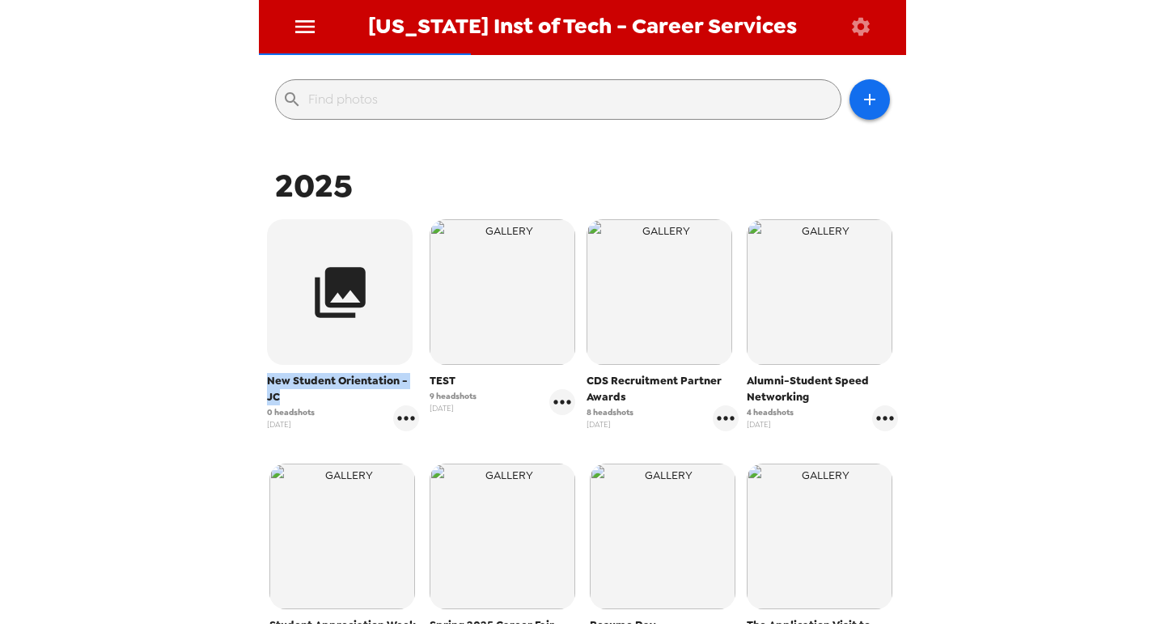
click at [281, 378] on span "New Student Orientation - JC" at bounding box center [343, 389] width 152 height 32
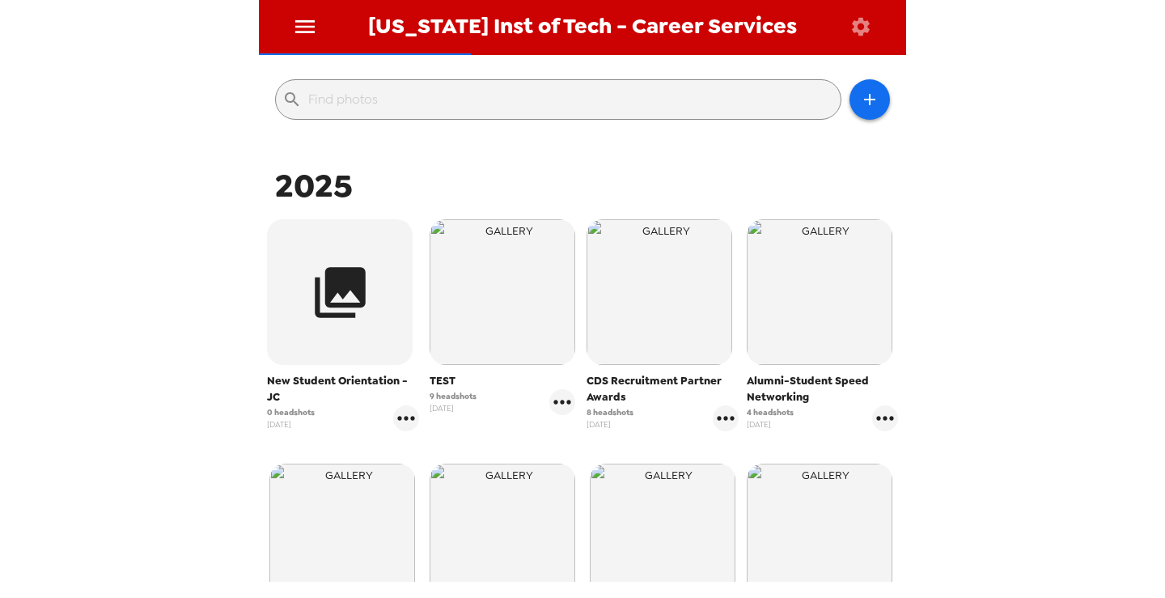
click at [197, 307] on div "New Jersey Inst of Tech - Career Services Photos People Products ​ 2025 New Stu…" at bounding box center [582, 299] width 1165 height 598
click at [717, 420] on icon "gallery menu" at bounding box center [725, 418] width 17 height 4
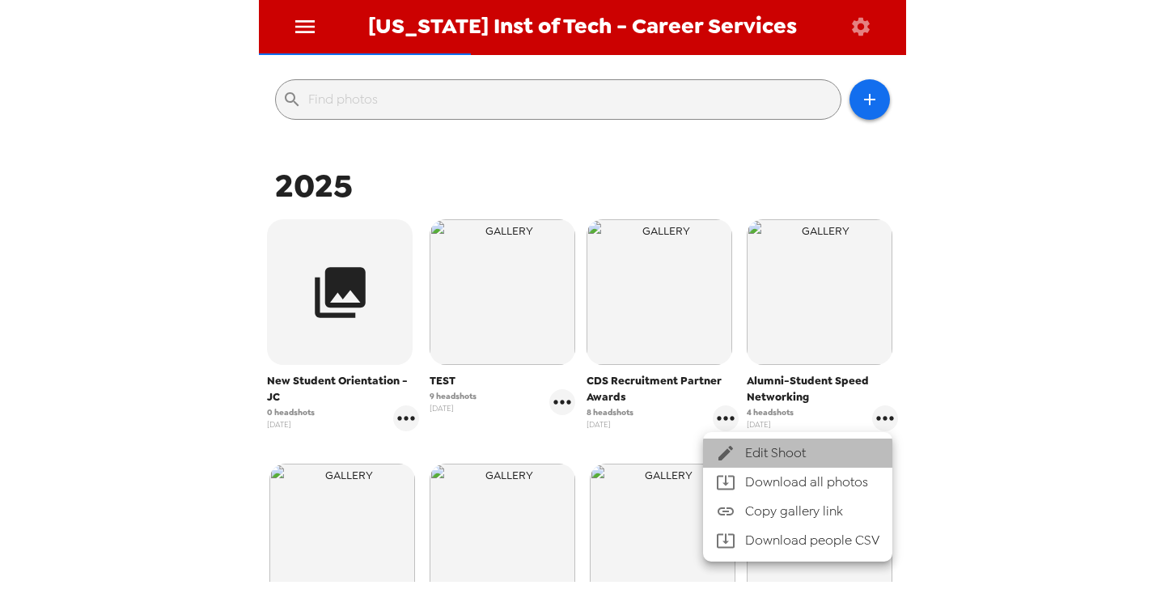
click at [744, 453] on div at bounding box center [730, 452] width 29 height 19
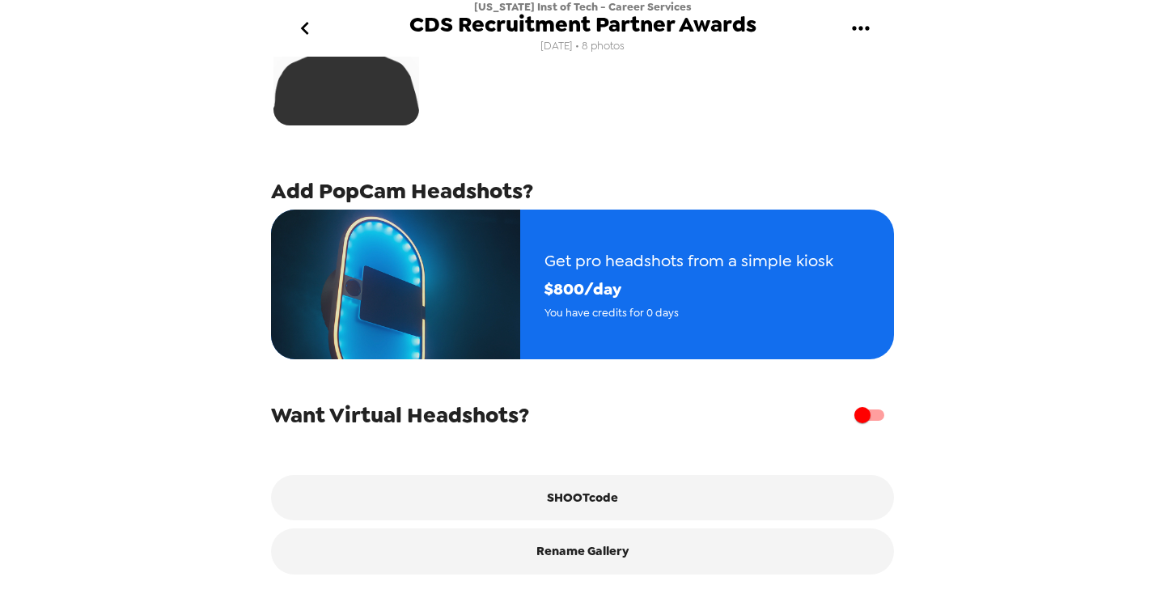
scroll to position [452, 0]
drag, startPoint x: 307, startPoint y: 412, endPoint x: 483, endPoint y: 413, distance: 176.3
click at [483, 413] on span "Want Virtual Headshots?" at bounding box center [400, 414] width 258 height 29
click at [485, 415] on span "Want Virtual Headshots?" at bounding box center [400, 414] width 258 height 29
drag, startPoint x: 332, startPoint y: 413, endPoint x: 520, endPoint y: 410, distance: 188.5
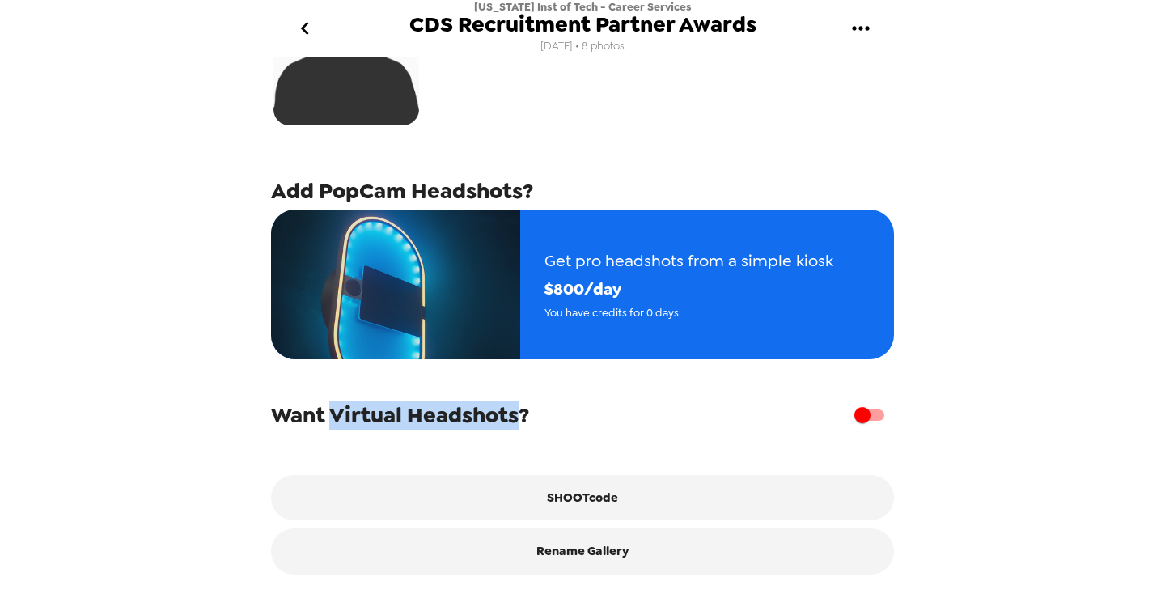
click at [518, 408] on span "Want Virtual Headshots?" at bounding box center [400, 414] width 258 height 29
drag, startPoint x: 518, startPoint y: 412, endPoint x: 510, endPoint y: 419, distance: 10.4
click at [518, 412] on span "Want Virtual Headshots?" at bounding box center [400, 414] width 258 height 29
click at [430, 420] on span "Want Virtual Headshots?" at bounding box center [400, 414] width 258 height 29
drag, startPoint x: 332, startPoint y: 411, endPoint x: 518, endPoint y: 416, distance: 185.3
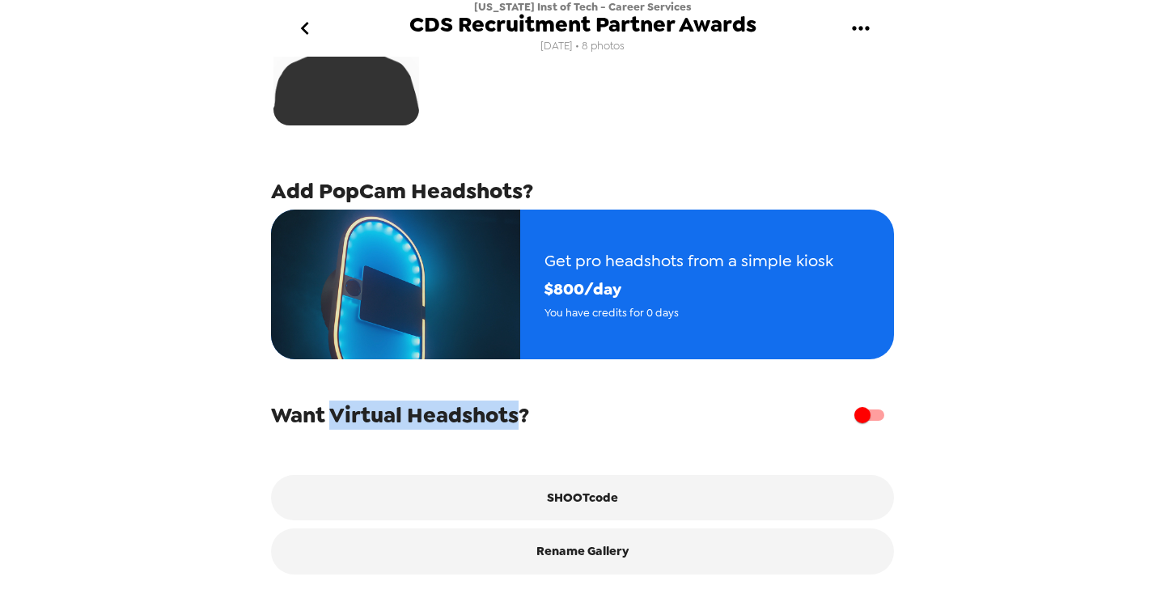
click at [518, 416] on span "Want Virtual Headshots?" at bounding box center [400, 414] width 258 height 29
click at [436, 416] on span "Want Virtual Headshots?" at bounding box center [400, 414] width 258 height 29
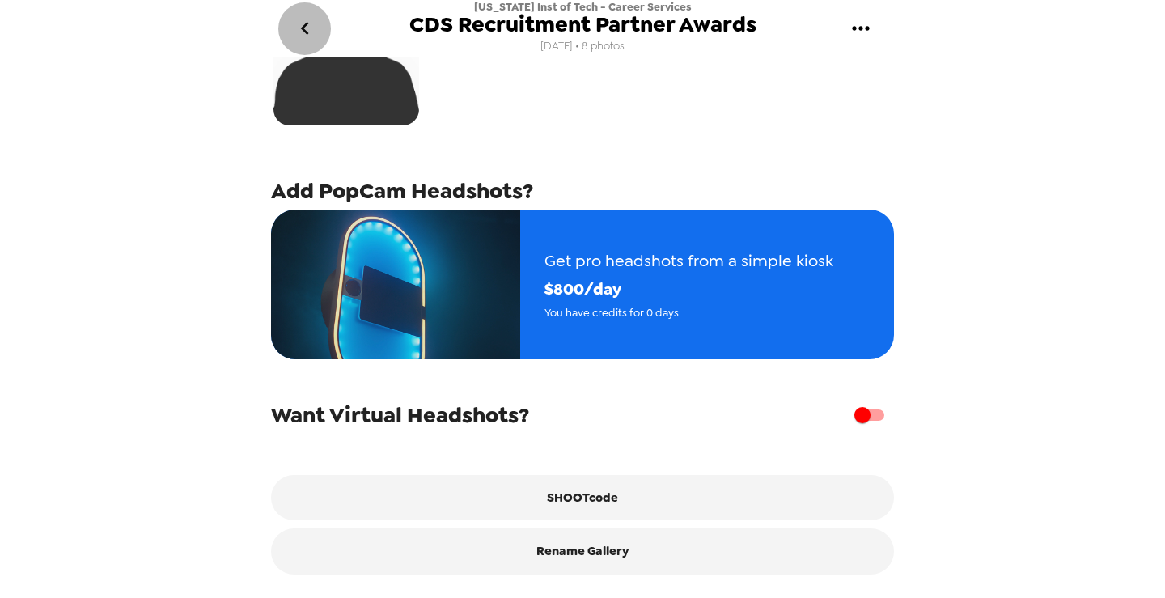
click at [302, 23] on icon "go back" at bounding box center [305, 28] width 26 height 26
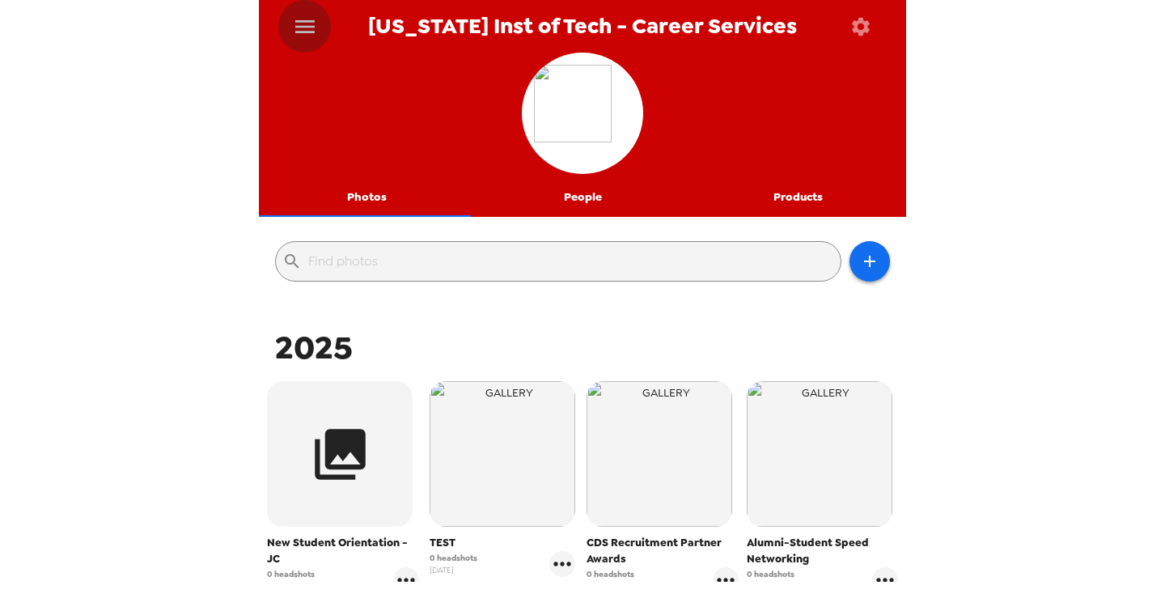
click at [306, 28] on icon "menu" at bounding box center [305, 27] width 26 height 26
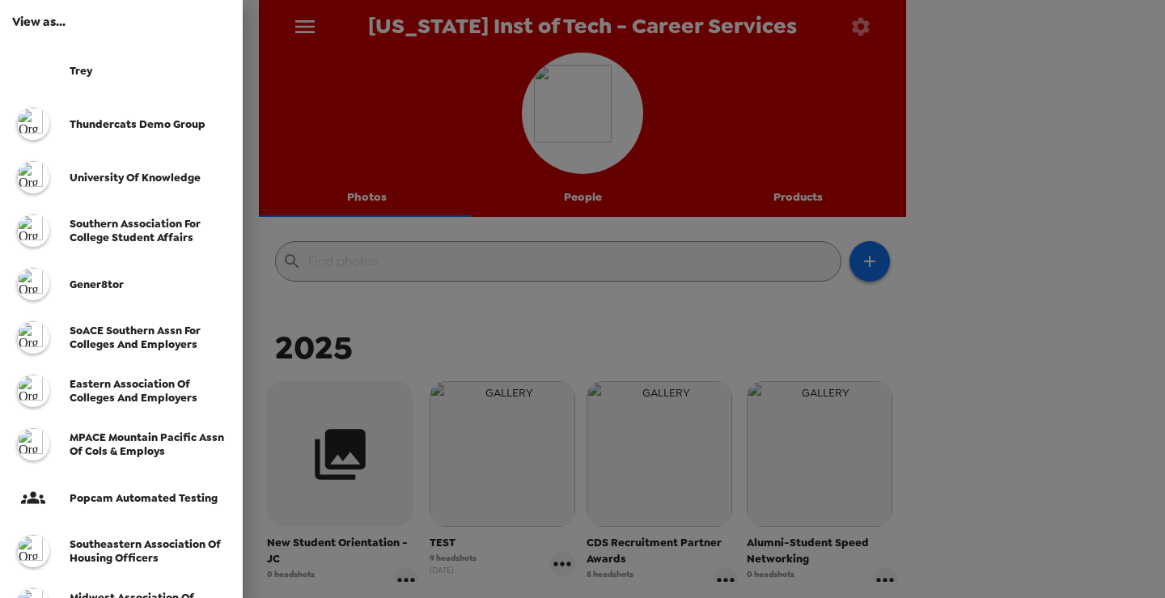
click at [138, 62] on div "Trey" at bounding box center [121, 70] width 243 height 53
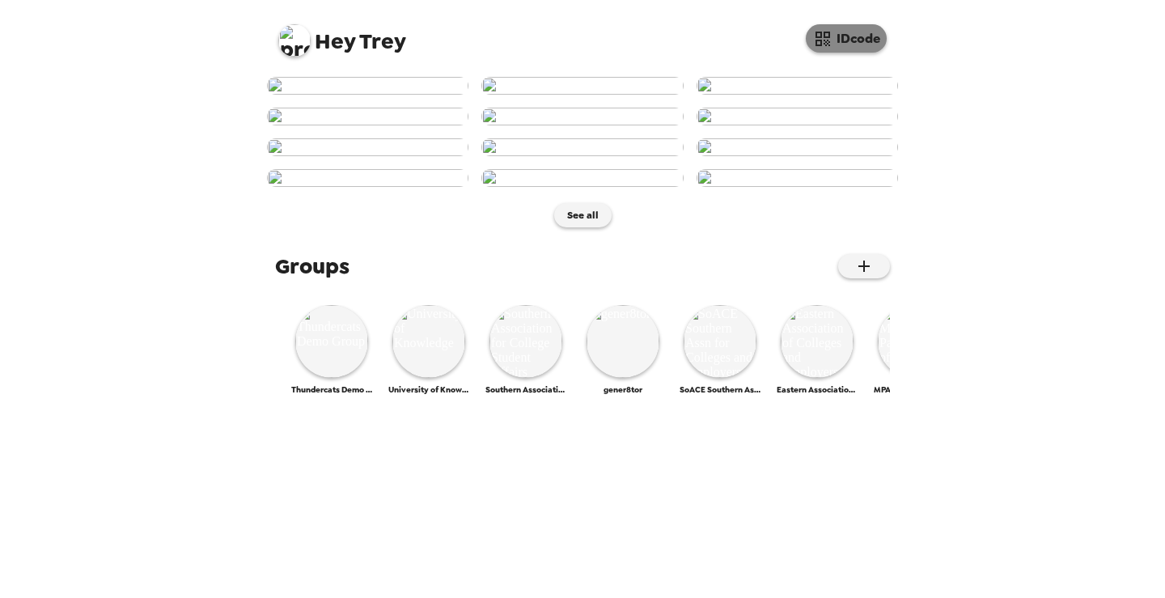
click at [841, 44] on button "IDcode" at bounding box center [845, 38] width 81 height 28
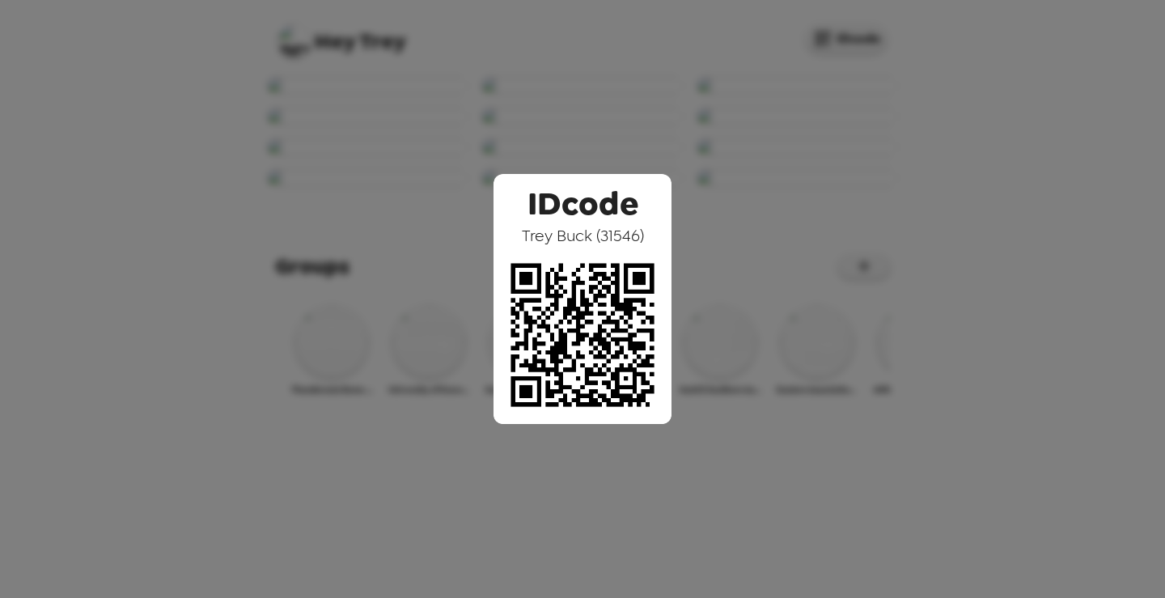
click at [496, 136] on div "IDcode Trey Buck ( 31546 )" at bounding box center [582, 299] width 1165 height 598
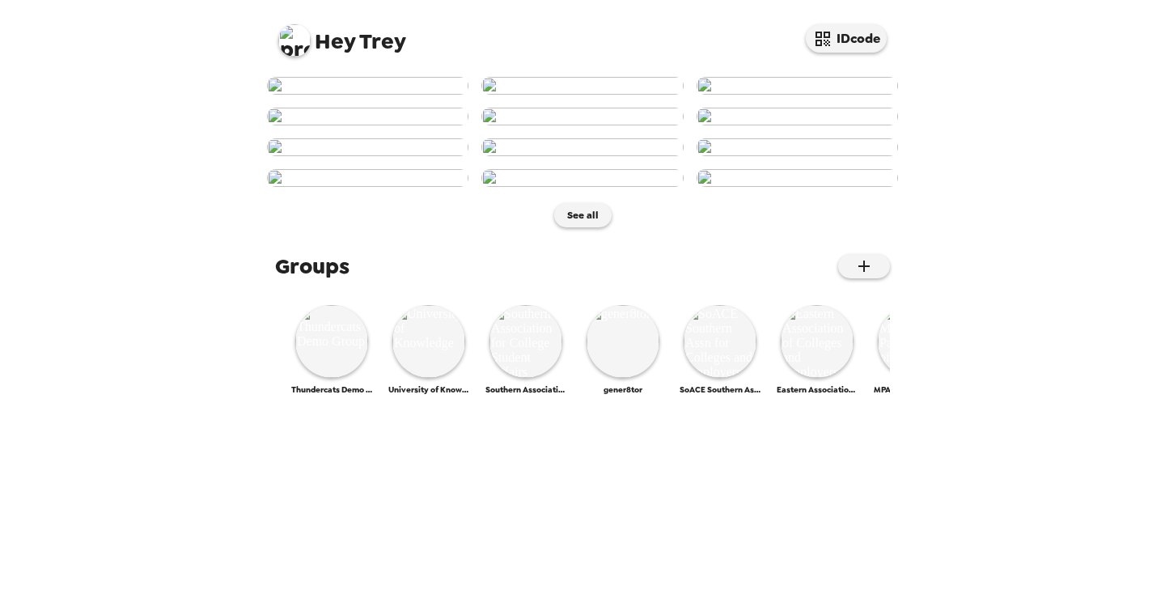
scroll to position [404, 0]
click at [410, 156] on img at bounding box center [367, 147] width 201 height 18
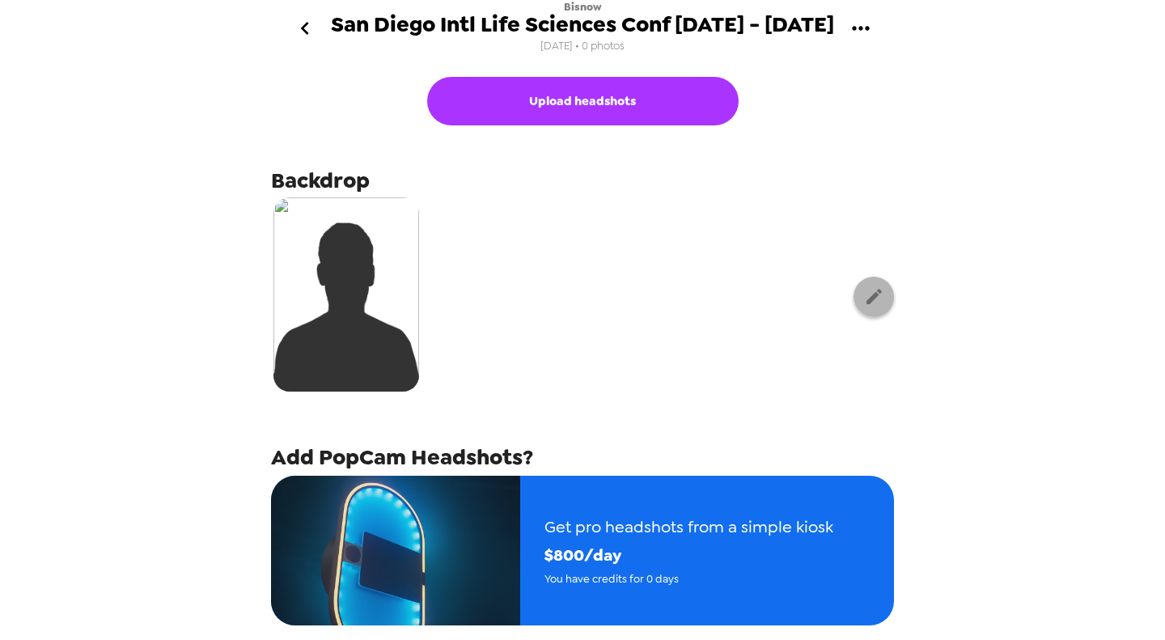
click at [303, 23] on icon "go back" at bounding box center [305, 28] width 26 height 26
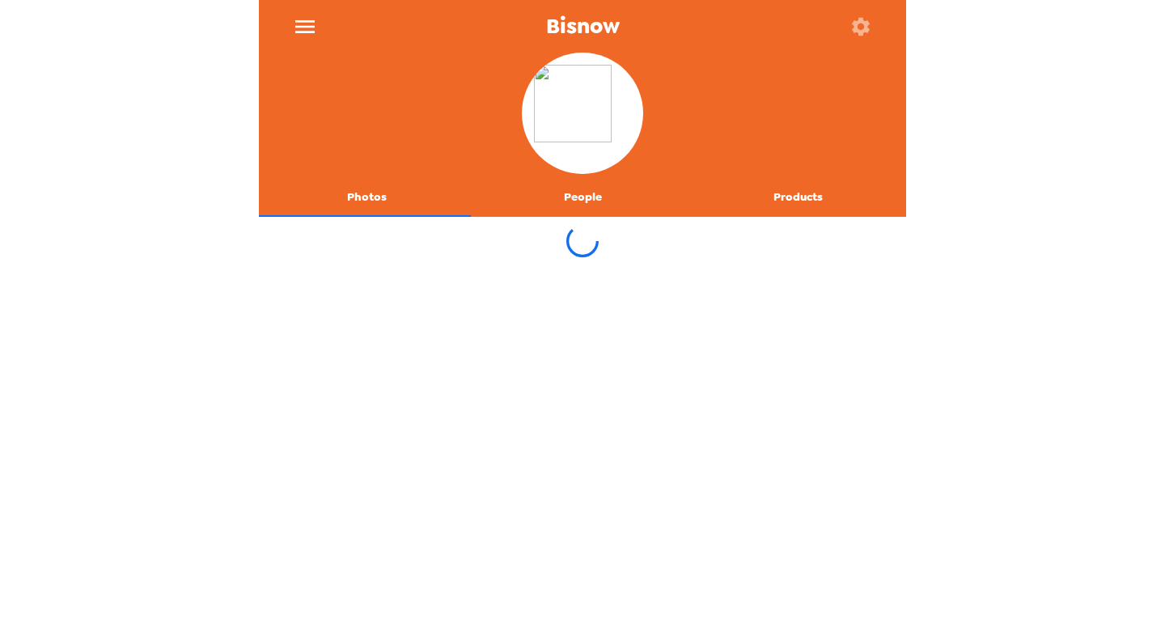
click at [866, 29] on icon "button" at bounding box center [861, 26] width 18 height 18
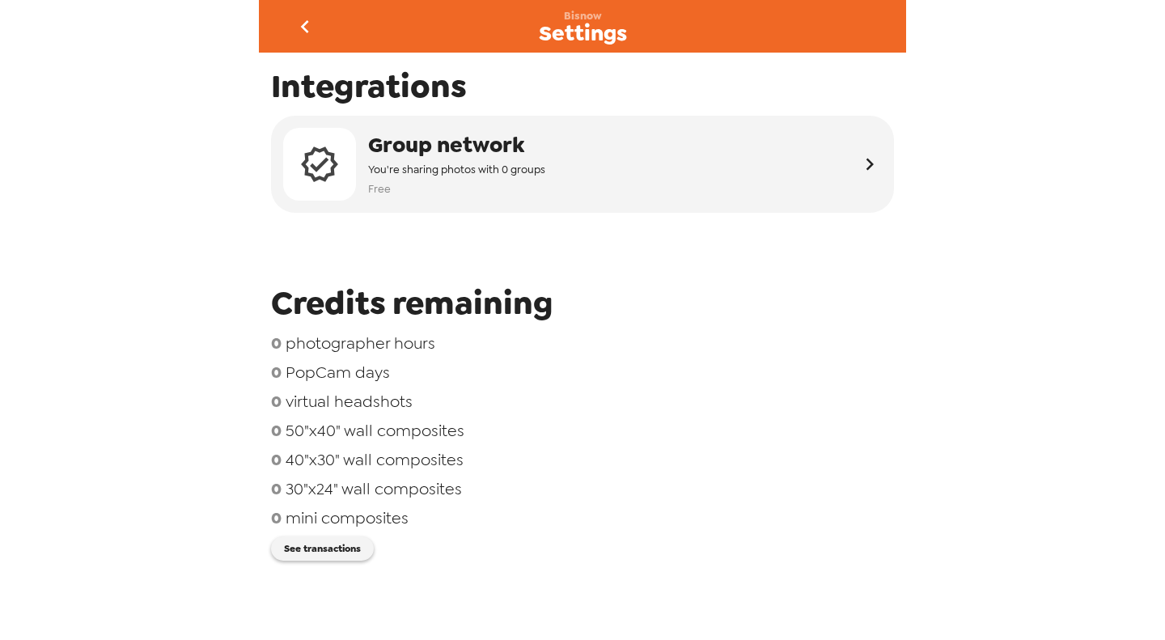
click at [304, 21] on icon "go back" at bounding box center [305, 27] width 26 height 26
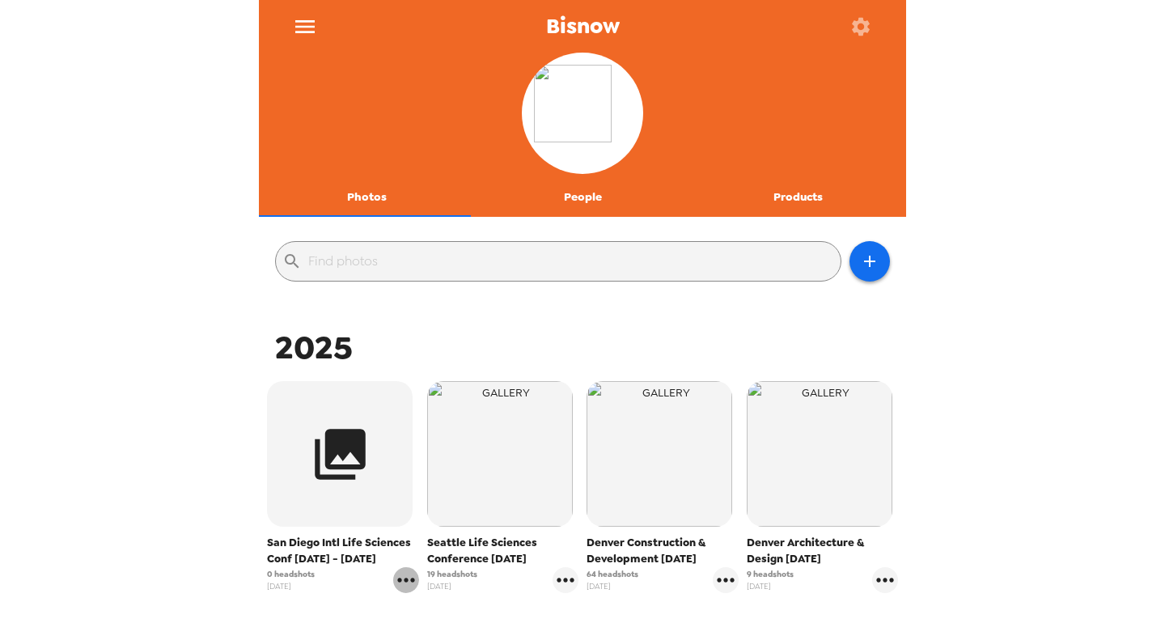
click at [400, 586] on icon "gallery menu" at bounding box center [406, 580] width 26 height 26
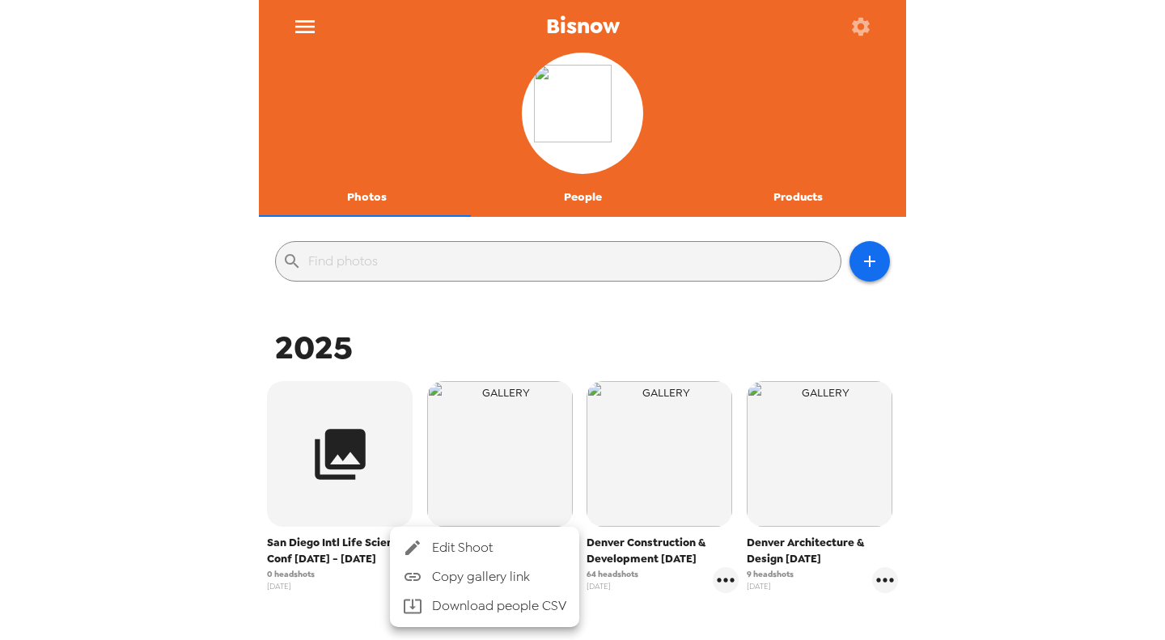
click at [450, 554] on span "Edit Shoot" at bounding box center [499, 547] width 134 height 19
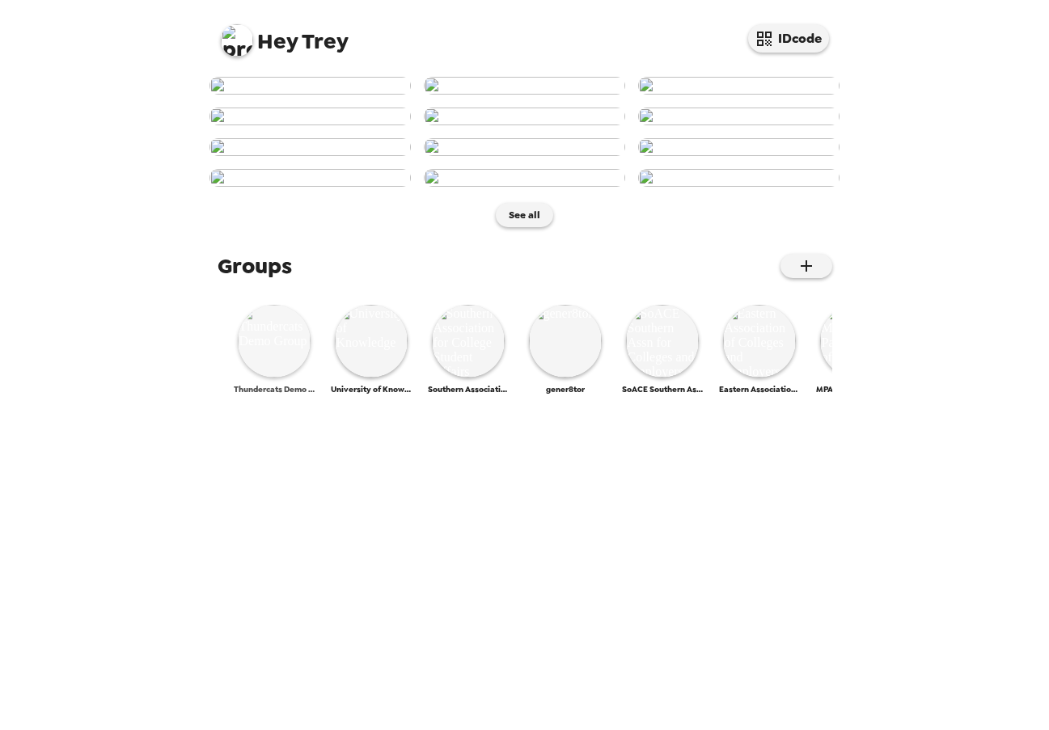
scroll to position [623, 0]
click at [276, 378] on img at bounding box center [274, 341] width 73 height 73
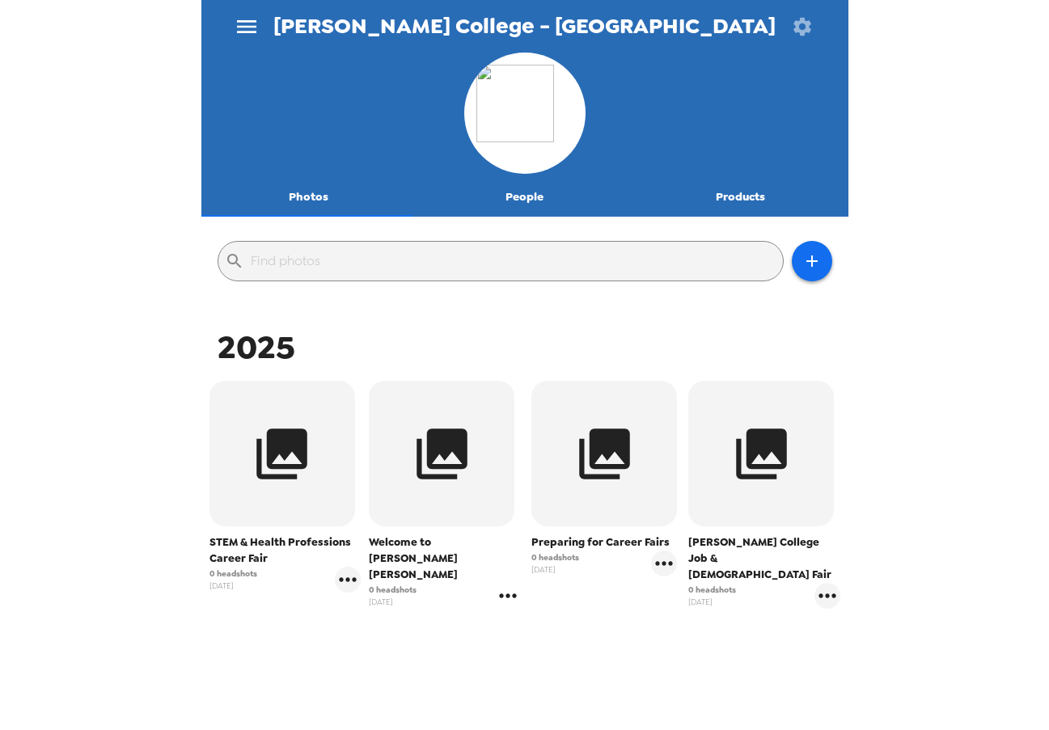
click at [500, 594] on icon "gallery menu" at bounding box center [507, 596] width 17 height 4
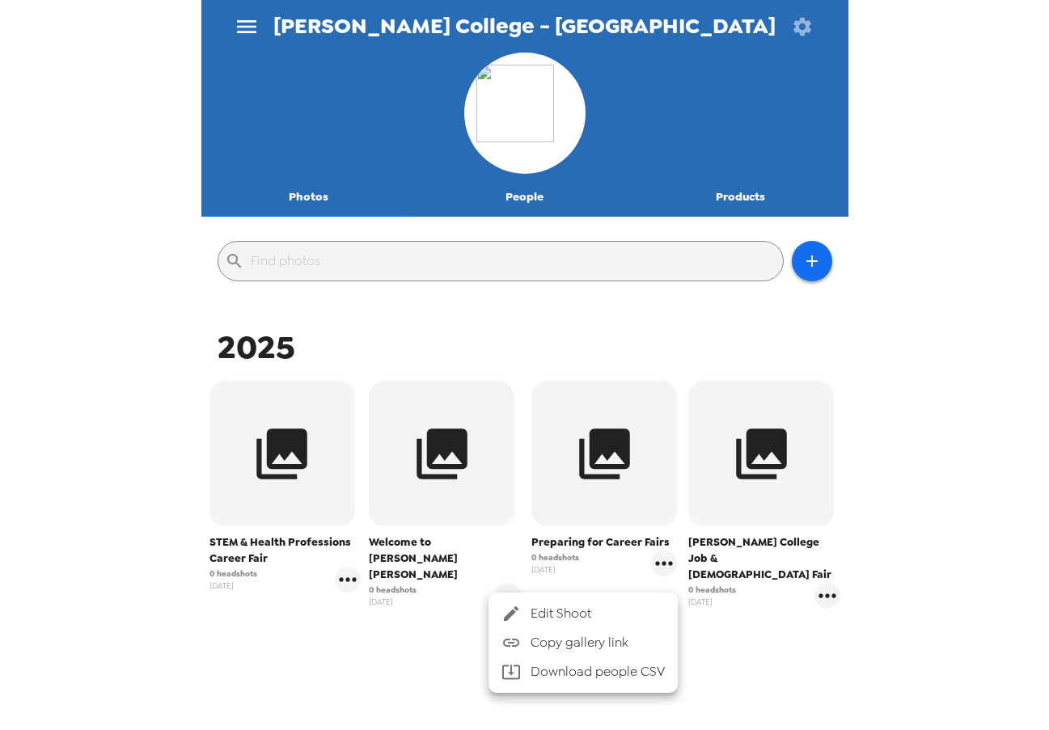
click at [517, 614] on icon at bounding box center [510, 613] width 19 height 19
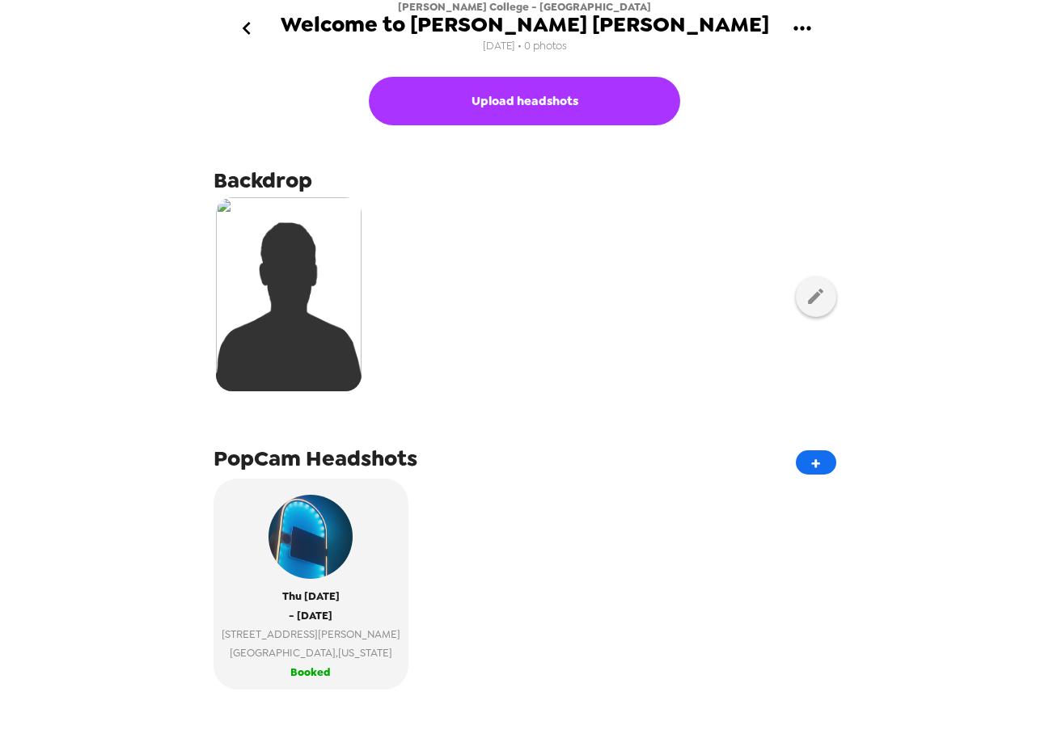
click at [247, 29] on icon "go back" at bounding box center [247, 28] width 26 height 26
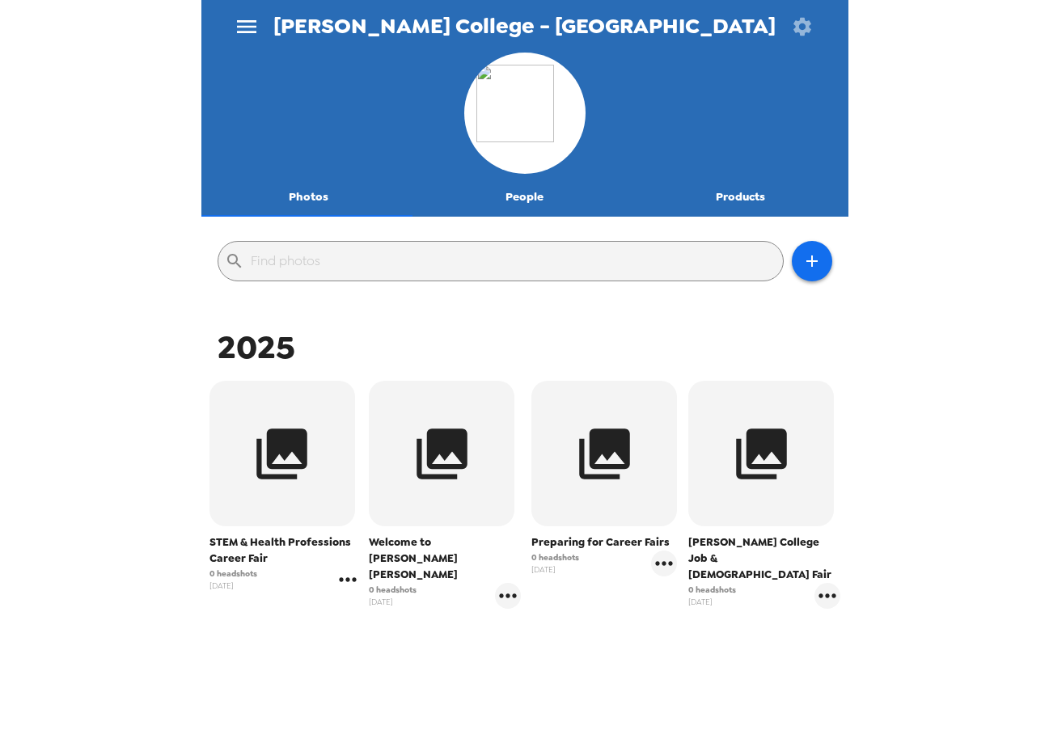
click at [355, 582] on icon "gallery menu" at bounding box center [348, 580] width 26 height 26
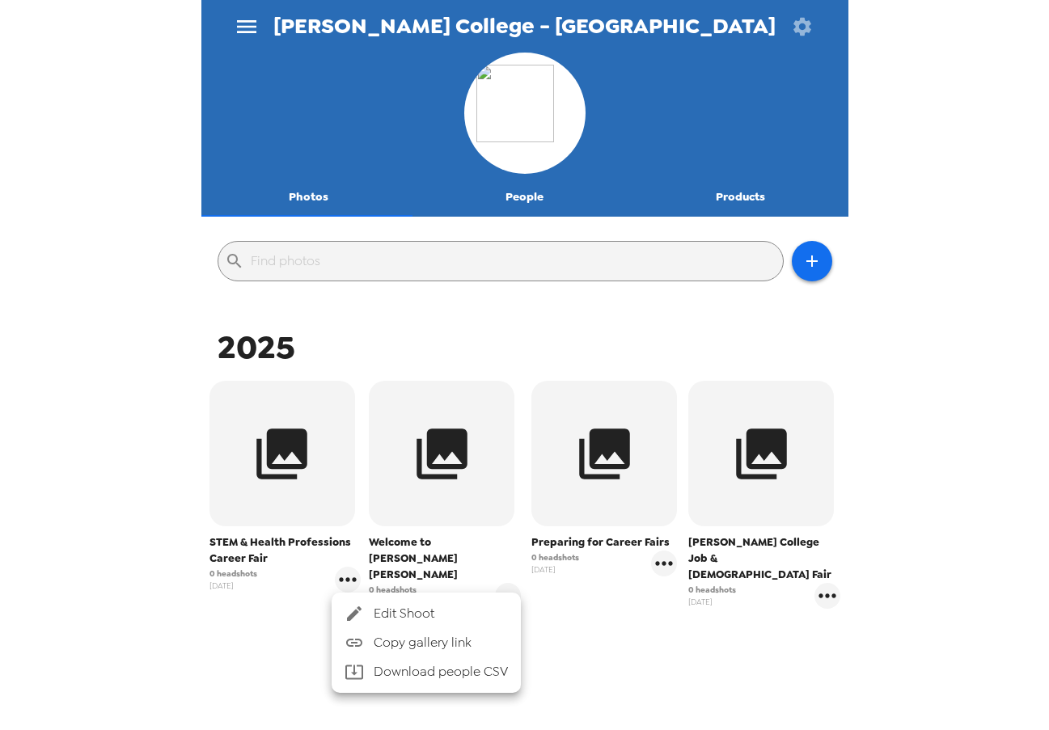
click at [368, 609] on div at bounding box center [359, 613] width 29 height 19
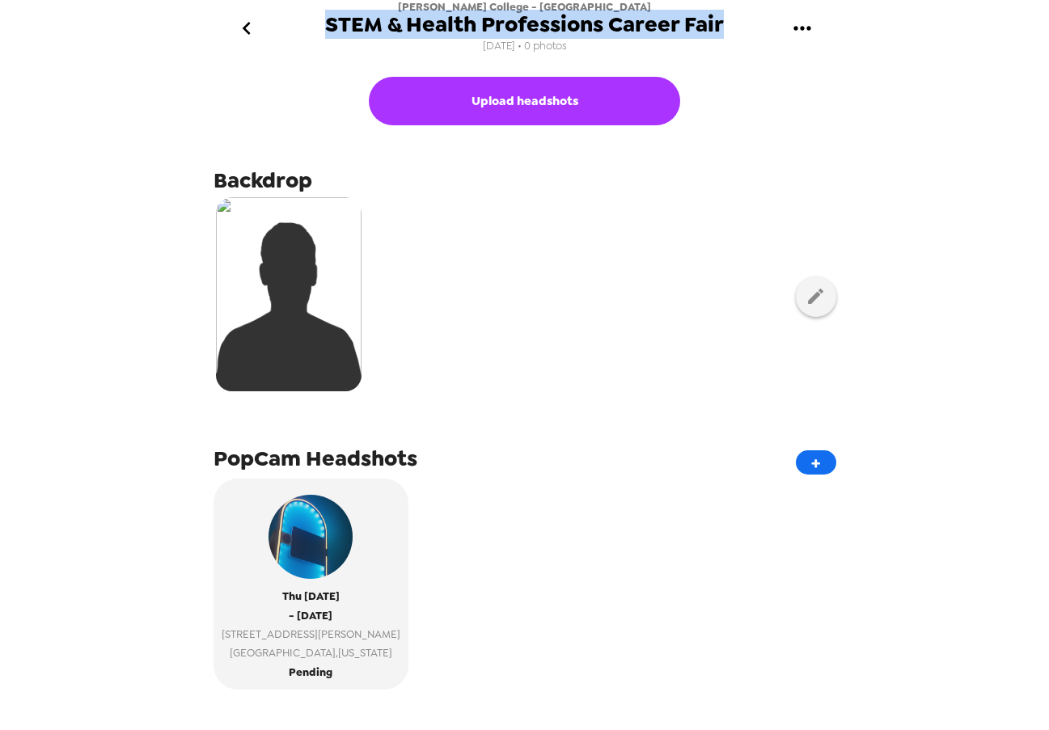
drag, startPoint x: 738, startPoint y: 20, endPoint x: 328, endPoint y: 24, distance: 410.0
click at [328, 24] on div "Smith College - Lazarus Career Center STEM & Health Professions Career Fair 8/7…" at bounding box center [524, 28] width 647 height 57
copy span "STEM & Health Professions Career Fair"
click at [805, 36] on icon "gallery menu" at bounding box center [802, 28] width 26 height 26
click at [828, 112] on span "Copy gallery link" at bounding box center [885, 104] width 134 height 19
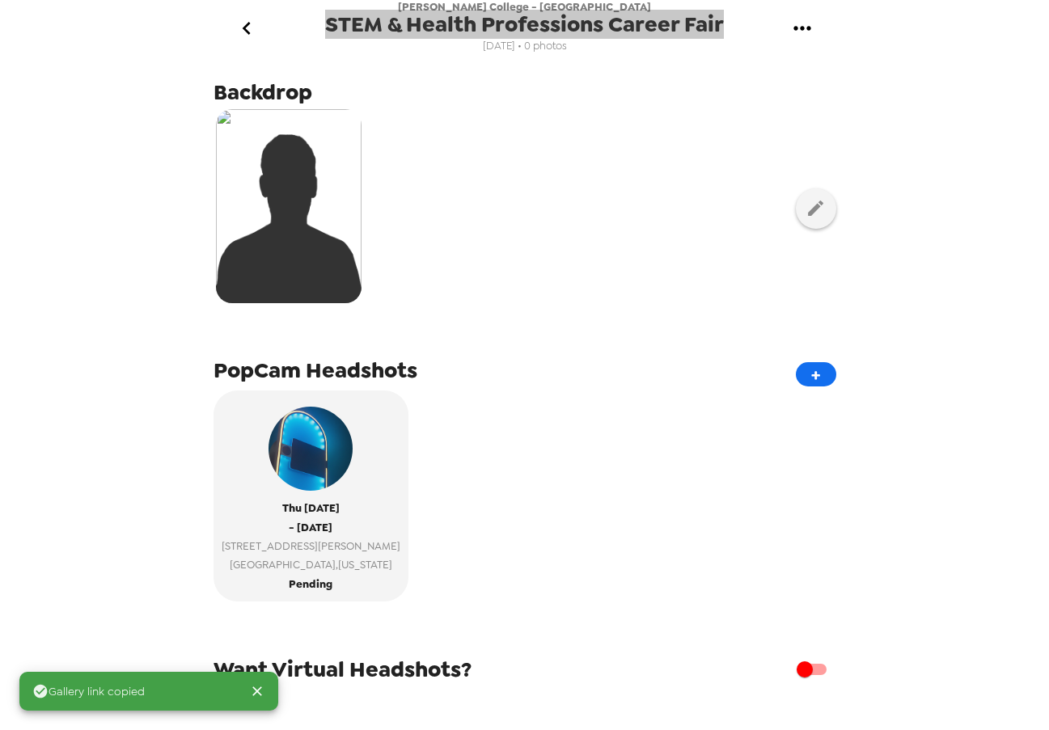
scroll to position [222, 0]
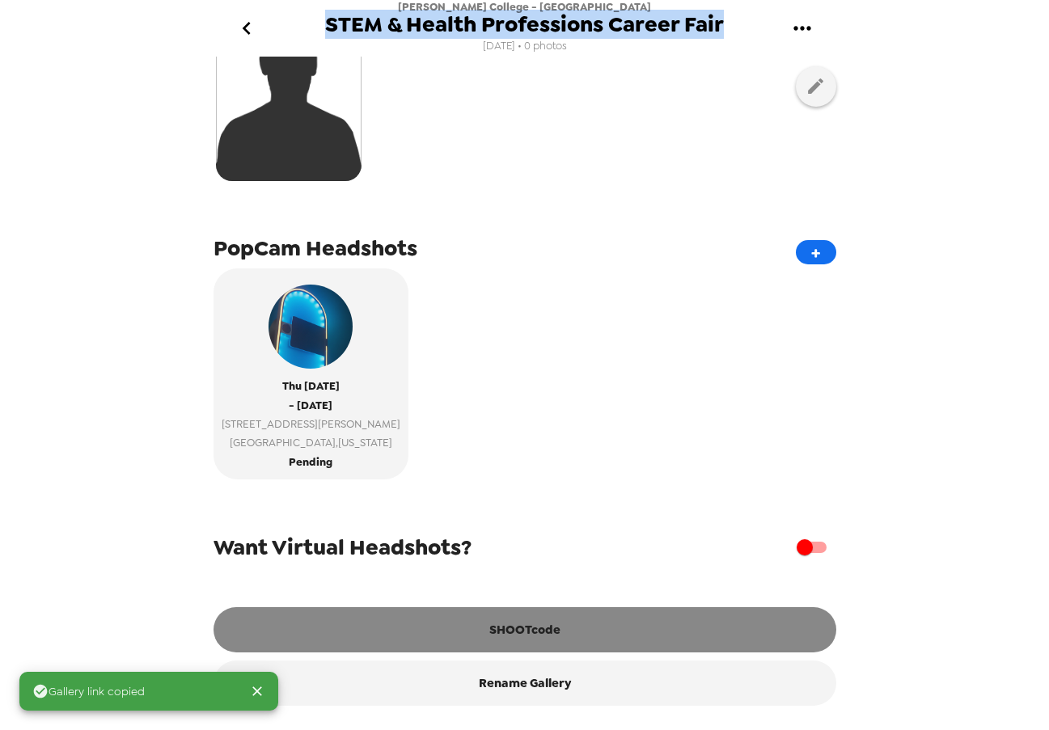
click at [543, 648] on button "SHOOTcode" at bounding box center [525, 629] width 623 height 45
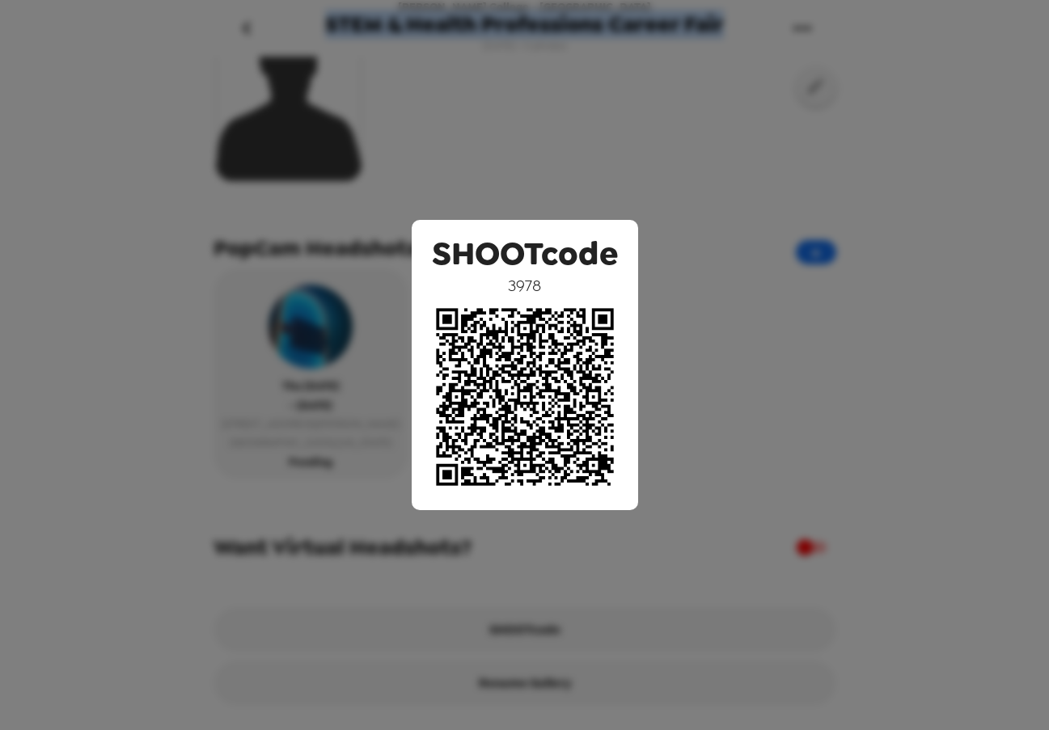
drag, startPoint x: 757, startPoint y: 336, endPoint x: 736, endPoint y: 355, distance: 28.1
click at [756, 338] on div "SHOOTcode 3978" at bounding box center [524, 365] width 1049 height 730
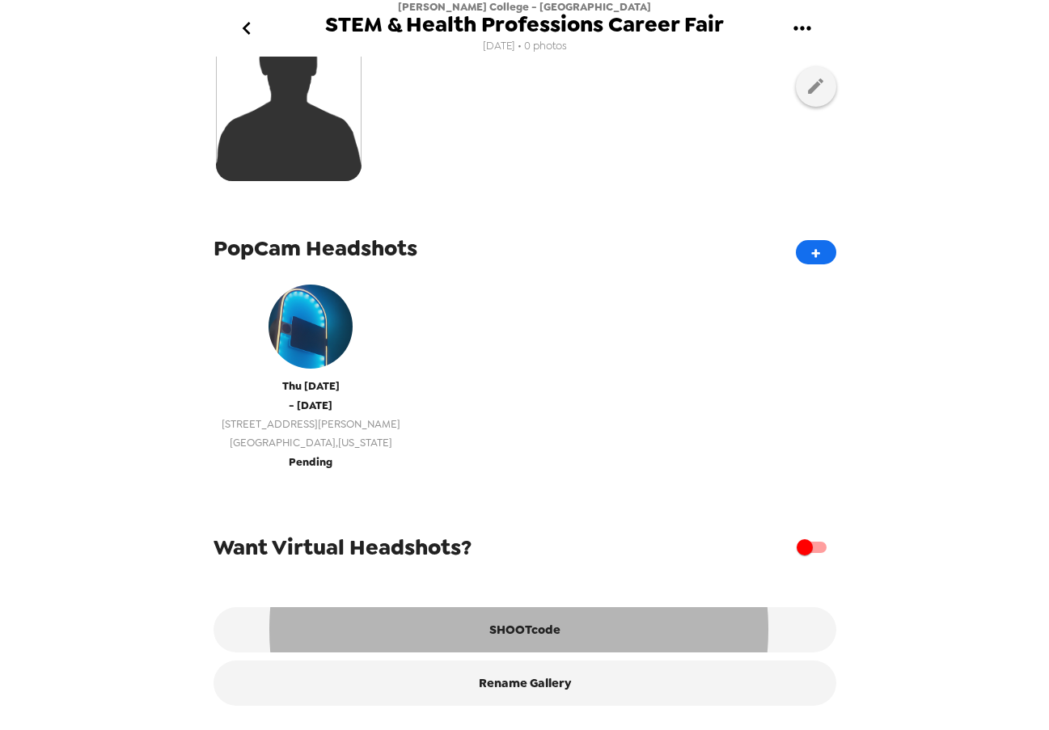
click at [301, 417] on span "7 Chapin Way" at bounding box center [311, 424] width 179 height 19
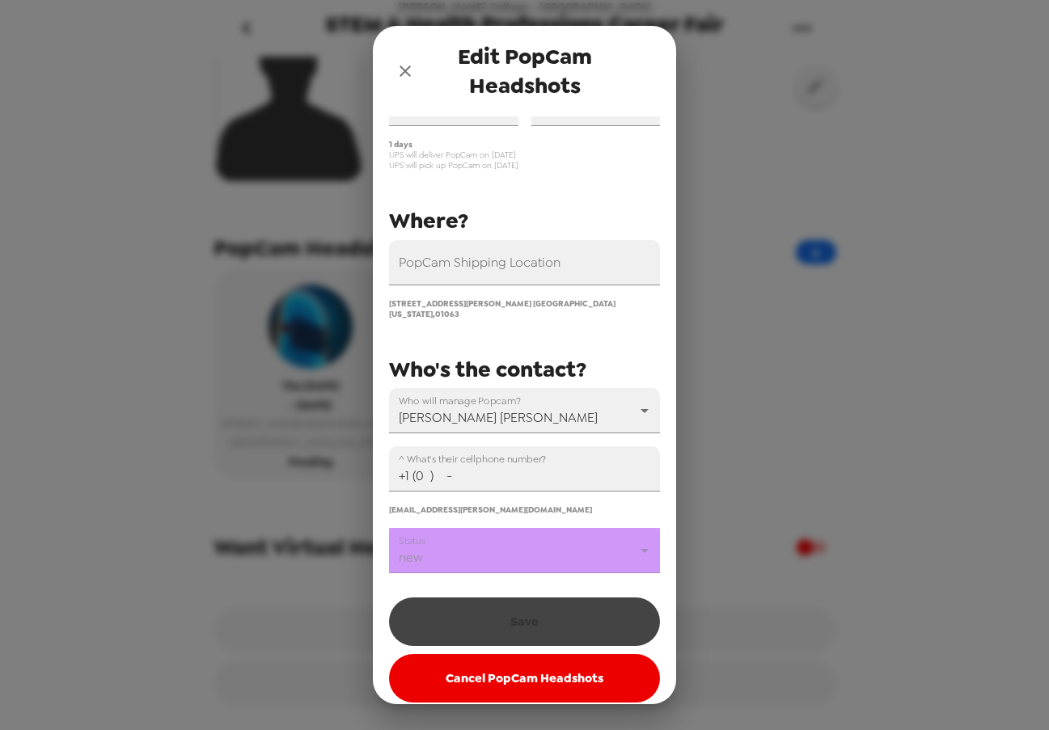
scroll to position [103, 0]
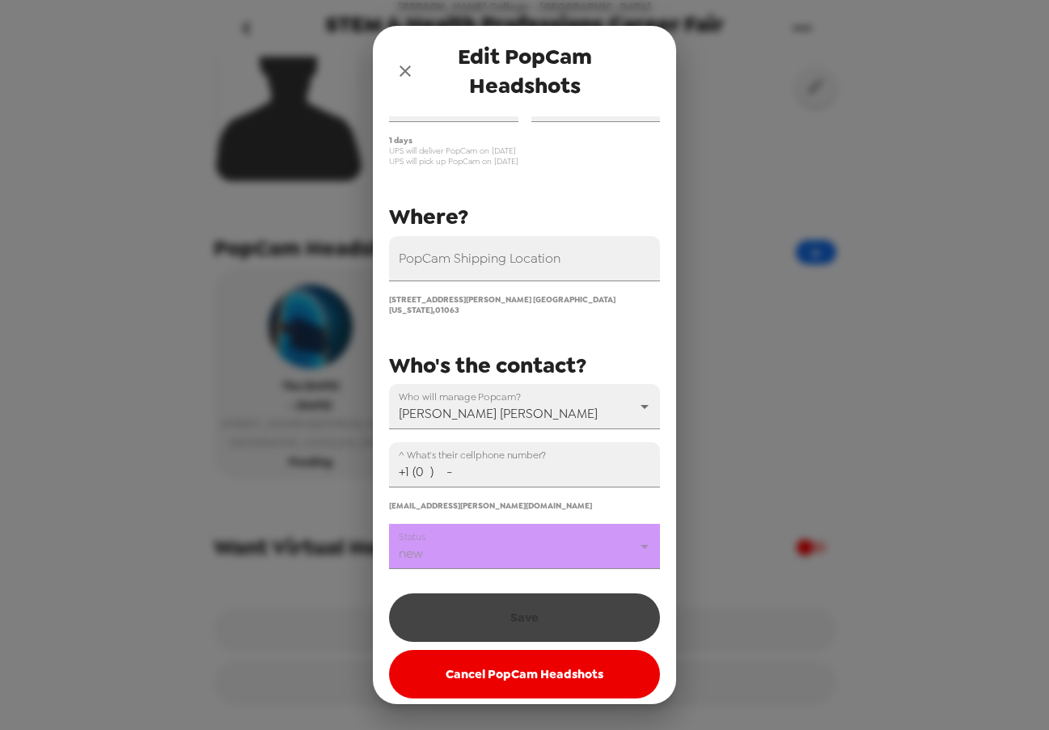
click at [520, 543] on body "Smith College - Lazarus Career Center STEM & Health Professions Career Fair 8/7…" at bounding box center [524, 365] width 1049 height 730
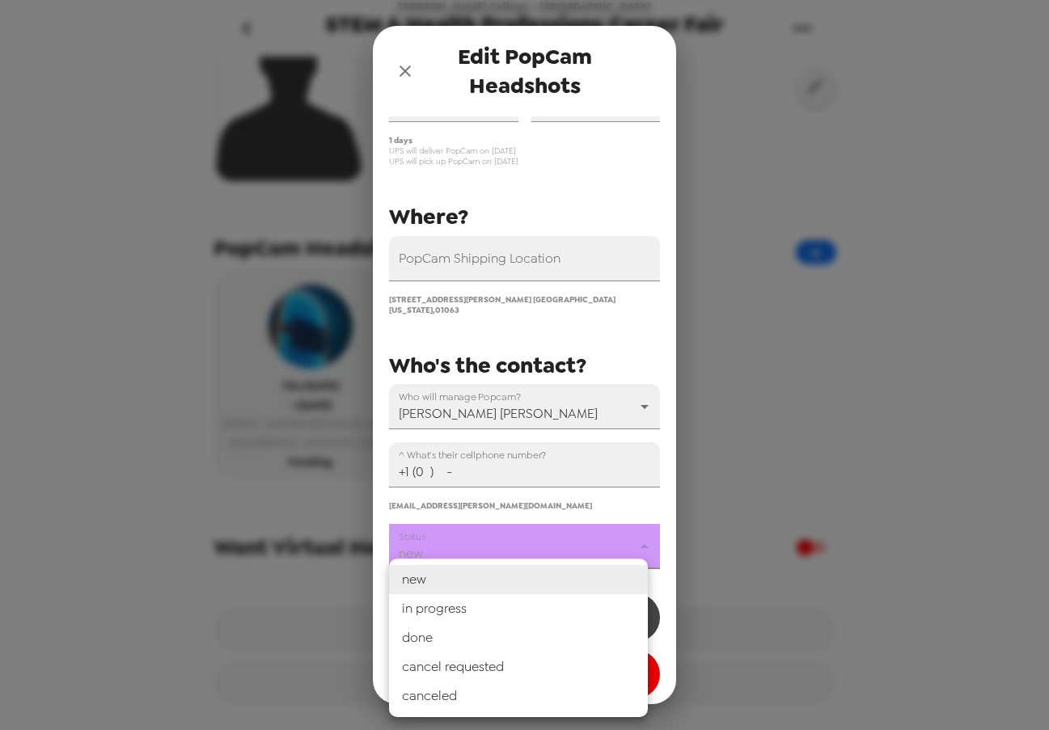
click at [506, 614] on li "in progress" at bounding box center [518, 608] width 259 height 29
type input "in progress"
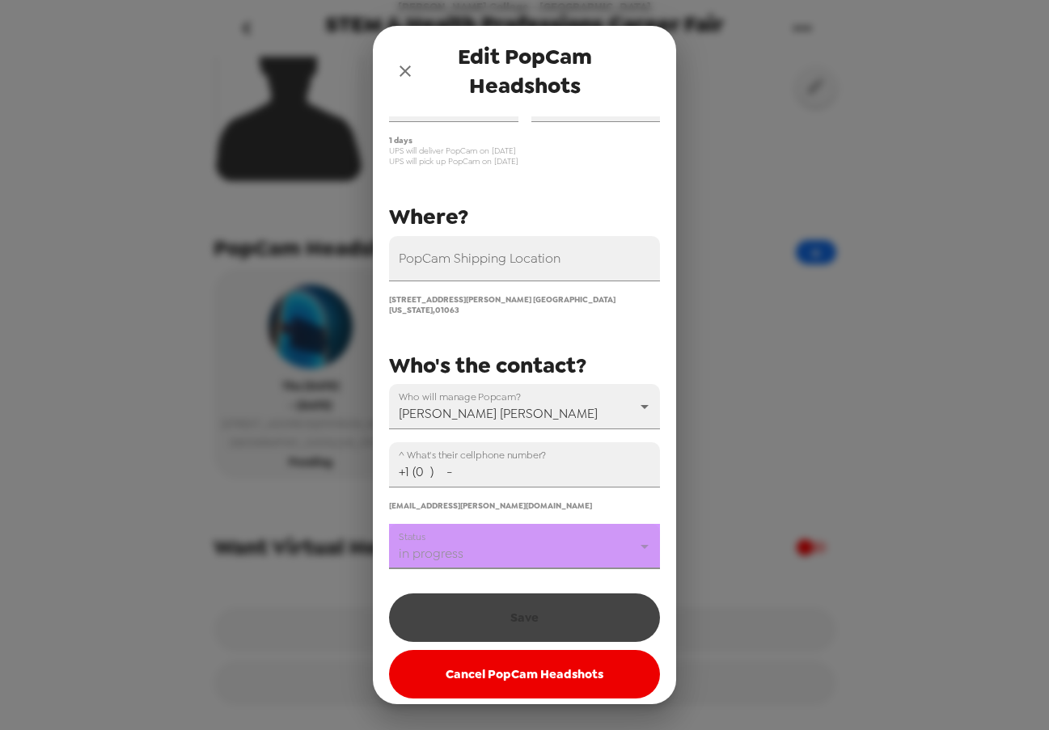
click at [500, 611] on div "Save Cancel PopCam Headshots" at bounding box center [524, 642] width 271 height 113
click at [477, 465] on input "+1 (0 ) -" at bounding box center [524, 464] width 271 height 45
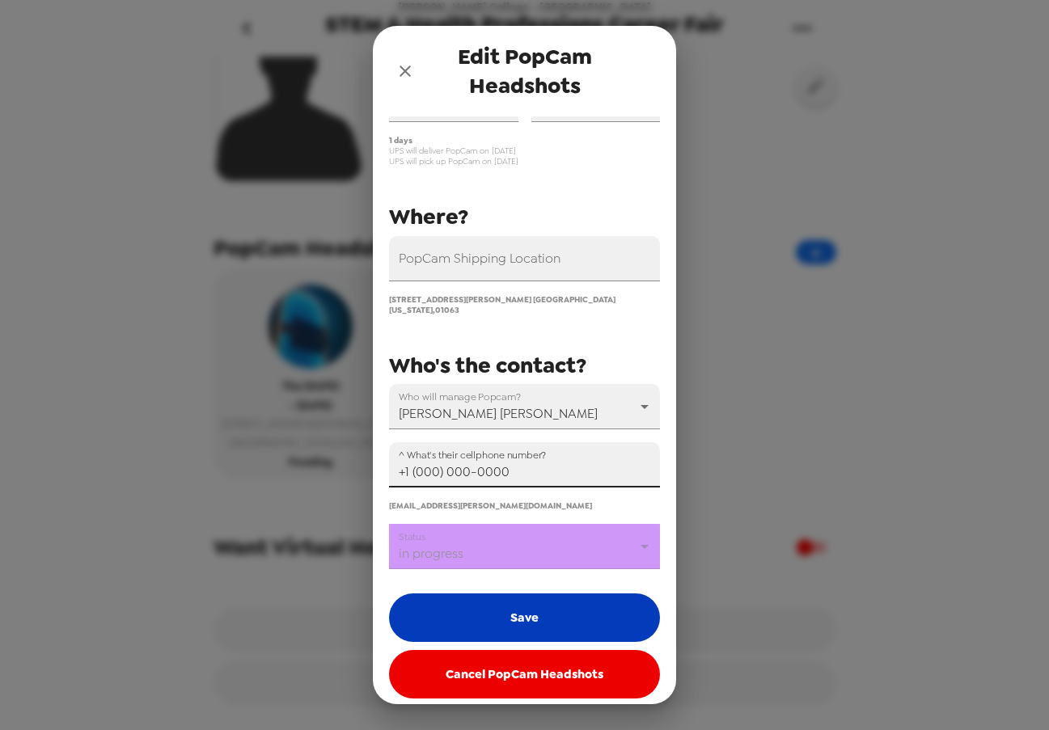
type input "+1 (000) 000-0000"
click at [560, 615] on button "Save" at bounding box center [524, 618] width 271 height 49
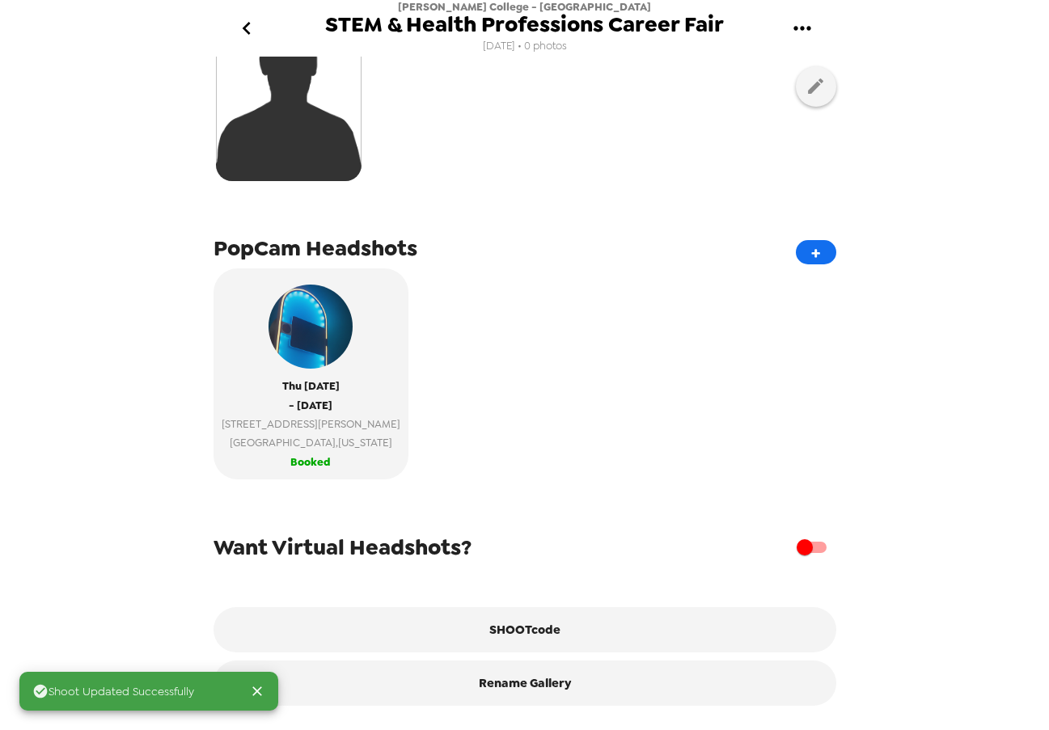
click at [578, 470] on div "Thu 2/12/26 - Thu 2/12/26 7 Chapin Way Northampton , Massachusetts Booked" at bounding box center [525, 379] width 623 height 223
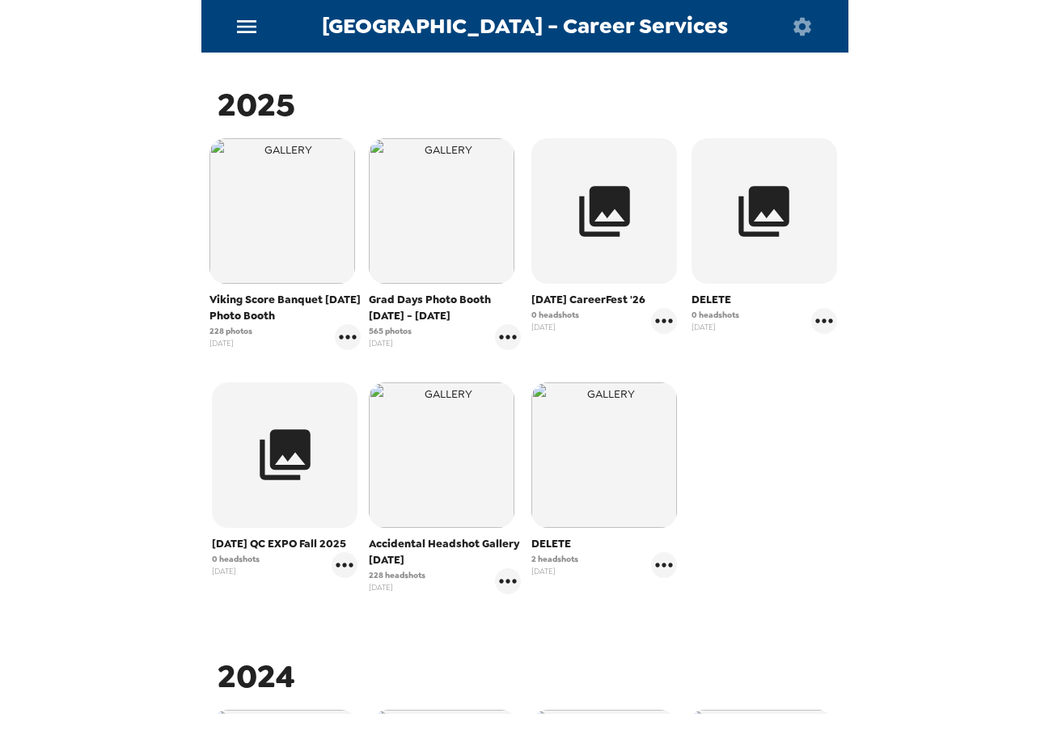
scroll to position [81, 0]
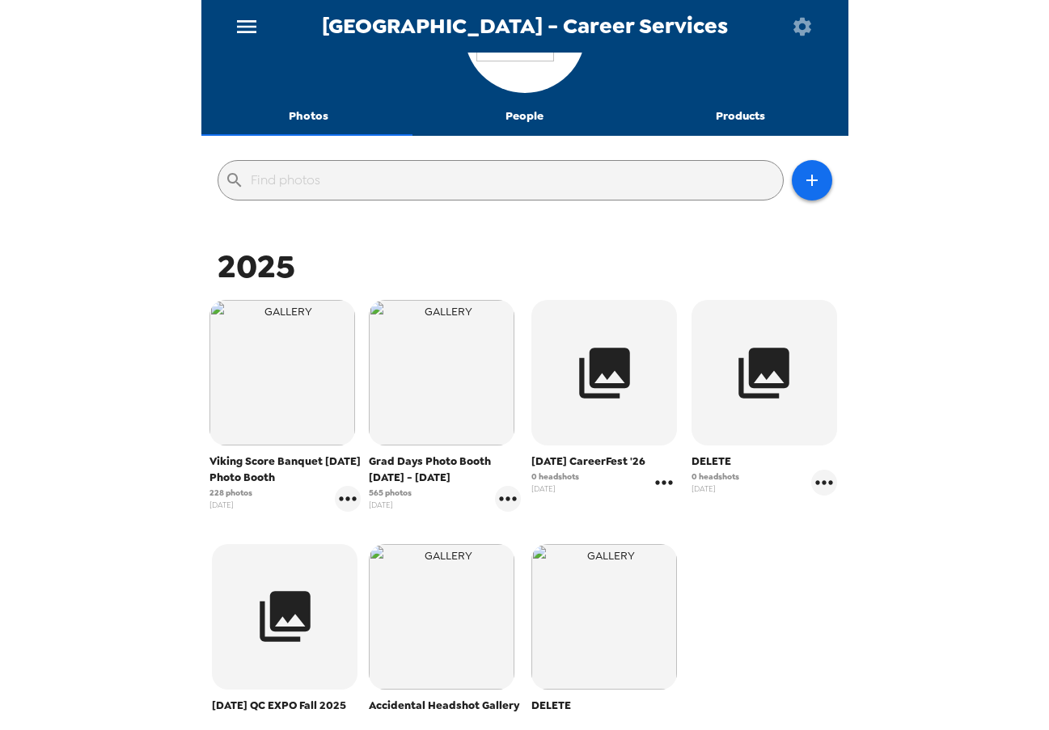
click at [655, 496] on icon "gallery menu" at bounding box center [664, 483] width 26 height 26
click at [678, 528] on div at bounding box center [672, 532] width 29 height 19
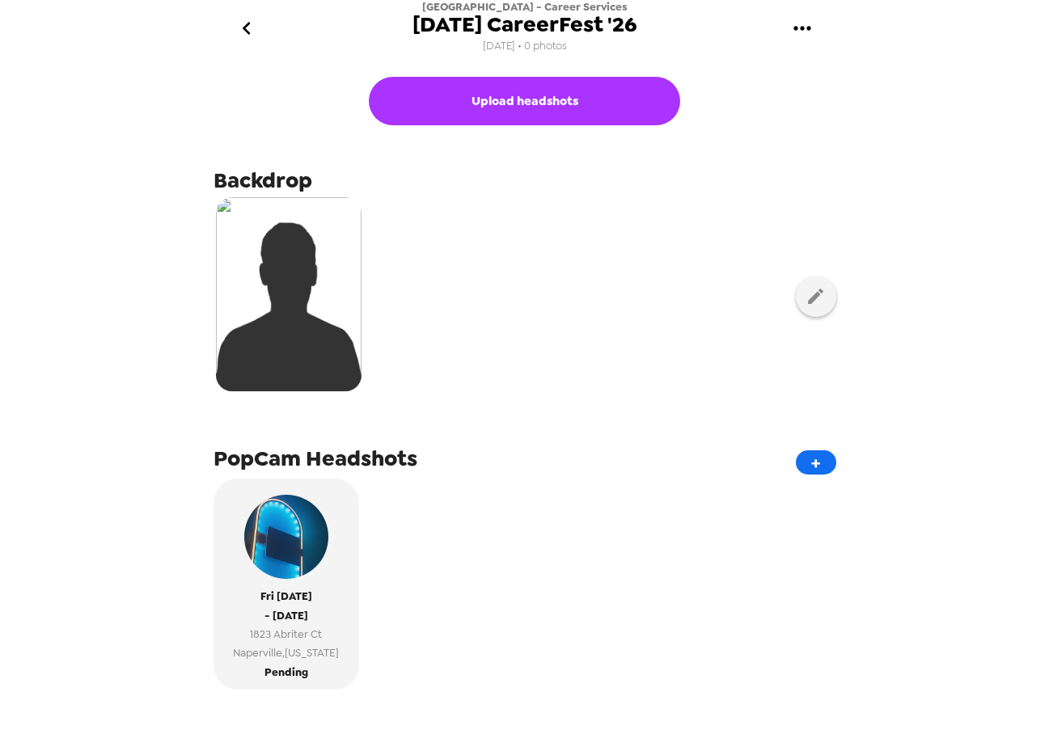
drag, startPoint x: 708, startPoint y: 22, endPoint x: 350, endPoint y: 22, distance: 358.3
click at [349, 20] on div "[GEOGRAPHIC_DATA] - Career Services [DATE] CareerFest '26 [DATE] • 0 photos" at bounding box center [524, 28] width 647 height 57
copy span "[DATE] CareerFest '26"
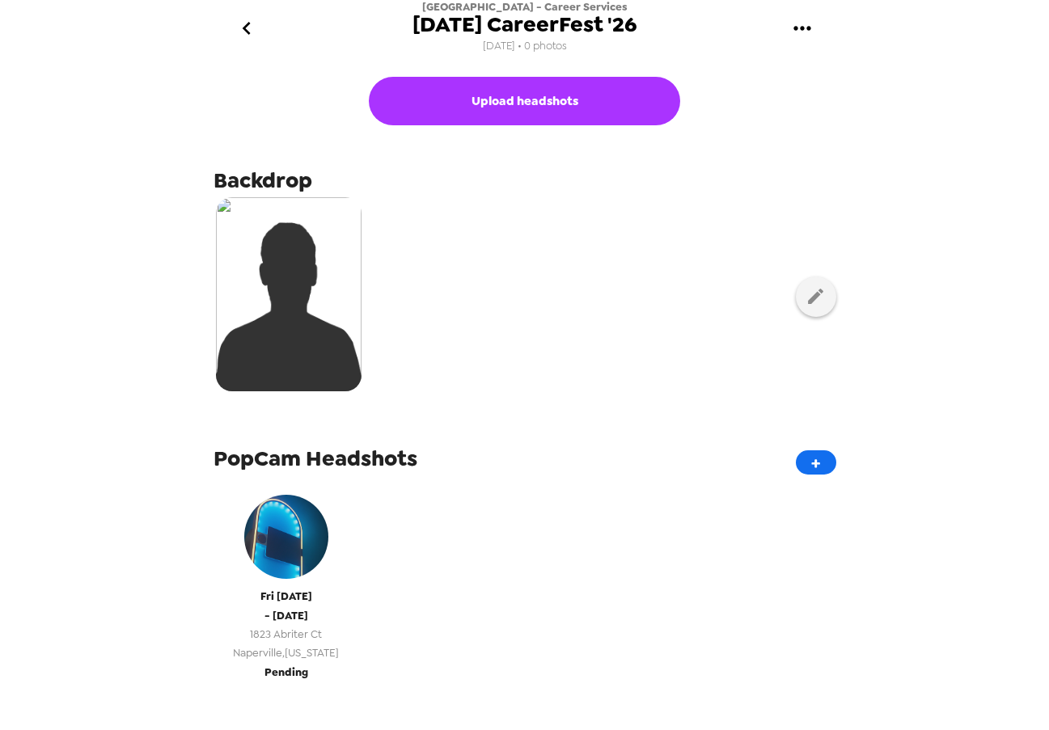
click at [288, 649] on span "[GEOGRAPHIC_DATA] , [US_STATE]" at bounding box center [286, 653] width 106 height 19
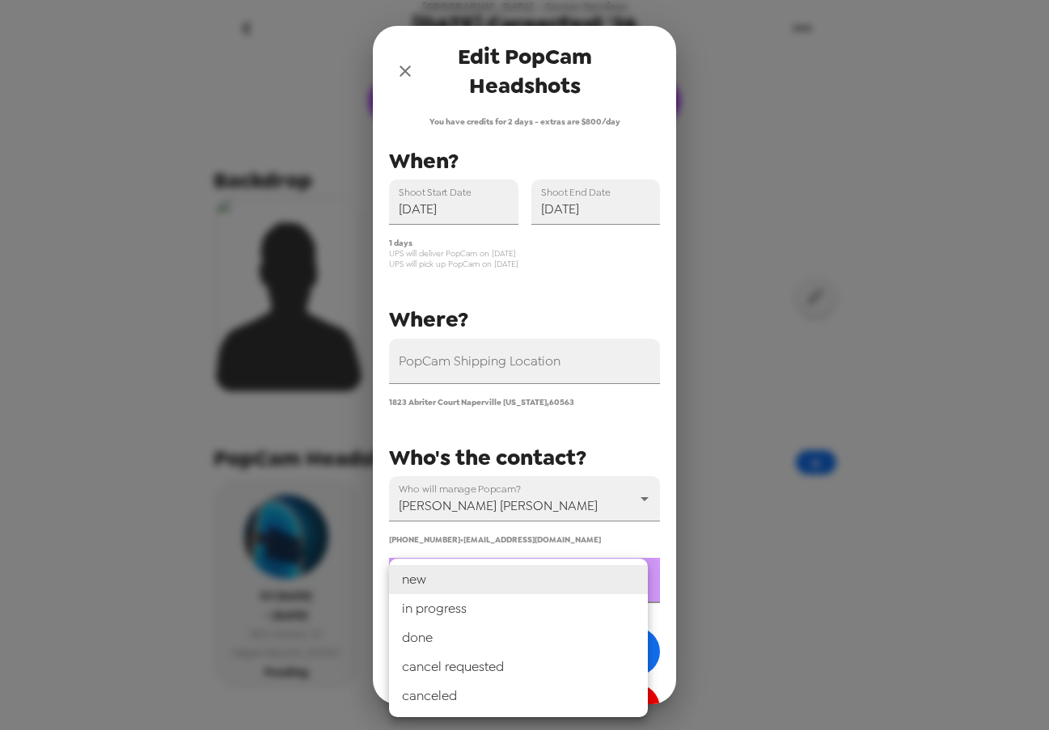
drag, startPoint x: 557, startPoint y: 586, endPoint x: 543, endPoint y: 624, distance: 39.7
click at [557, 589] on body "[GEOGRAPHIC_DATA] - Career Services [DATE] CareerFest '26 [DATE] • 0 photos Upl…" at bounding box center [524, 365] width 1049 height 730
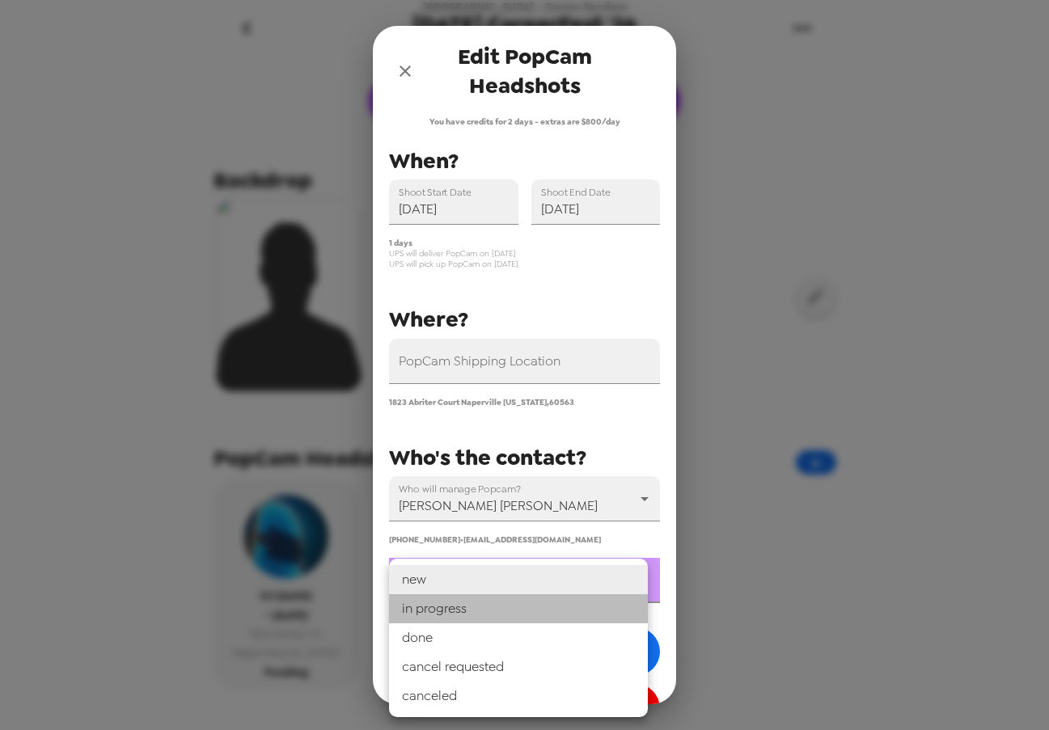
click at [544, 615] on li "in progress" at bounding box center [518, 608] width 259 height 29
type input "in progress"
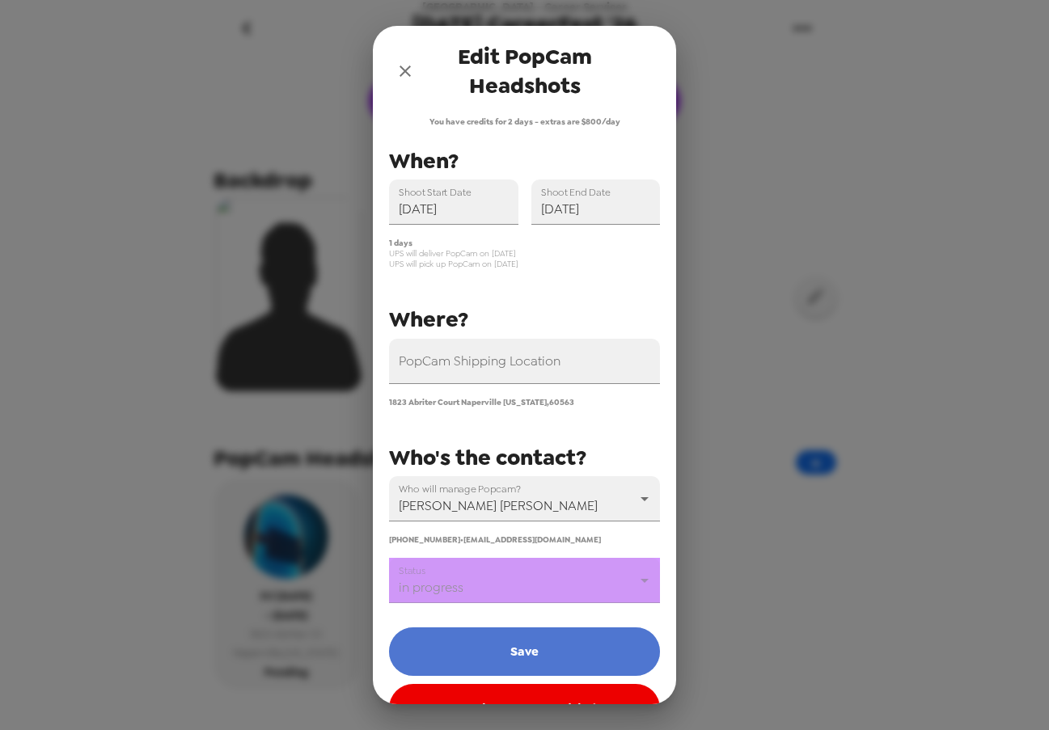
click at [547, 647] on button "Save" at bounding box center [524, 652] width 271 height 49
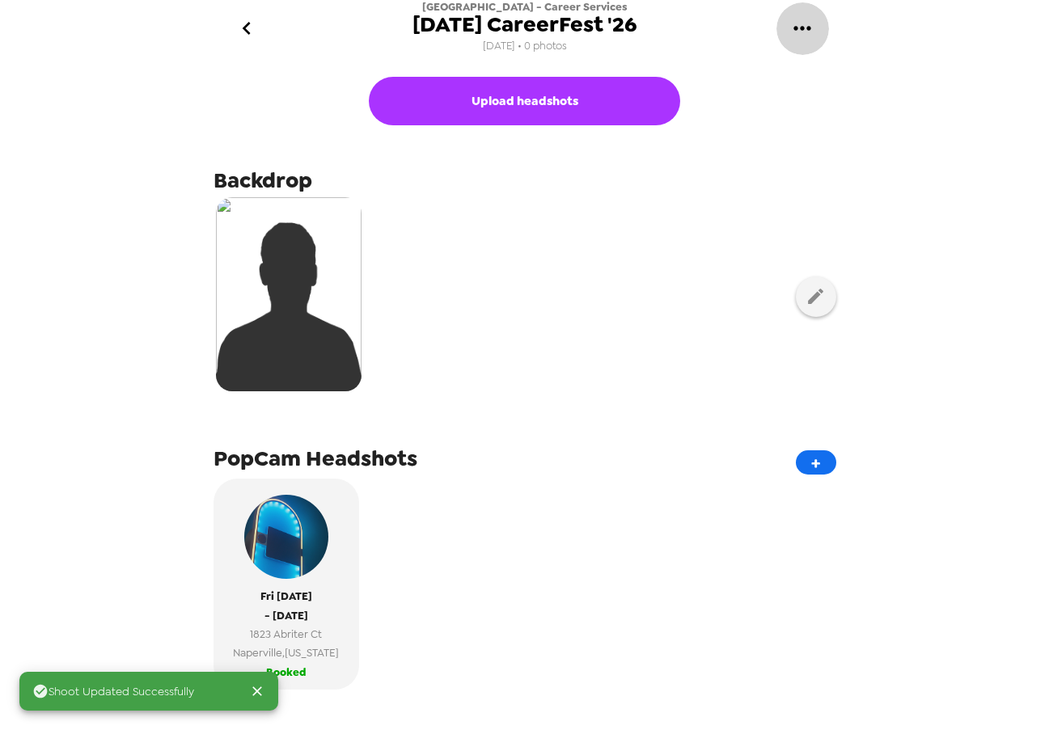
click at [805, 20] on icon "gallery menu" at bounding box center [802, 28] width 26 height 26
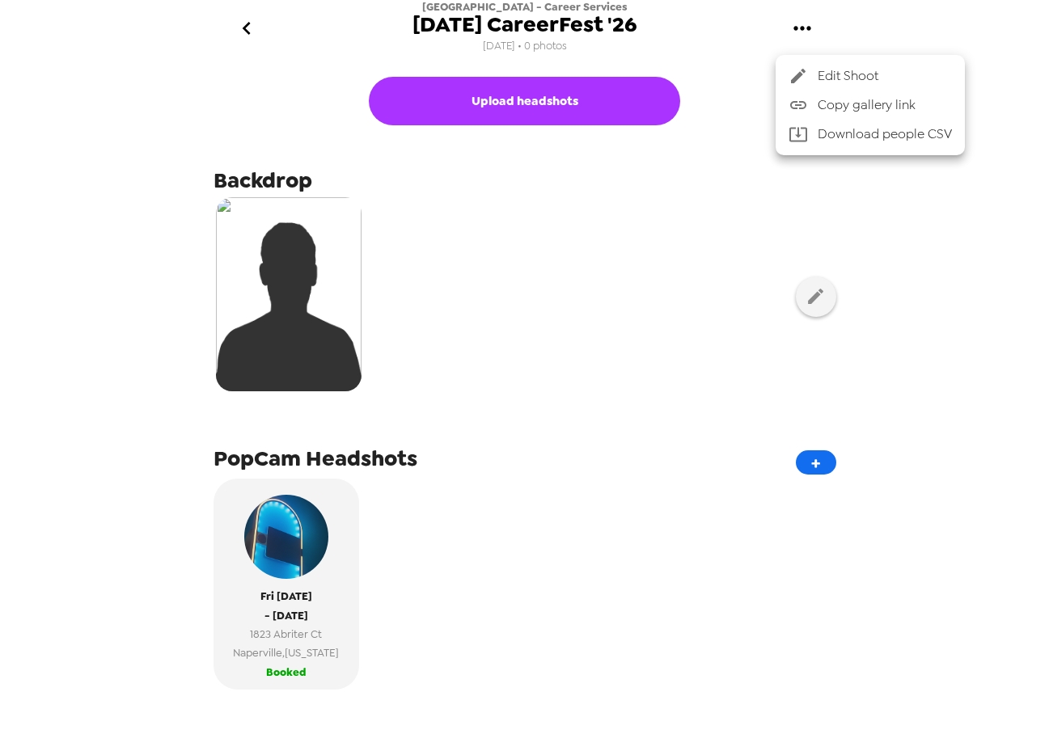
click at [864, 108] on span "Copy gallery link" at bounding box center [885, 104] width 134 height 19
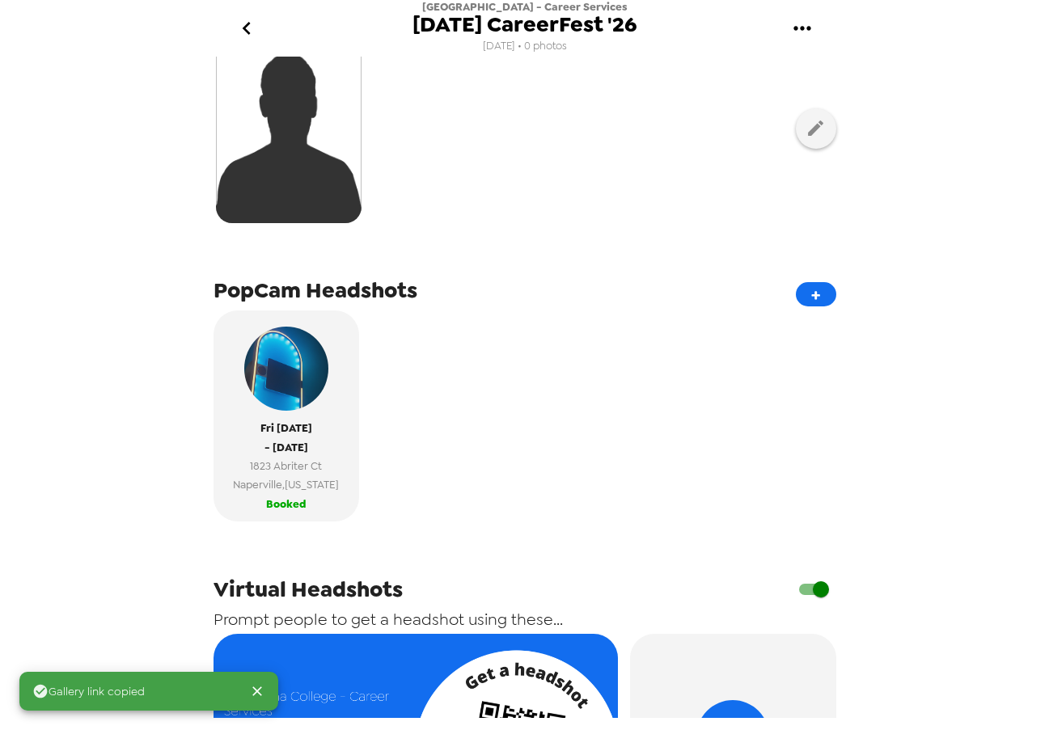
scroll to position [493, 0]
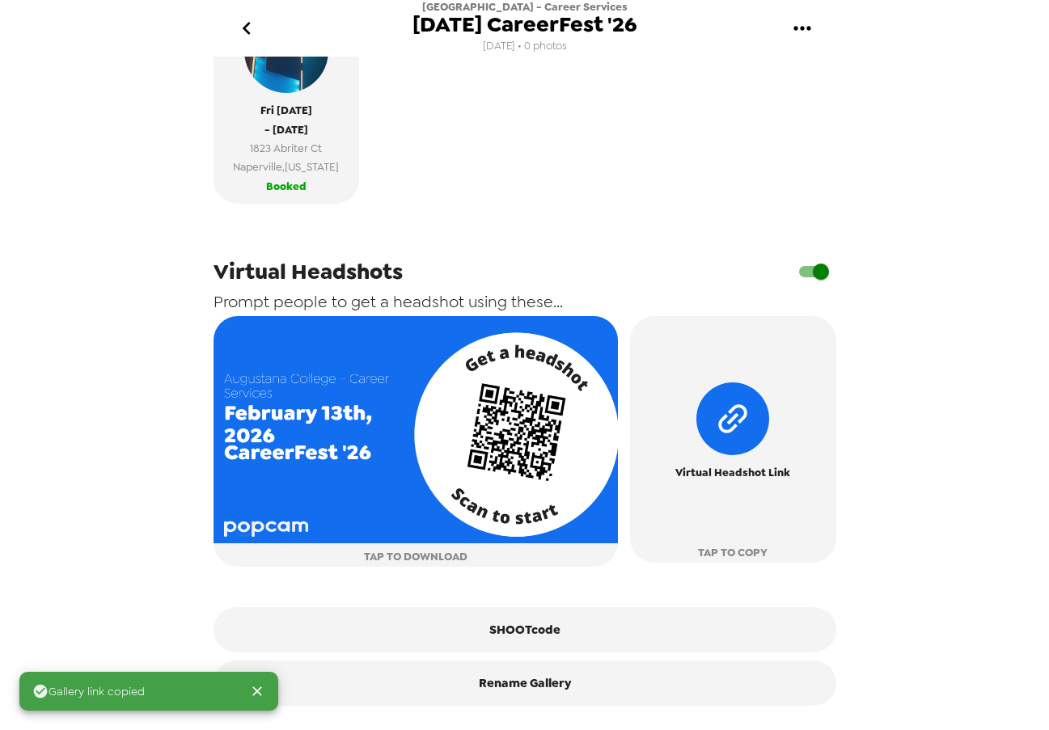
click at [805, 280] on input "checkbox" at bounding box center [821, 271] width 92 height 31
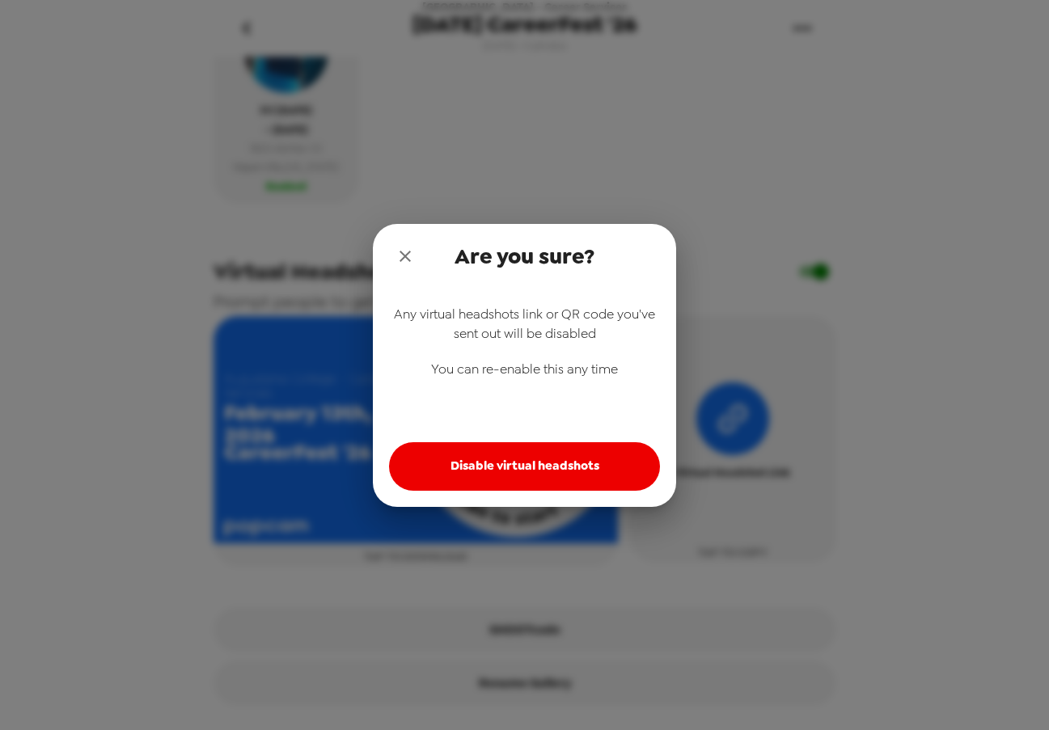
click at [567, 450] on button "Disable virtual headshots" at bounding box center [524, 466] width 271 height 49
checkbox input "false"
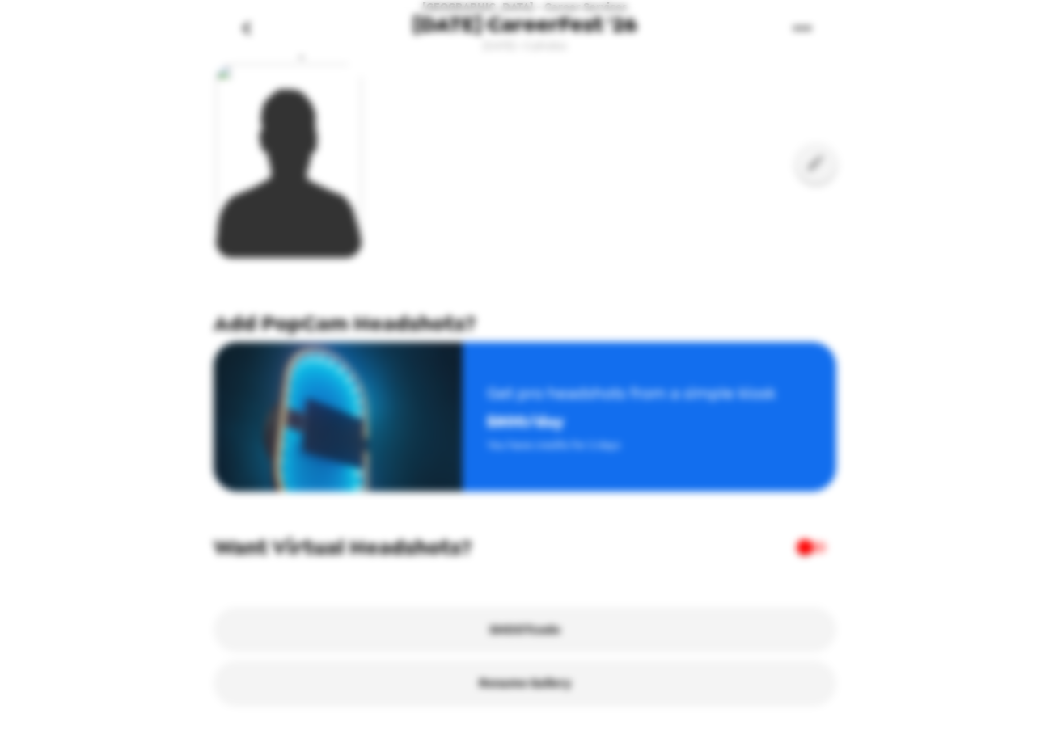
scroll to position [222, 0]
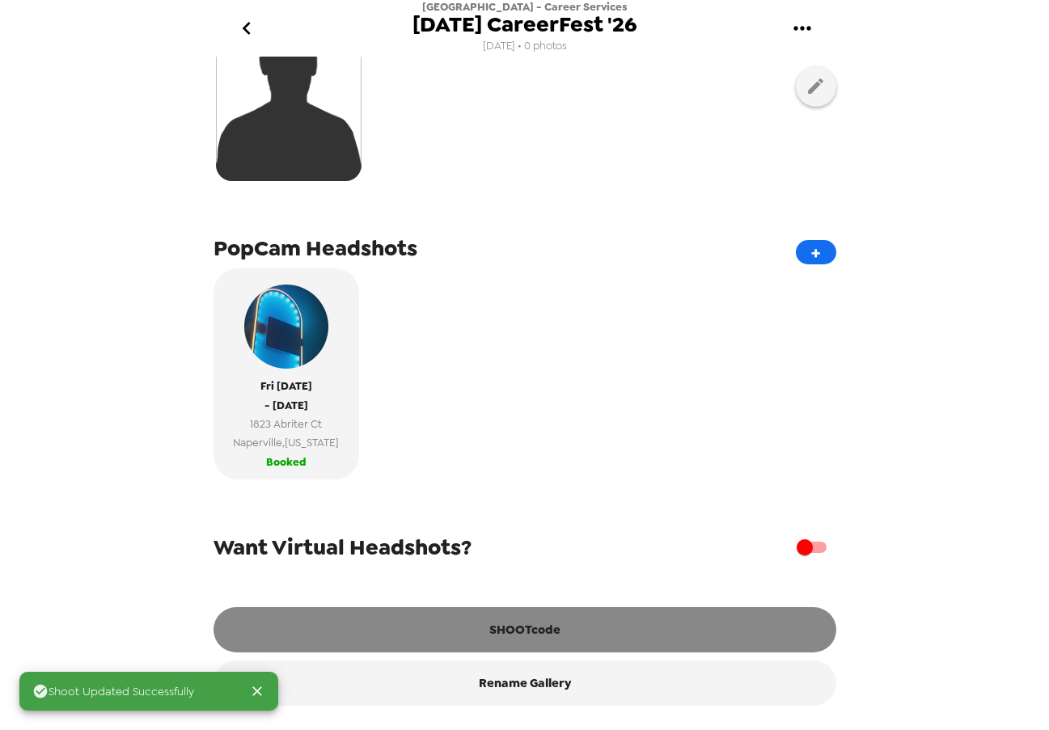
click at [552, 633] on button "SHOOTcode" at bounding box center [525, 629] width 623 height 45
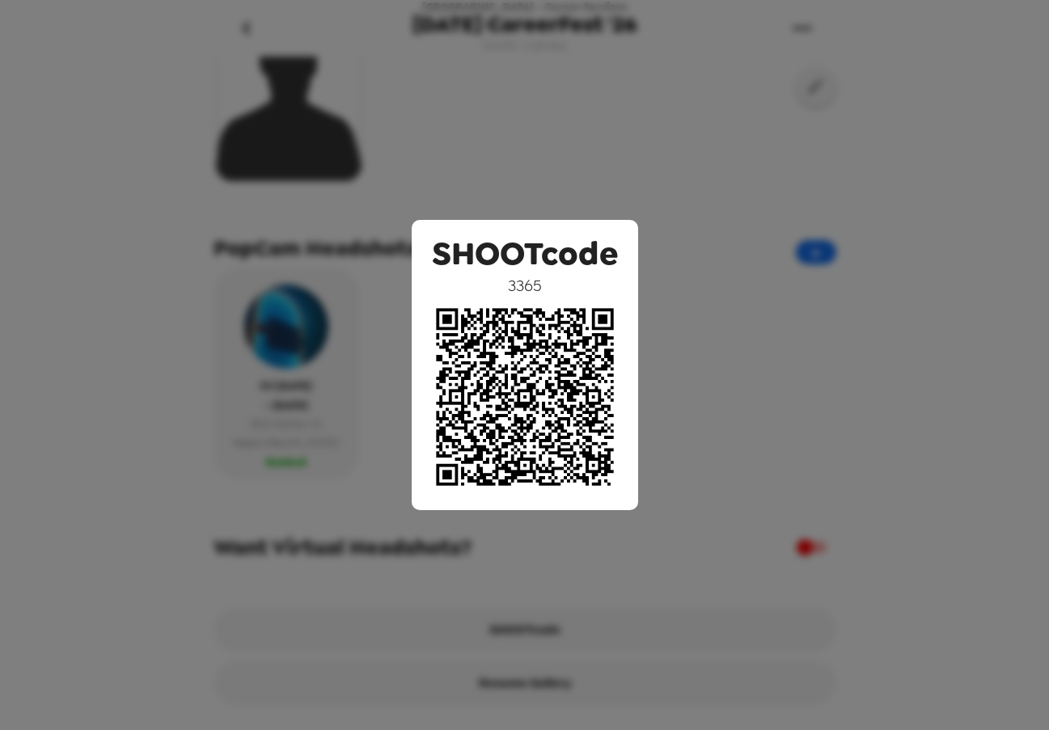
click at [840, 416] on div "SHOOTcode 3365" at bounding box center [524, 365] width 1049 height 730
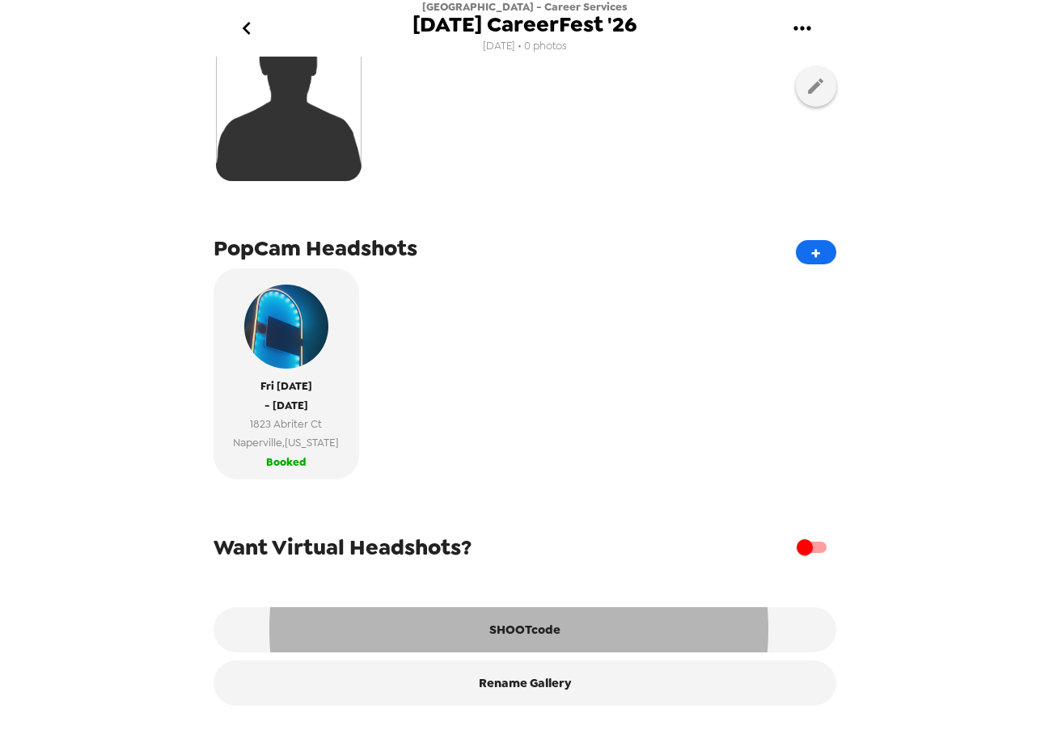
click at [664, 377] on div "Fri 2/13/26 - Fri 2/13/26 1823 Abriter Ct Naperville , Illinois Booked" at bounding box center [525, 379] width 623 height 223
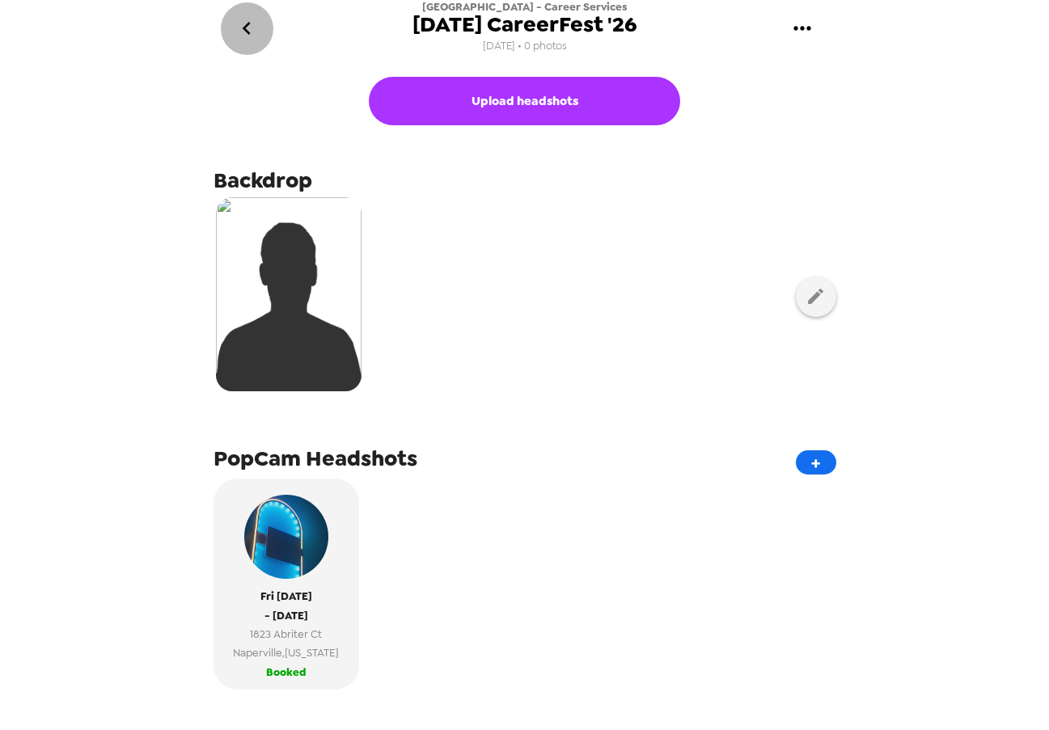
click at [241, 24] on icon "go back" at bounding box center [247, 28] width 26 height 26
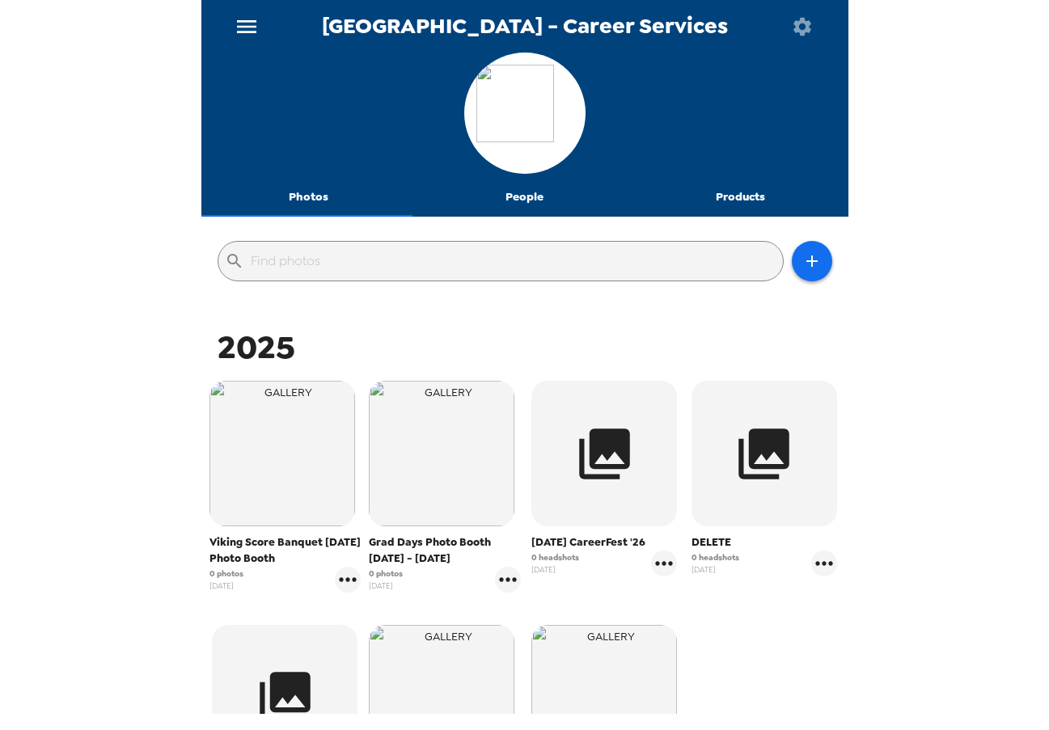
click at [534, 201] on button "People" at bounding box center [524, 197] width 216 height 39
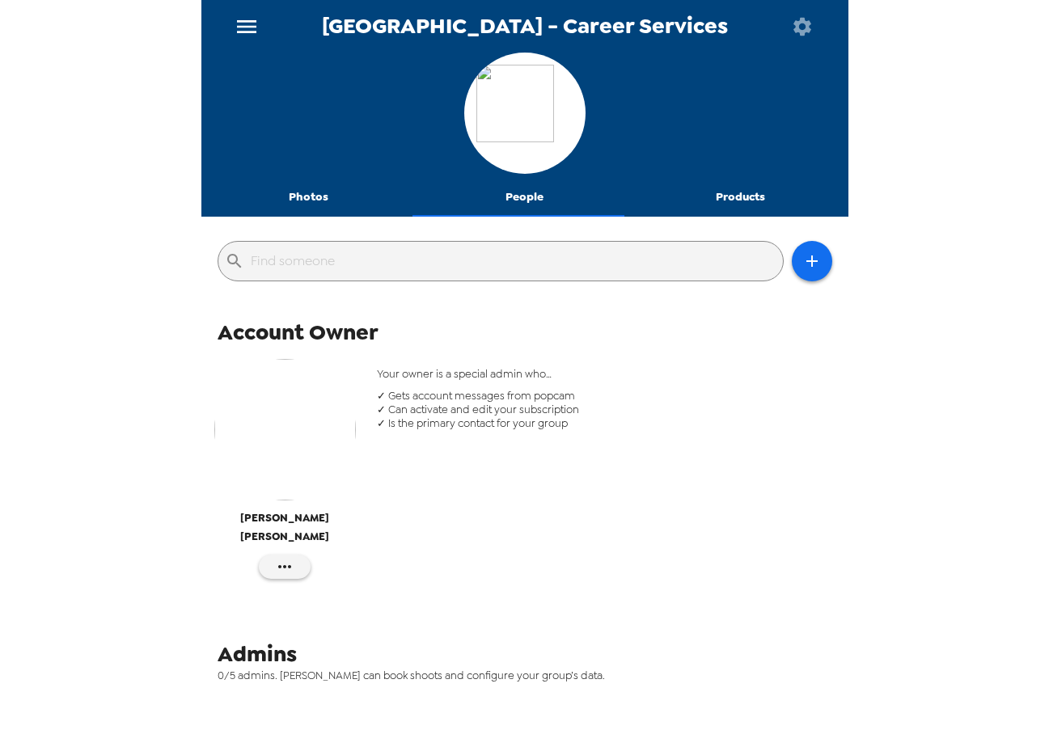
scroll to position [71, 0]
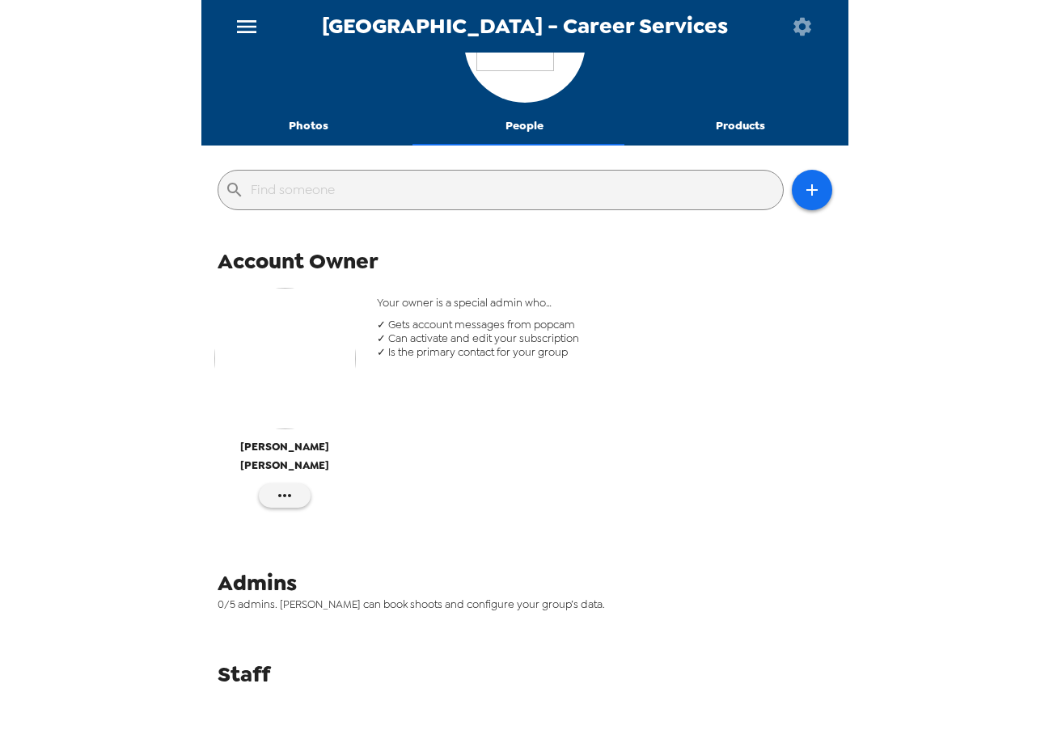
click at [308, 120] on button "Photos" at bounding box center [309, 126] width 216 height 39
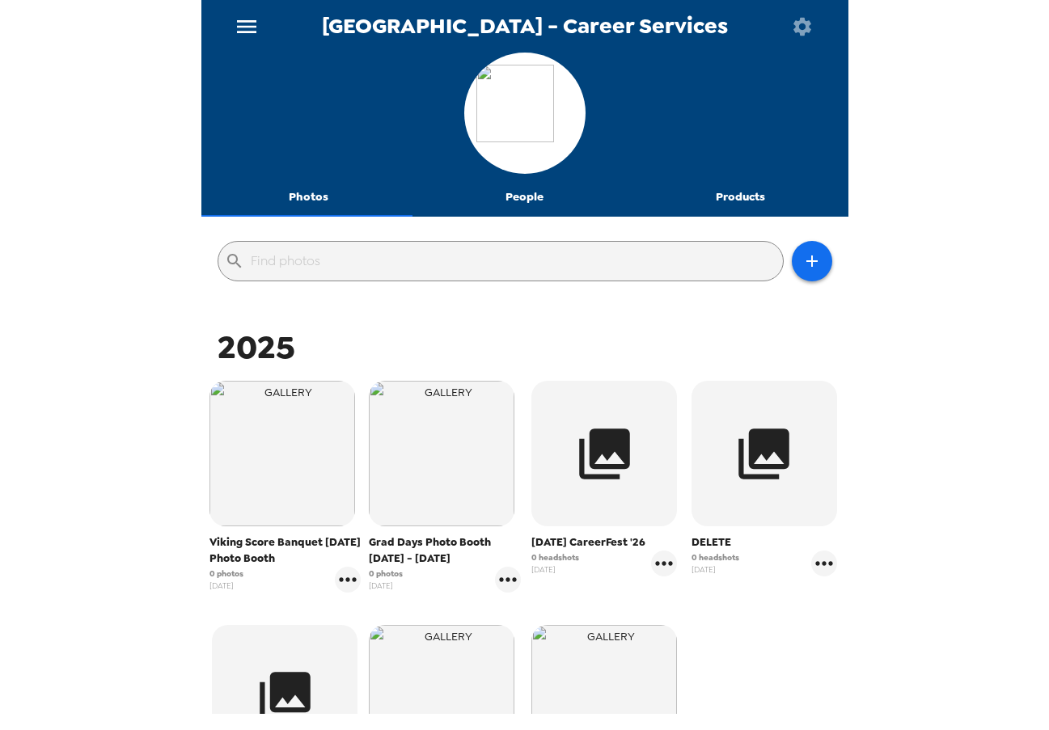
scroll to position [243, 0]
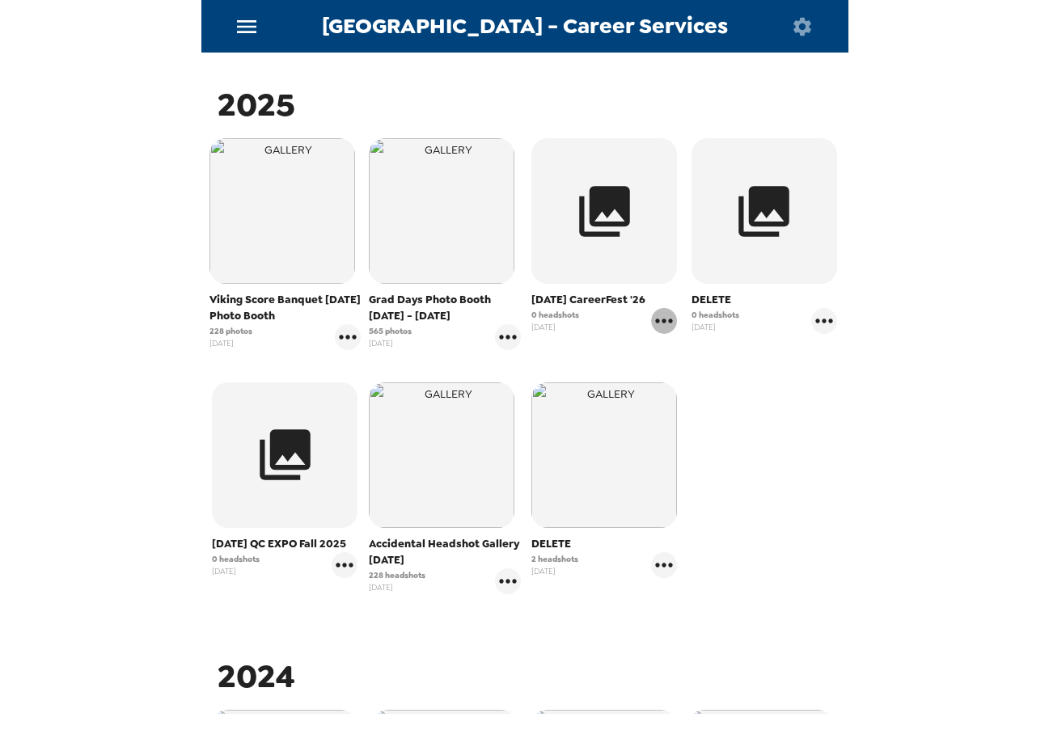
click at [657, 323] on icon "gallery menu" at bounding box center [664, 321] width 17 height 4
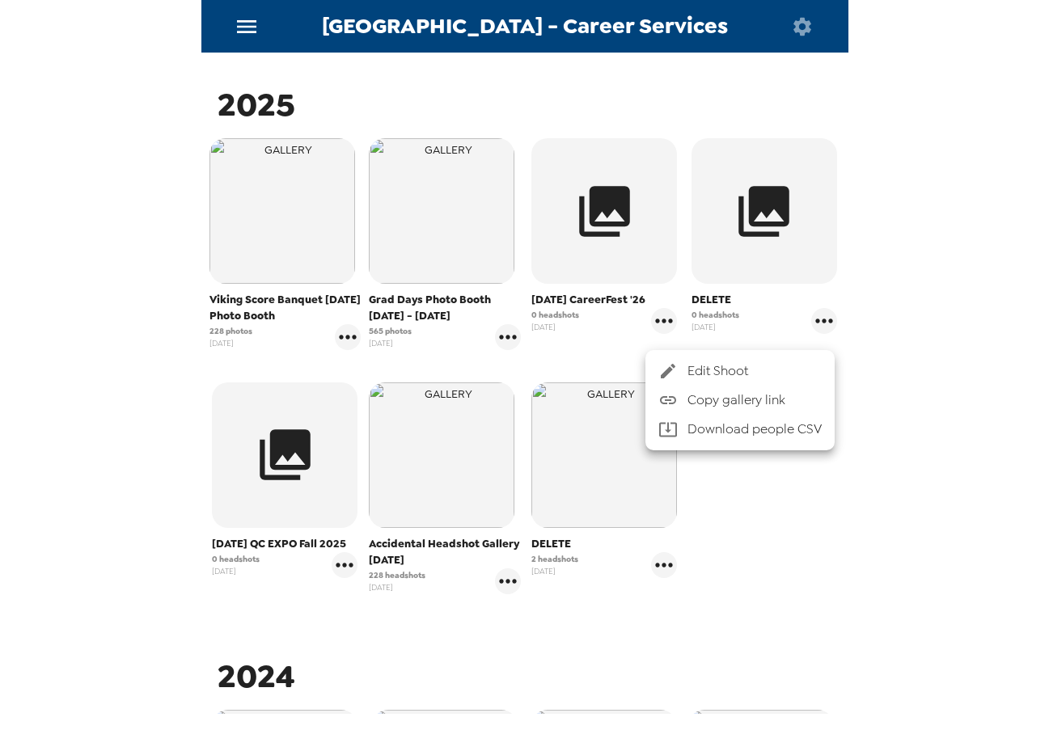
click at [708, 373] on span "Edit Shoot" at bounding box center [754, 370] width 134 height 19
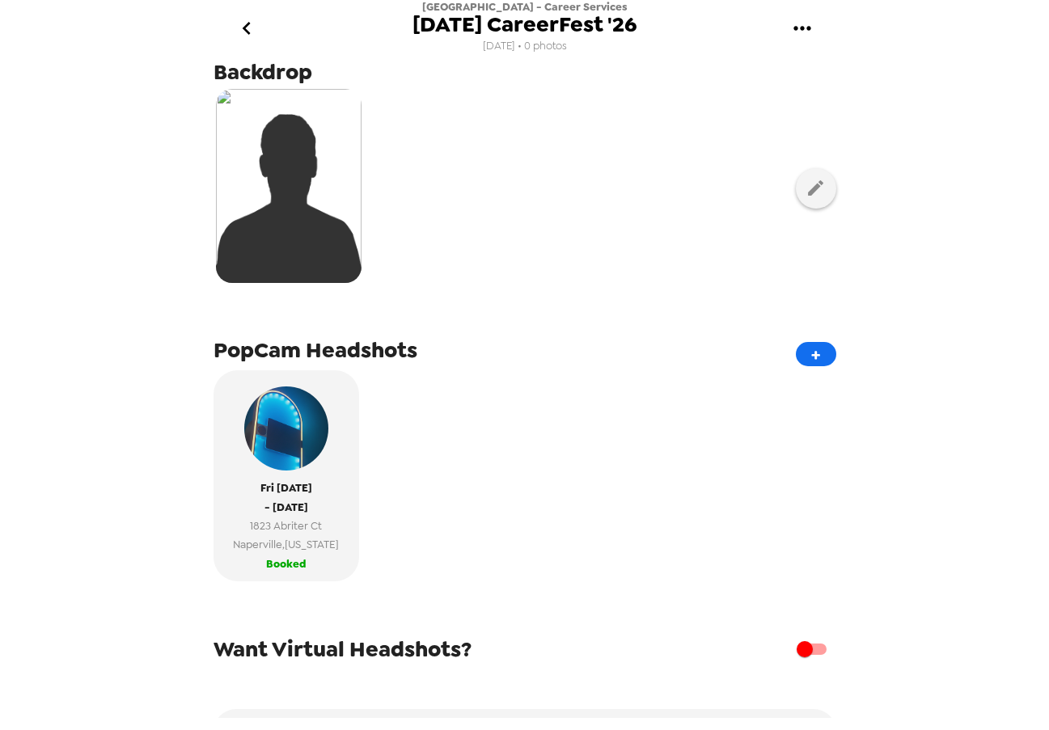
scroll to position [222, 0]
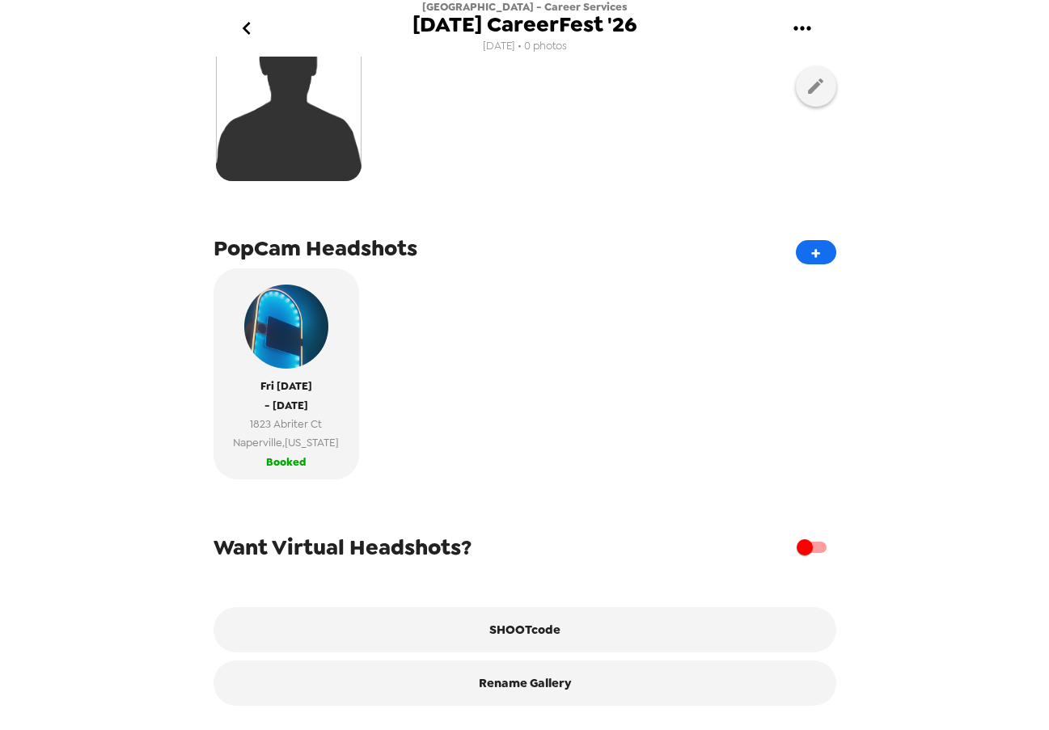
drag, startPoint x: 518, startPoint y: 226, endPoint x: 556, endPoint y: 35, distance: 195.6
click at [519, 218] on div "Upload headshots Backdrop PopCam Headshots + [DATE] - [DATE] 1823 Abriter Ct [G…" at bounding box center [525, 282] width 623 height 848
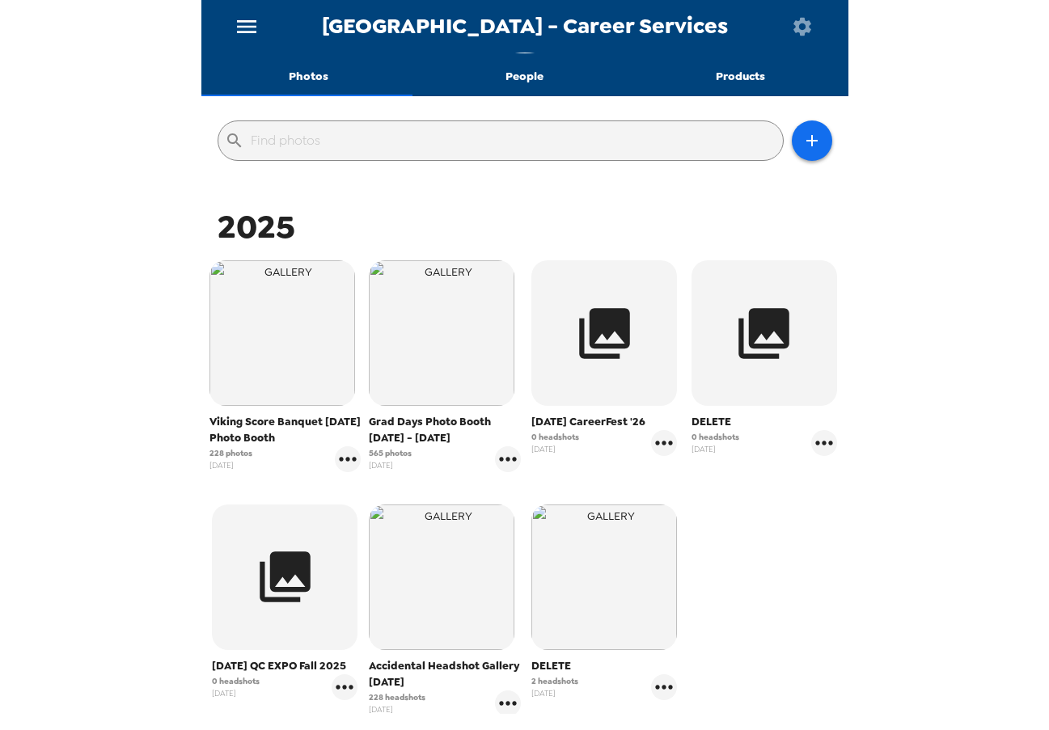
scroll to position [162, 0]
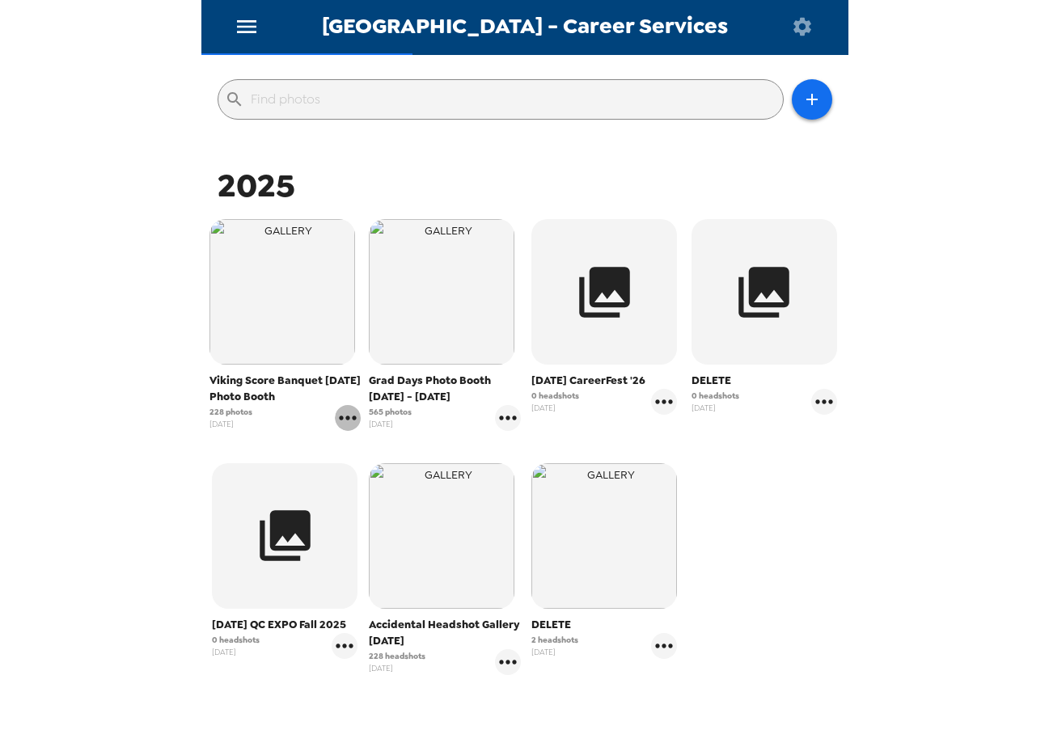
click at [348, 421] on icon "gallery menu" at bounding box center [348, 418] width 26 height 26
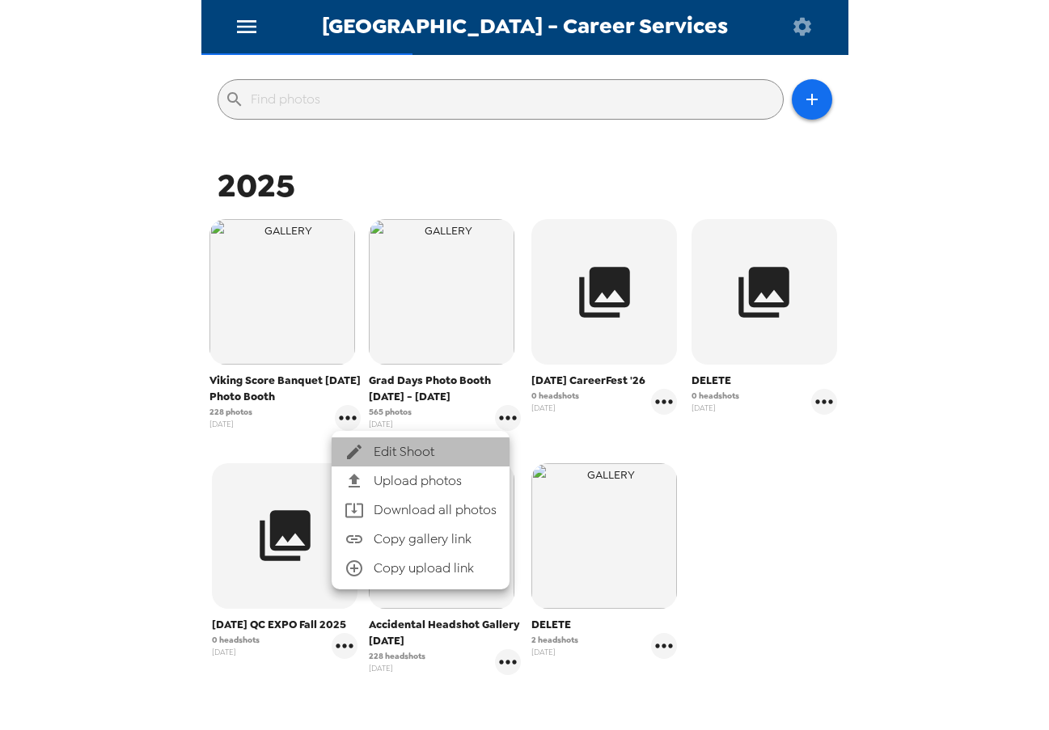
click at [395, 448] on span "Edit Shoot" at bounding box center [435, 451] width 123 height 19
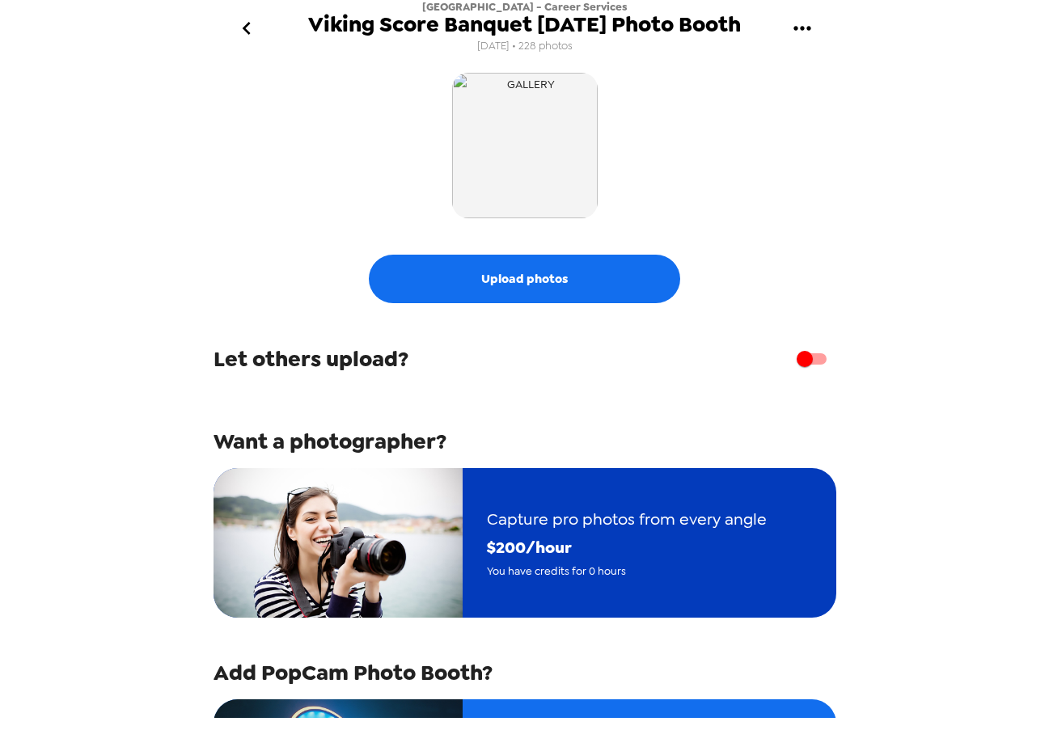
scroll to position [301, 0]
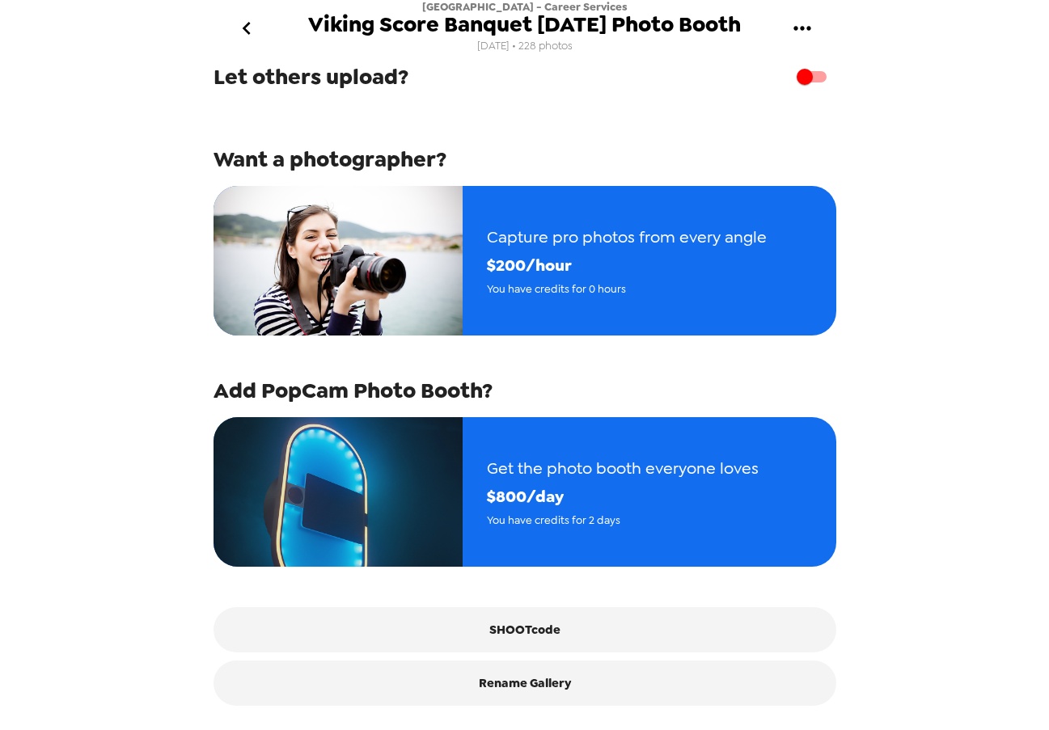
click at [251, 22] on icon "go back" at bounding box center [247, 28] width 26 height 26
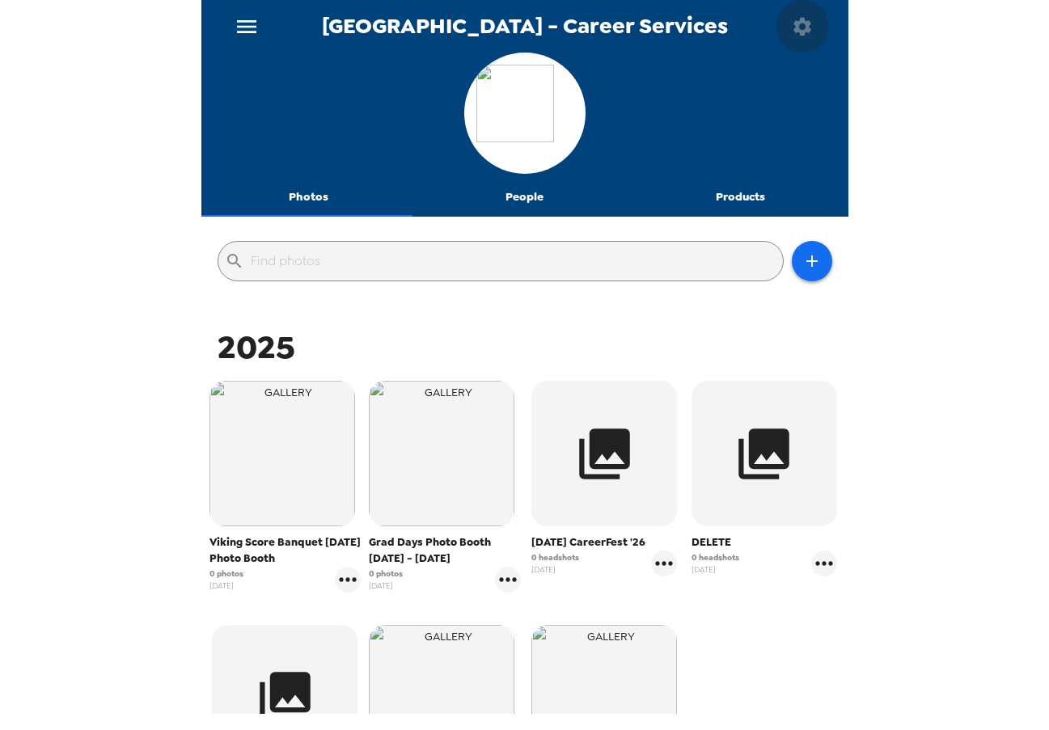
click at [796, 11] on button "button" at bounding box center [802, 26] width 53 height 53
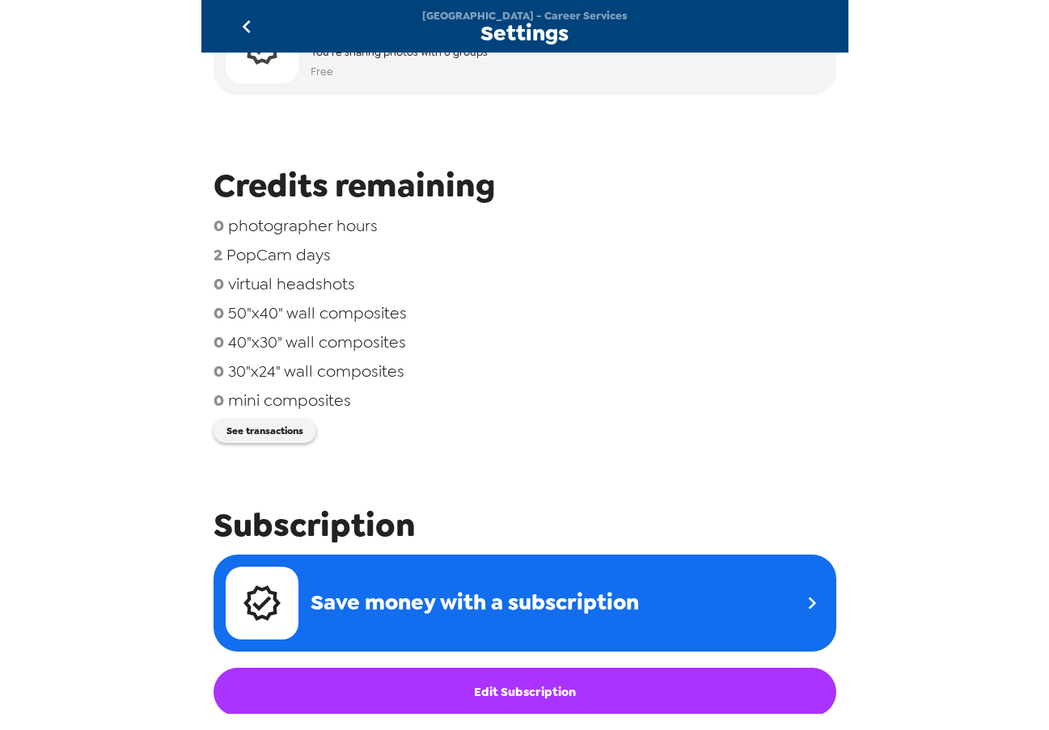
scroll to position [243, 0]
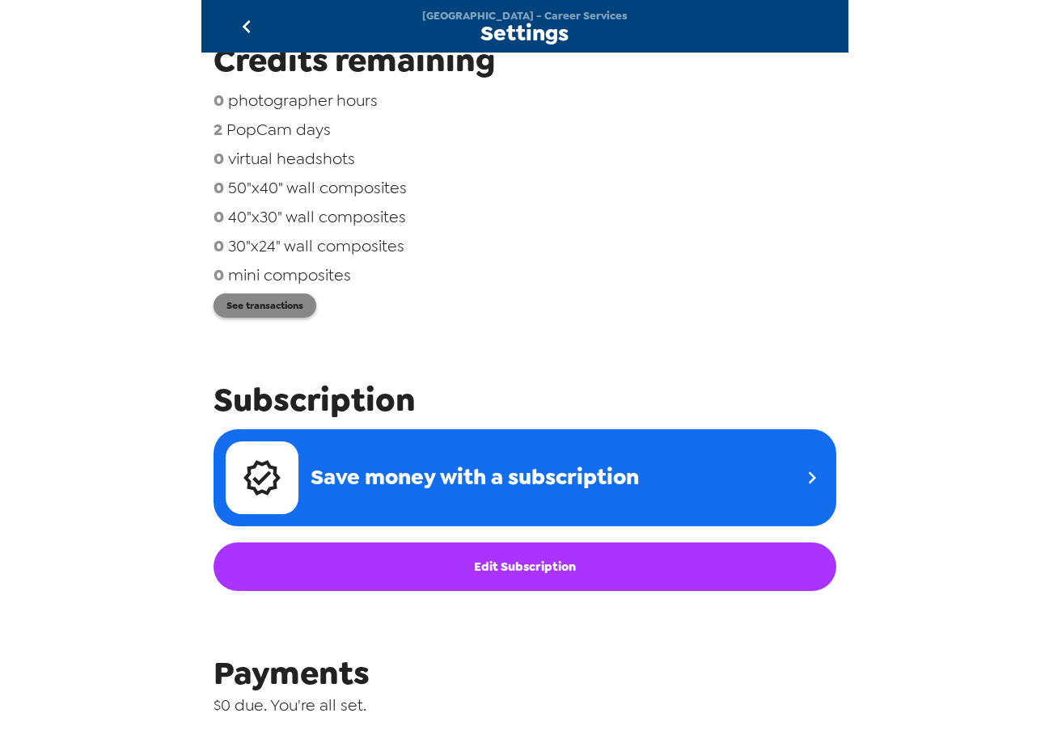
click at [281, 305] on button "See transactions" at bounding box center [265, 306] width 103 height 24
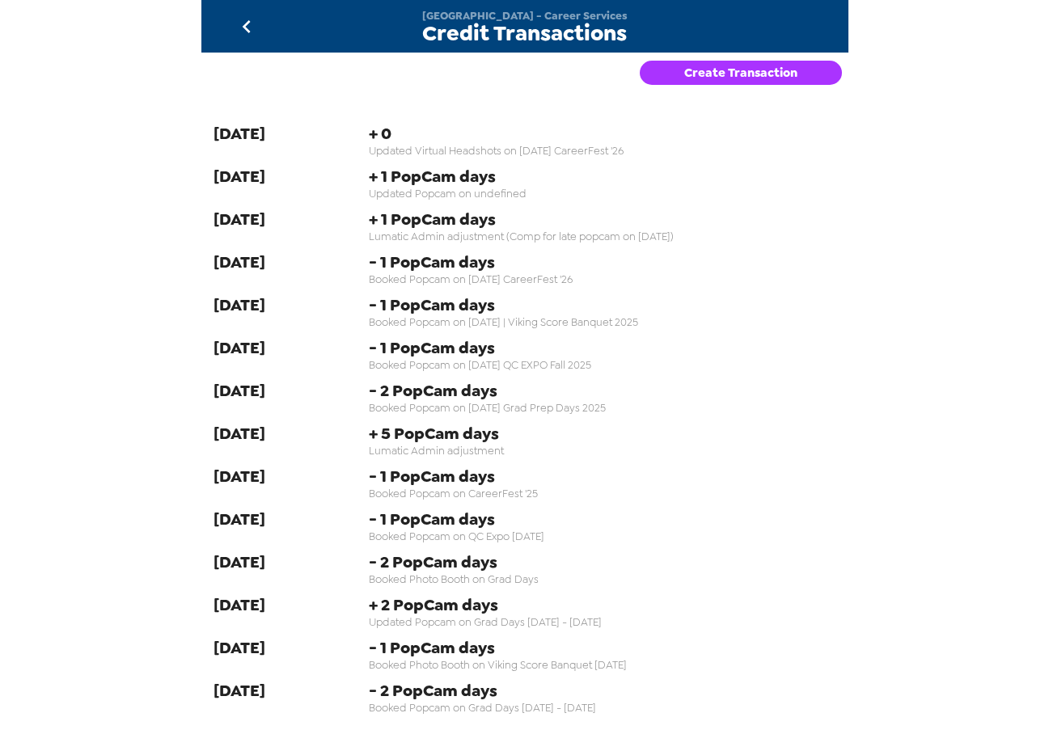
click at [535, 194] on span "Updated Popcam on undefined" at bounding box center [602, 194] width 467 height 14
click at [251, 34] on icon "go back" at bounding box center [247, 27] width 26 height 26
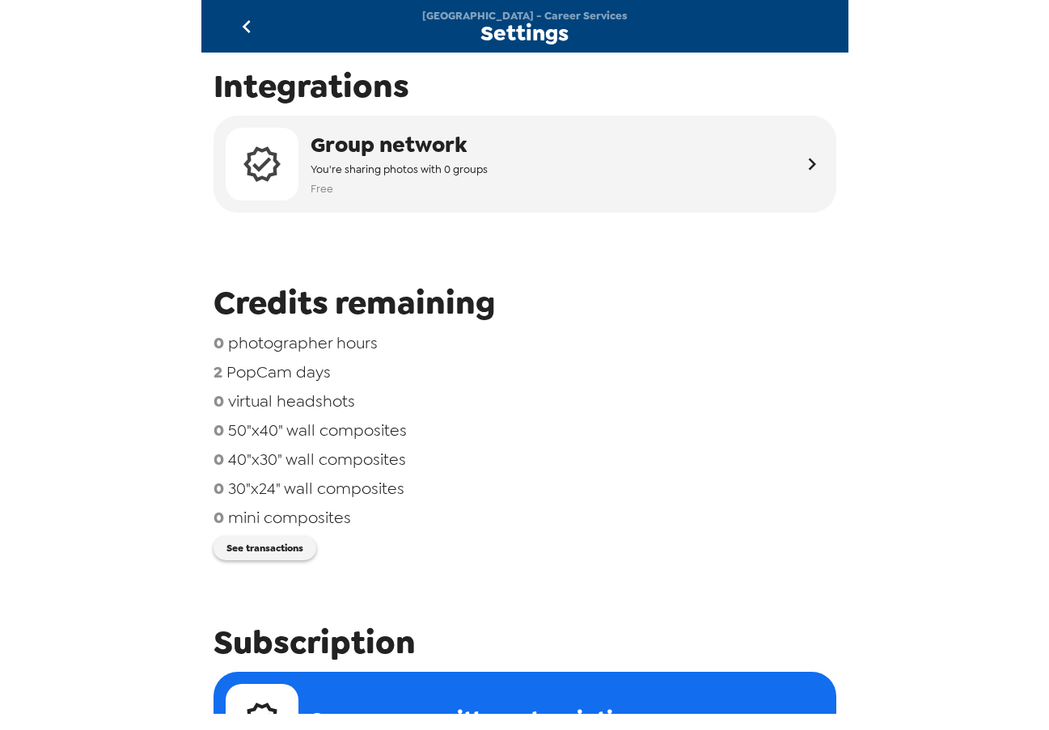
click at [236, 23] on icon "go back" at bounding box center [247, 27] width 26 height 26
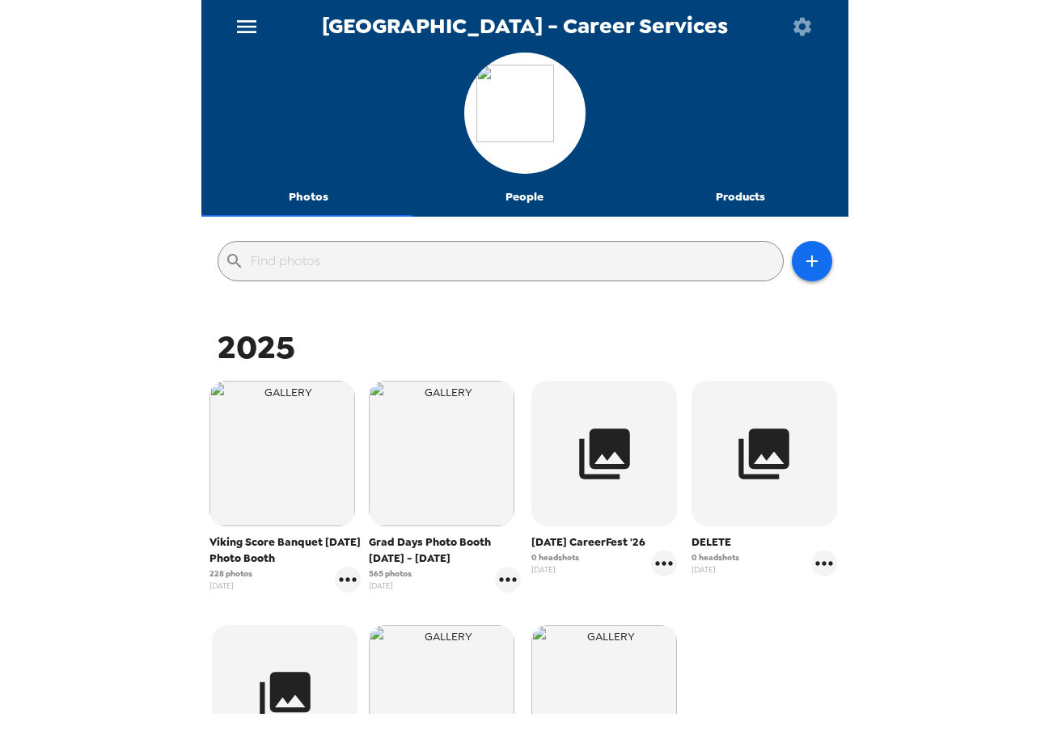
click at [16, 206] on div "[GEOGRAPHIC_DATA] - Career Services Photos People Products ​ 2025 Viking Score …" at bounding box center [524, 365] width 1049 height 730
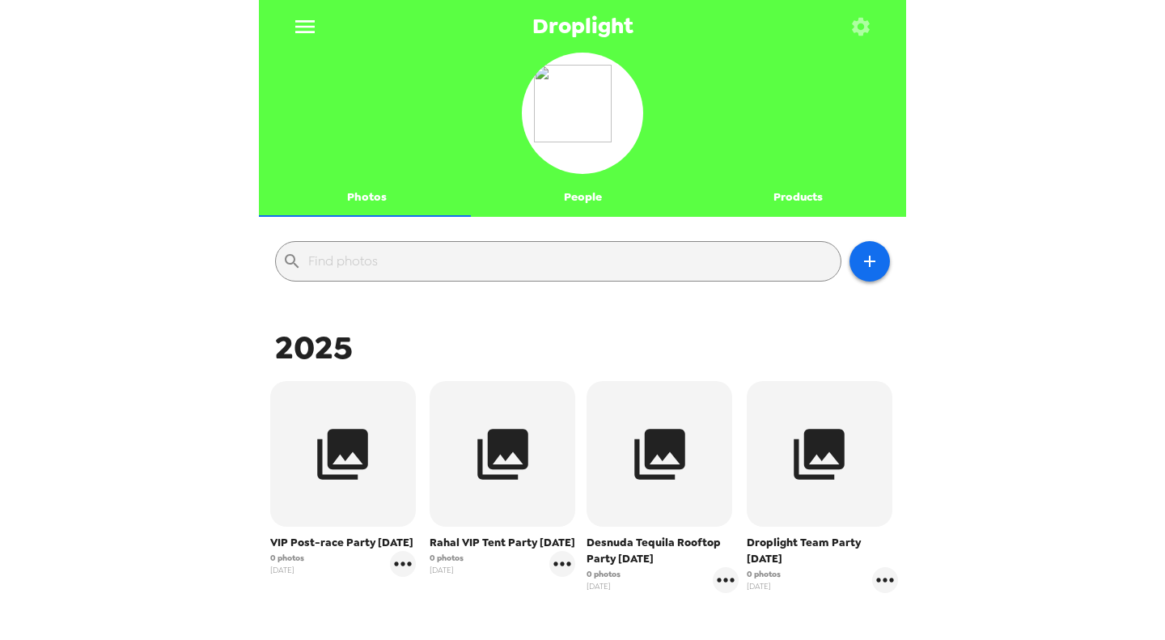
scroll to position [243, 0]
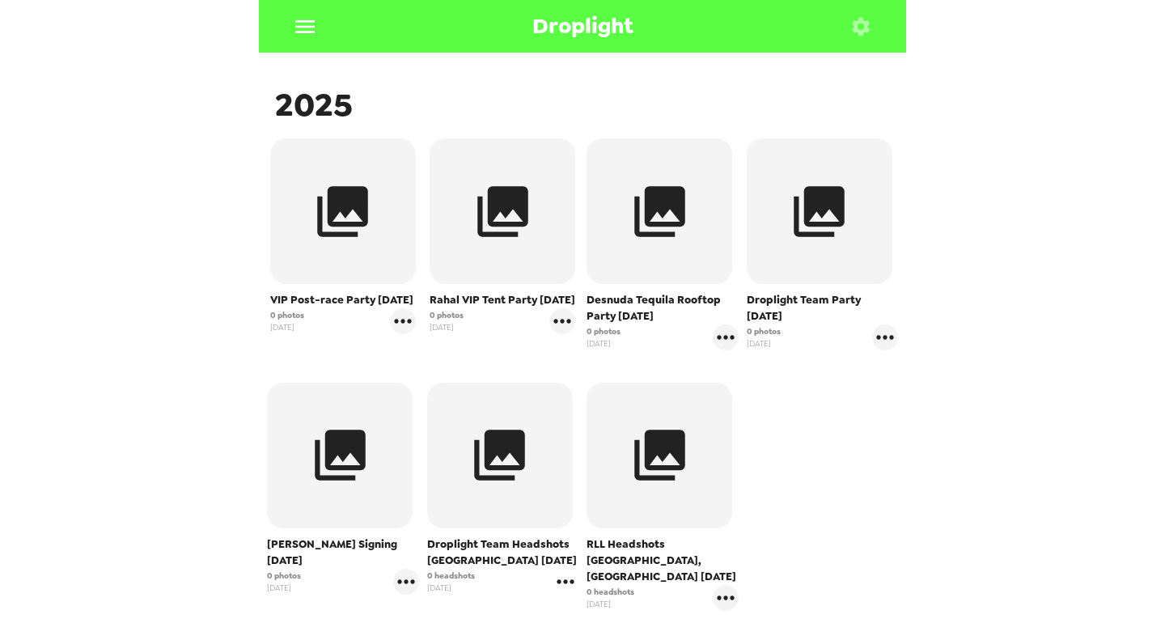
click at [563, 585] on icon "gallery menu" at bounding box center [565, 582] width 26 height 26
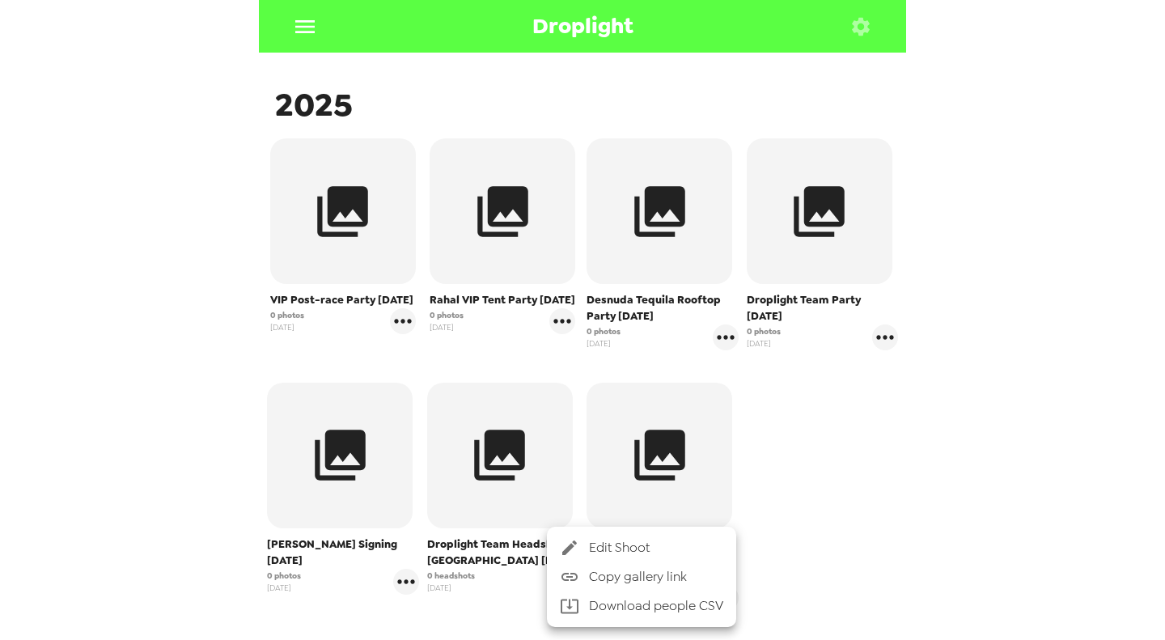
click at [615, 555] on span "Edit Shoot" at bounding box center [656, 547] width 134 height 19
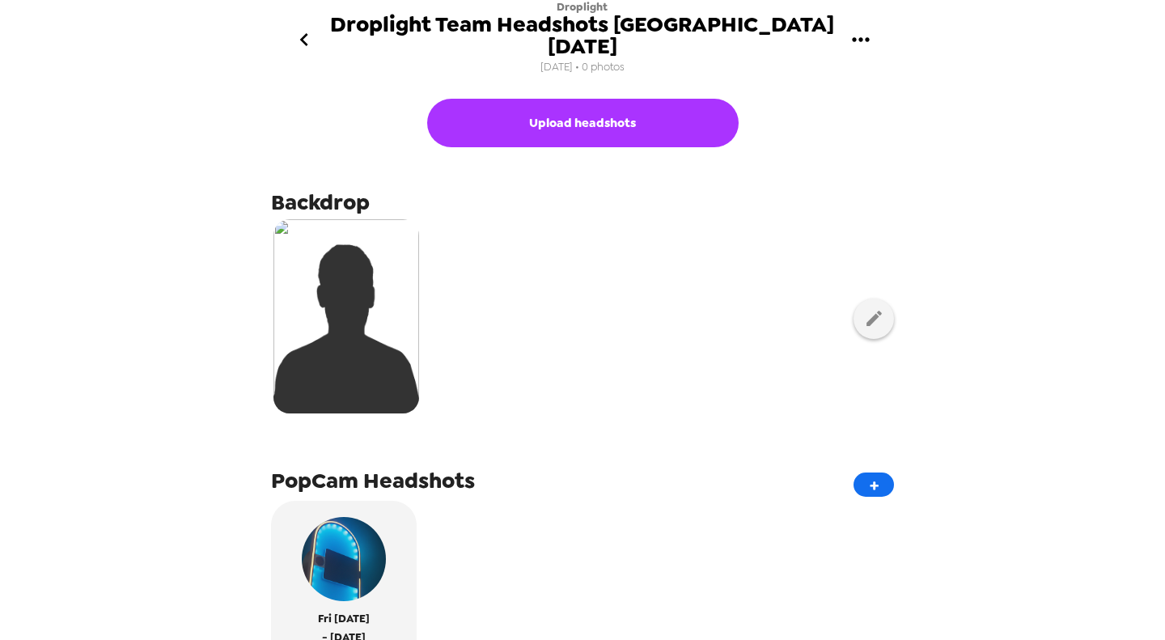
click at [868, 27] on icon "gallery menu" at bounding box center [861, 40] width 26 height 26
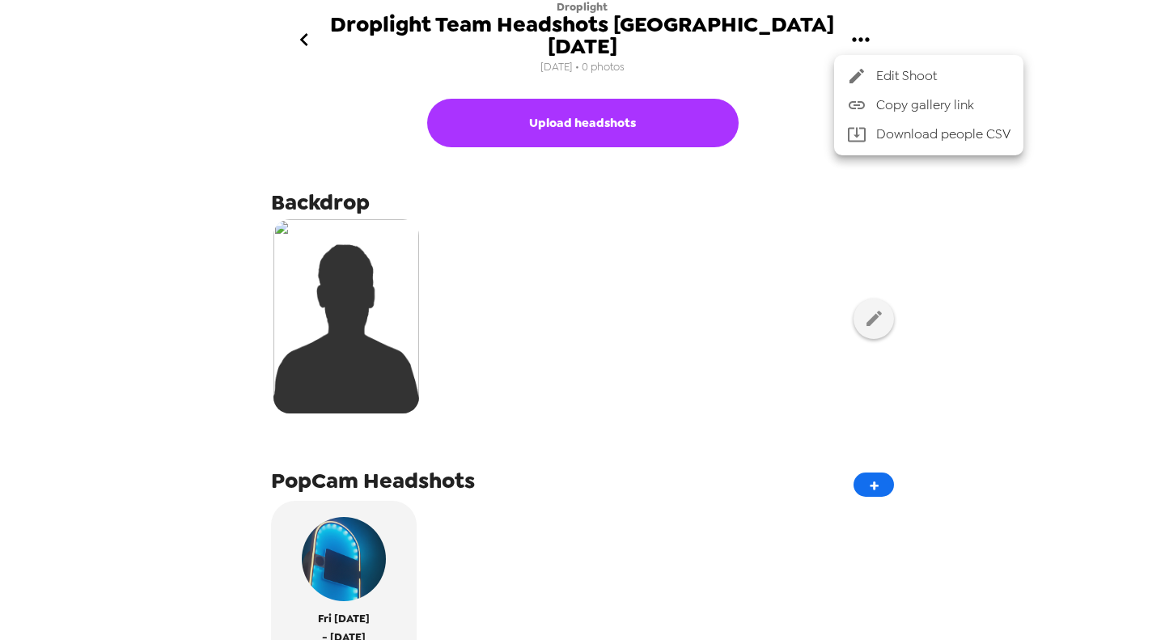
click at [915, 105] on span "Copy gallery link" at bounding box center [943, 104] width 134 height 19
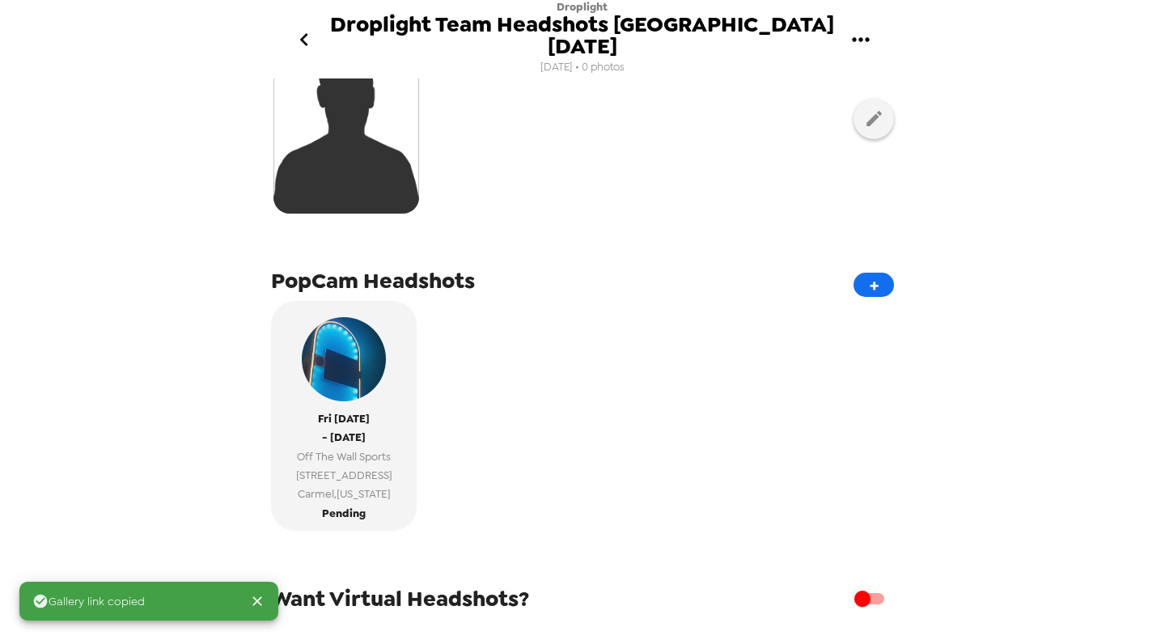
scroll to position [323, 0]
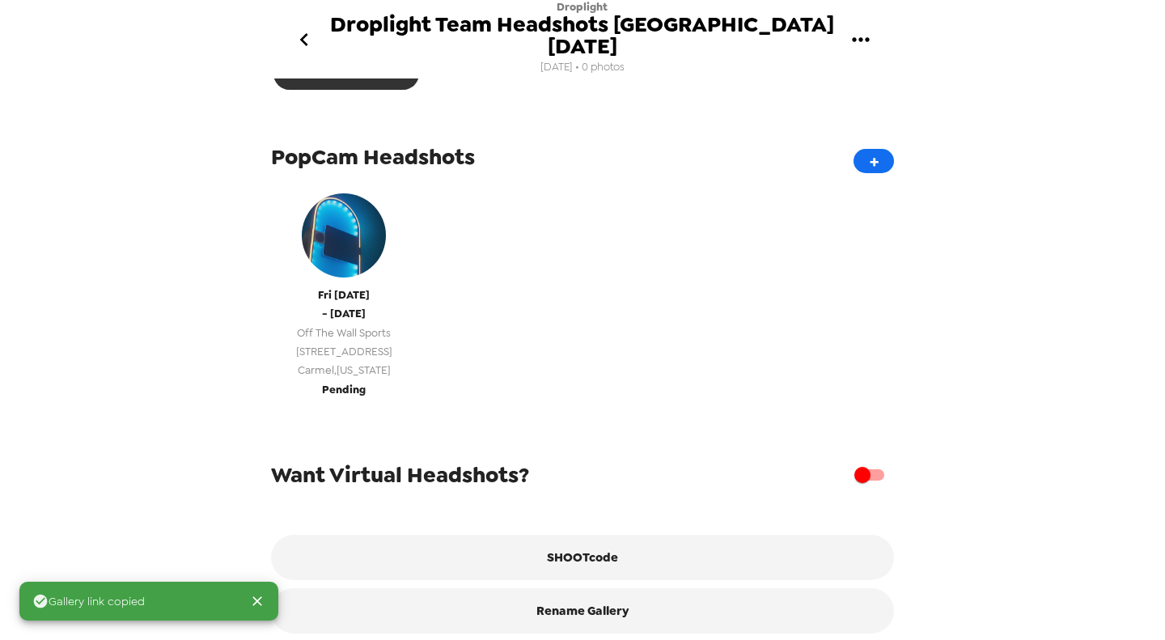
click at [386, 364] on button "Fri 8/29/25 - Sun 8/31/25 Off The Wall Sports 1423 Chase Court Carmel , Indiana…" at bounding box center [344, 292] width 146 height 230
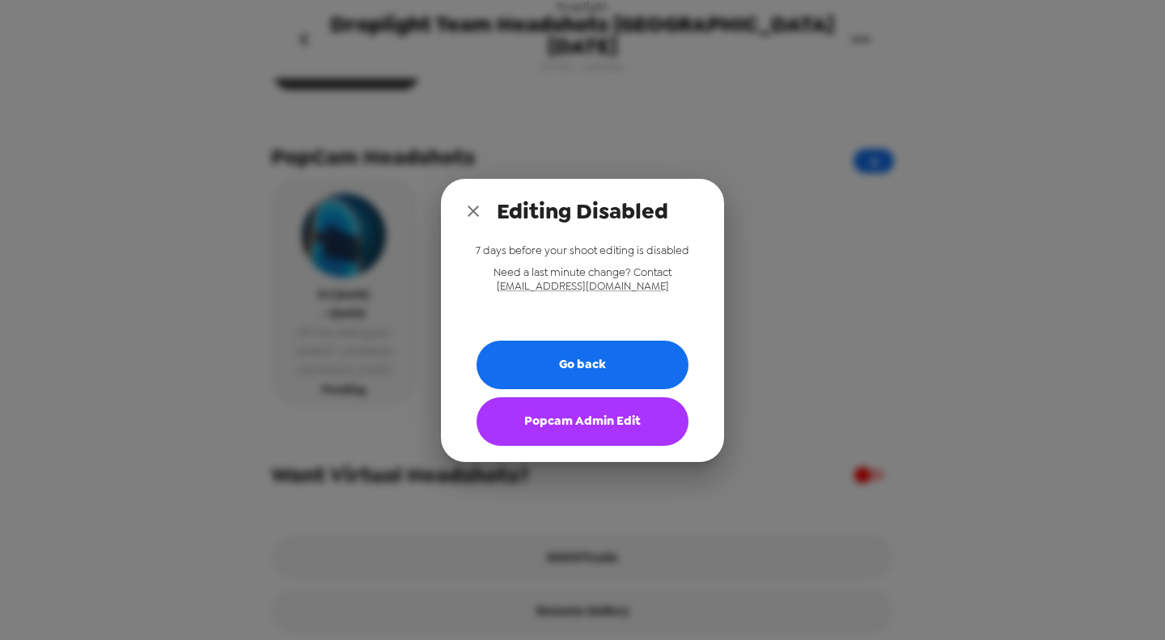
click at [570, 423] on button "Popcam Admin Edit" at bounding box center [582, 421] width 212 height 49
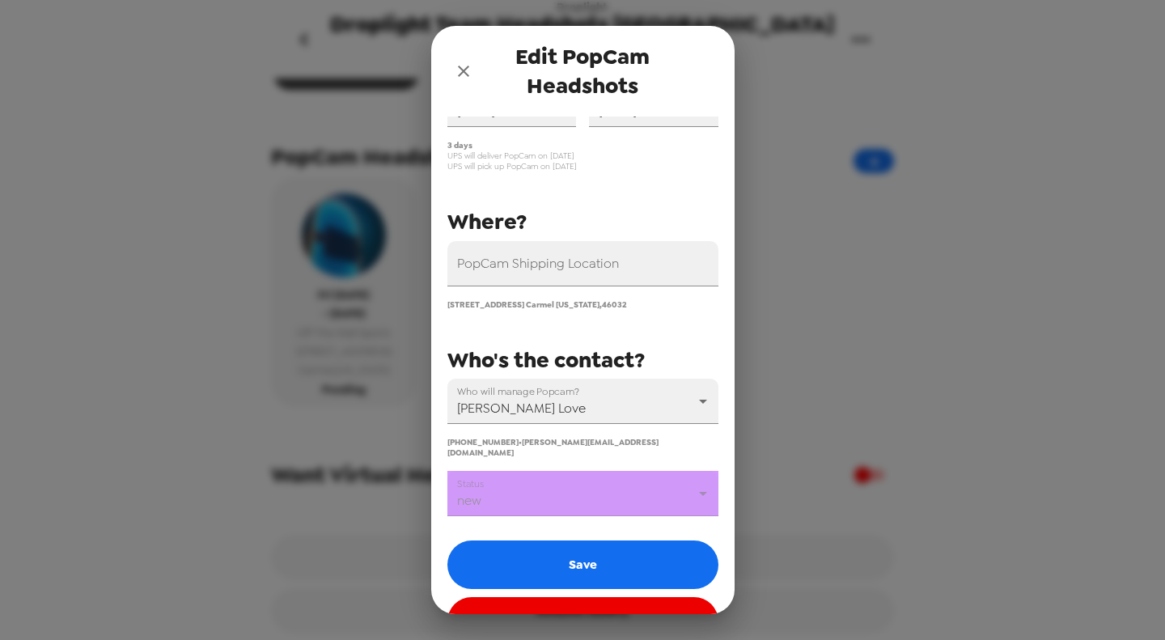
scroll to position [134, 0]
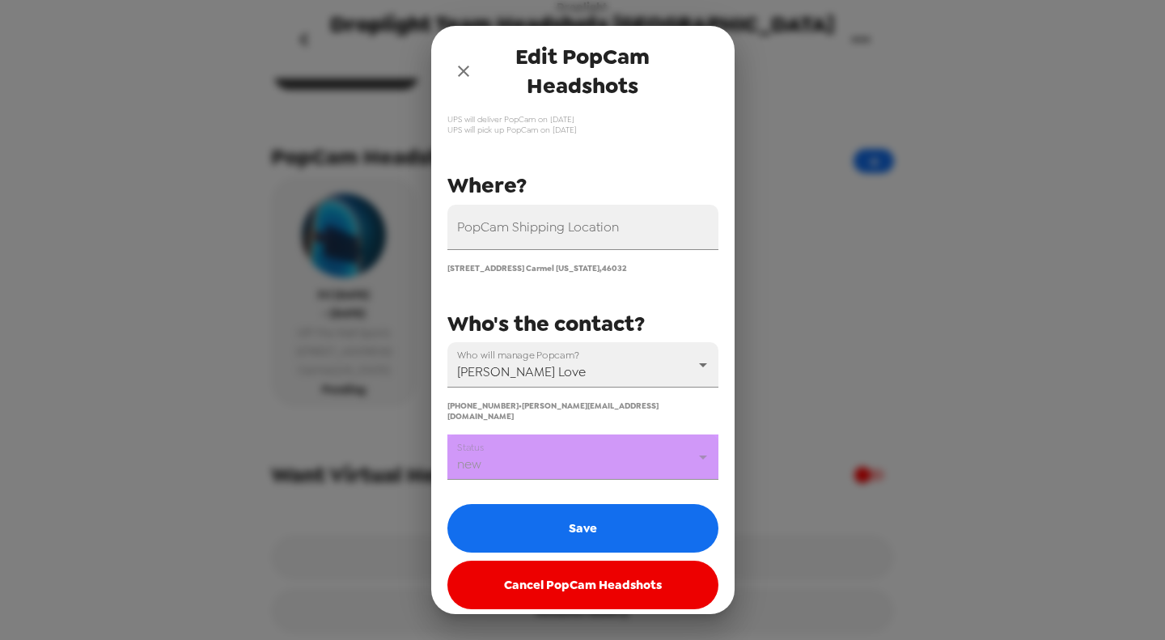
click at [573, 446] on body "Droplight Droplight Team Headshots Nashville 8/29/25 8/26/25 • 0 photos Upload …" at bounding box center [582, 320] width 1165 height 640
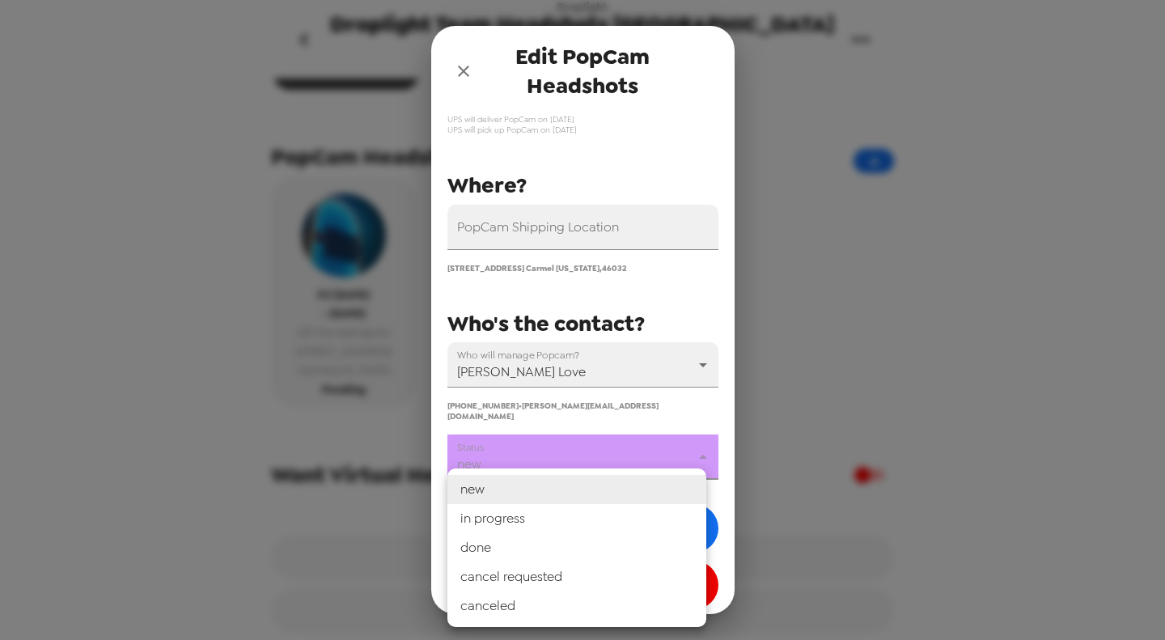
click at [556, 520] on li "in progress" at bounding box center [576, 518] width 259 height 29
type input "in progress"
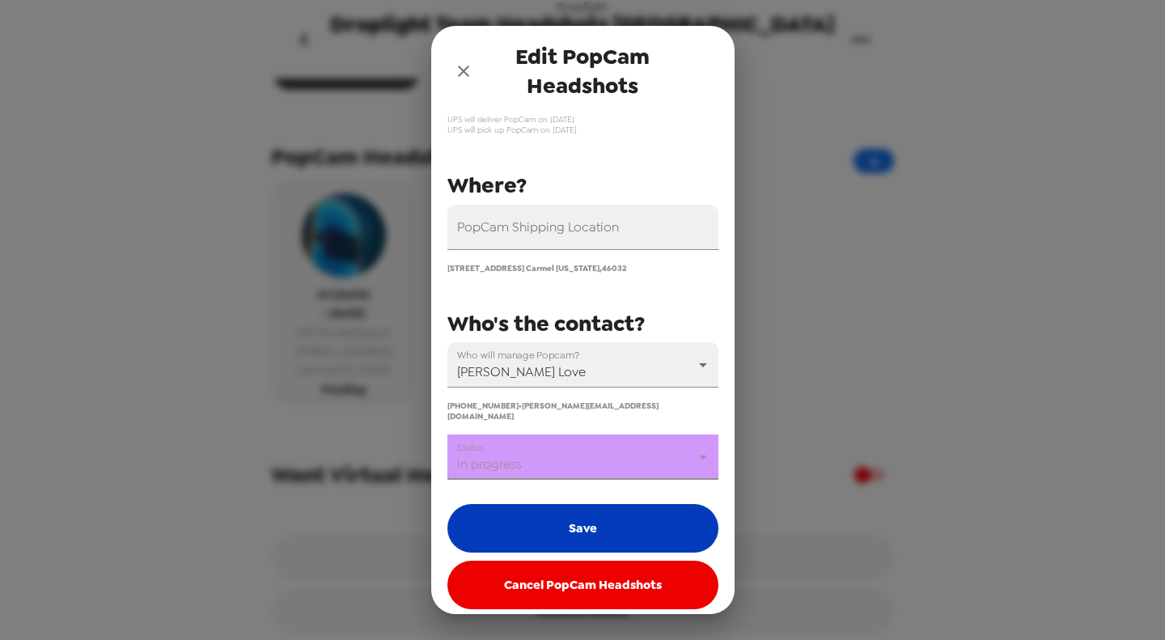
click at [570, 509] on button "Save" at bounding box center [582, 528] width 271 height 49
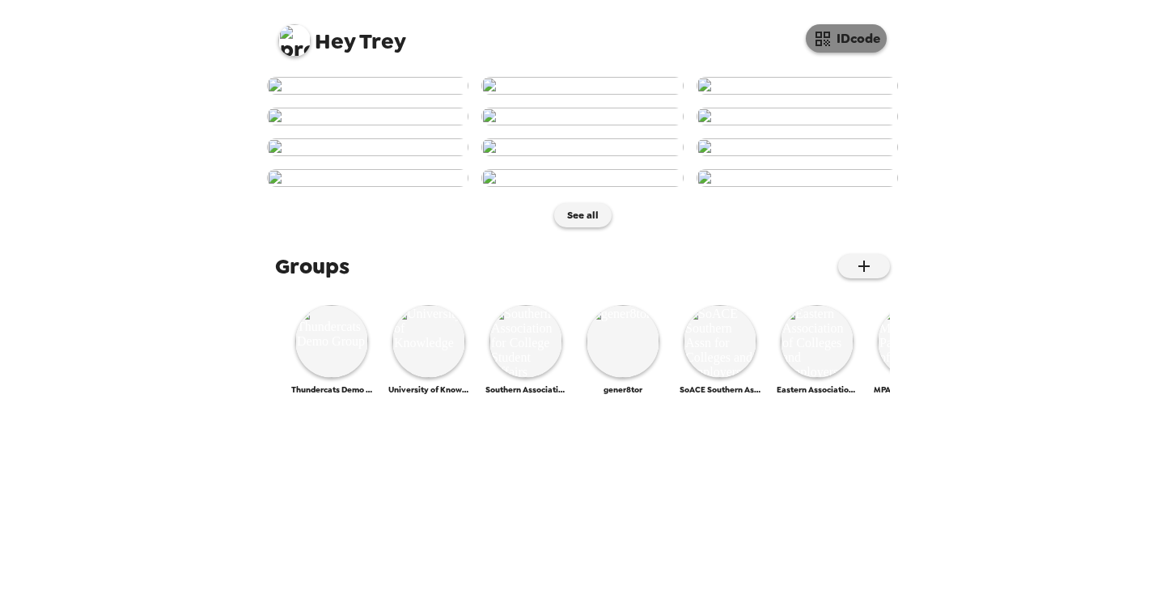
click at [847, 43] on button "IDcode" at bounding box center [845, 38] width 81 height 28
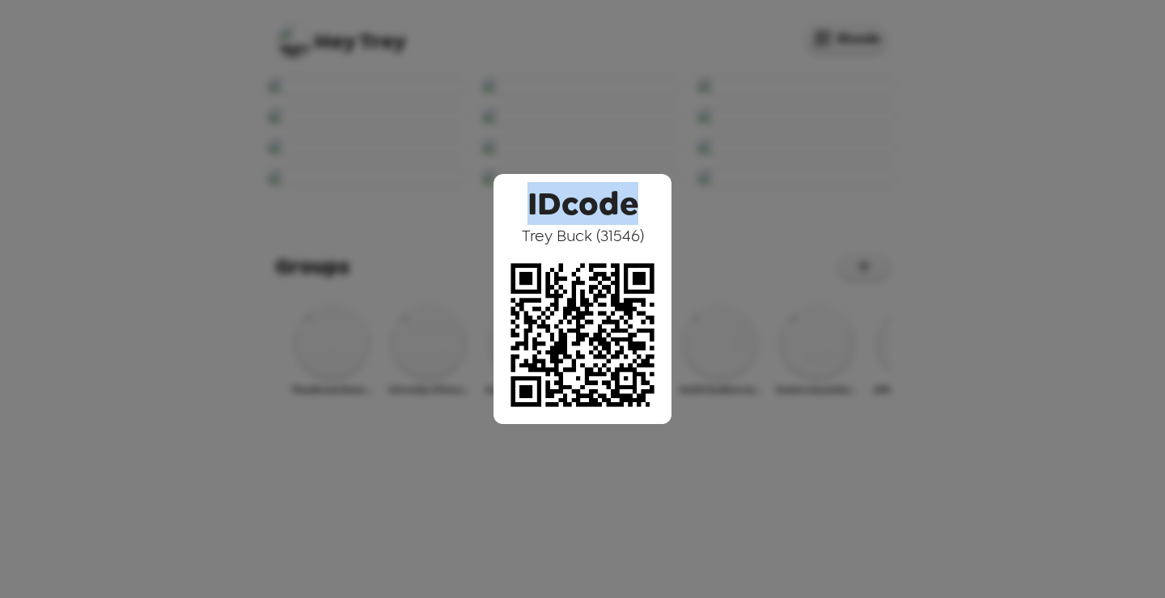
drag, startPoint x: 526, startPoint y: 197, endPoint x: 650, endPoint y: 205, distance: 124.8
click at [651, 205] on div "IDcode Trey Buck ( 31546 )" at bounding box center [582, 299] width 178 height 250
drag, startPoint x: 530, startPoint y: 240, endPoint x: 675, endPoint y: 245, distance: 145.7
click at [675, 245] on div "IDcode Trey Buck ( 31546 )" at bounding box center [582, 299] width 1165 height 598
click at [595, 237] on span "Trey Buck ( 31546 )" at bounding box center [583, 235] width 122 height 21
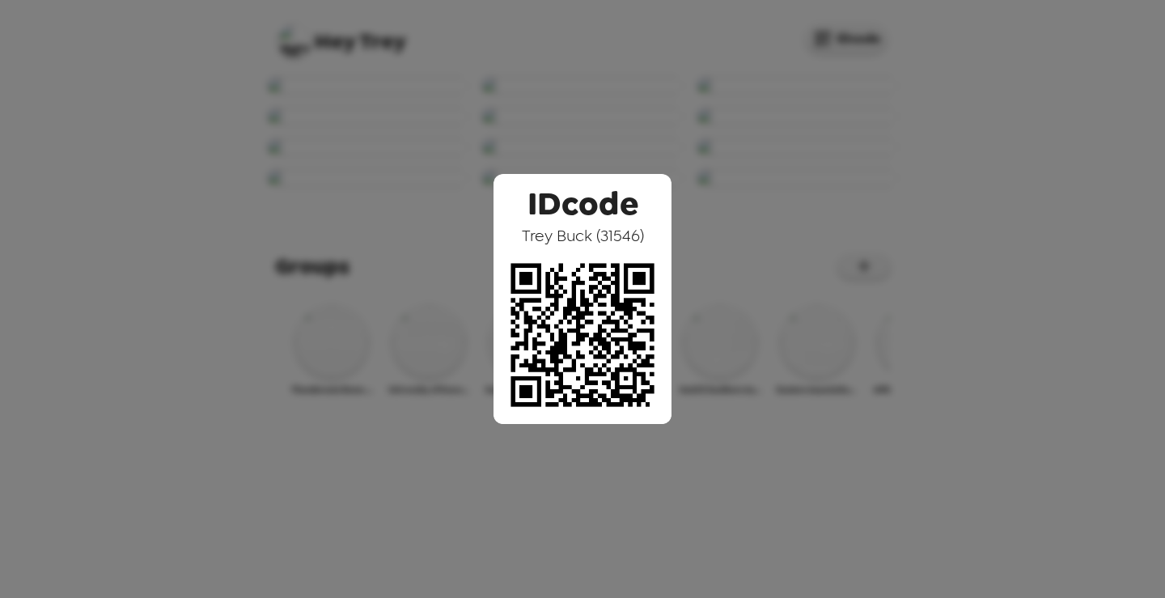
drag, startPoint x: 461, startPoint y: 295, endPoint x: 446, endPoint y: 308, distance: 20.1
click at [461, 296] on div "IDcode Trey Buck ( 31546 )" at bounding box center [582, 299] width 1165 height 598
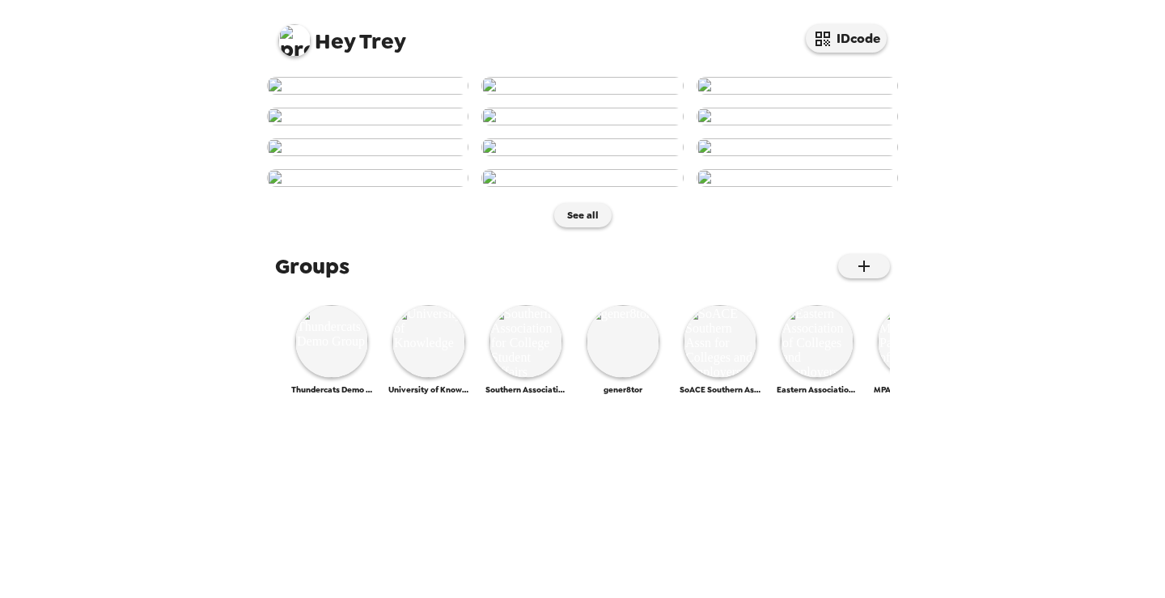
scroll to position [404, 0]
click at [366, 156] on img at bounding box center [367, 147] width 201 height 18
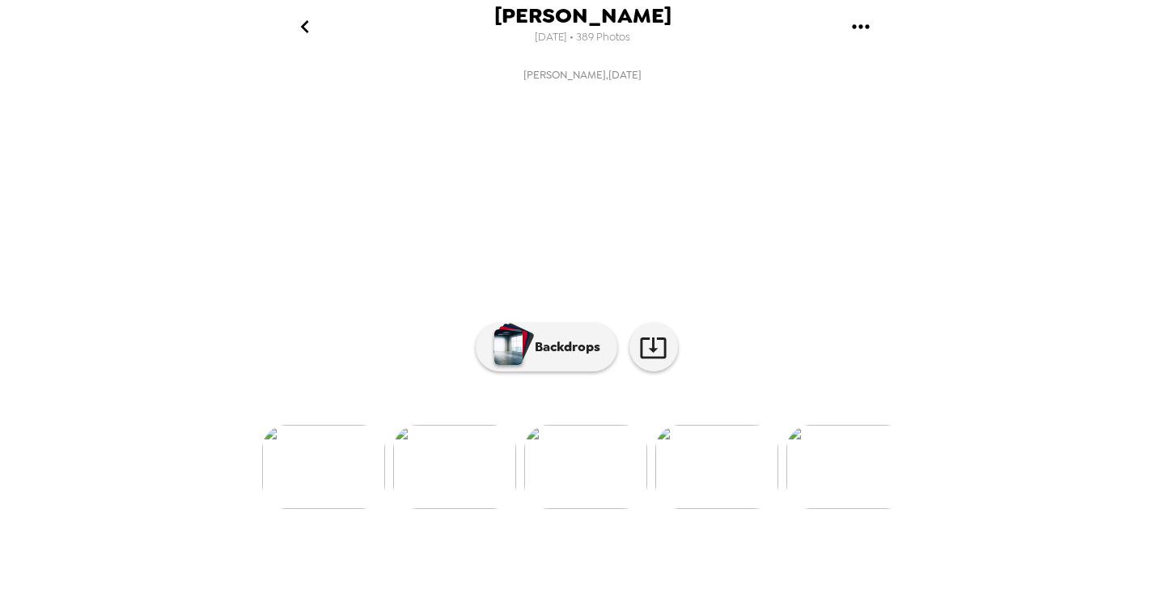
scroll to position [0, 786]
click at [541, 357] on p "Backdrops" at bounding box center [563, 346] width 74 height 19
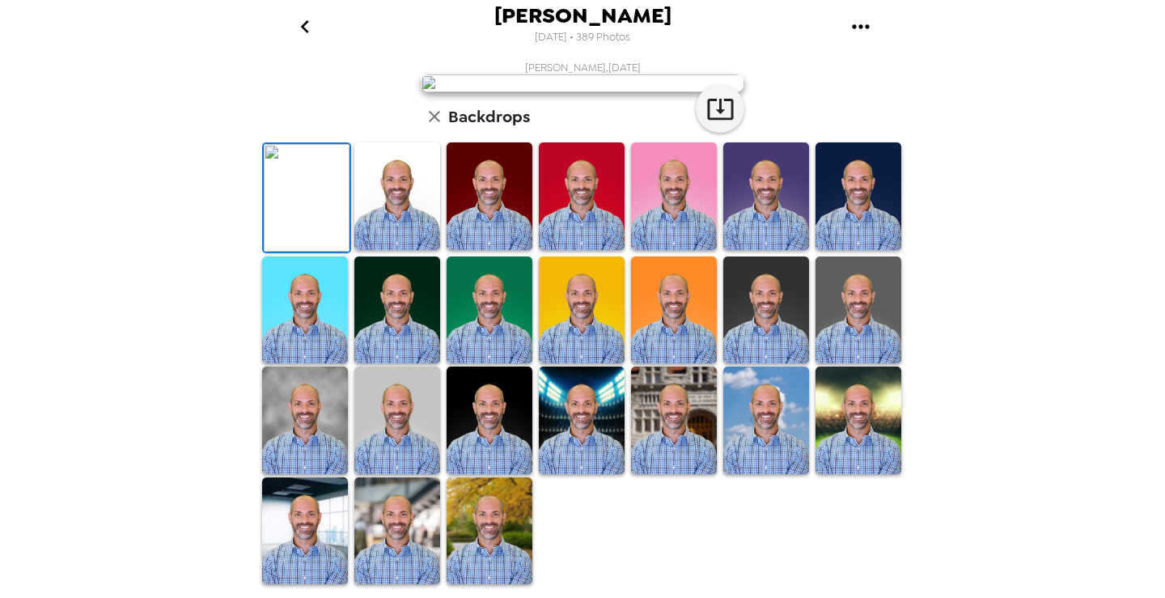
scroll to position [13, 0]
click at [302, 25] on icon "go back" at bounding box center [304, 26] width 8 height 13
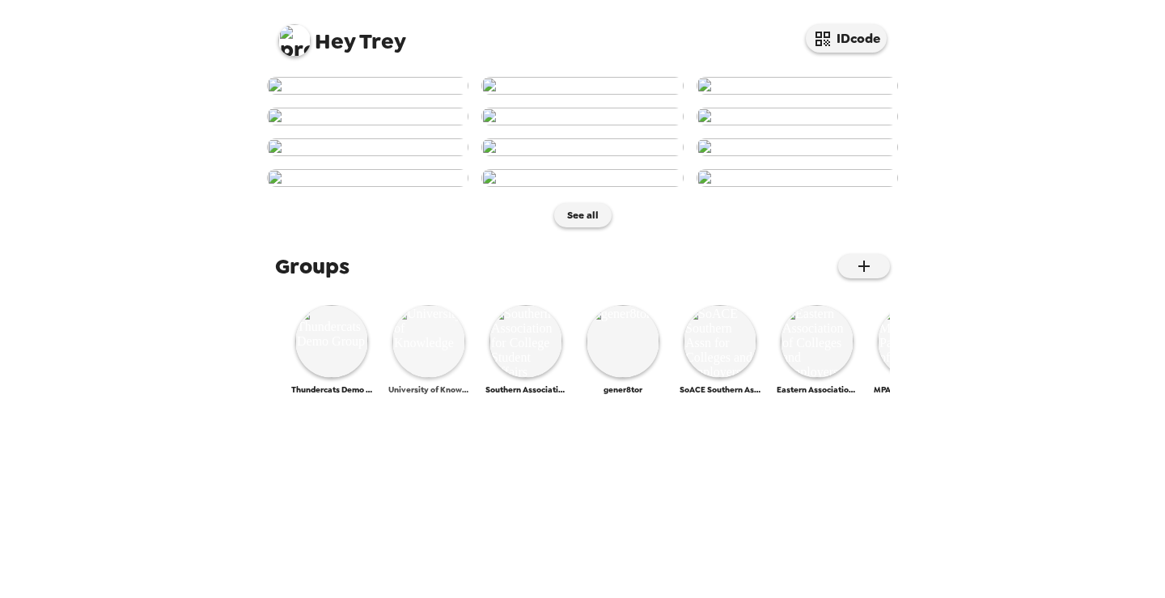
scroll to position [755, 0]
click at [302, 42] on img at bounding box center [294, 40] width 32 height 32
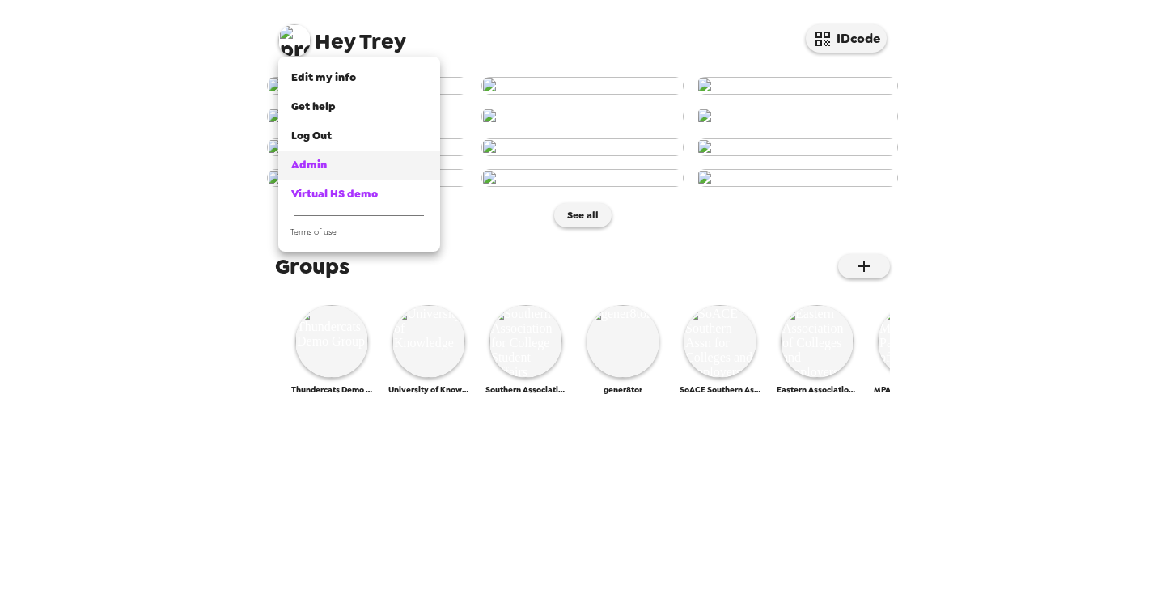
click at [340, 164] on div "Admin" at bounding box center [359, 165] width 136 height 16
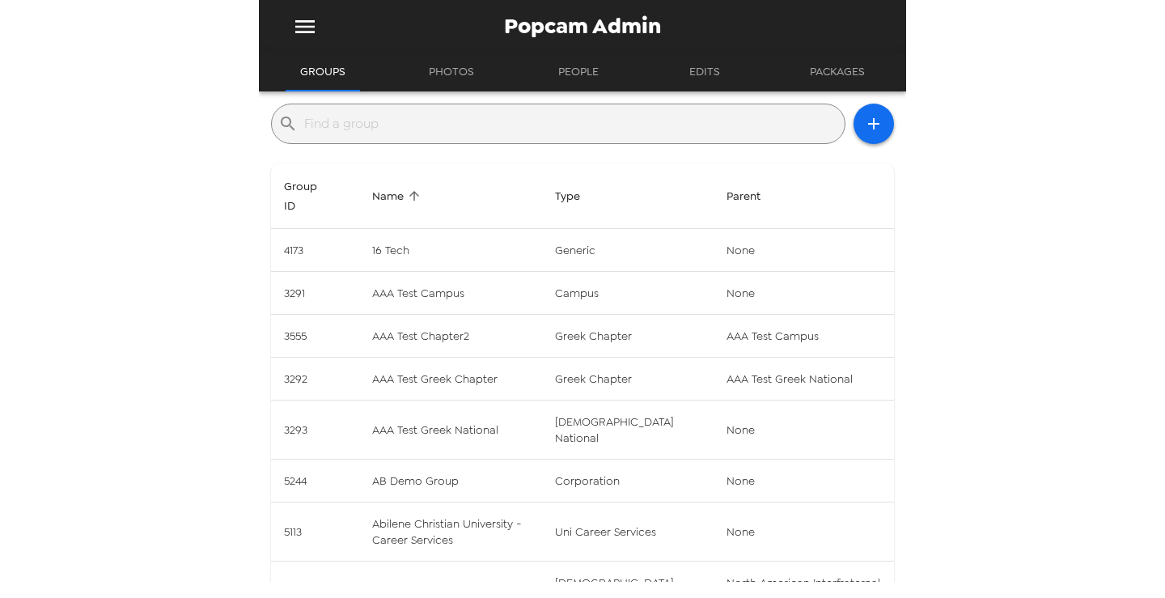
drag, startPoint x: 553, startPoint y: 124, endPoint x: 545, endPoint y: 123, distance: 8.1
click at [552, 123] on input "text" at bounding box center [571, 124] width 534 height 26
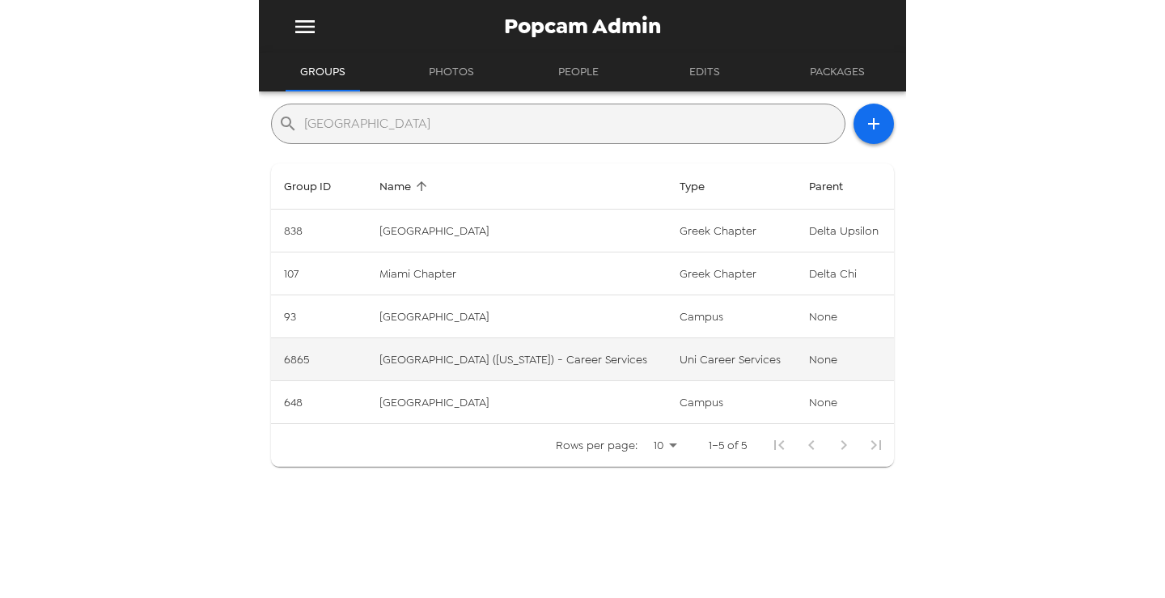
type input "miami"
click at [584, 367] on td "Miami University (Ohio) - Career Services" at bounding box center [516, 359] width 300 height 43
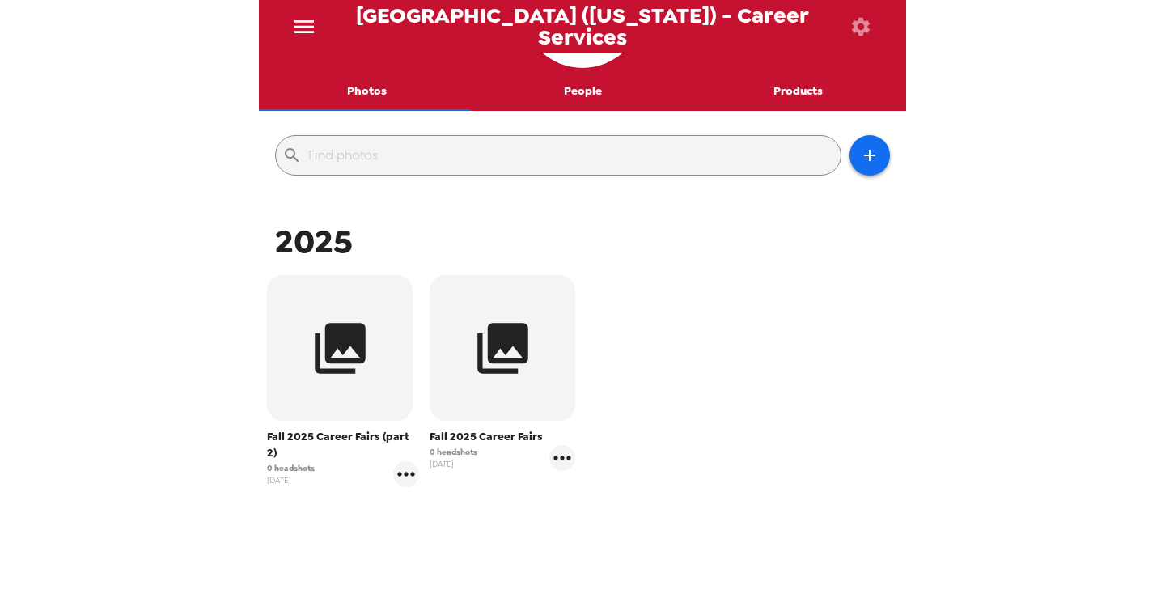
scroll to position [173, 0]
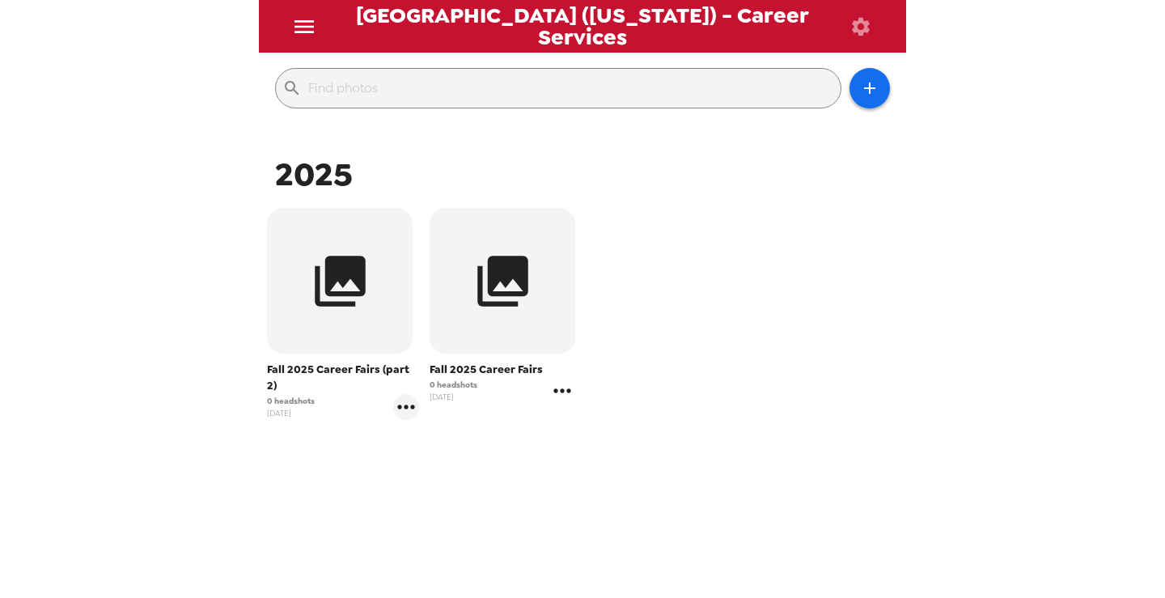
click at [563, 393] on icon "gallery menu" at bounding box center [562, 391] width 26 height 26
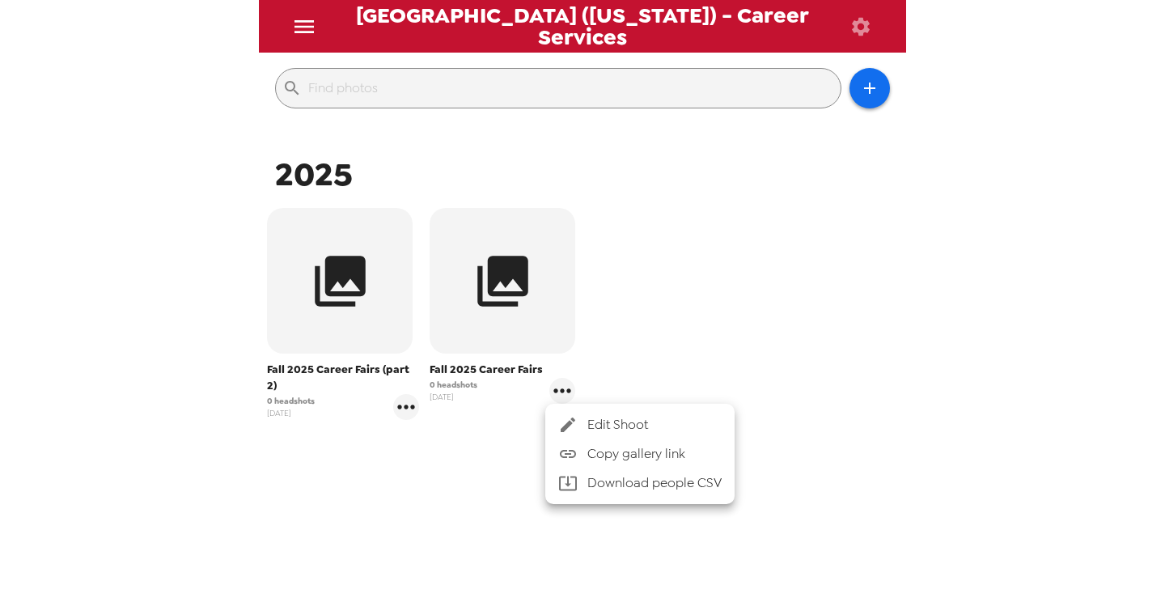
click at [601, 420] on span "Edit Shoot" at bounding box center [654, 424] width 134 height 19
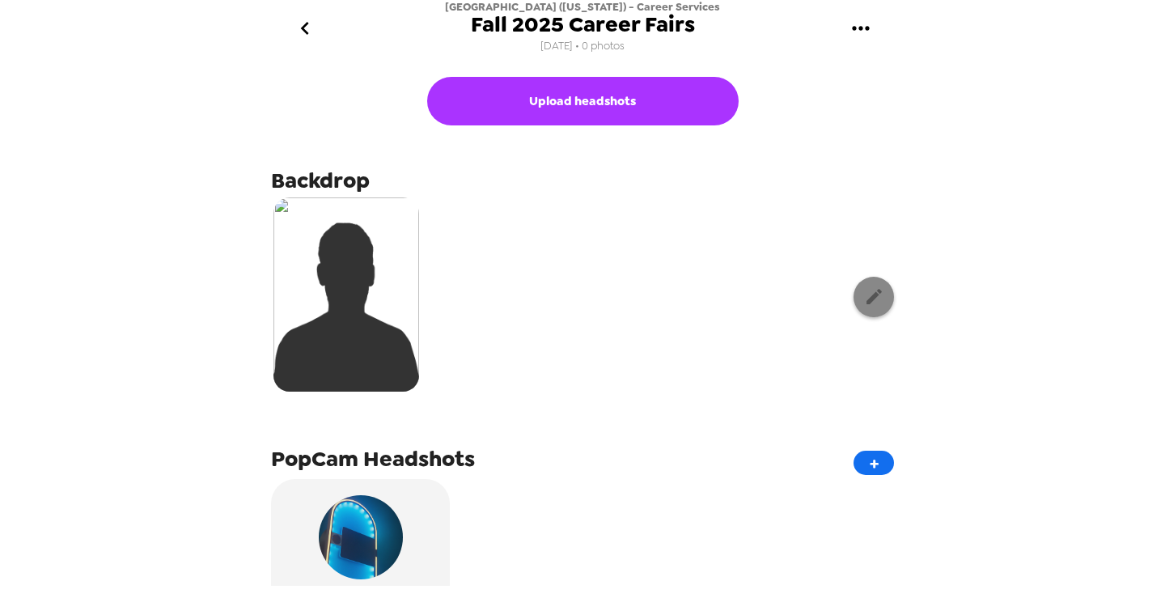
click at [864, 303] on icon "button" at bounding box center [874, 296] width 20 height 20
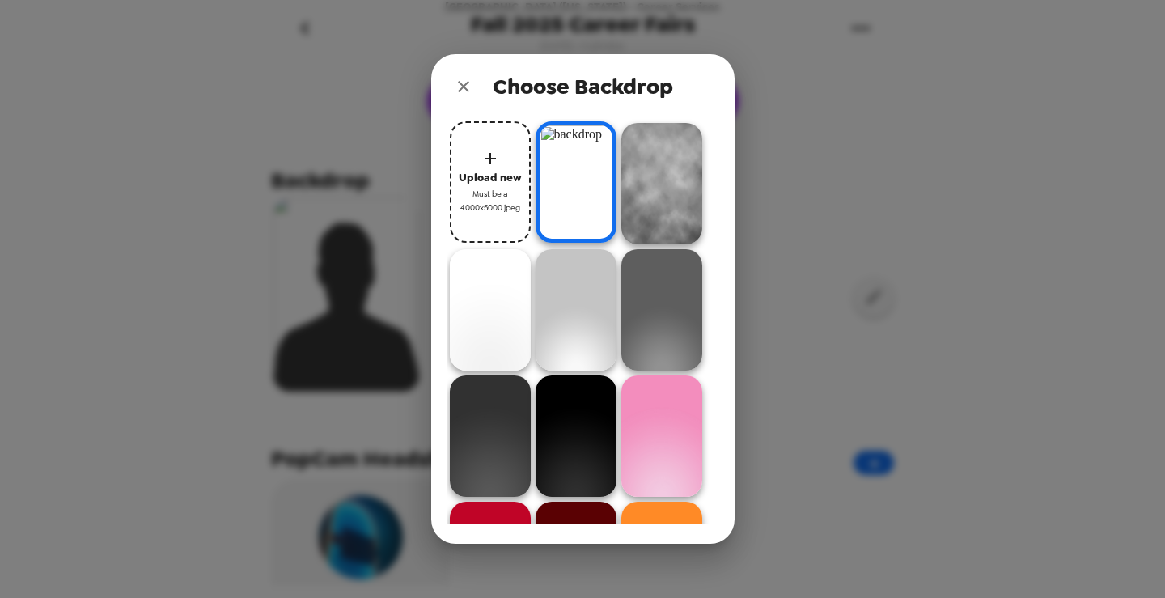
click at [470, 89] on icon "close" at bounding box center [463, 86] width 19 height 19
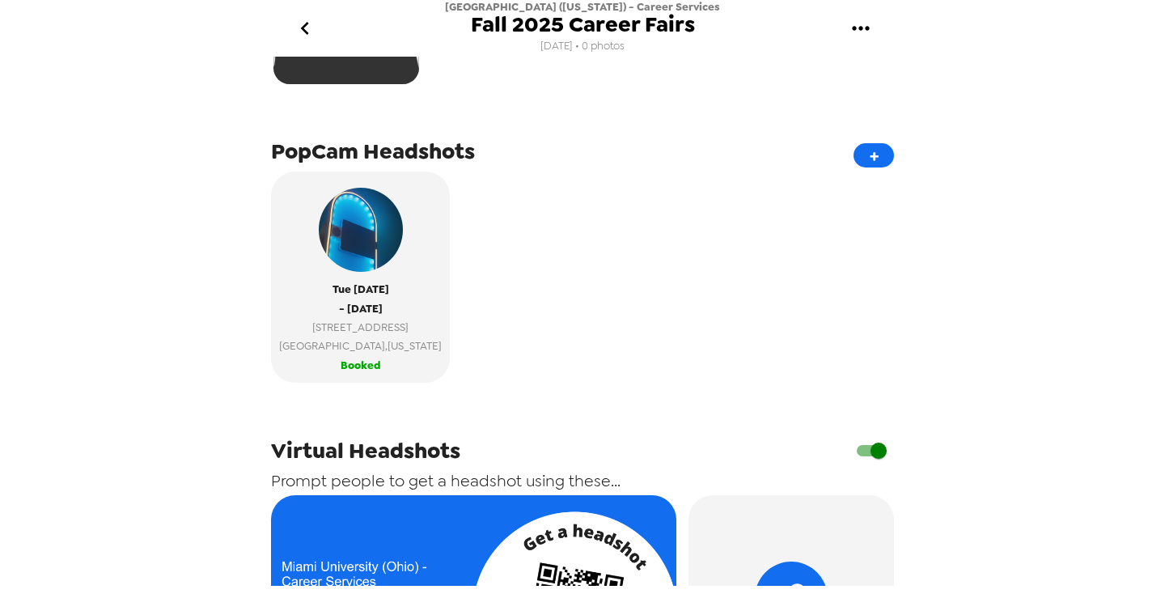
scroll to position [323, 0]
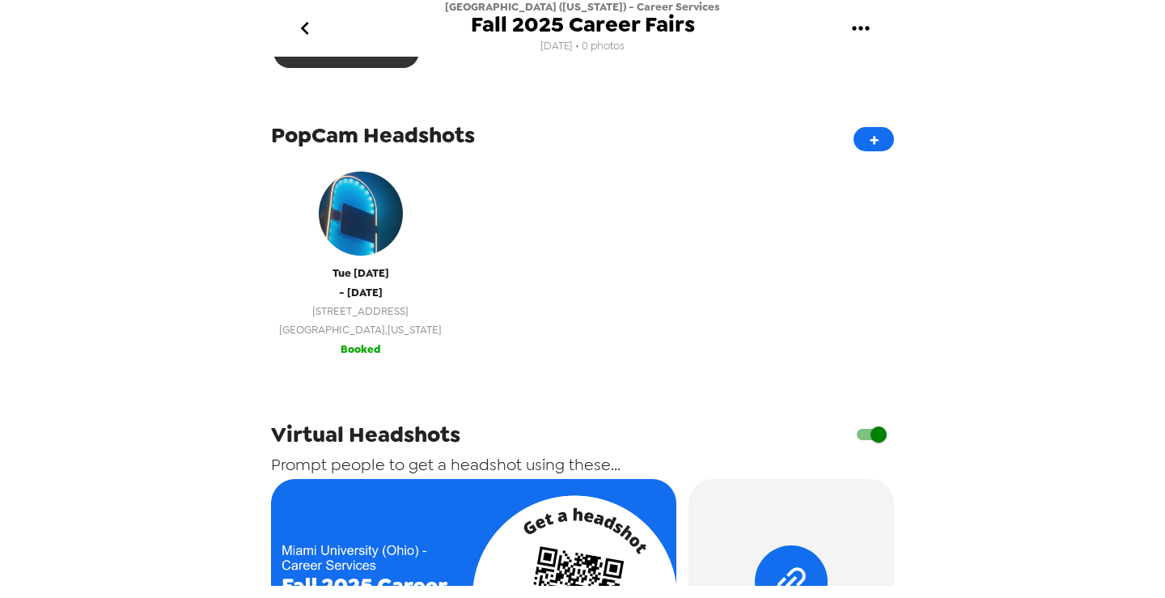
click at [366, 341] on button "Tue 9/2/25 - Mon 9/8/25 550 E Spring St Oxford , Ohio Booked" at bounding box center [360, 260] width 179 height 211
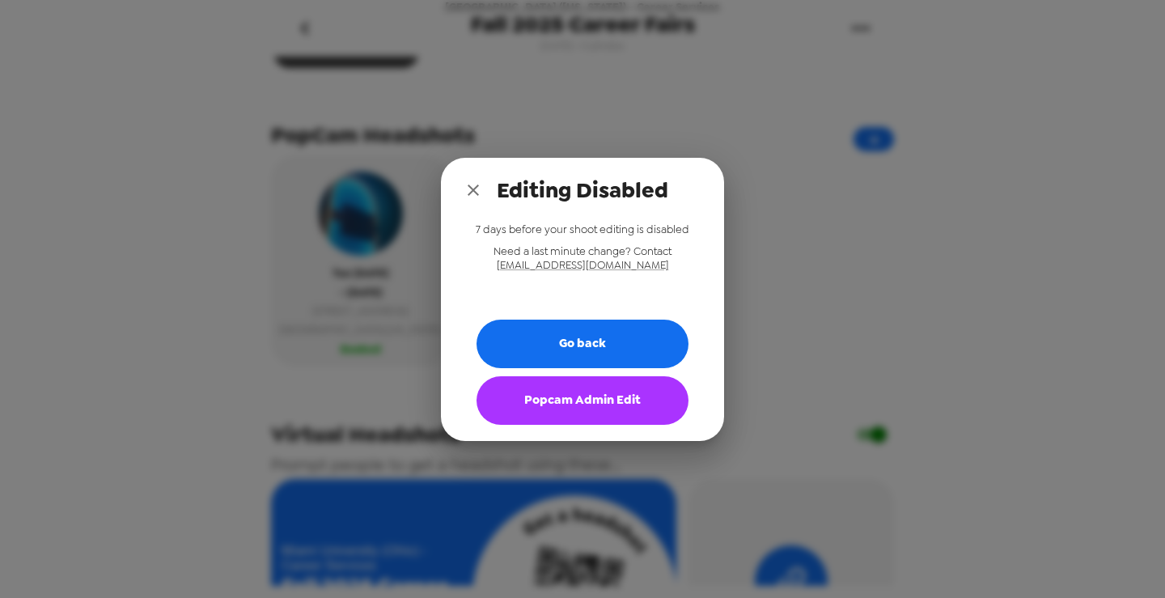
click at [594, 402] on button "Popcam Admin Edit" at bounding box center [582, 400] width 212 height 49
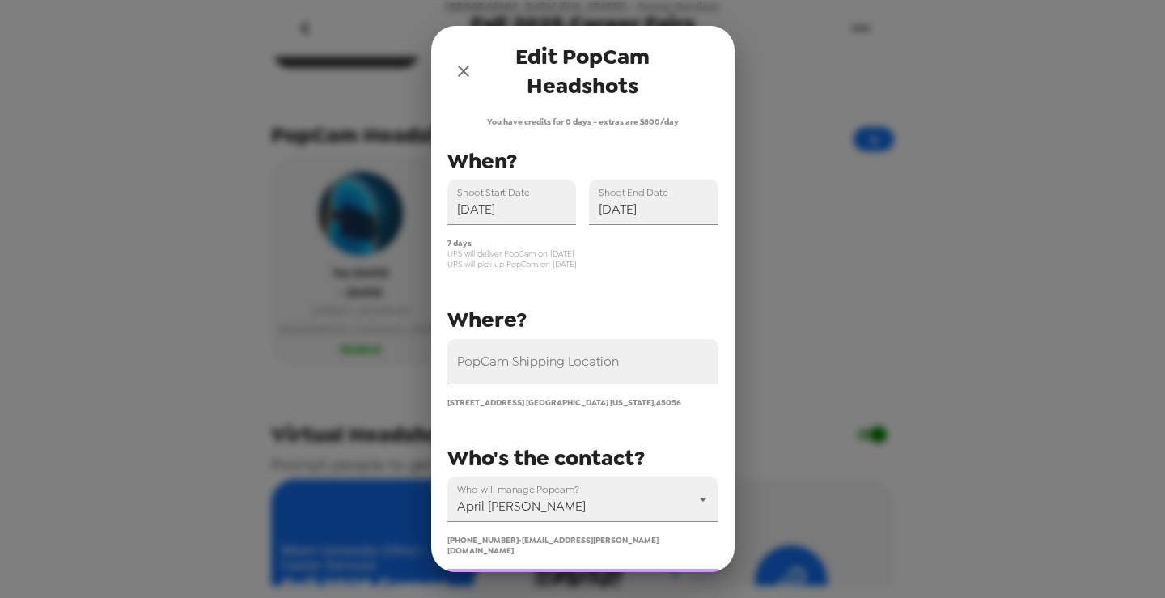
click at [469, 59] on button "close" at bounding box center [463, 71] width 32 height 32
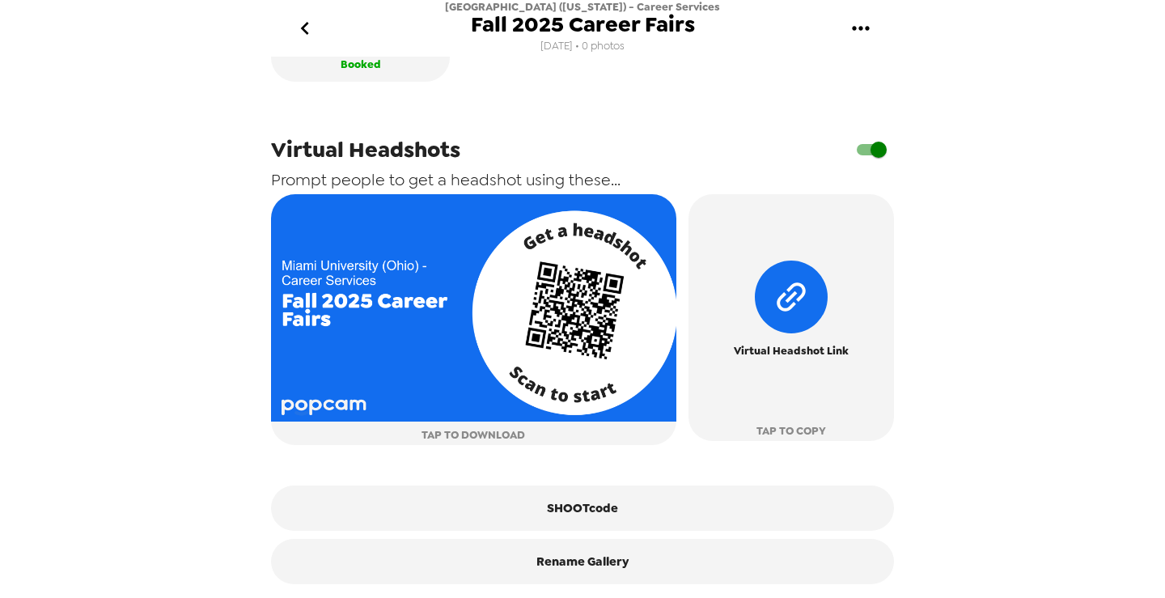
scroll to position [626, 0]
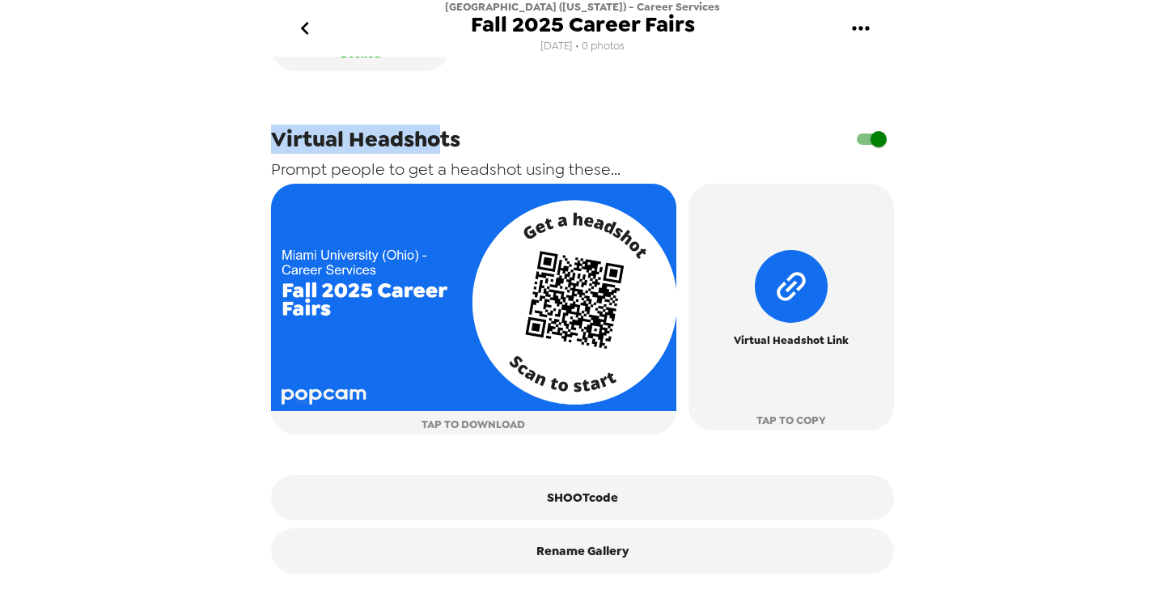
drag, startPoint x: 278, startPoint y: 137, endPoint x: 441, endPoint y: 145, distance: 162.8
click at [441, 145] on span "Virtual Headshots" at bounding box center [365, 139] width 189 height 29
click at [438, 145] on span "Virtual Headshots" at bounding box center [365, 139] width 189 height 29
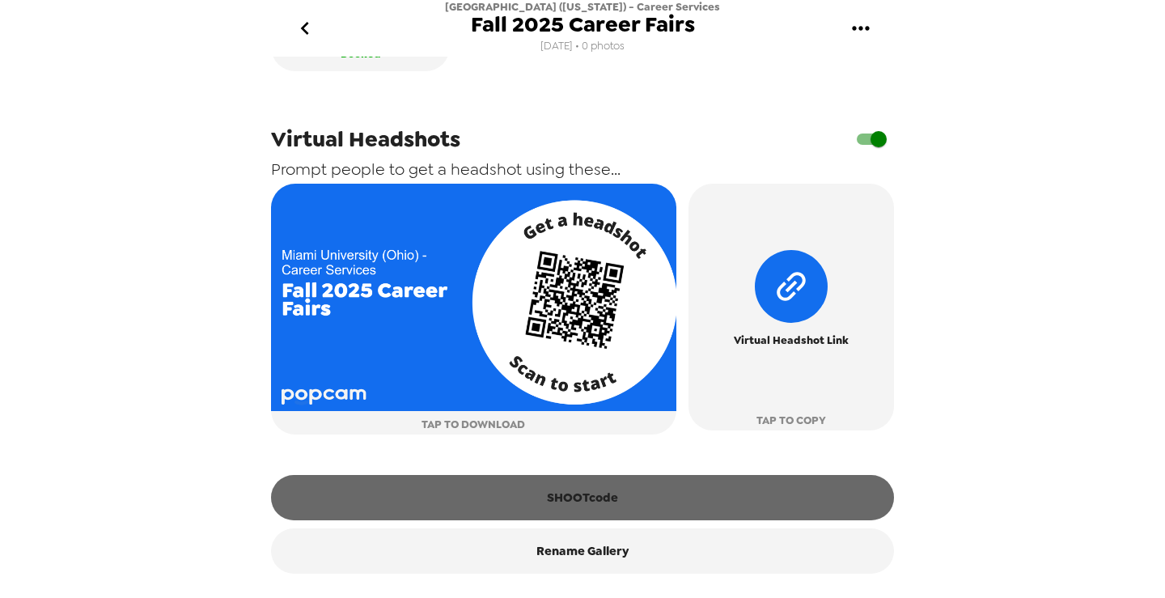
click at [609, 498] on button "SHOOTcode" at bounding box center [582, 497] width 623 height 45
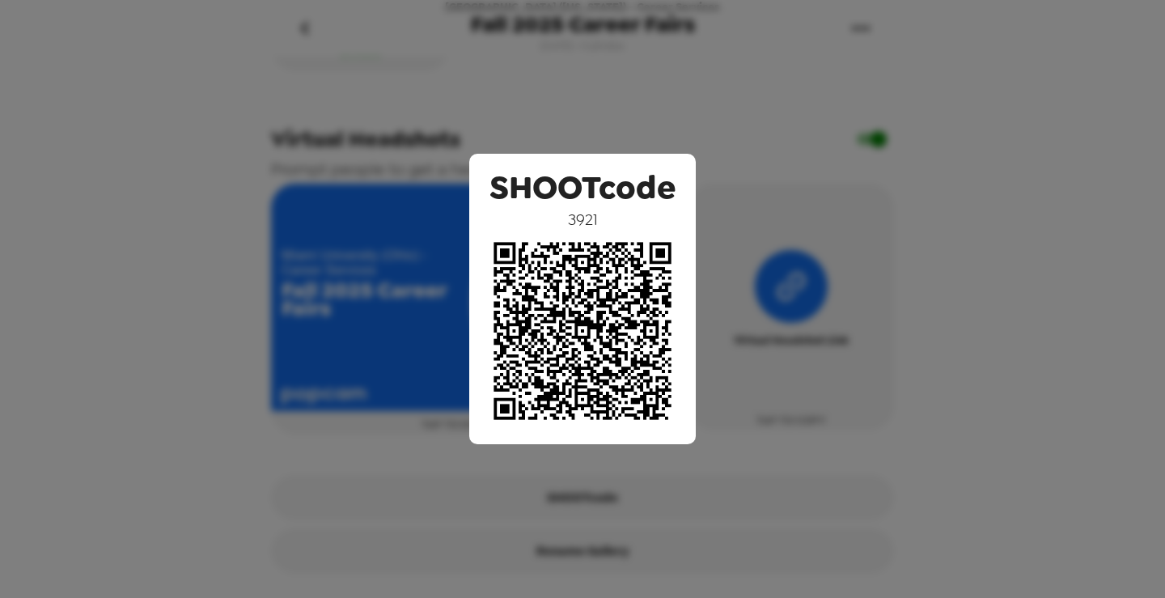
click at [657, 119] on div "SHOOTcode 3921" at bounding box center [582, 299] width 1165 height 598
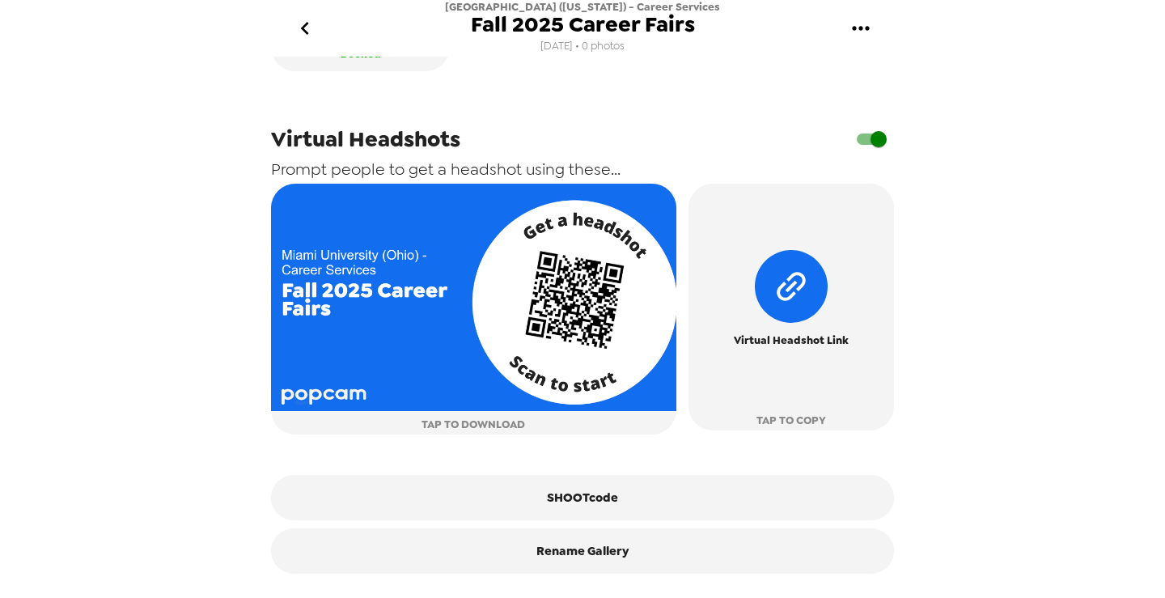
click at [304, 33] on icon "go back" at bounding box center [305, 28] width 26 height 26
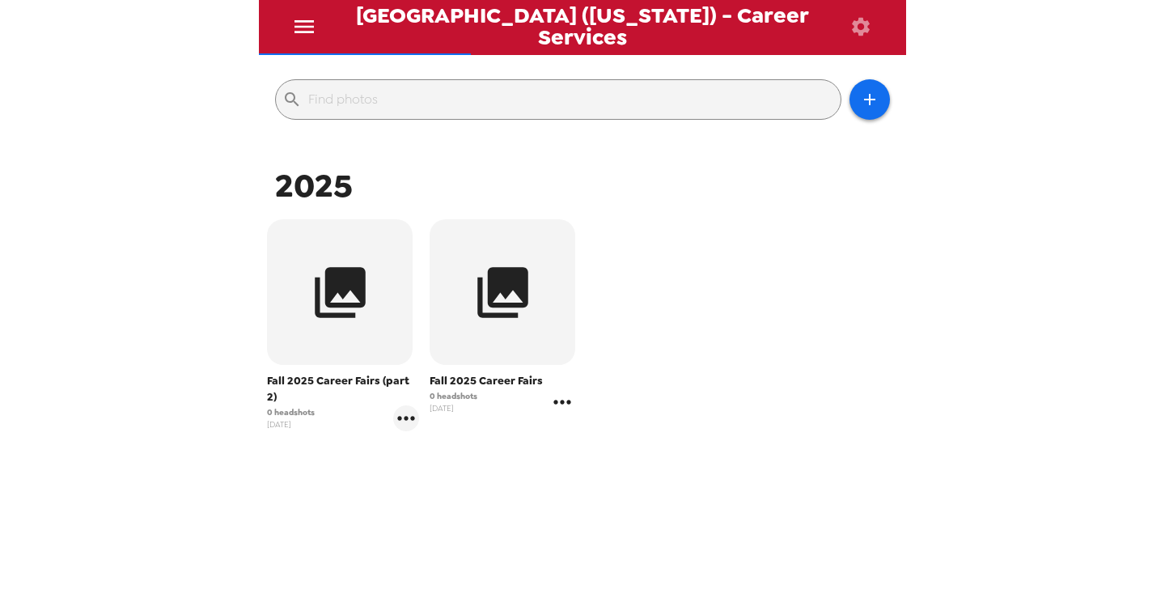
scroll to position [173, 0]
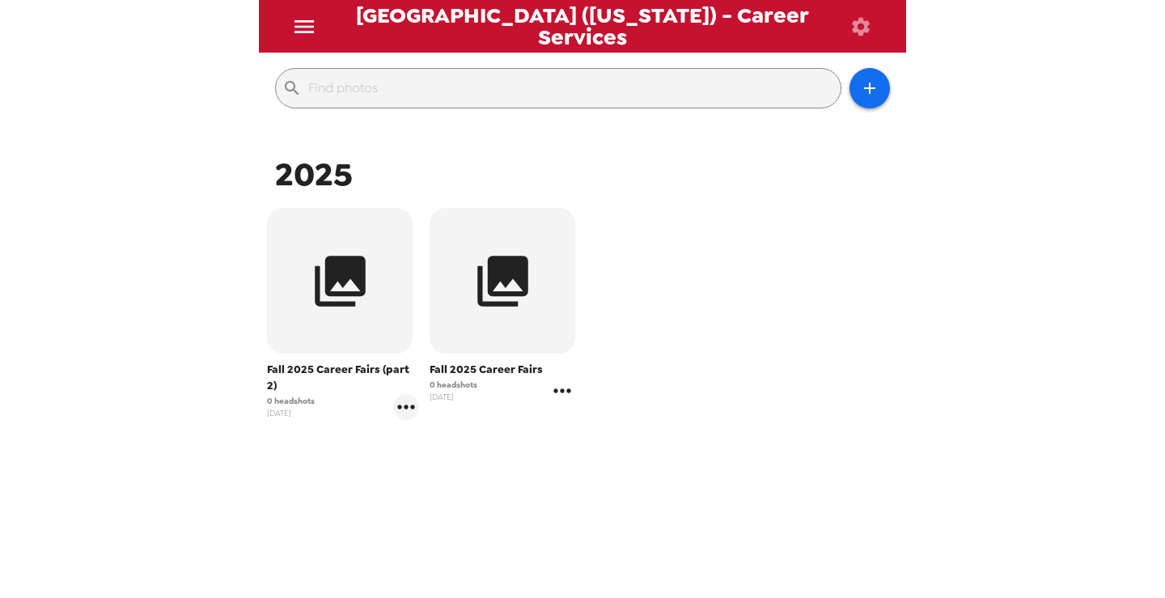
click at [563, 393] on icon "gallery menu" at bounding box center [562, 391] width 26 height 26
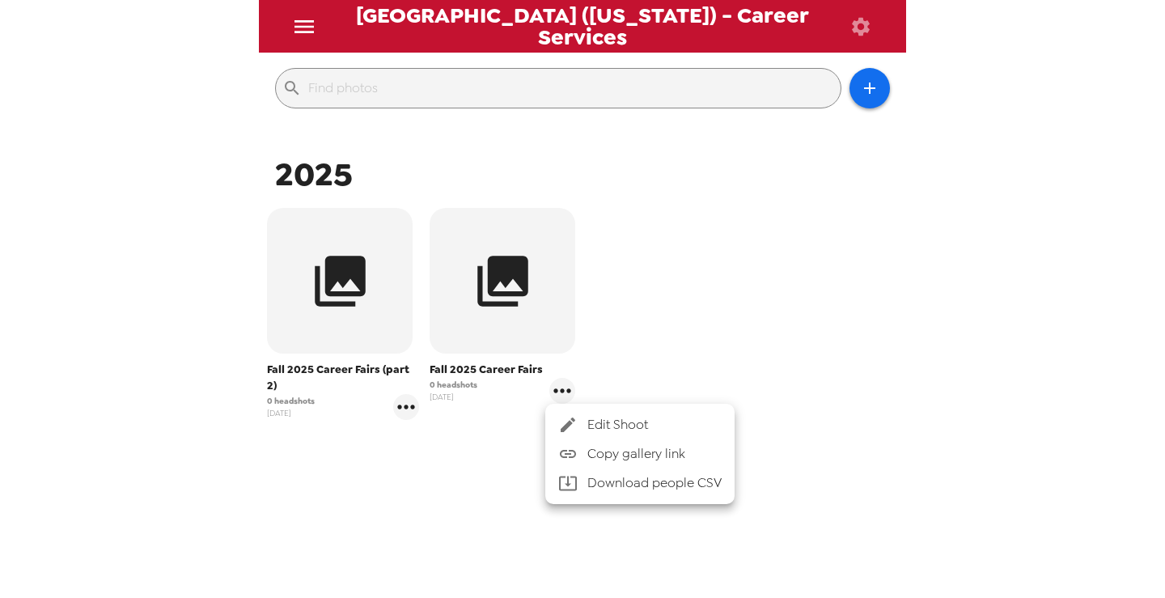
click at [675, 260] on div at bounding box center [582, 299] width 1165 height 598
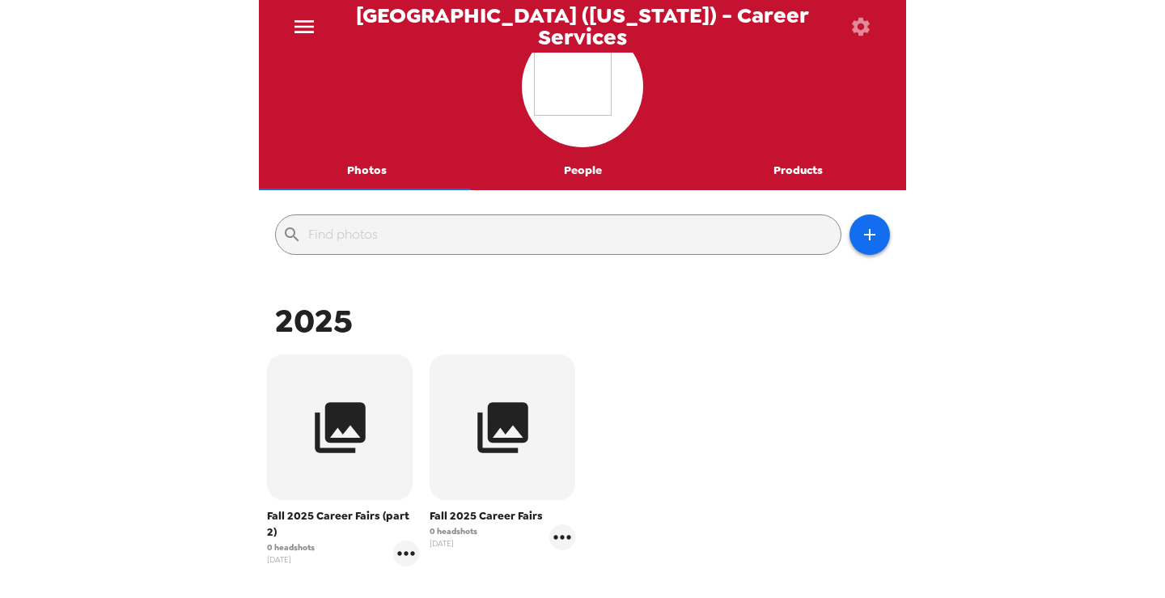
scroll to position [0, 0]
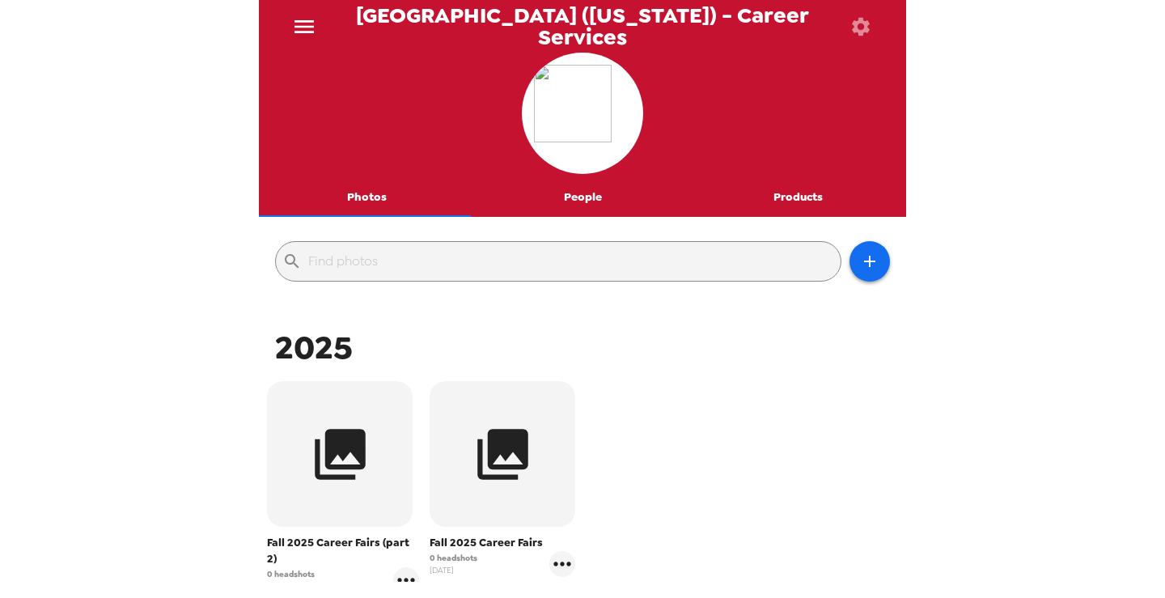
click at [575, 202] on button "People" at bounding box center [583, 197] width 216 height 39
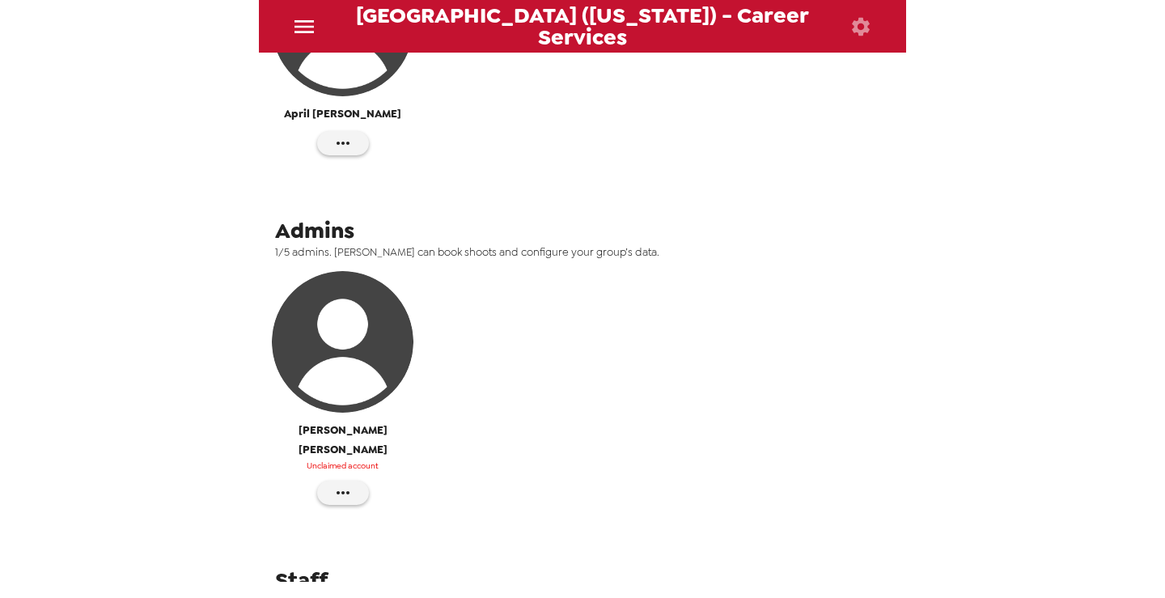
scroll to position [442, 0]
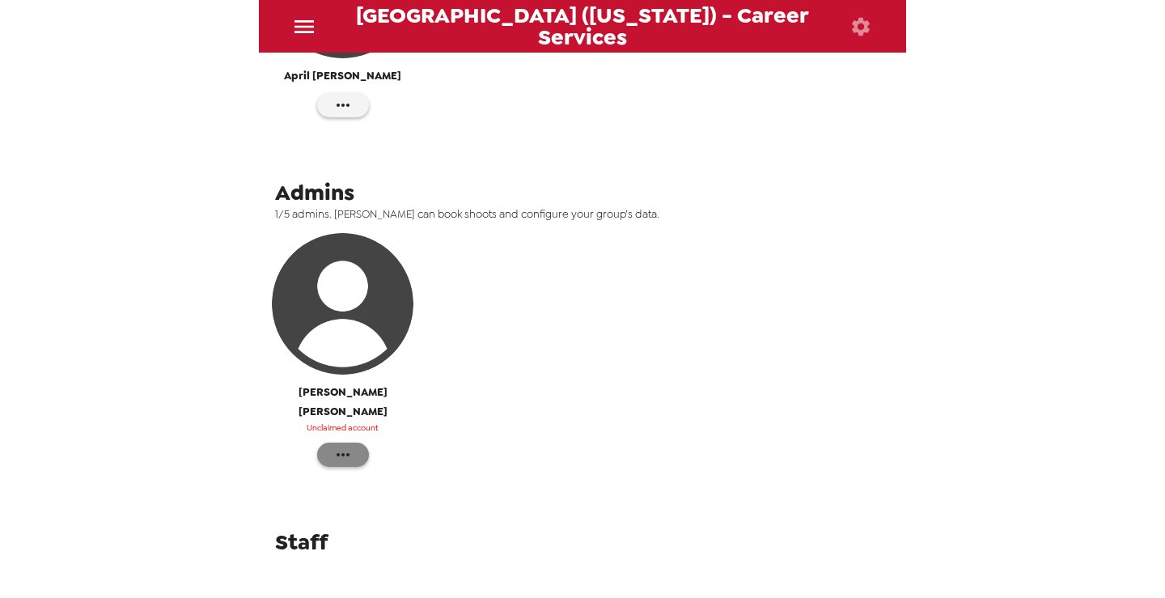
click at [353, 442] on button "button" at bounding box center [343, 454] width 52 height 24
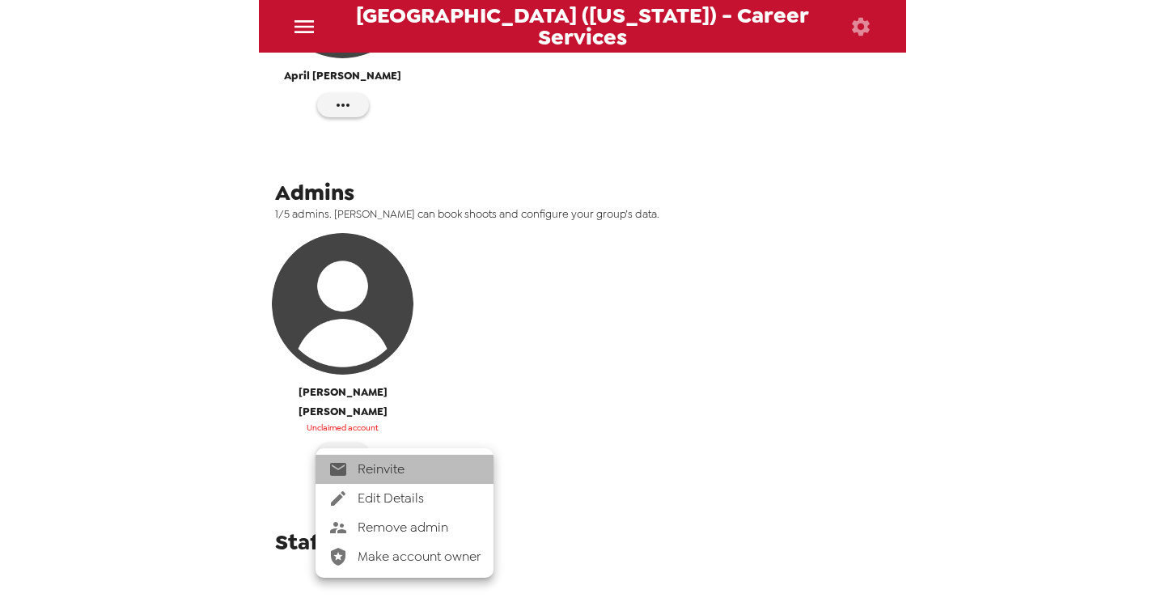
click at [393, 466] on span "Reinvite" at bounding box center [418, 468] width 123 height 19
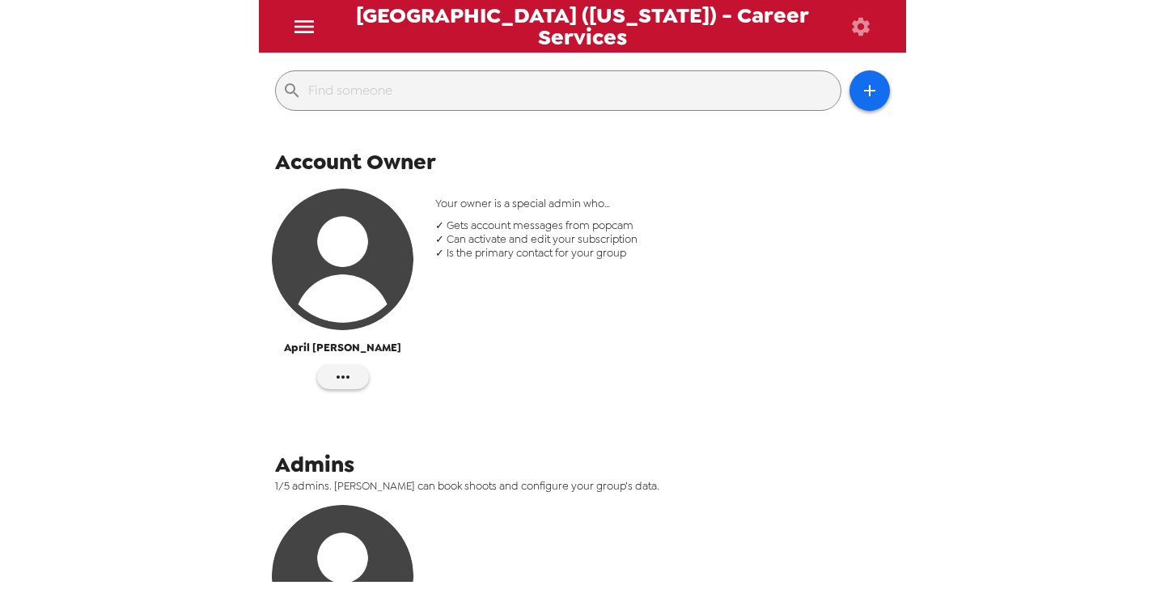
scroll to position [38, 0]
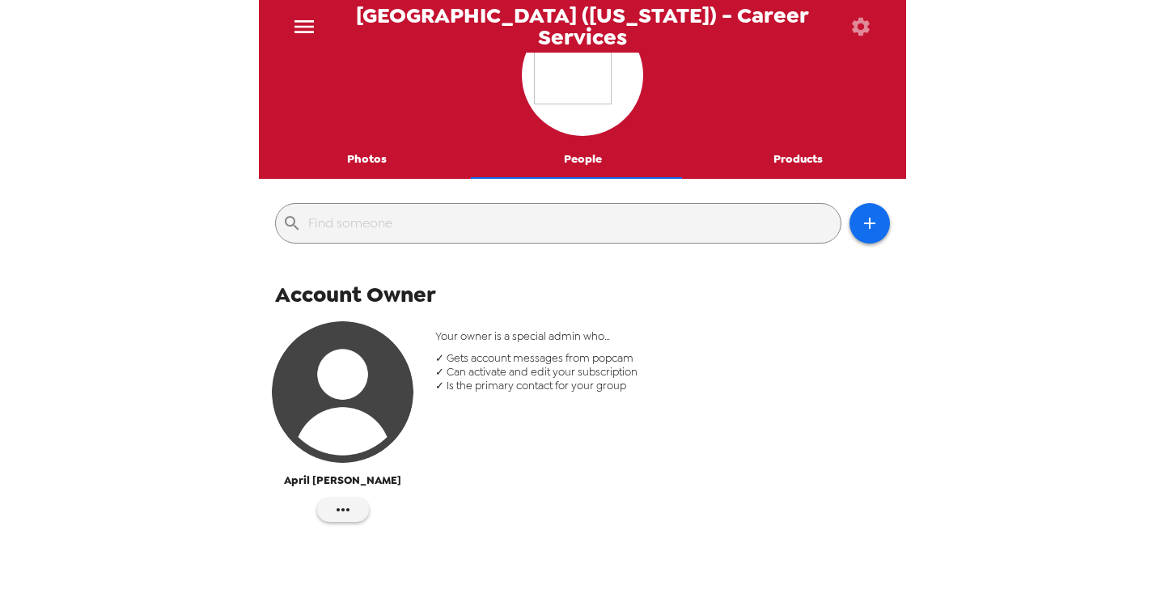
click at [365, 168] on button "Photos" at bounding box center [367, 159] width 216 height 39
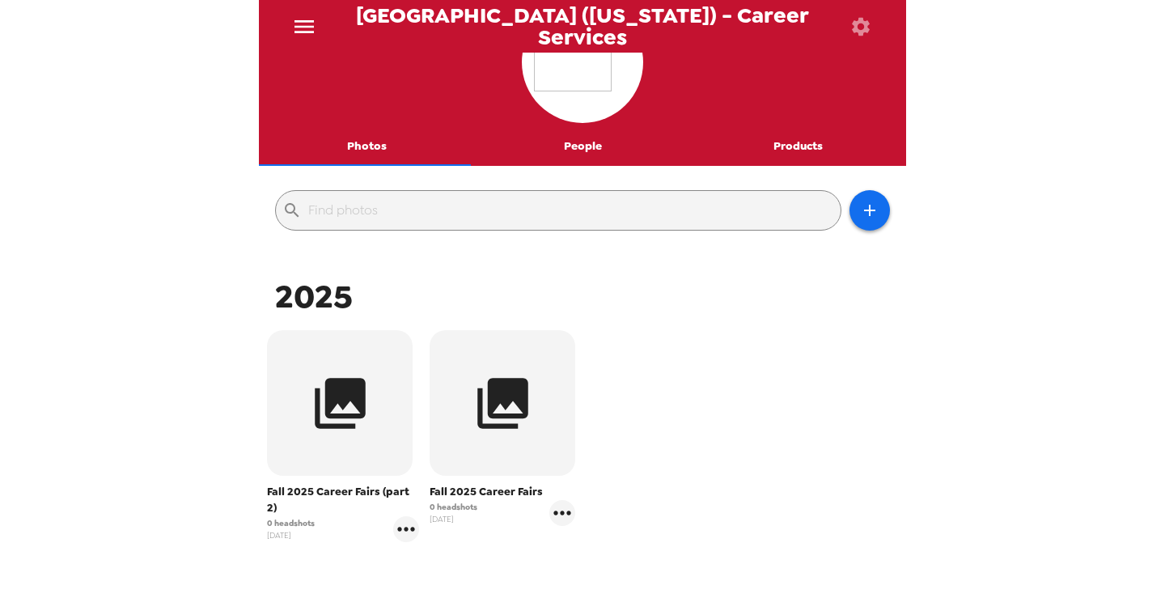
scroll to position [81, 0]
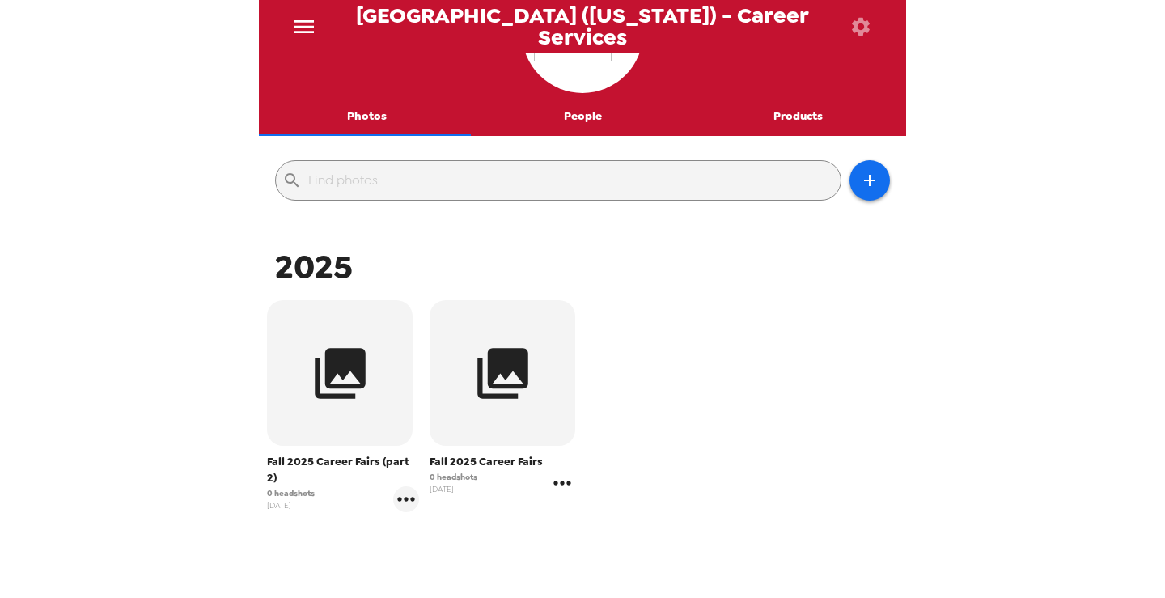
click at [561, 487] on icon "gallery menu" at bounding box center [562, 483] width 26 height 26
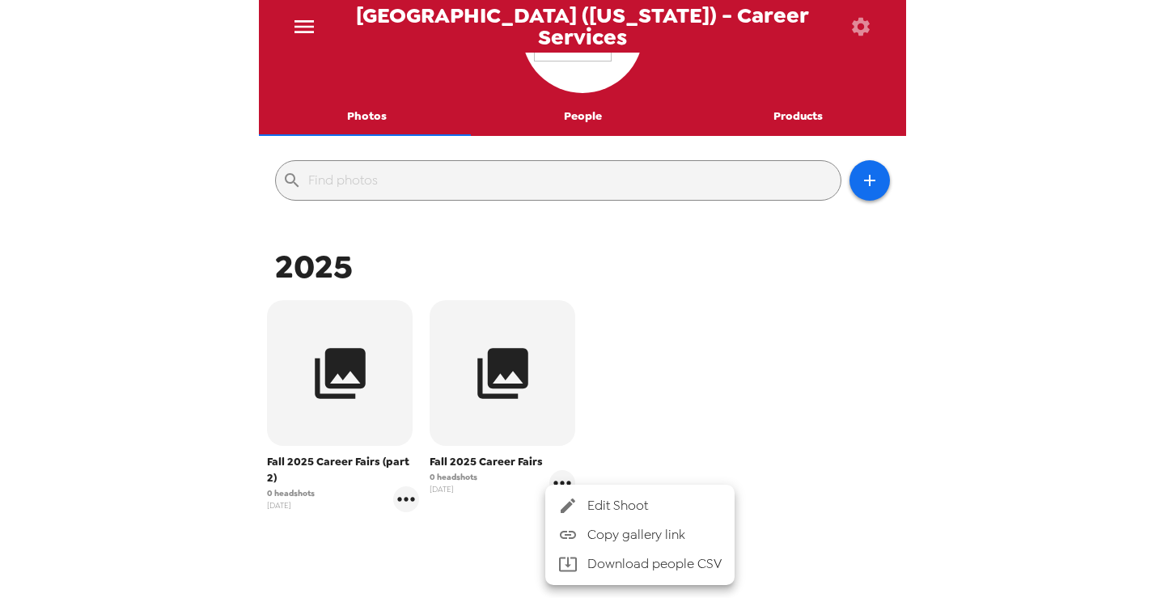
click at [613, 501] on span "Edit Shoot" at bounding box center [654, 505] width 134 height 19
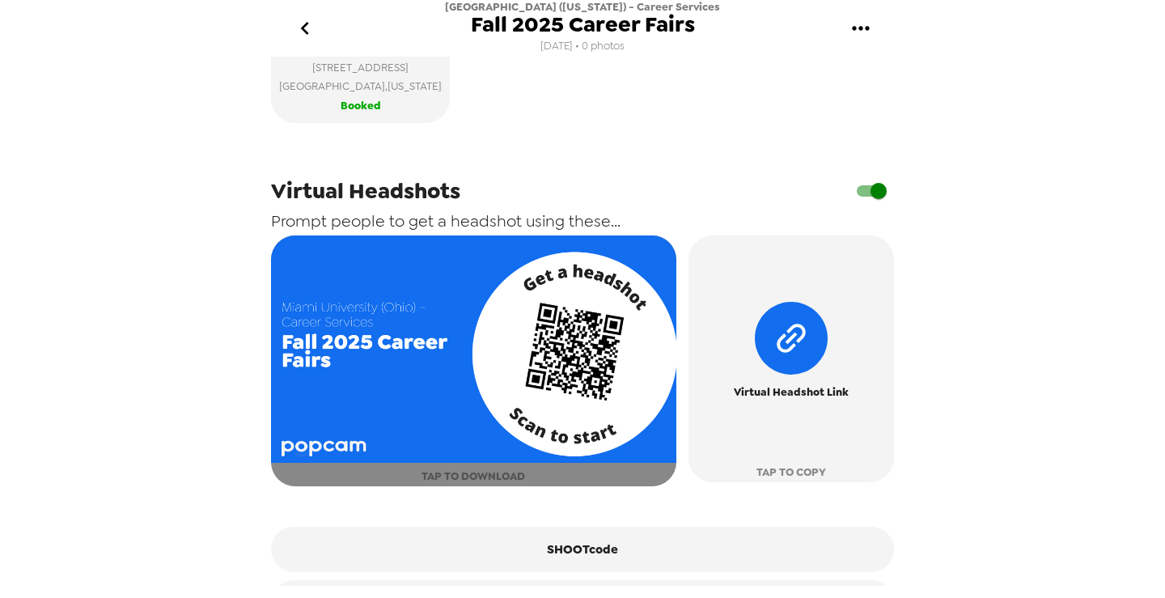
scroll to position [626, 0]
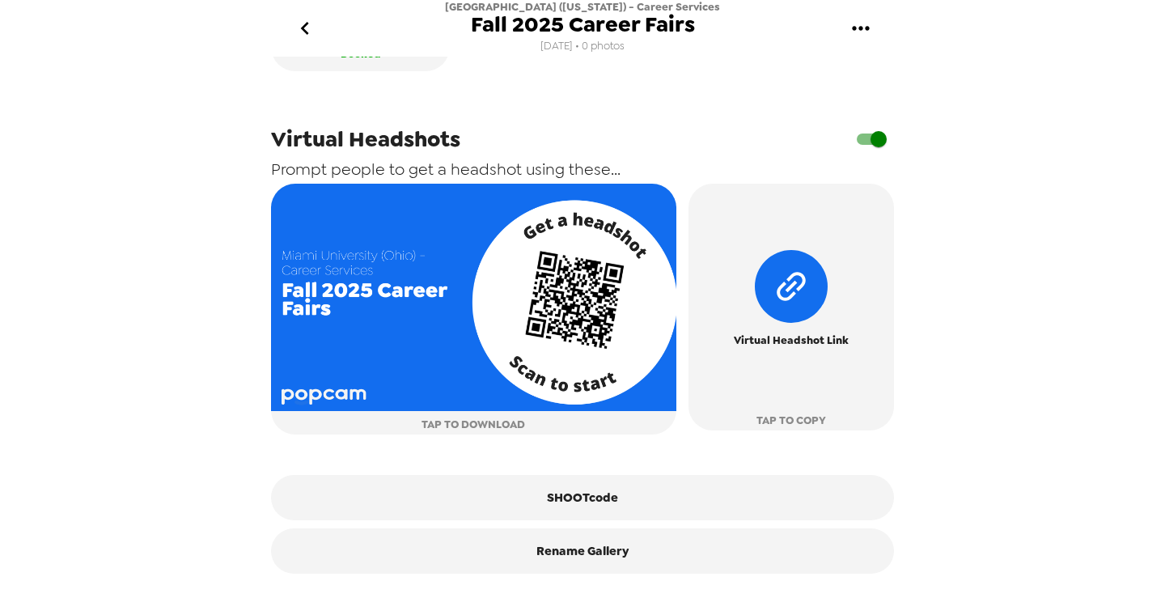
click at [308, 27] on icon "go back" at bounding box center [305, 28] width 26 height 26
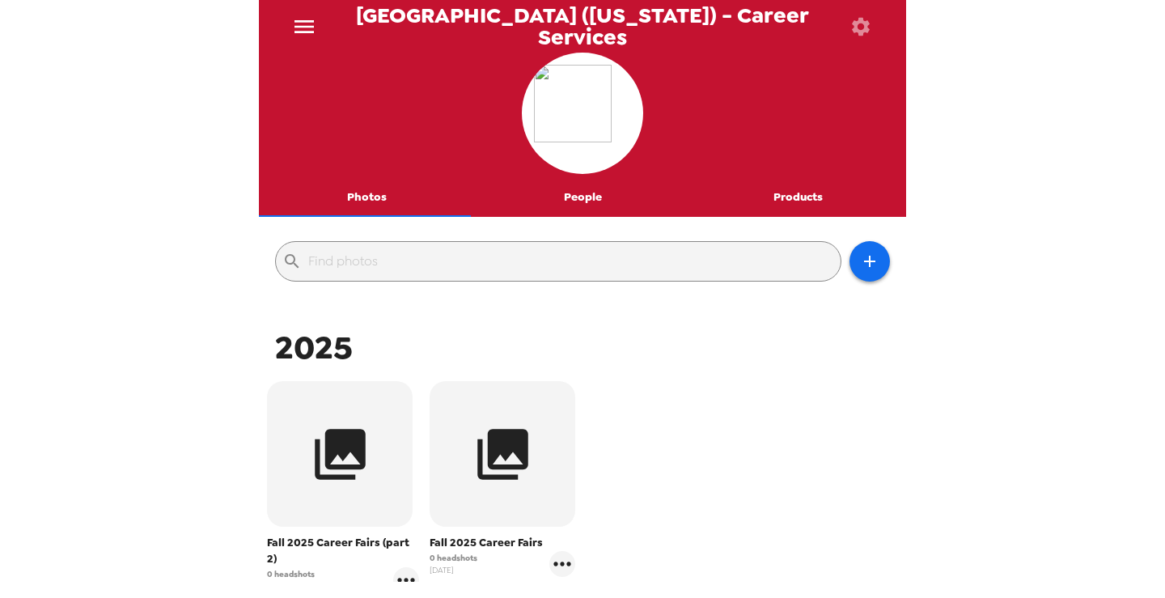
click at [298, 32] on icon "menu" at bounding box center [304, 27] width 26 height 26
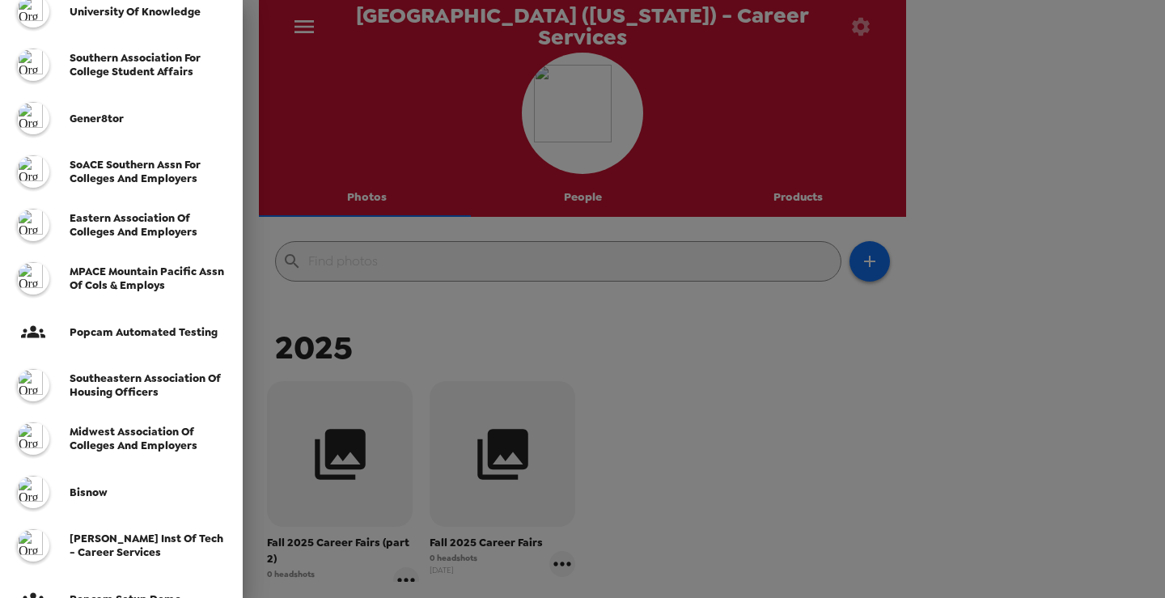
scroll to position [243, 0]
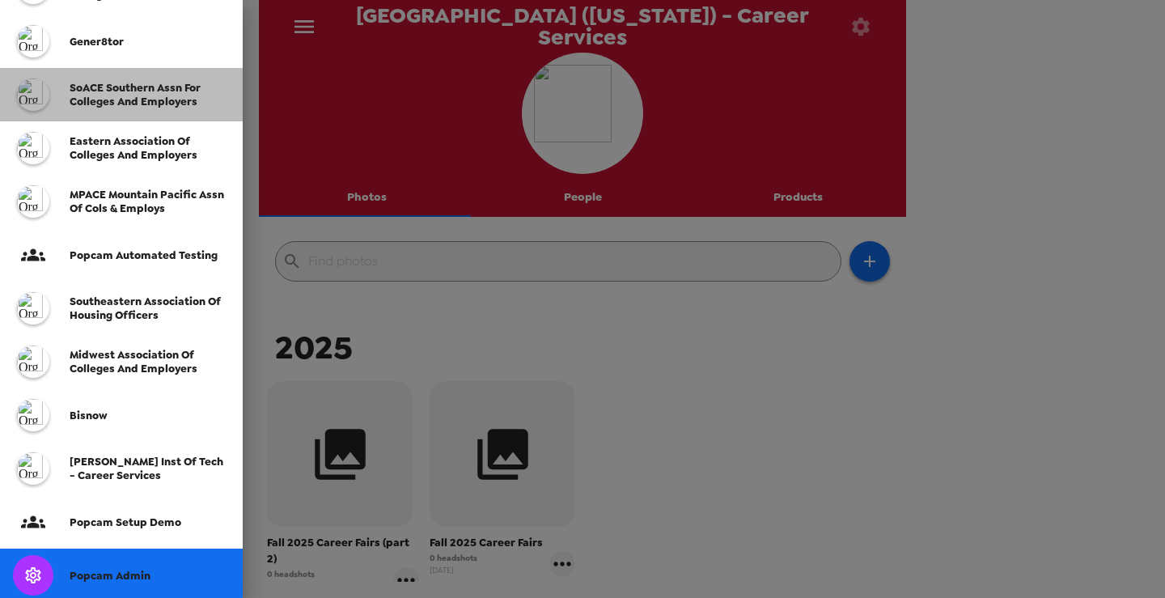
click at [120, 106] on span "SoACE Southern Assn for Colleges and Employers" at bounding box center [135, 94] width 131 height 27
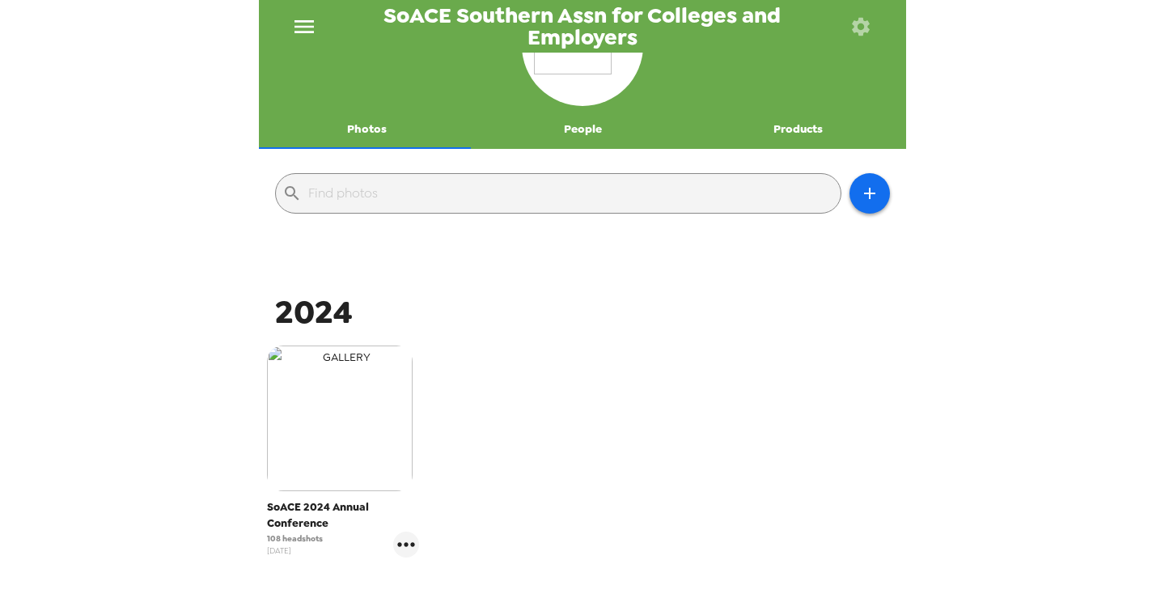
scroll to position [81, 0]
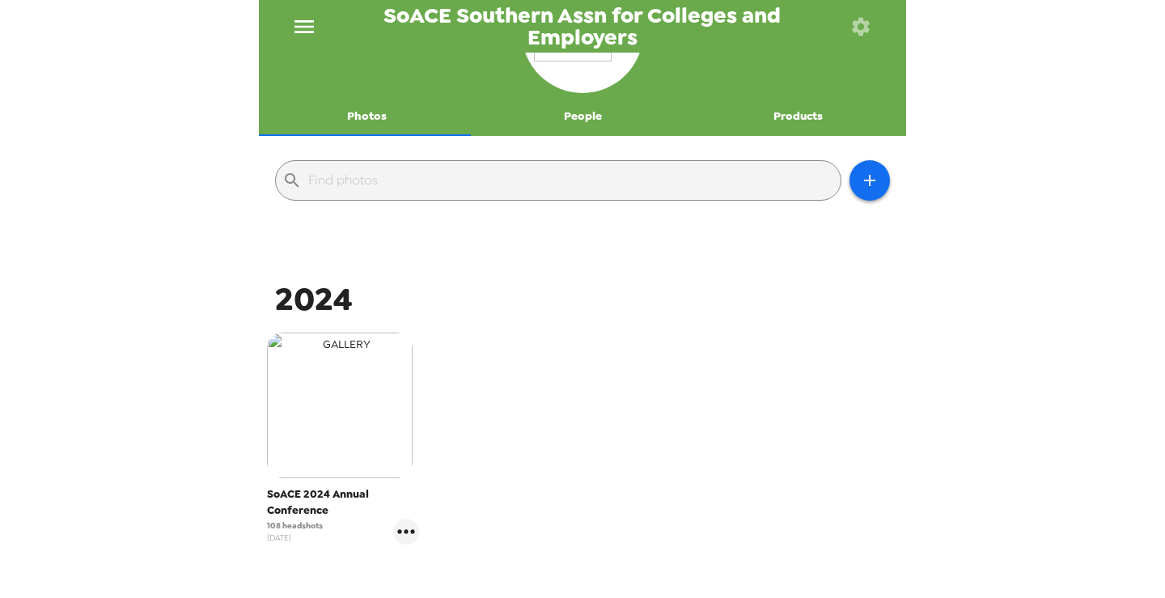
click at [359, 410] on img "button" at bounding box center [340, 405] width 146 height 146
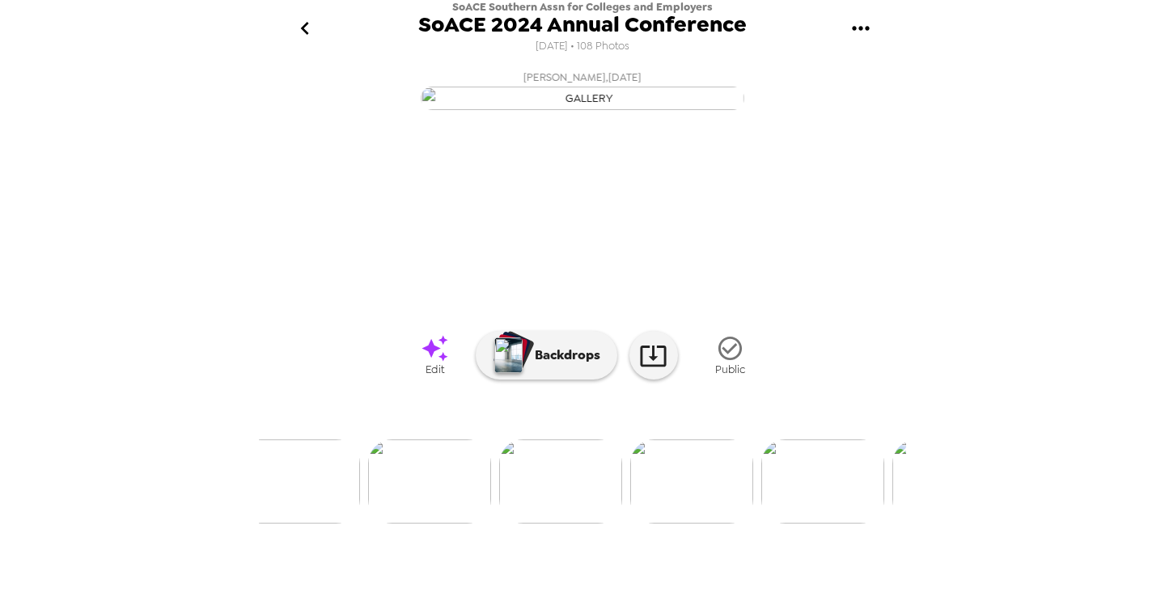
click at [460, 523] on img at bounding box center [429, 481] width 123 height 84
click at [696, 523] on img at bounding box center [714, 481] width 123 height 84
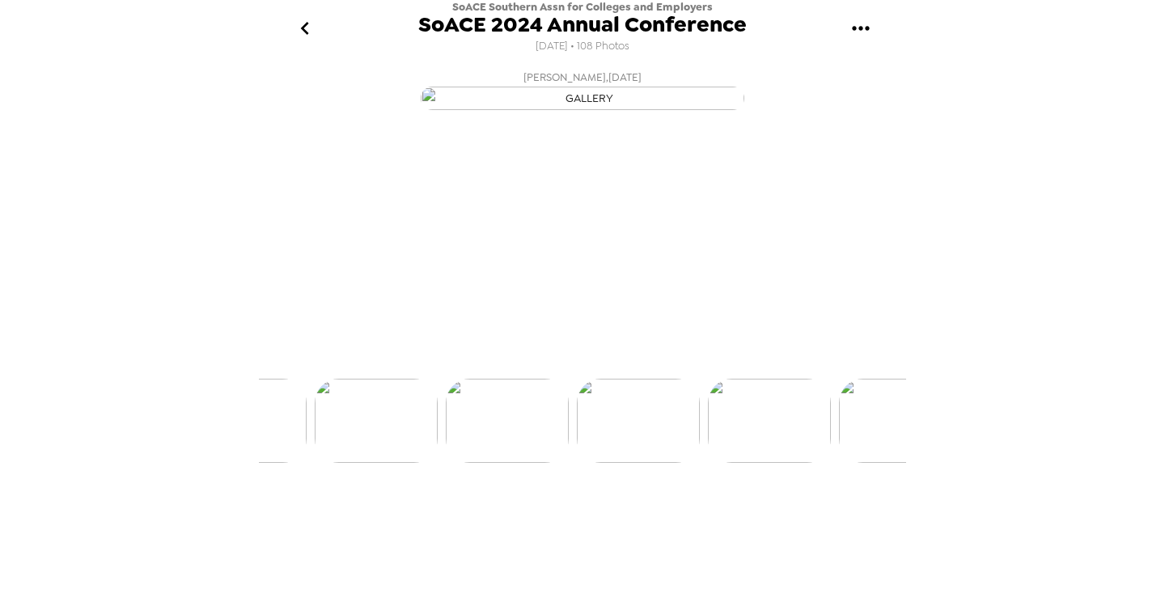
scroll to position [0, 2750]
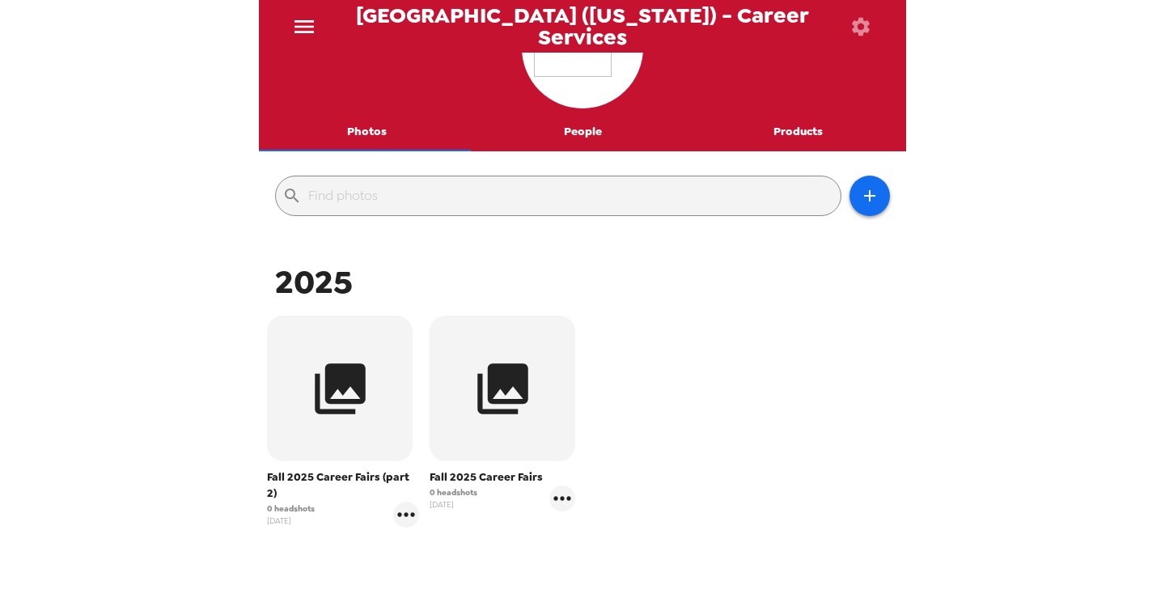
scroll to position [81, 0]
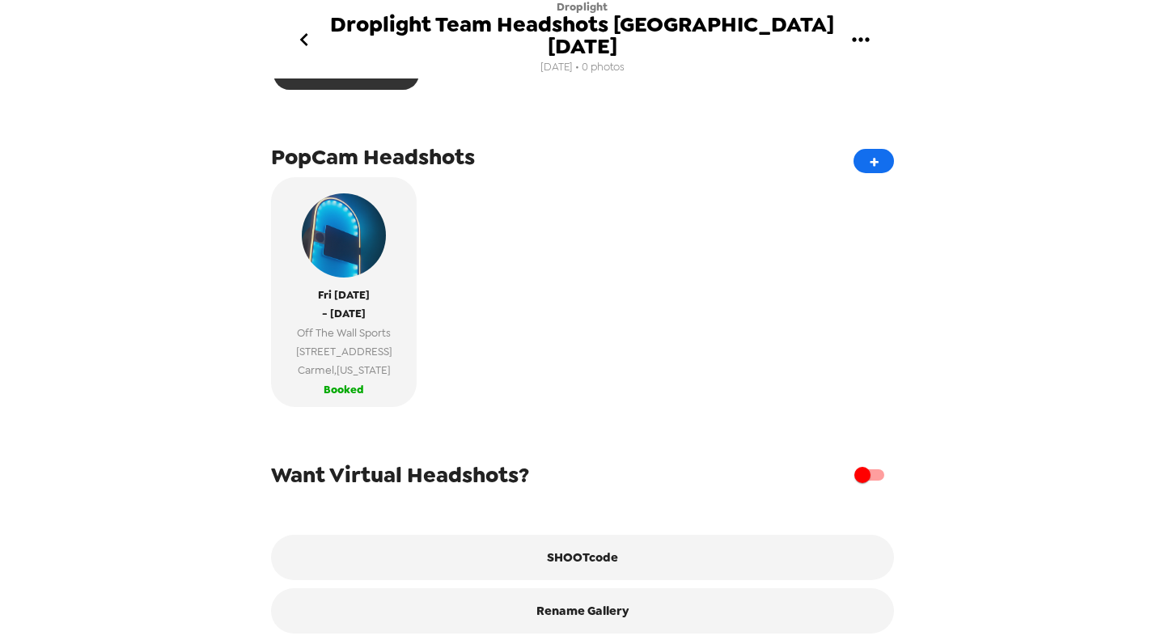
scroll to position [162, 0]
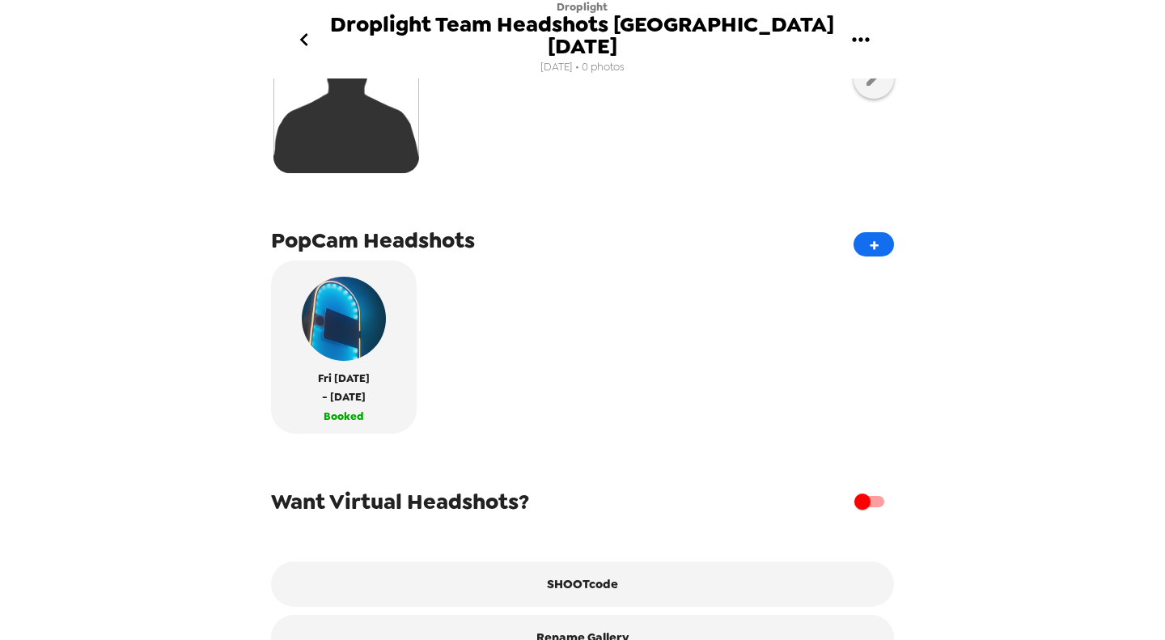
scroll to position [332, 0]
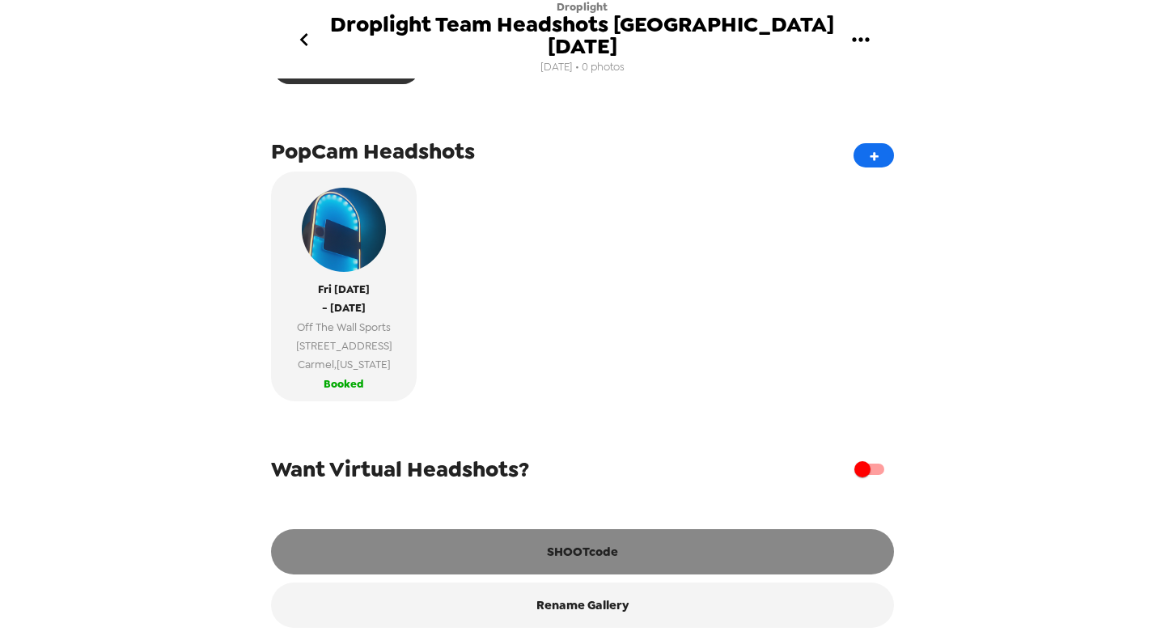
click at [628, 538] on button "SHOOTcode" at bounding box center [582, 551] width 623 height 45
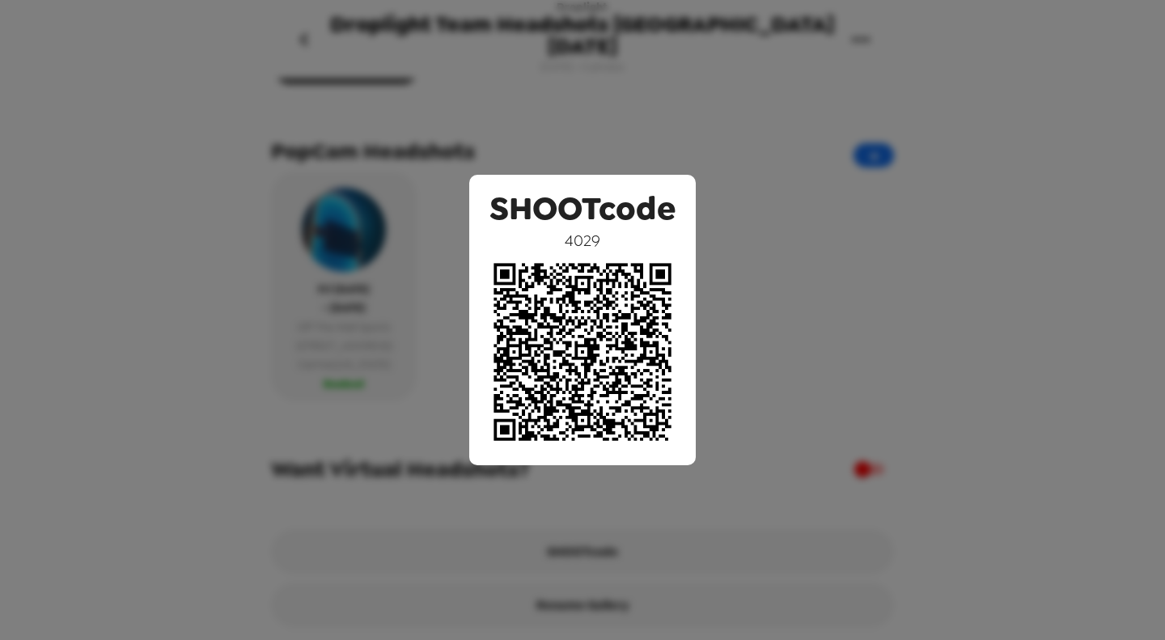
click at [883, 334] on div "SHOOTcode 4029" at bounding box center [582, 320] width 1165 height 640
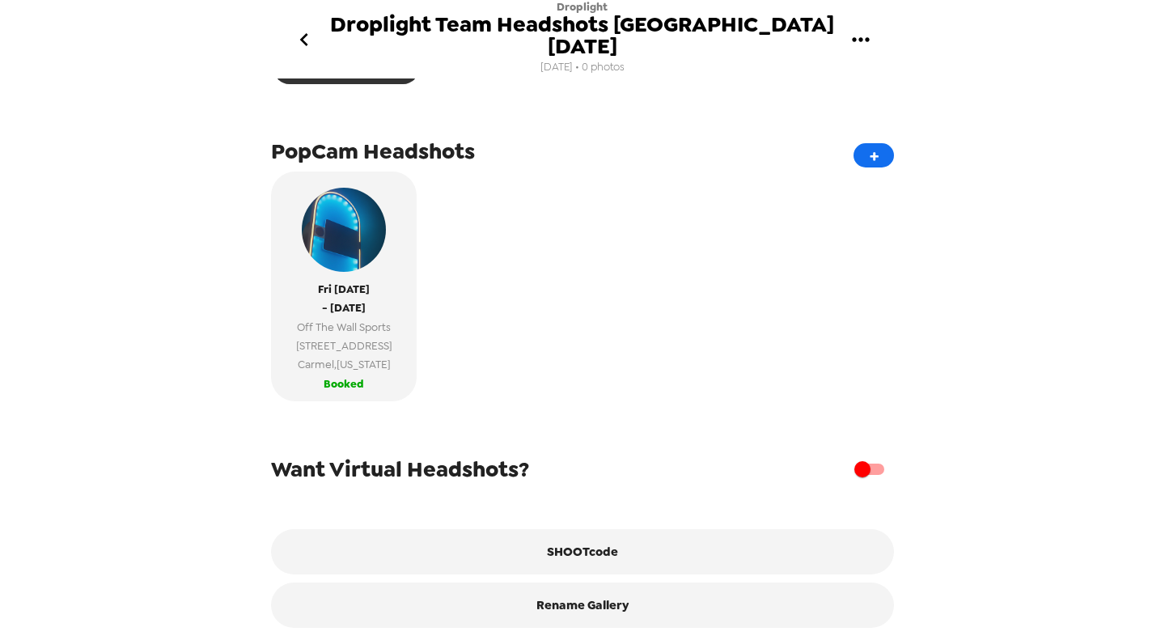
click at [591, 296] on div "Fri 8/29/25 - Sun 8/31/25 Off The Wall Sports 1423 Chase Court Carmel , Indiana…" at bounding box center [582, 292] width 623 height 242
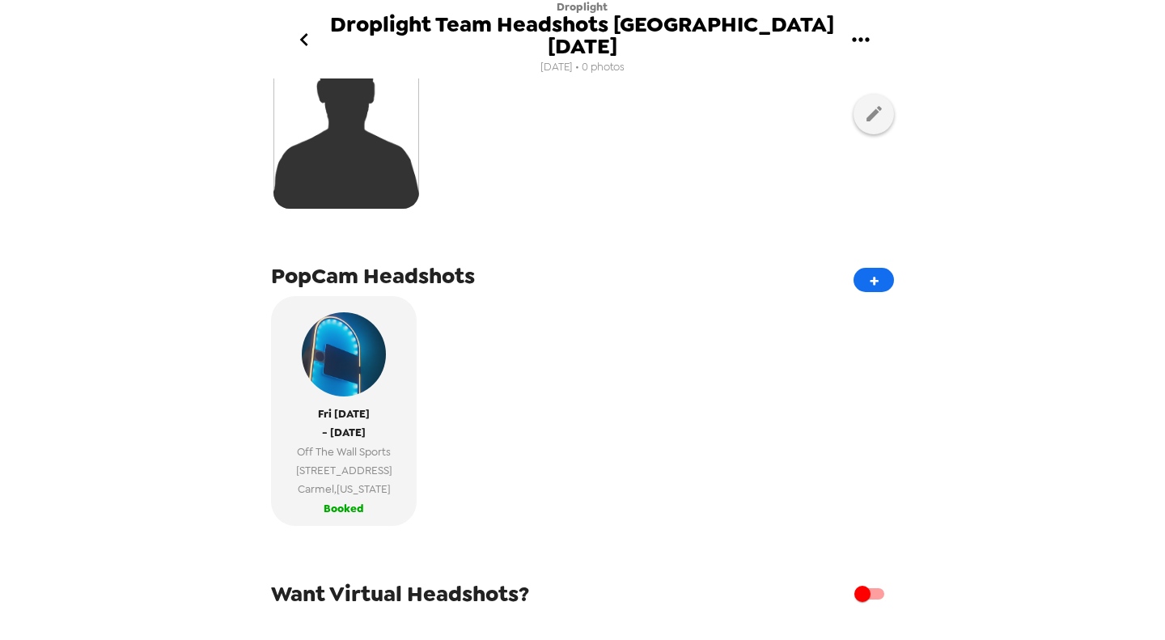
scroll to position [81, 0]
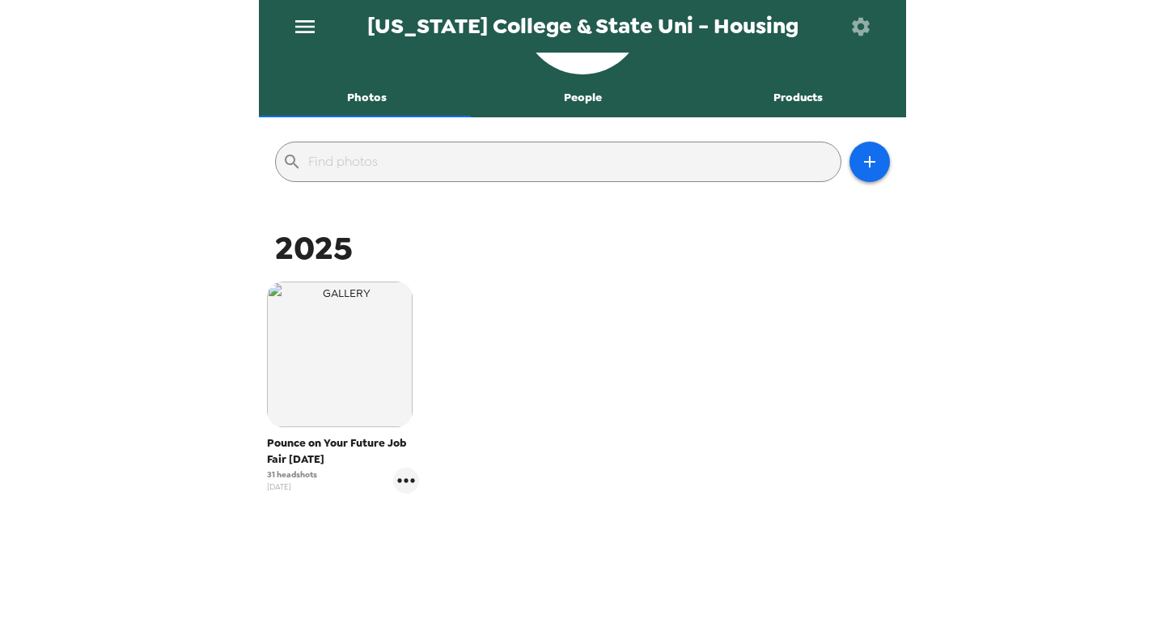
scroll to position [131, 0]
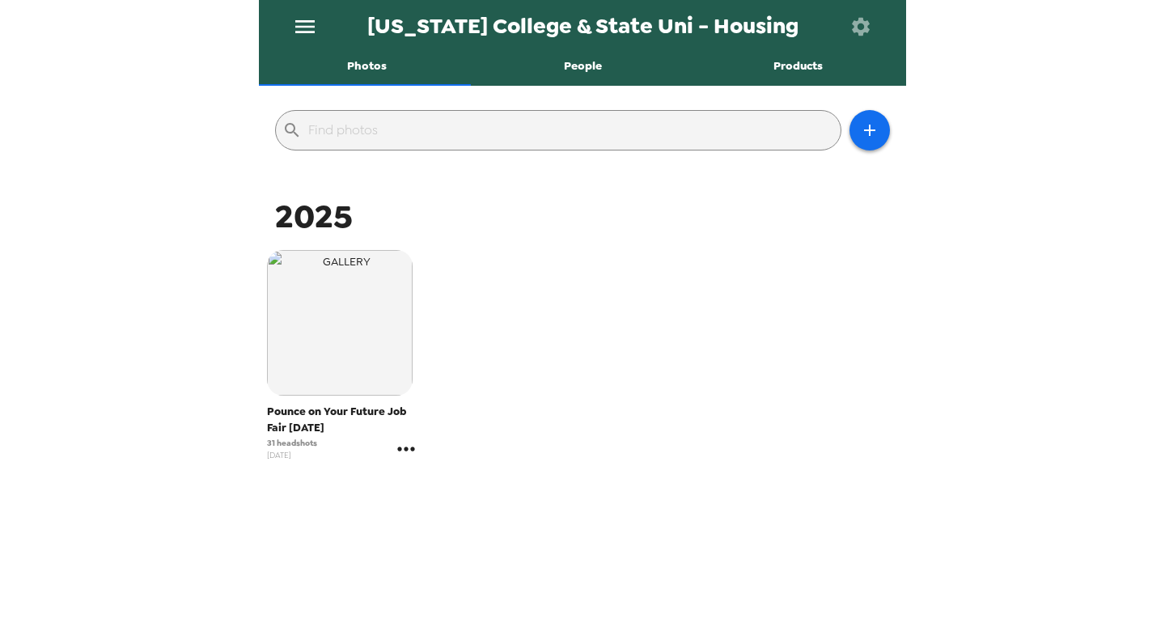
click at [398, 450] on icon "gallery menu" at bounding box center [406, 449] width 26 height 26
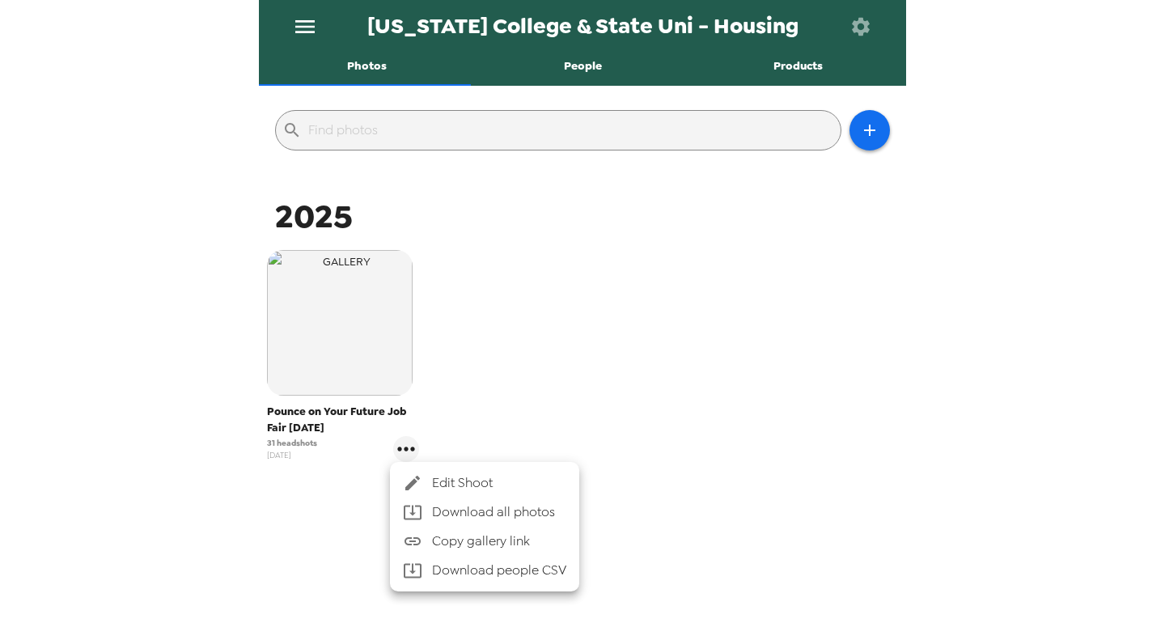
click at [462, 479] on span "Edit Shoot" at bounding box center [499, 482] width 134 height 19
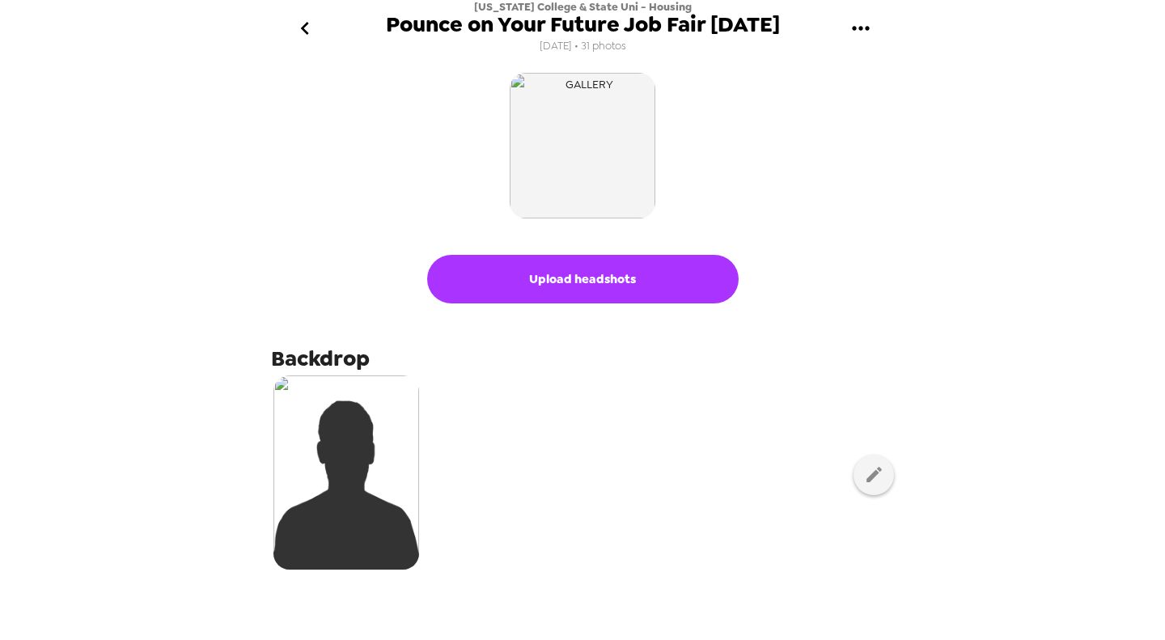
scroll to position [323, 0]
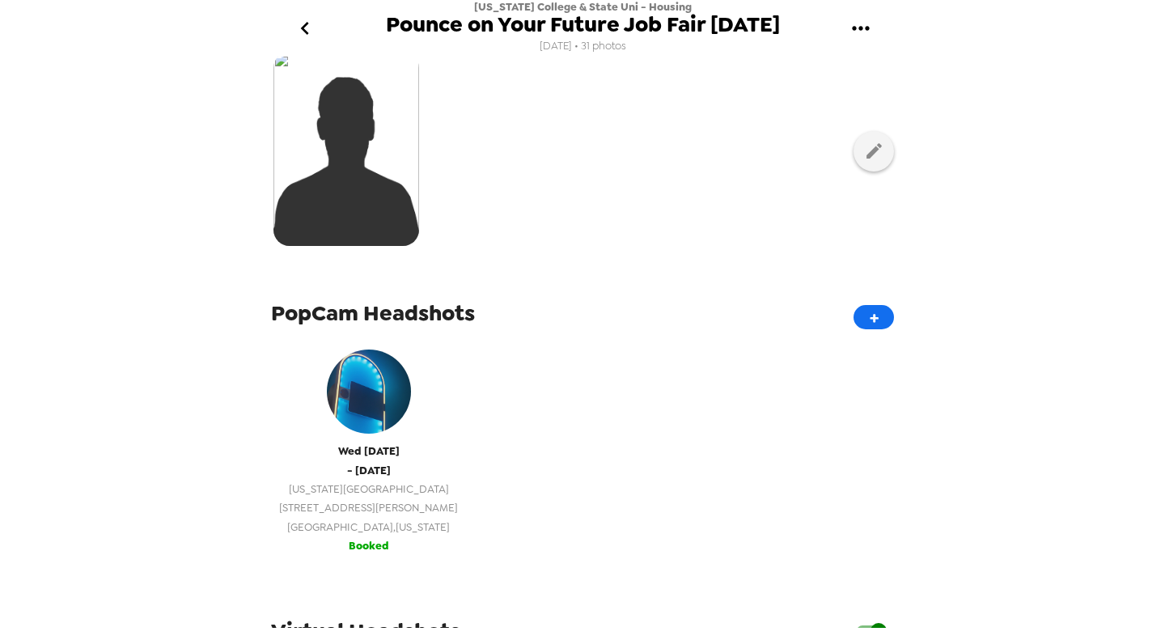
click at [356, 482] on span "Georgia College & State University" at bounding box center [368, 489] width 179 height 19
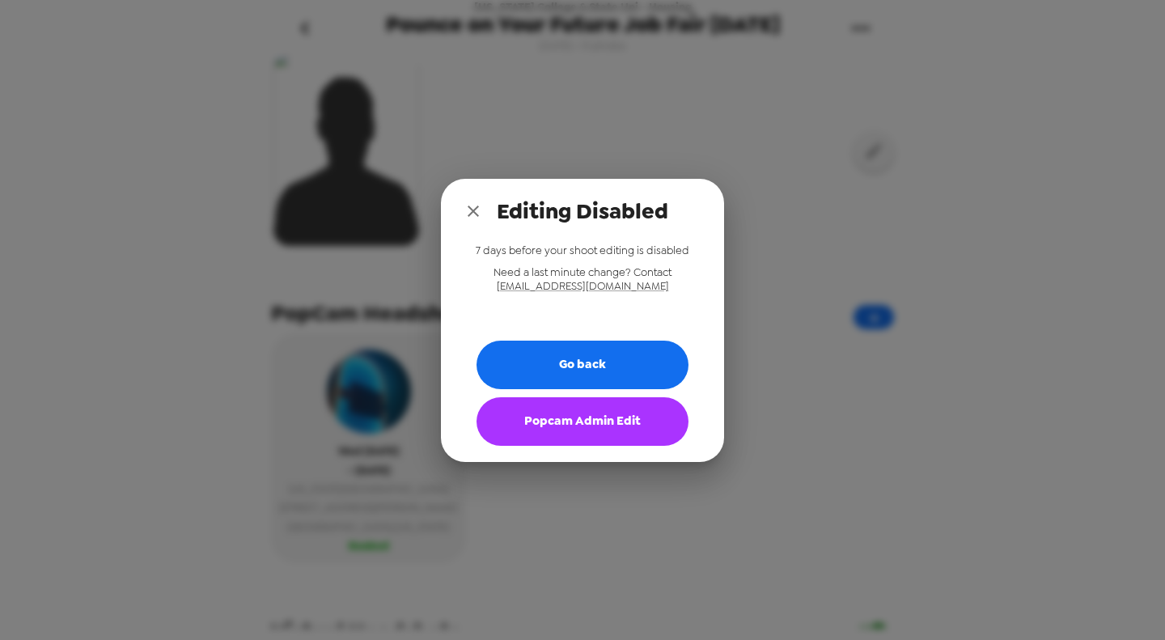
click at [624, 400] on button "Popcam Admin Edit" at bounding box center [582, 421] width 212 height 49
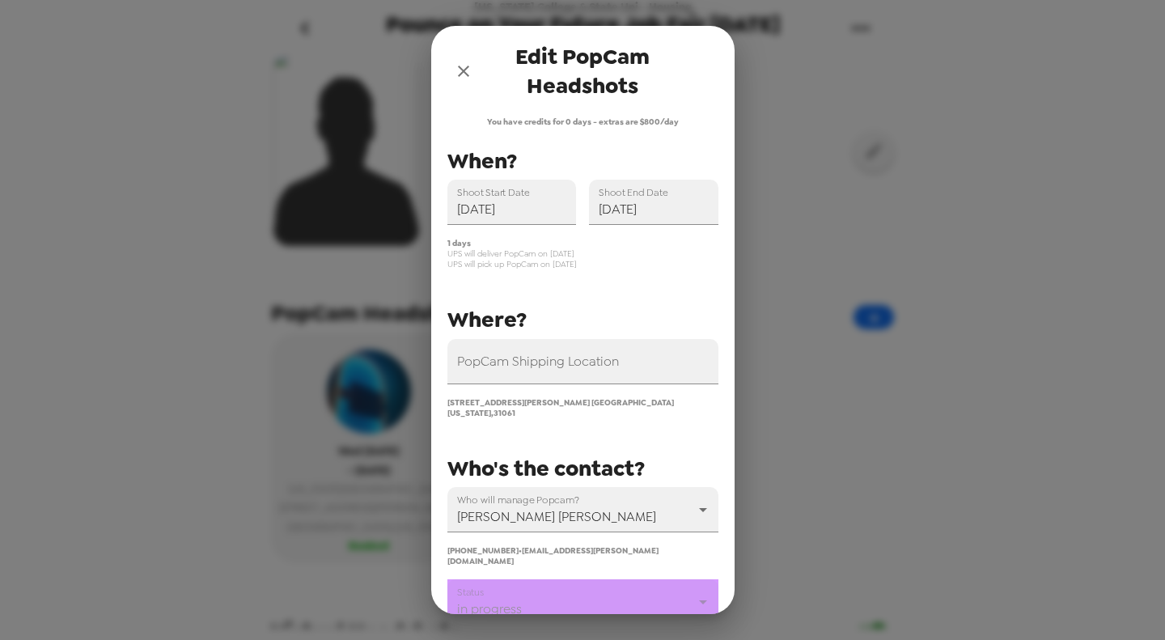
scroll to position [134, 0]
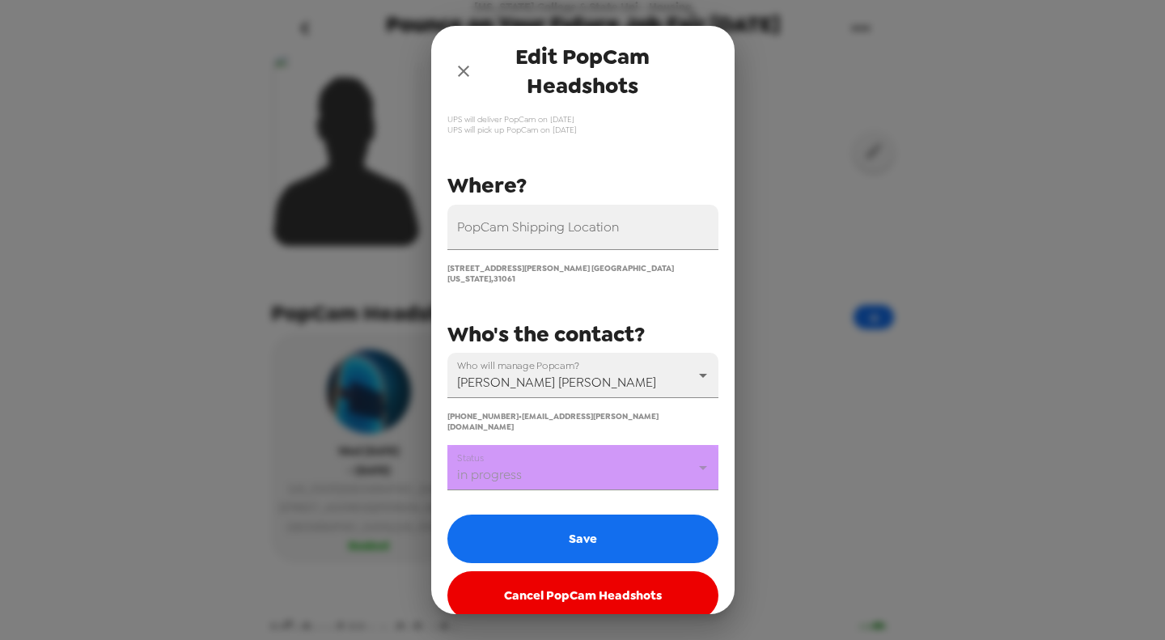
click at [564, 447] on body "Georgia College & State Uni - Housing Pounce on Your Future Job Fair 8/27/25 7/…" at bounding box center [582, 320] width 1165 height 640
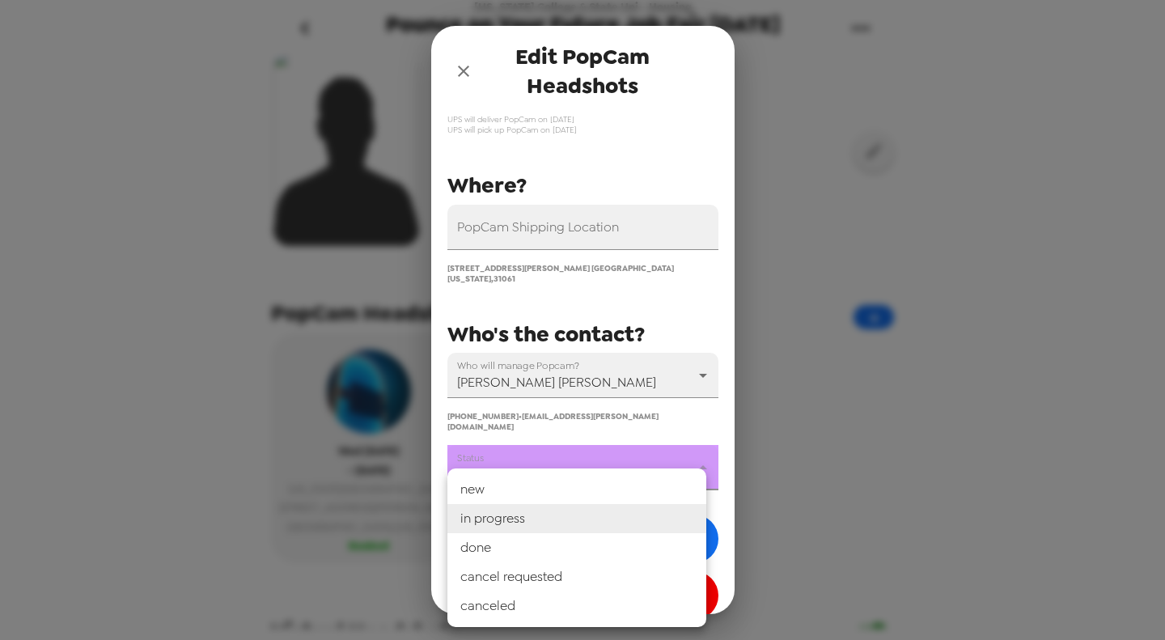
click at [551, 555] on li "done" at bounding box center [576, 547] width 259 height 29
type input "done"
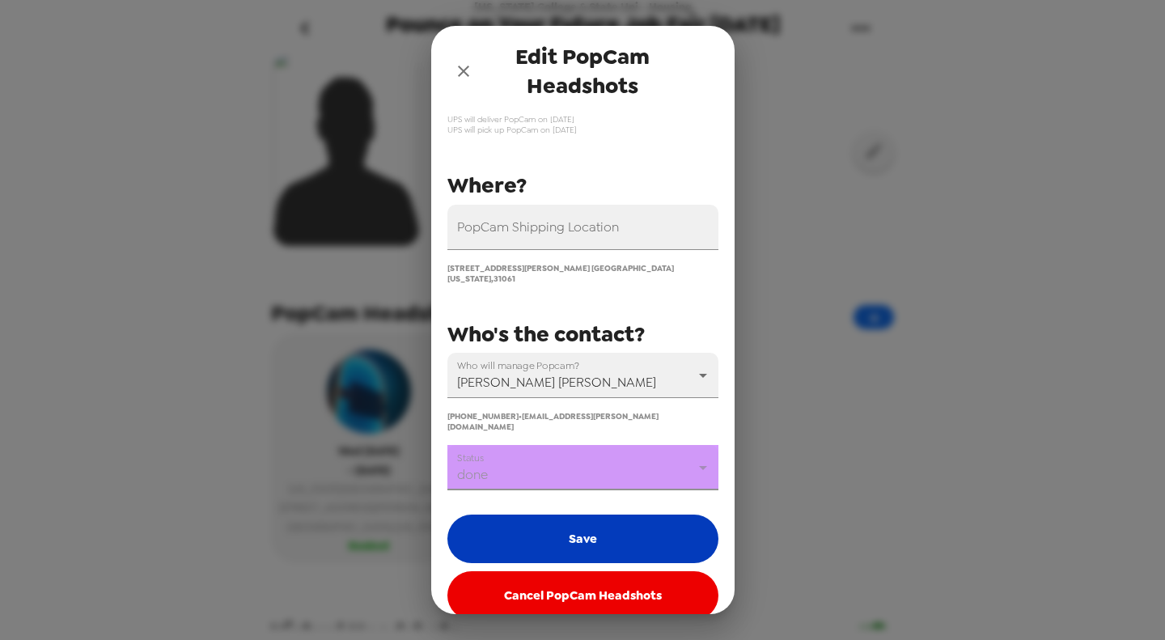
click at [580, 521] on button "Save" at bounding box center [582, 538] width 271 height 49
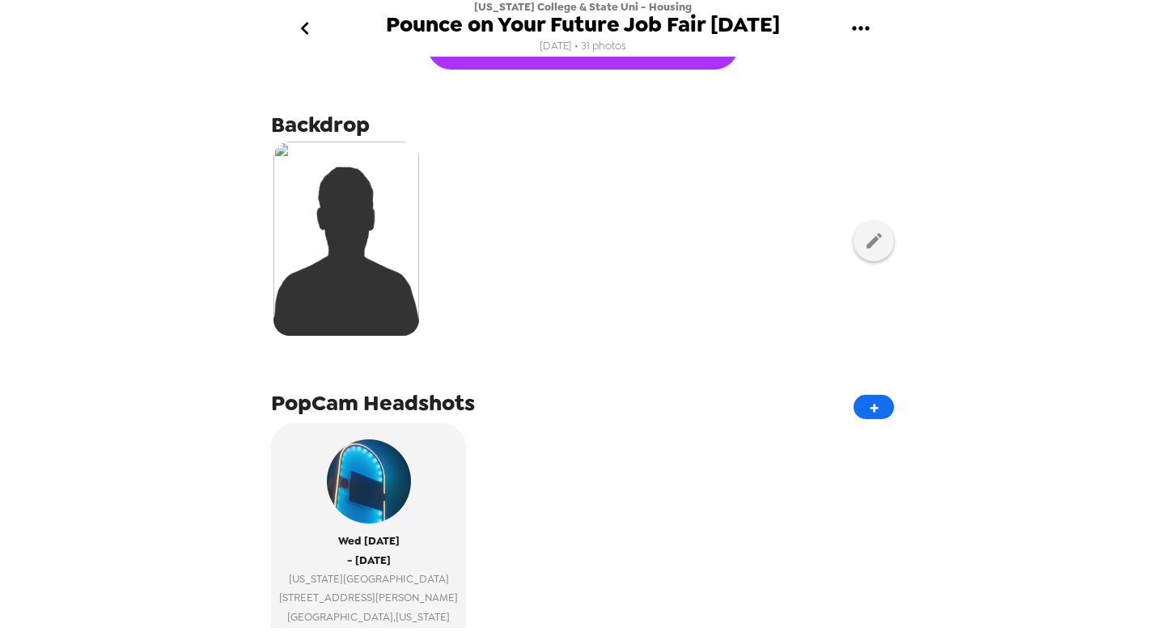
scroll to position [243, 0]
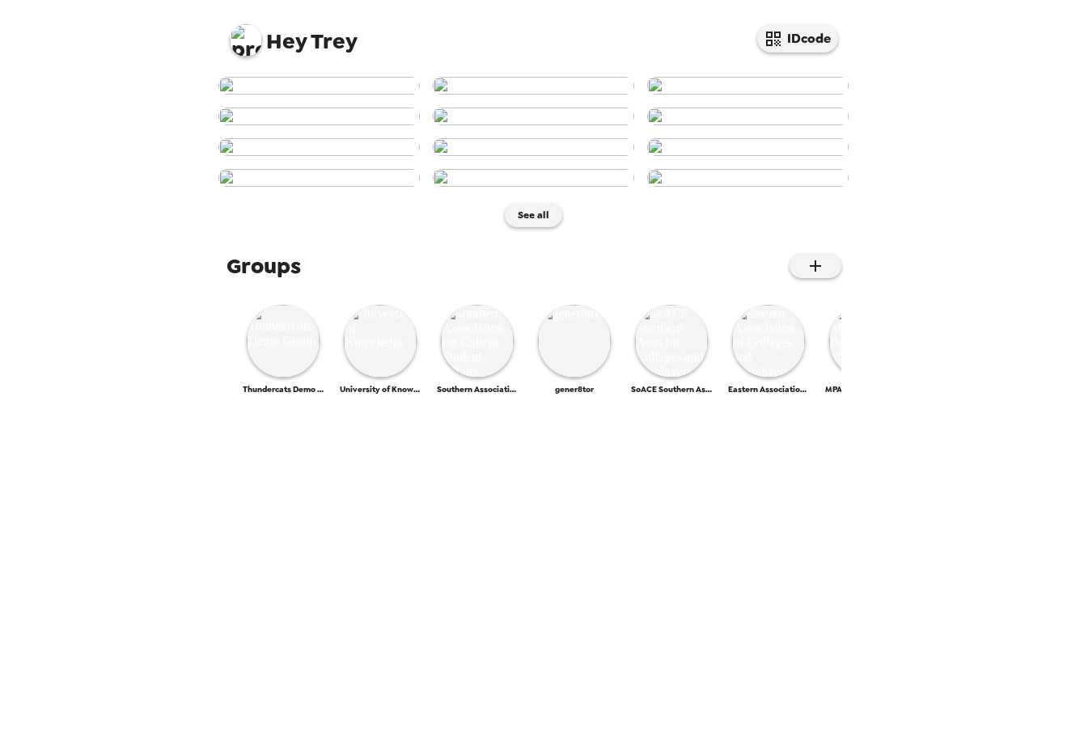
scroll to position [623, 0]
click at [285, 378] on img at bounding box center [283, 341] width 73 height 73
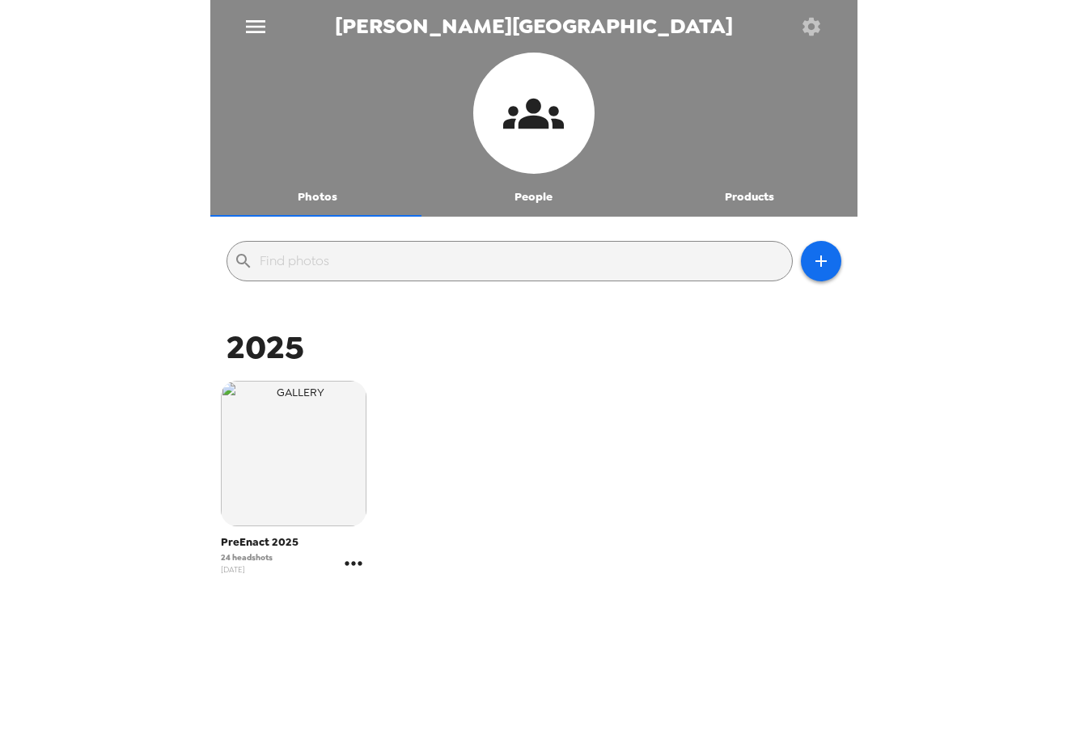
click at [354, 569] on icon "gallery menu" at bounding box center [353, 564] width 26 height 26
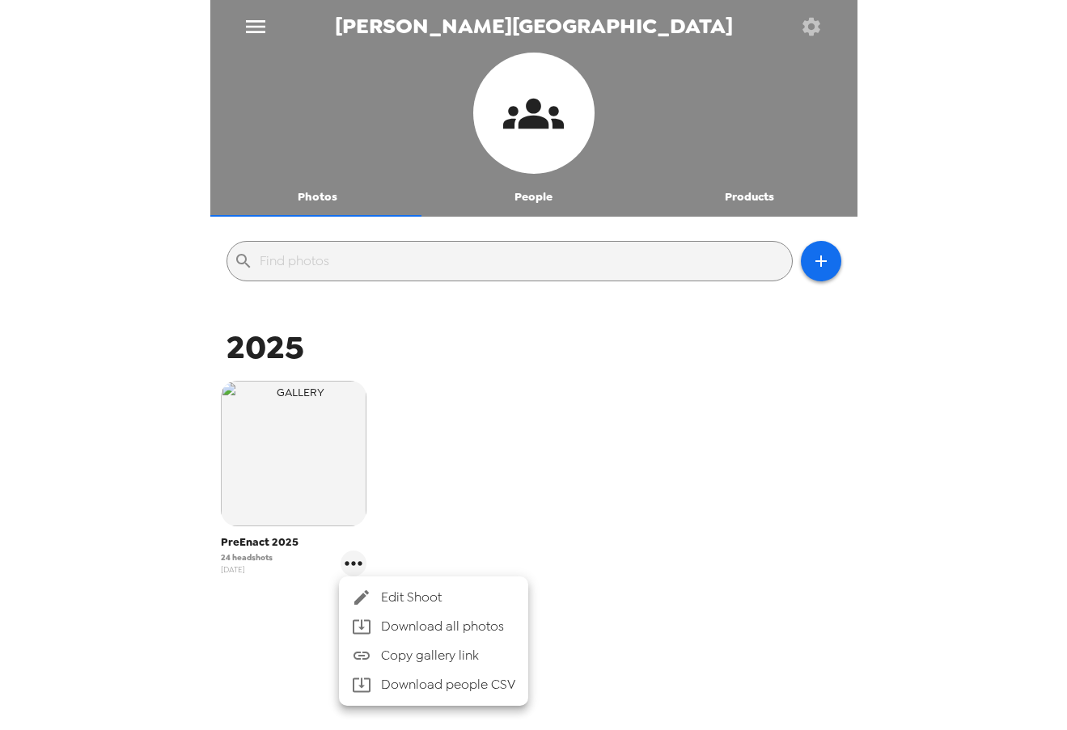
click at [395, 590] on span "Edit Shoot" at bounding box center [448, 597] width 134 height 19
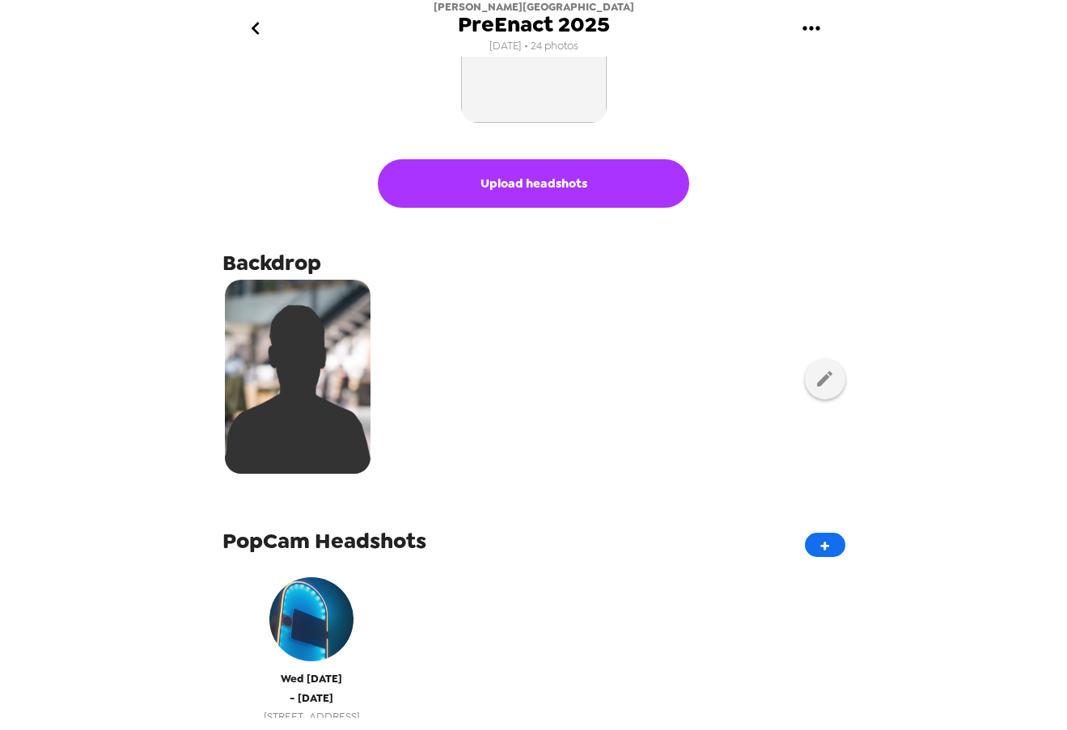
scroll to position [243, 0]
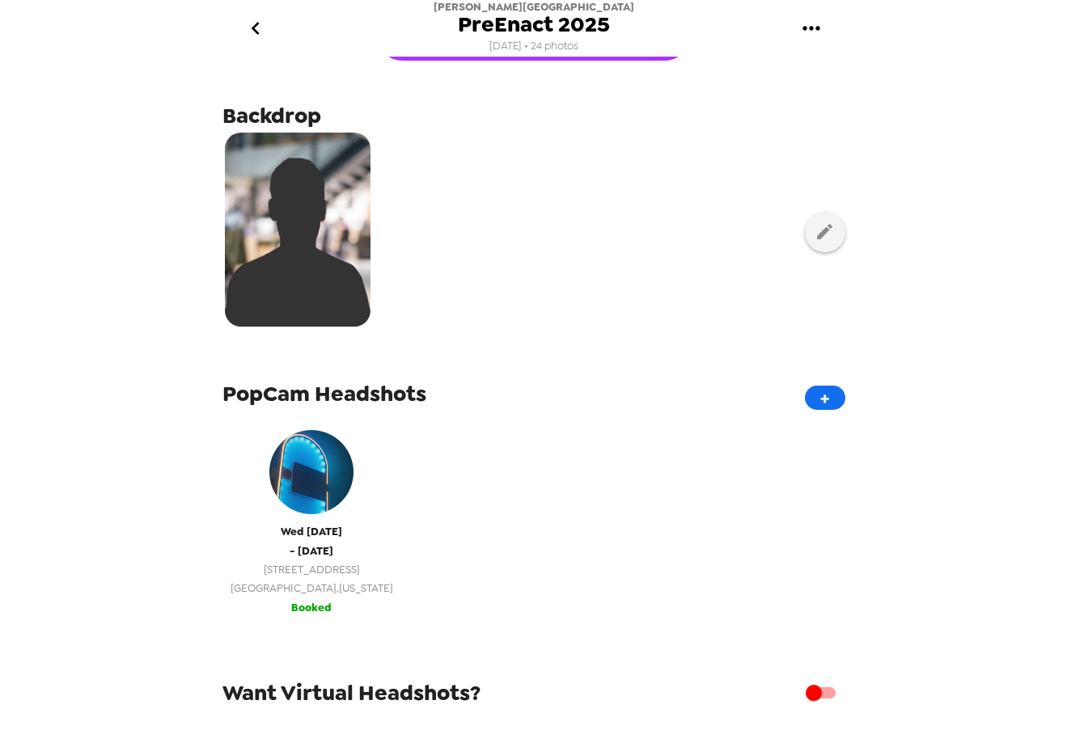
click at [349, 575] on div "[DATE] - [DATE] [STREET_ADDRESS][US_STATE]" at bounding box center [311, 509] width 163 height 175
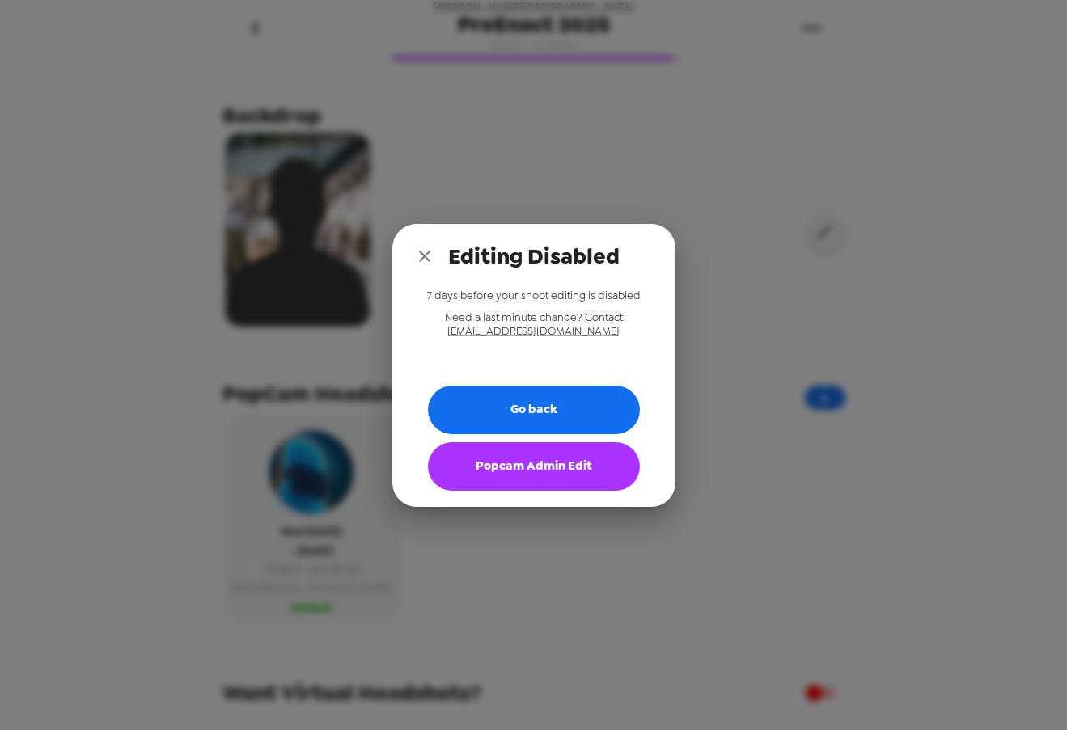
click at [563, 476] on button "Popcam Admin Edit" at bounding box center [534, 466] width 212 height 49
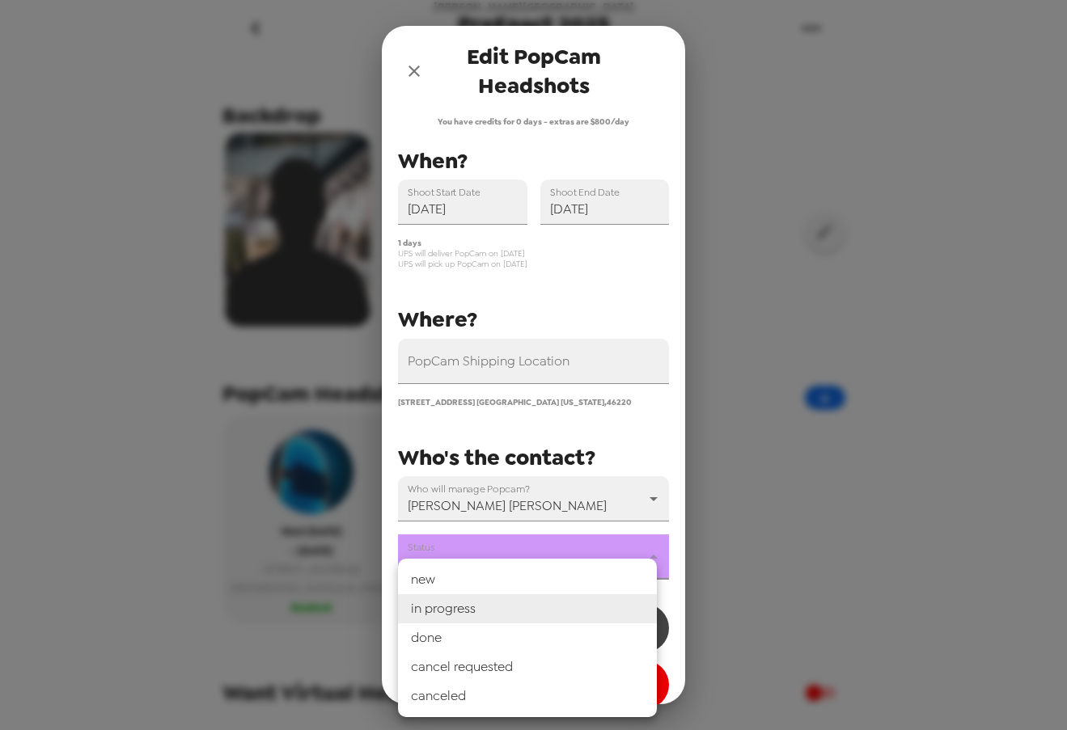
click at [484, 563] on body "[PERSON_NAME][GEOGRAPHIC_DATA] PreEnact 2025 [DATE] • 24 photos Upload headshot…" at bounding box center [533, 365] width 1067 height 730
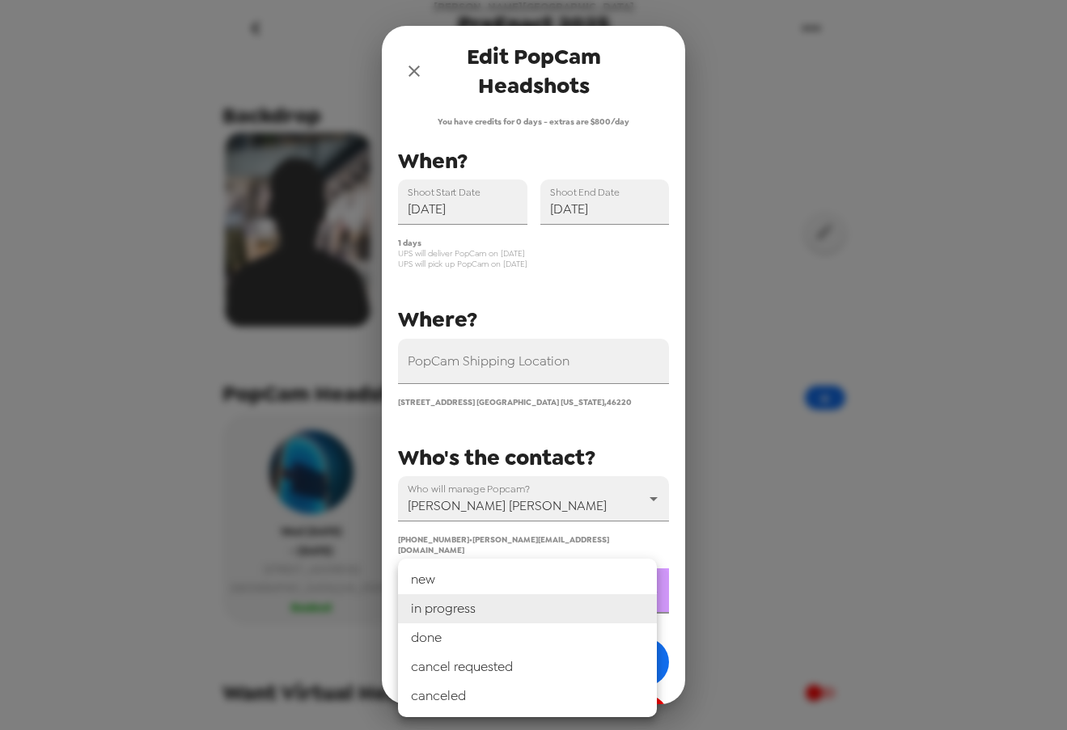
click at [484, 641] on li "done" at bounding box center [527, 638] width 259 height 29
type input "done"
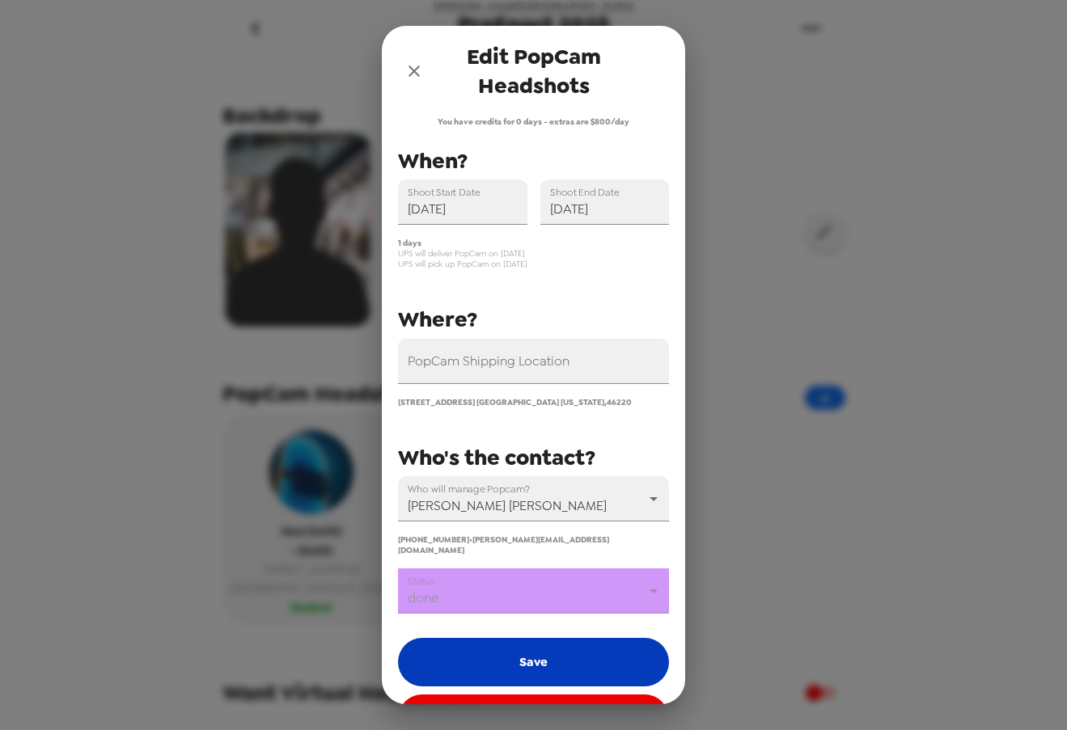
drag, startPoint x: 506, startPoint y: 619, endPoint x: 509, endPoint y: 636, distance: 16.4
click at [506, 630] on div "Save Cancel PopCam Headshots" at bounding box center [533, 686] width 271 height 113
click at [511, 648] on button "Save" at bounding box center [533, 662] width 271 height 49
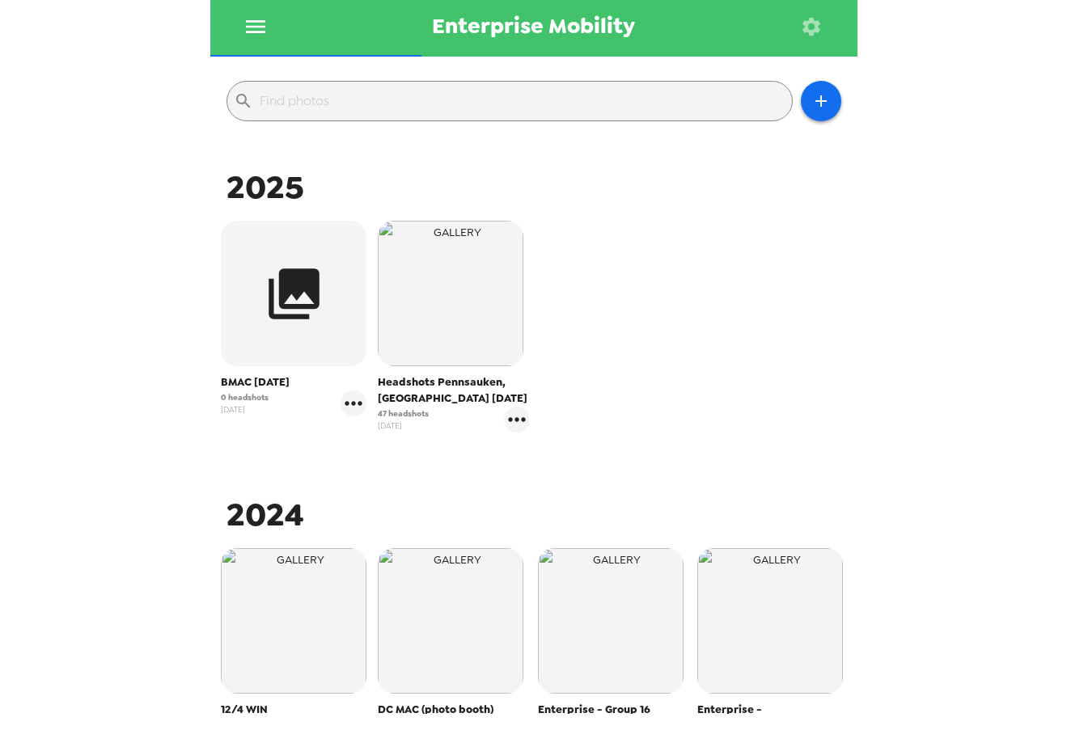
scroll to position [162, 0]
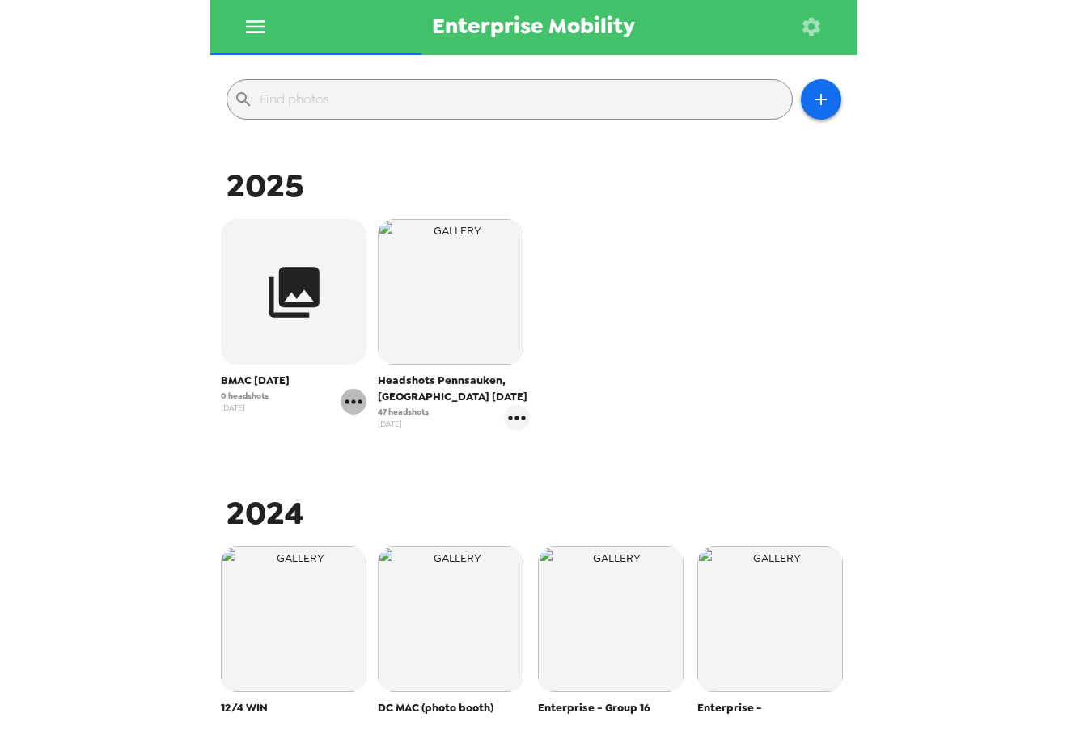
click at [356, 402] on icon "gallery menu" at bounding box center [353, 402] width 26 height 26
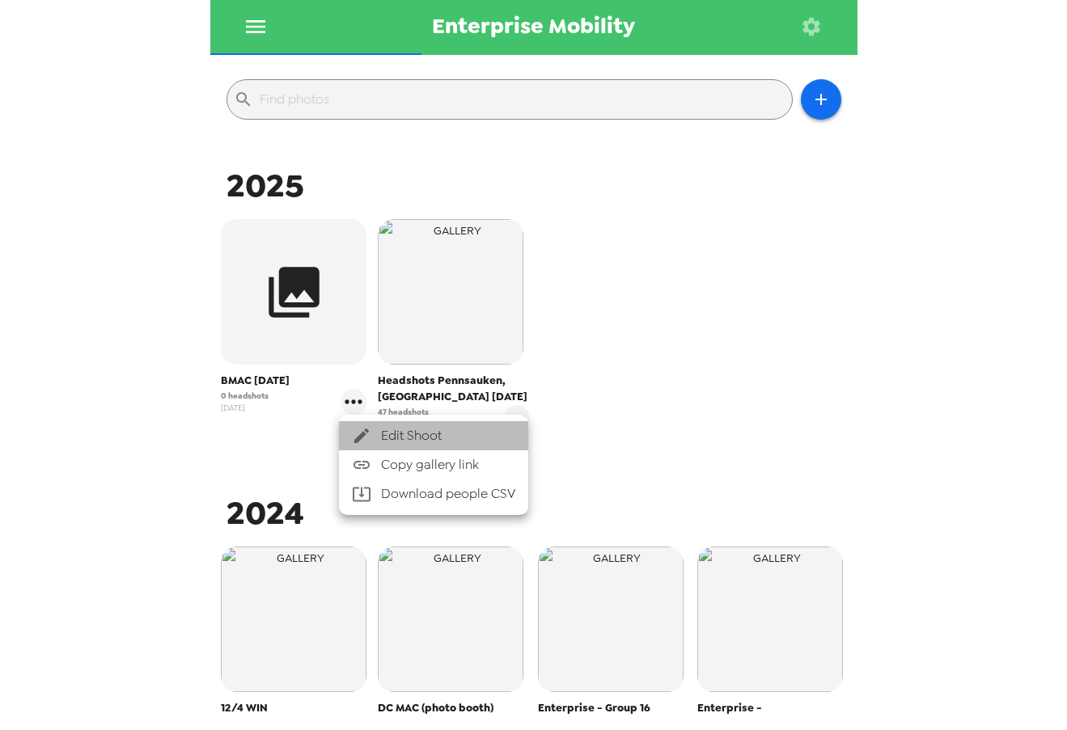
click at [379, 434] on div at bounding box center [366, 435] width 29 height 19
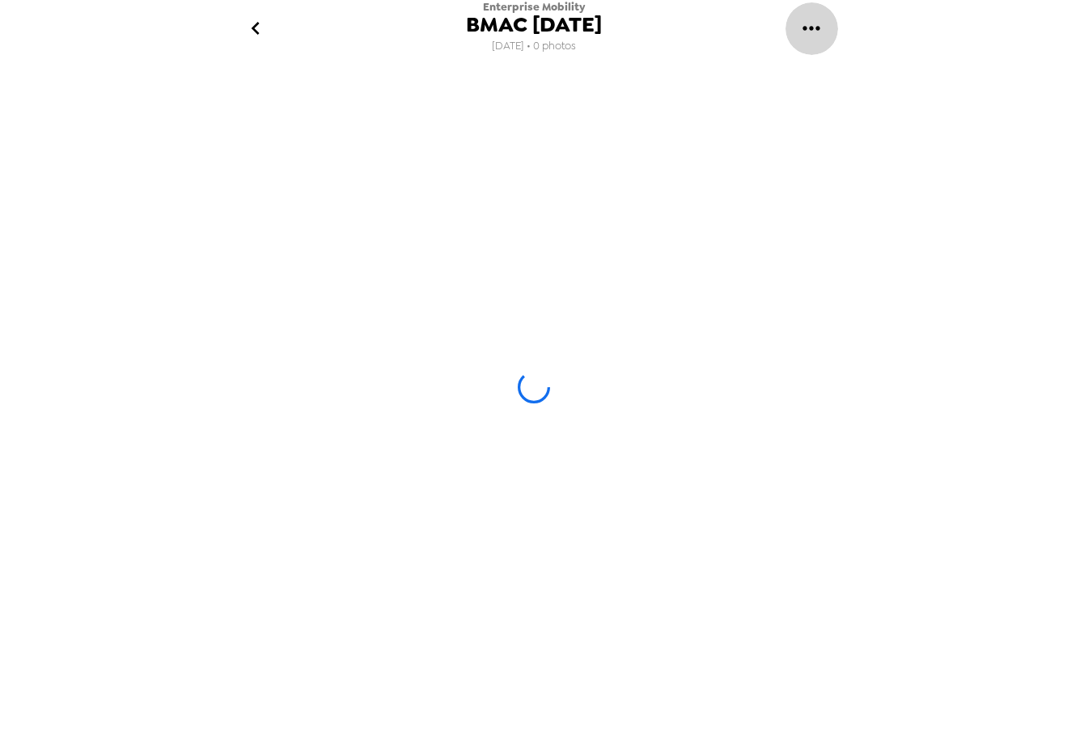
click at [819, 27] on icon "gallery menu" at bounding box center [811, 28] width 26 height 26
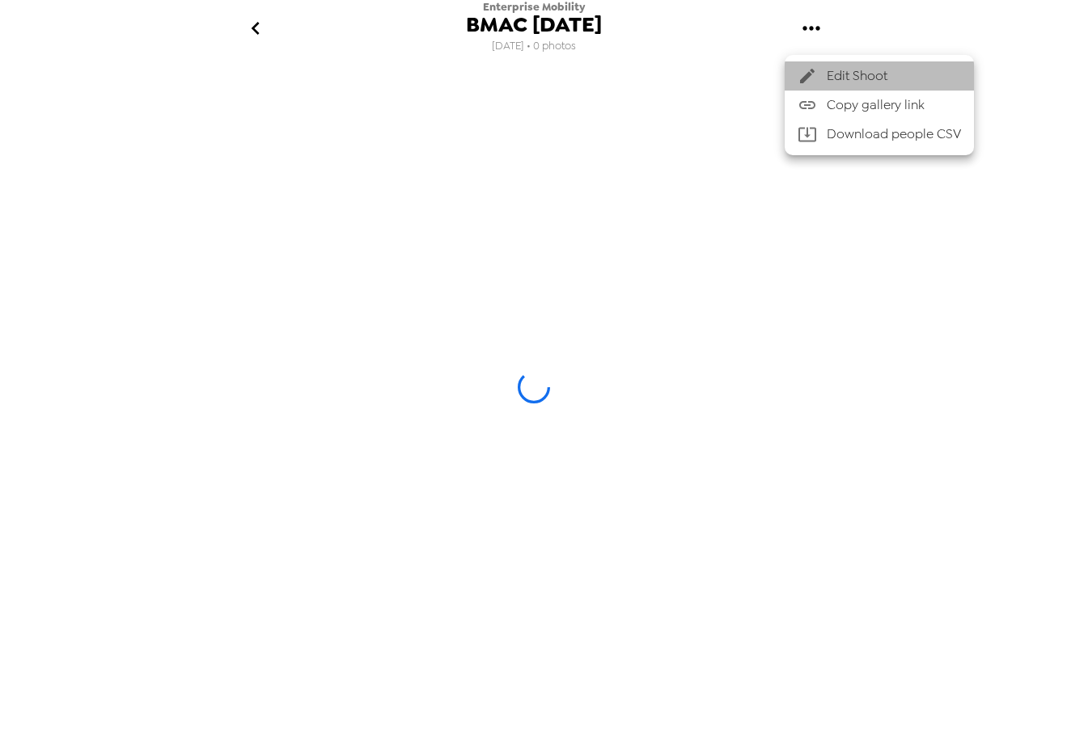
click at [891, 81] on span "Edit Shoot" at bounding box center [894, 75] width 134 height 19
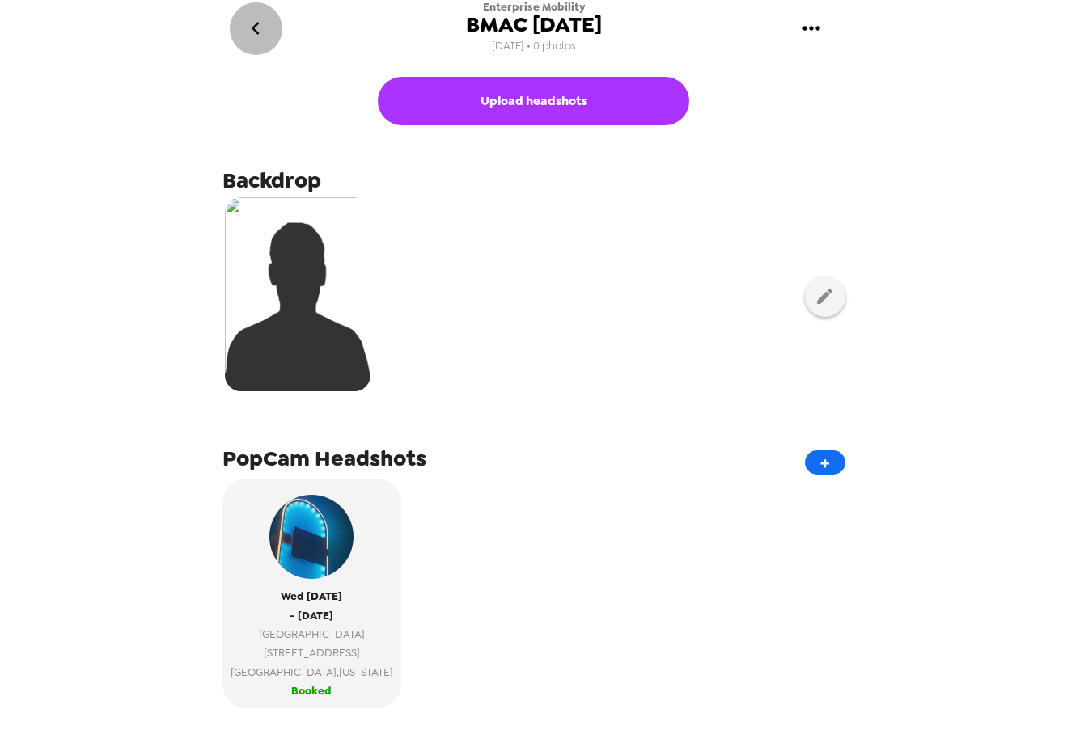
click at [264, 31] on icon "go back" at bounding box center [256, 28] width 26 height 26
